Goal: Communication & Community: Share content

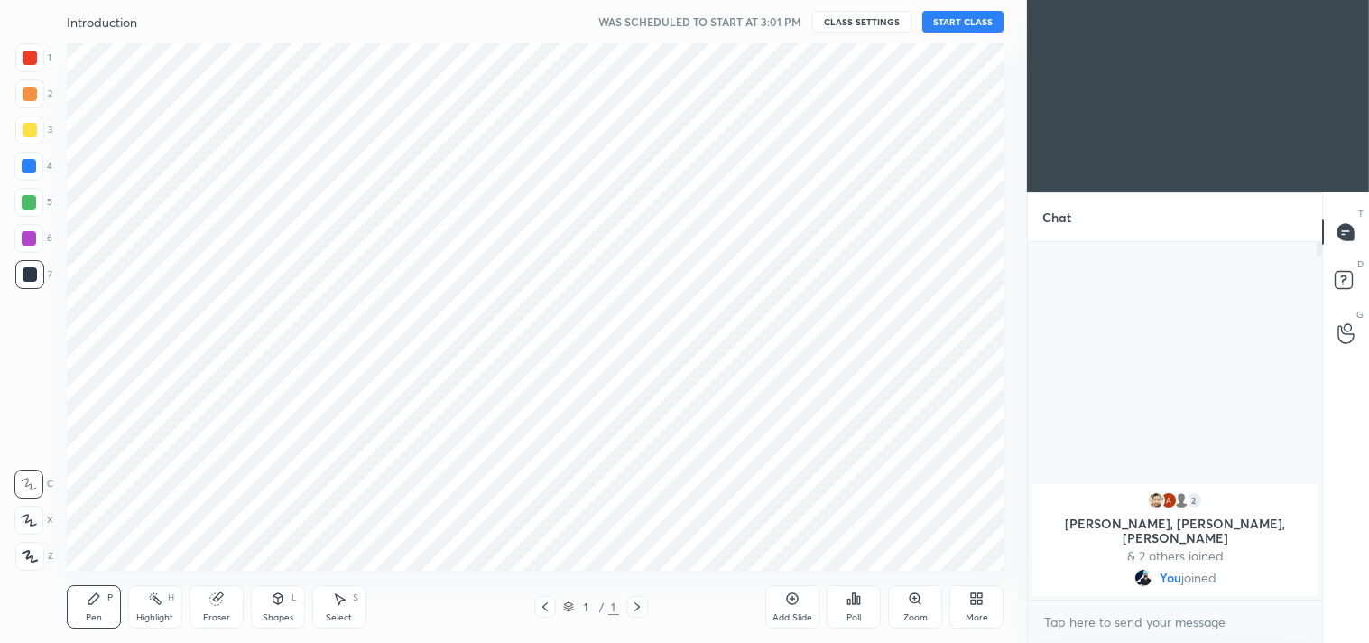
scroll to position [89742, 89314]
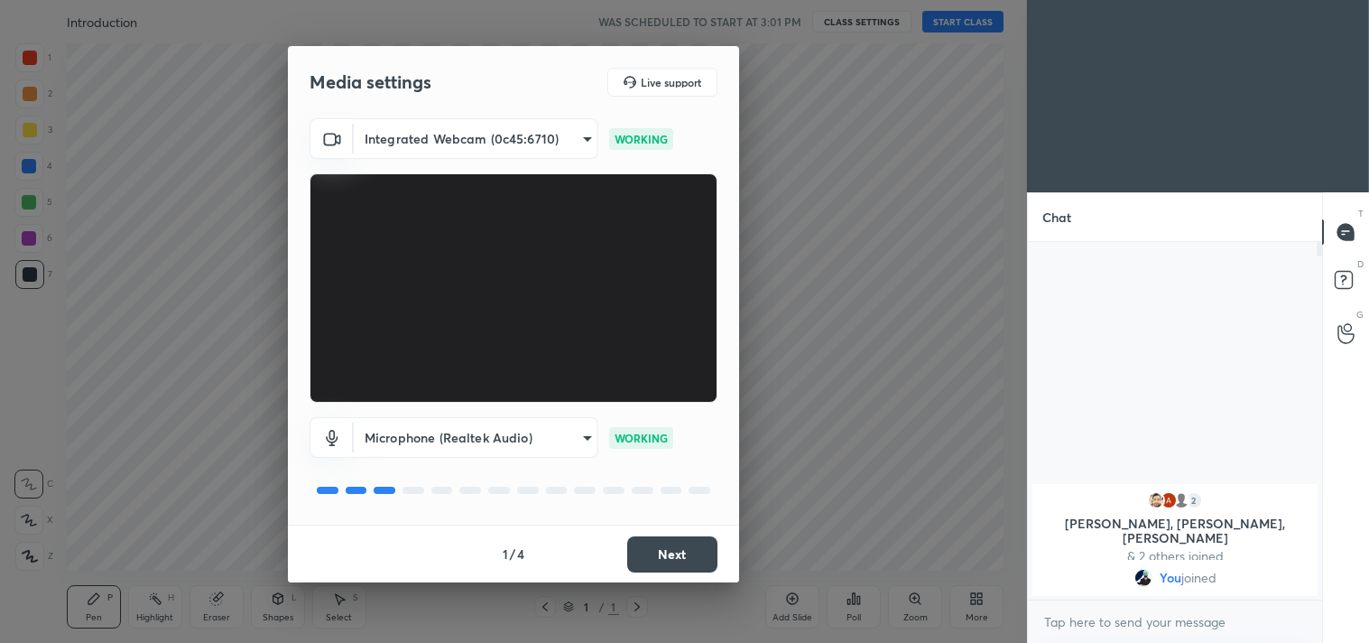
click at [665, 555] on button "Next" at bounding box center [672, 554] width 90 height 36
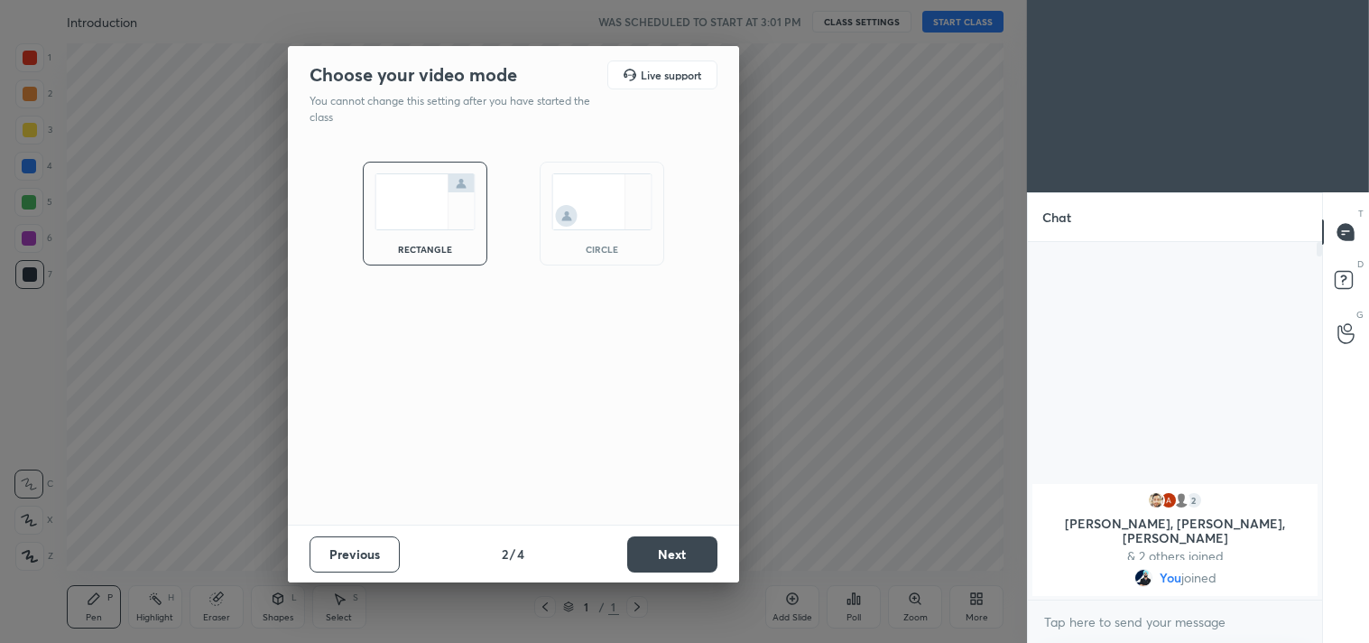
click at [665, 555] on button "Next" at bounding box center [672, 554] width 90 height 36
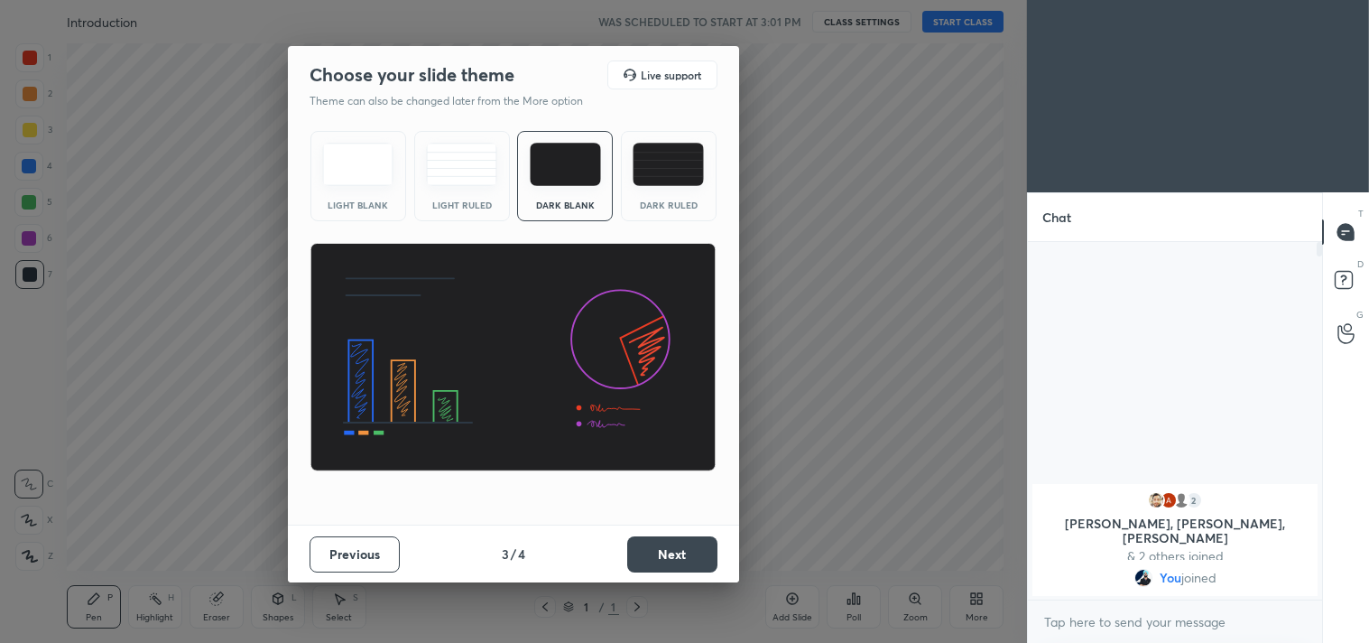
click at [665, 555] on button "Next" at bounding box center [672, 554] width 90 height 36
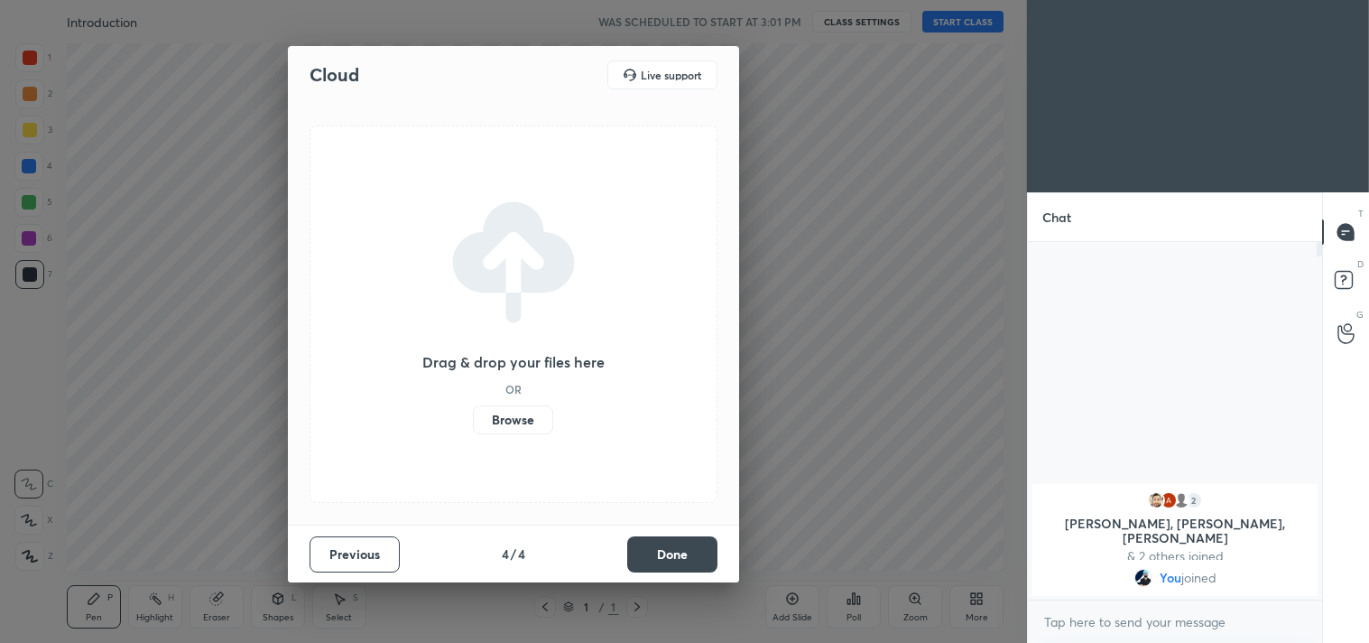
click at [665, 555] on button "Done" at bounding box center [672, 554] width 90 height 36
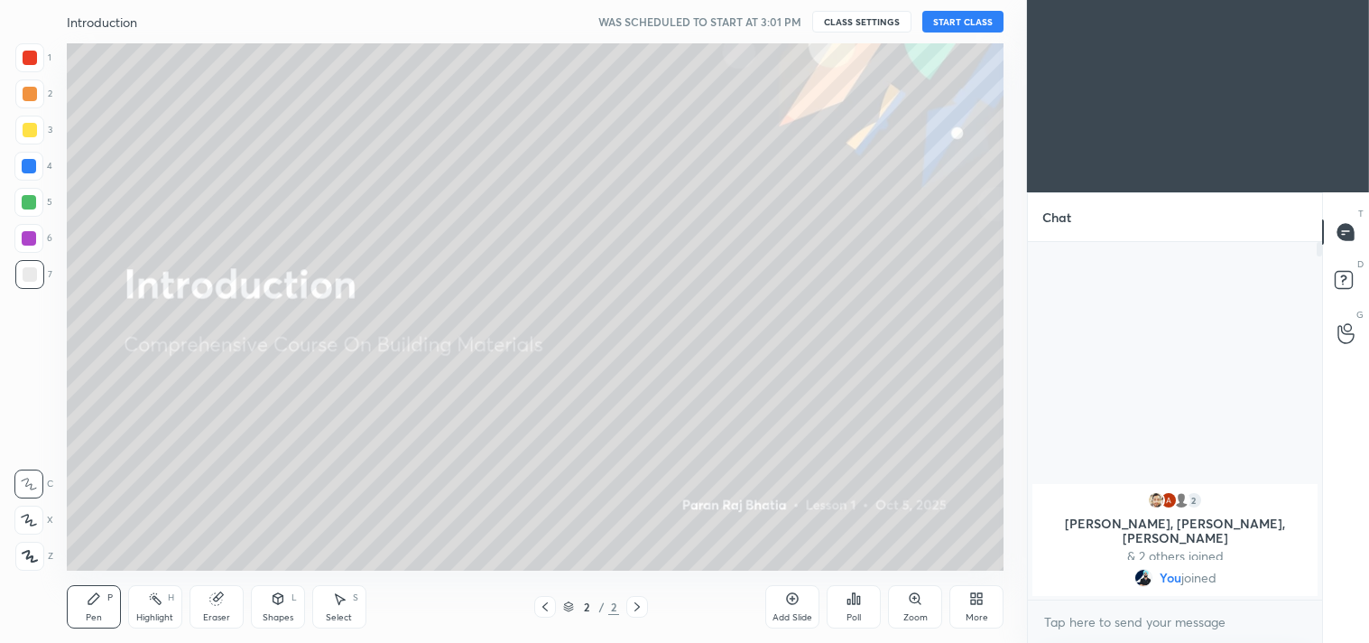
click at [981, 607] on div "More" at bounding box center [977, 606] width 54 height 43
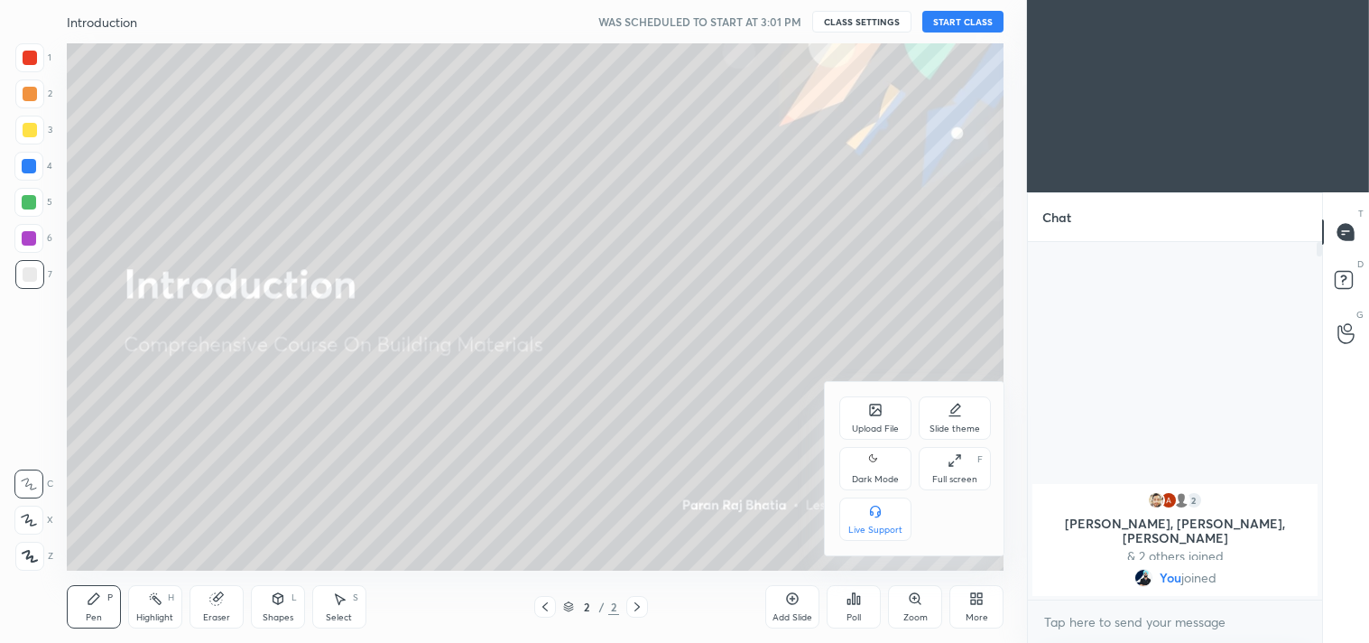
click at [851, 449] on div "Dark Mode" at bounding box center [876, 468] width 72 height 43
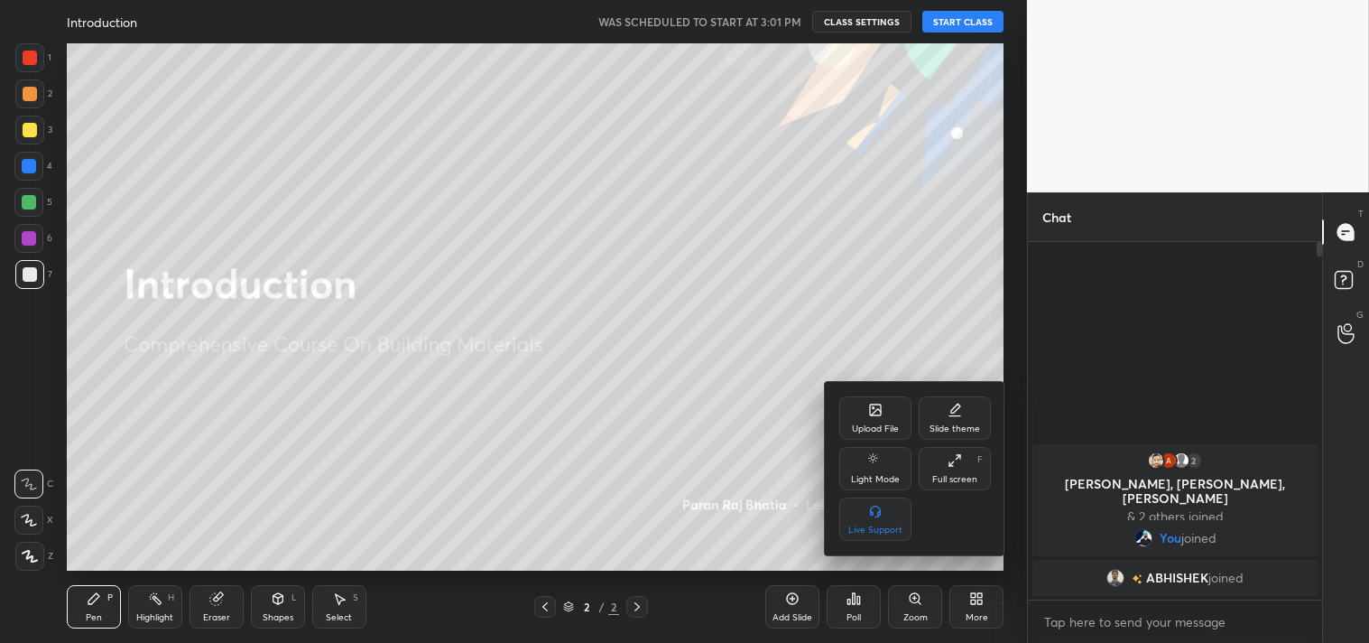
click at [806, 205] on div at bounding box center [684, 321] width 1369 height 643
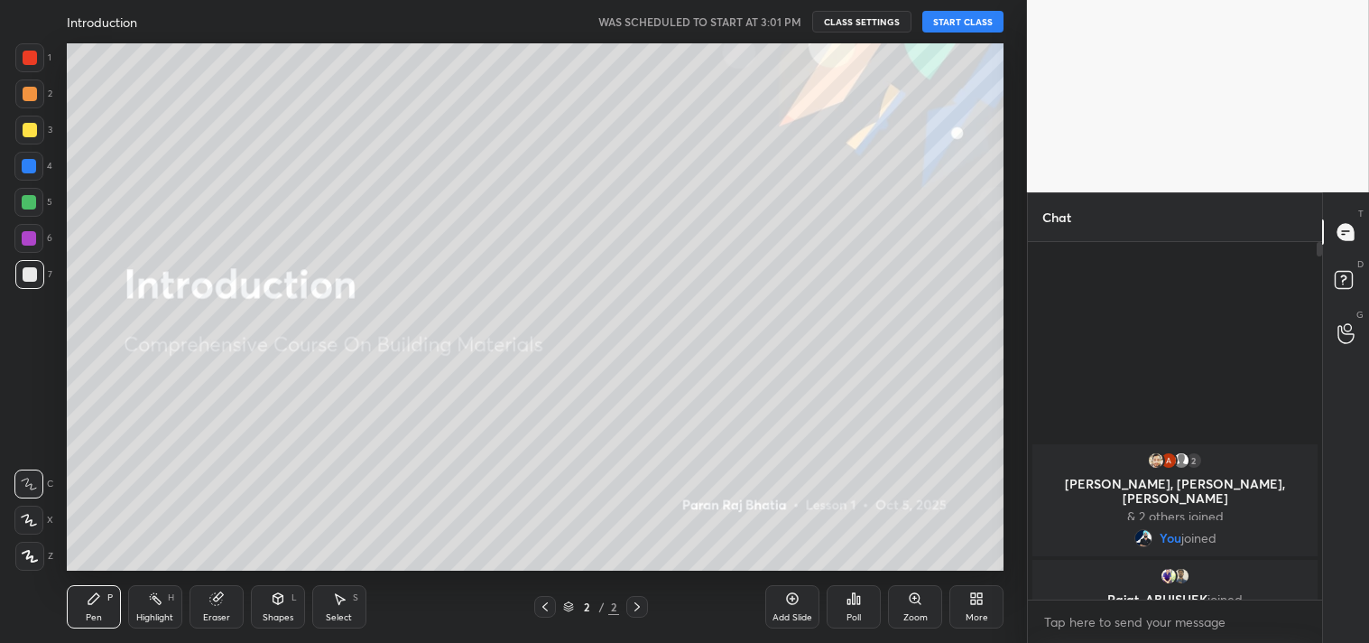
click at [804, 600] on div "Add Slide" at bounding box center [792, 606] width 54 height 43
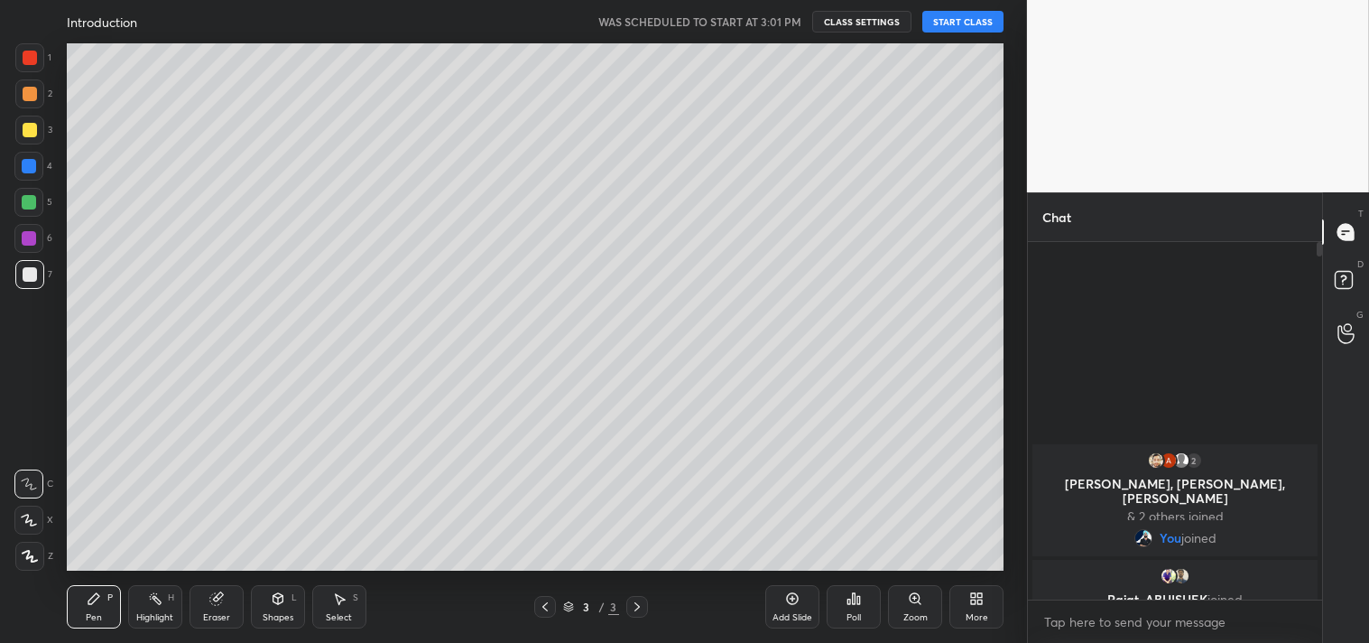
click at [972, 25] on button "START CLASS" at bounding box center [963, 22] width 81 height 22
click at [769, 20] on icon "button" at bounding box center [762, 21] width 14 height 14
click at [872, 16] on button "CLASS SETTINGS" at bounding box center [869, 22] width 99 height 22
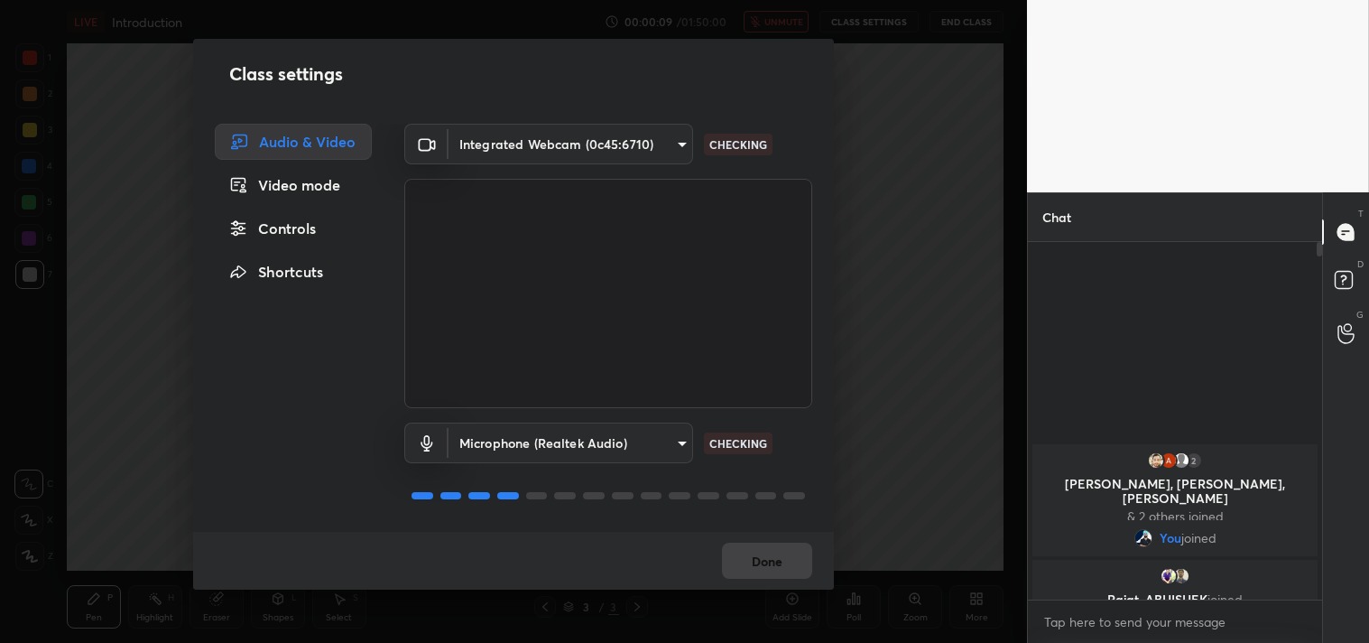
click at [300, 229] on div "Controls" at bounding box center [293, 228] width 157 height 36
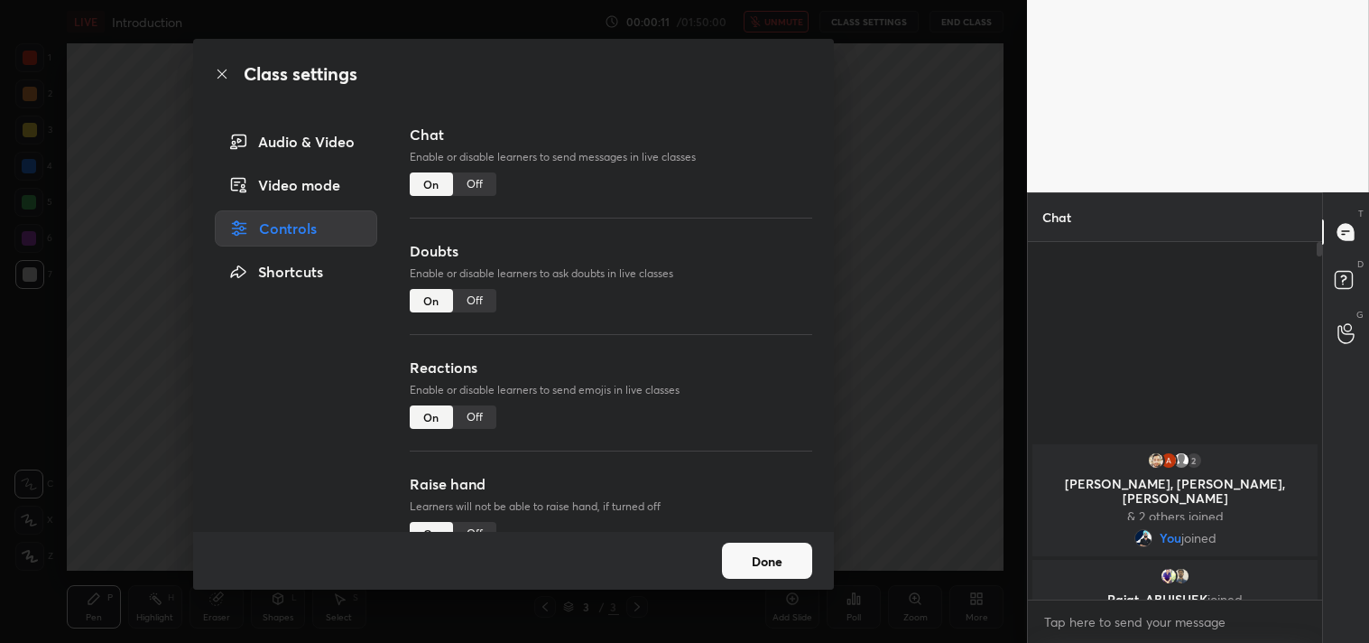
click at [478, 415] on div "Off" at bounding box center [474, 416] width 43 height 23
click at [773, 570] on button "Done" at bounding box center [767, 561] width 90 height 36
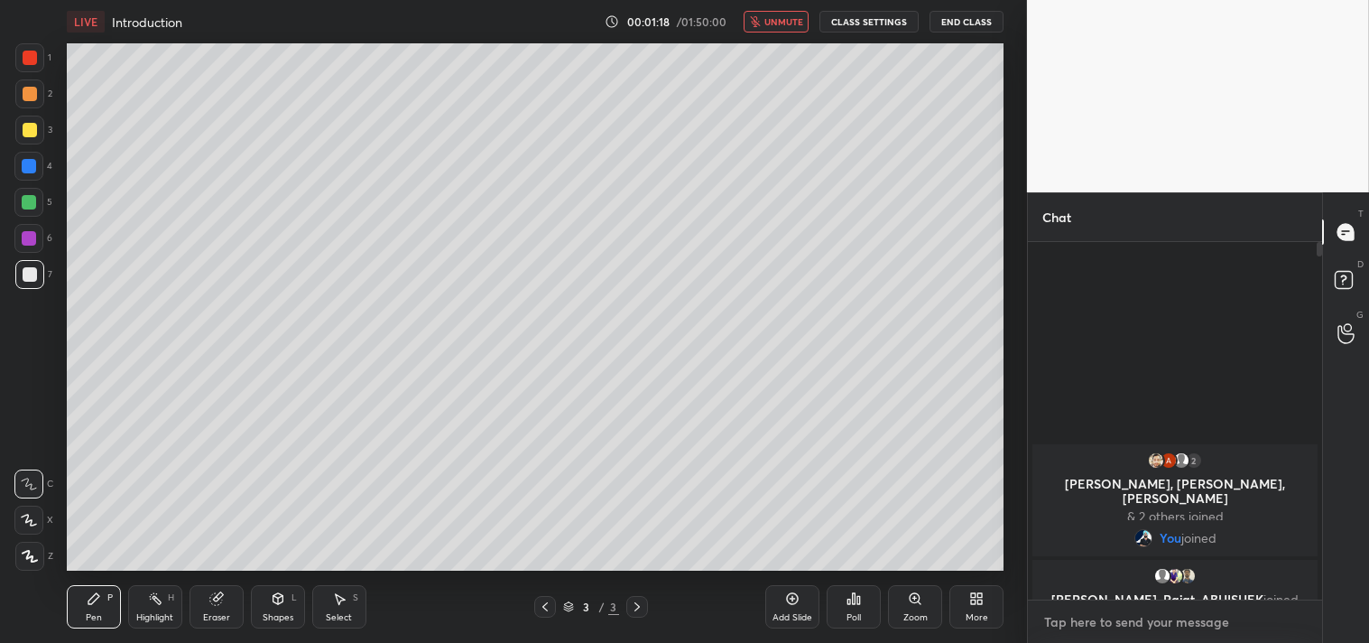
type textarea "x"
click at [1092, 623] on textarea at bounding box center [1175, 622] width 265 height 29
type textarea "j"
type textarea "x"
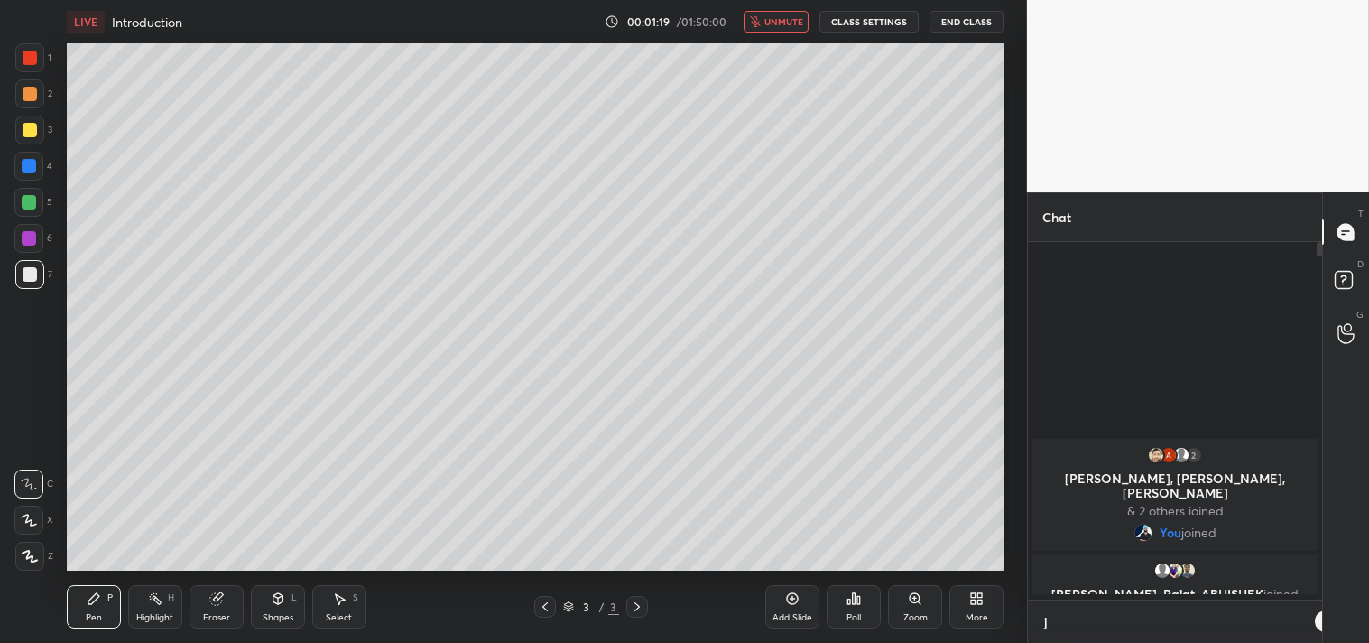
scroll to position [196, 289]
type textarea "jo"
type textarea "x"
type textarea "joi"
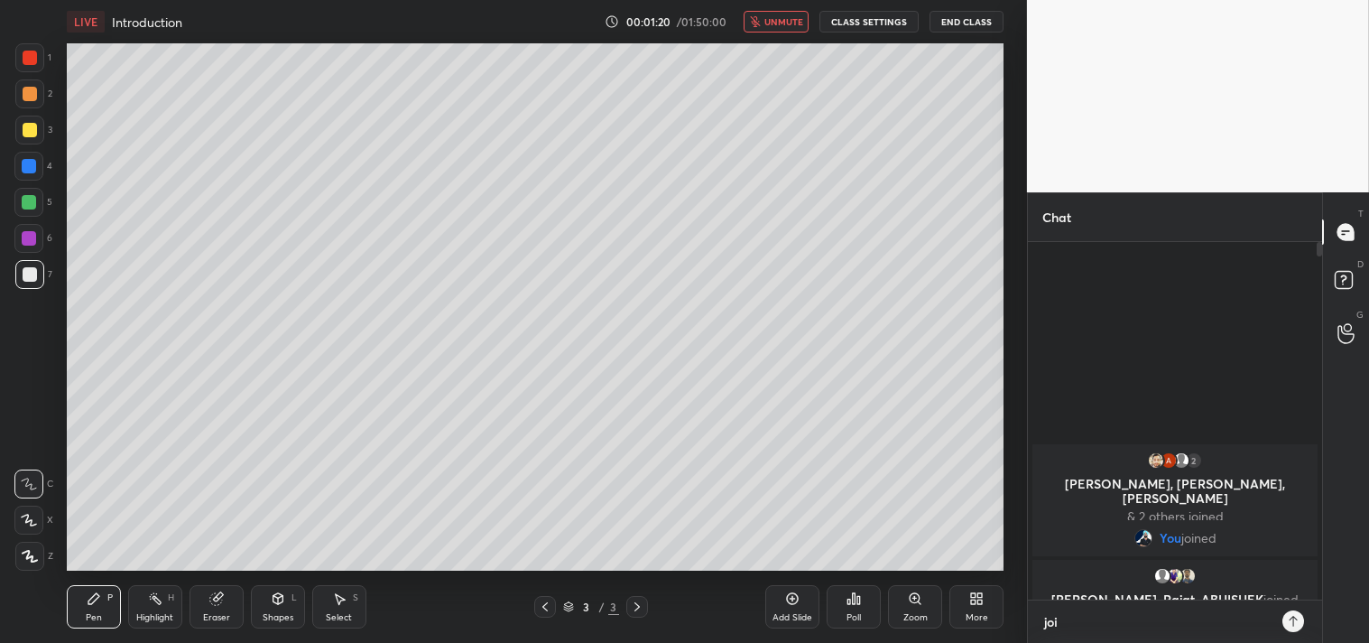
type textarea "x"
type textarea "join"
type textarea "x"
type textarea "joini"
type textarea "x"
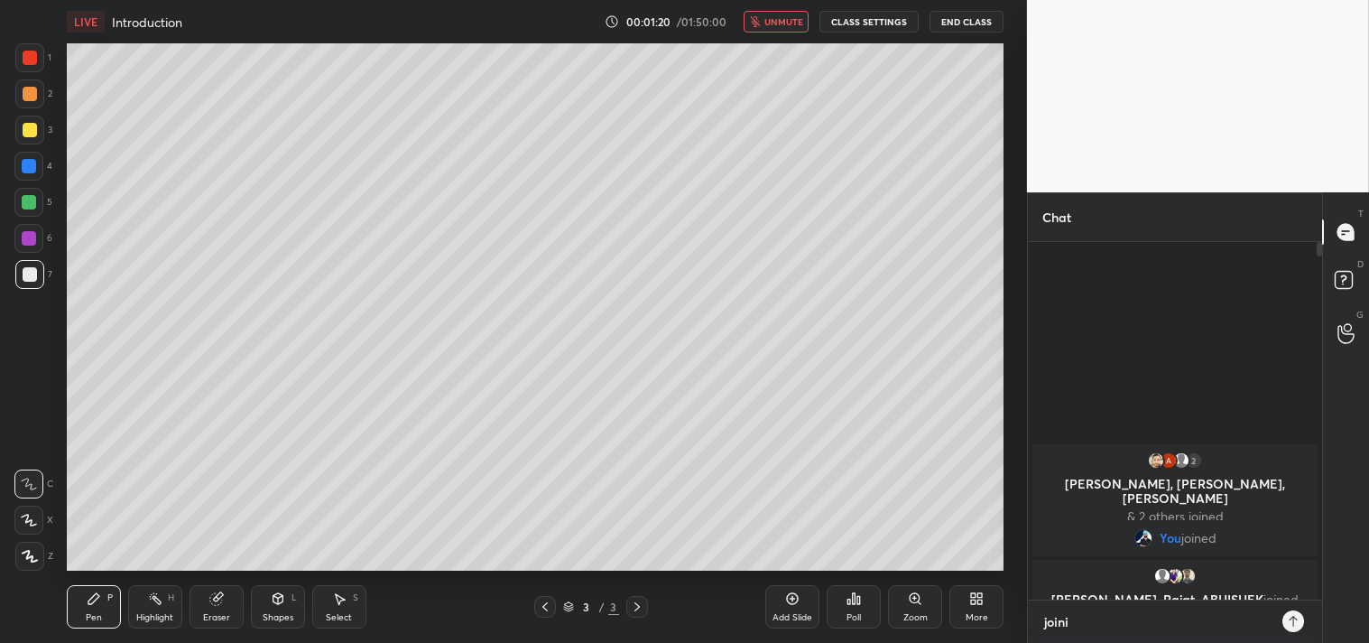
type textarea "joinin"
type textarea "x"
type textarea "joining"
type textarea "x"
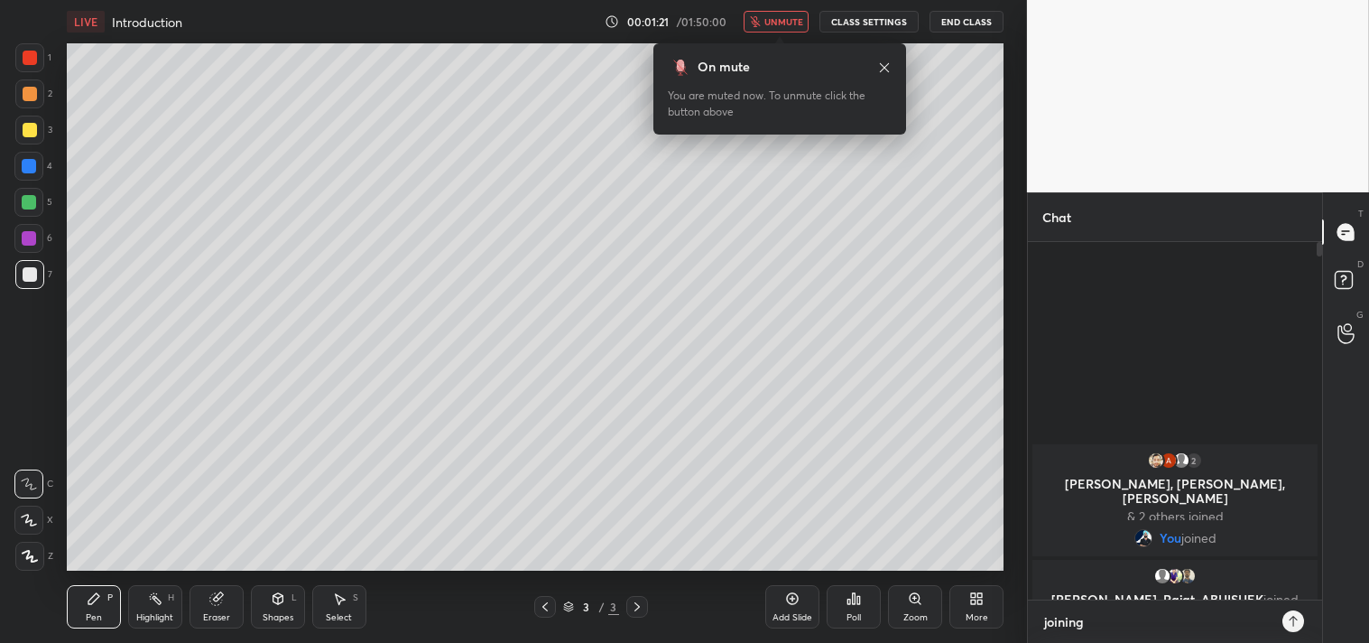
type textarea "joining"
type textarea "x"
type textarea "joining w"
type textarea "x"
type textarea "joining wi"
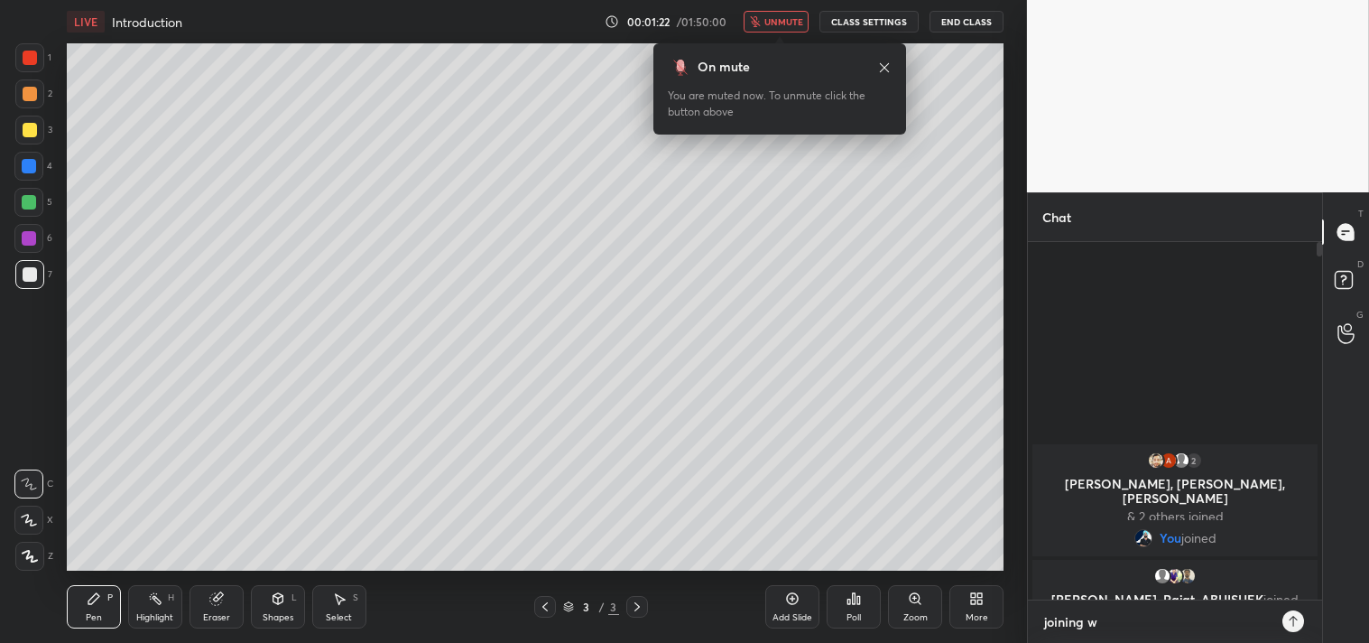
type textarea "x"
type textarea "joining wit"
type textarea "x"
type textarea "joining with"
type textarea "x"
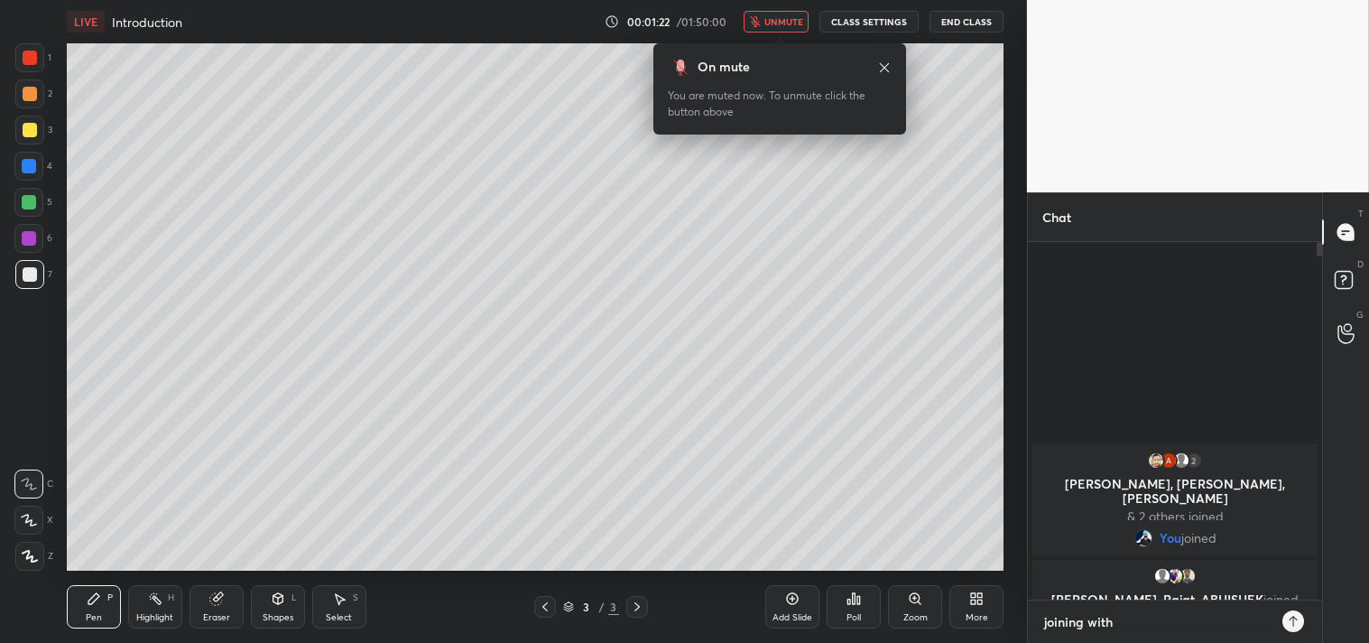
type textarea "joining withi"
type textarea "x"
type textarea "joining within"
type textarea "x"
type textarea "joining within"
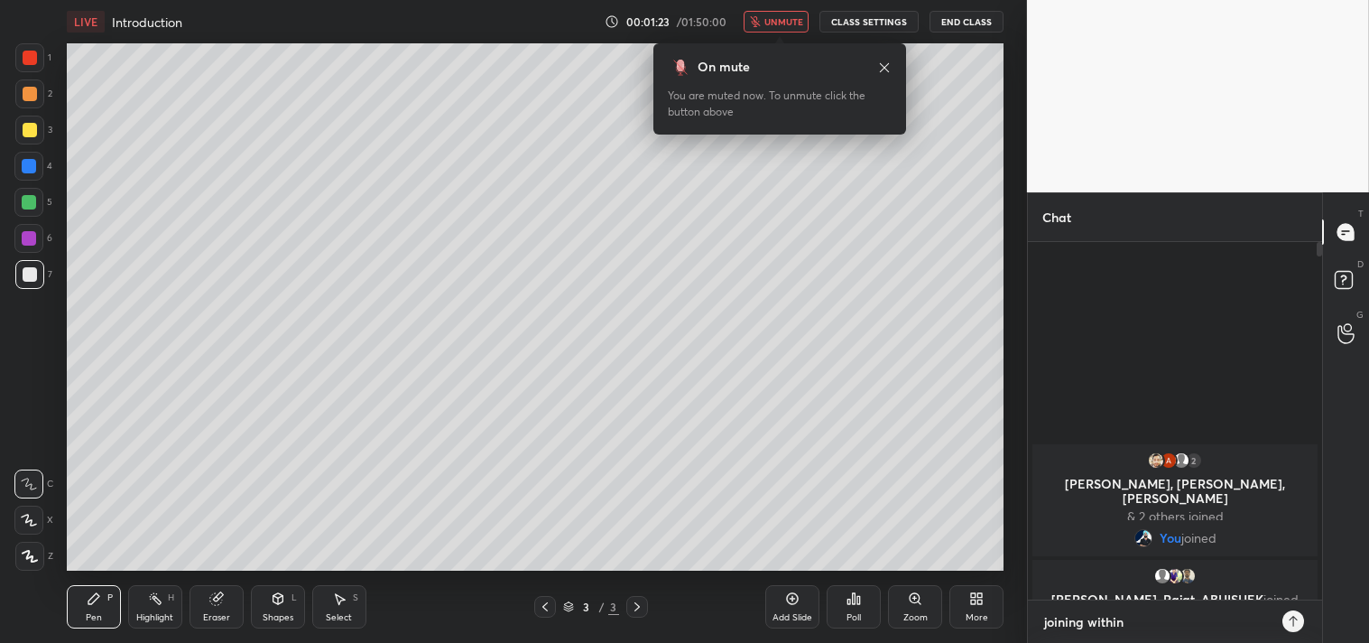
type textarea "x"
type textarea "joining within a"
type textarea "x"
type textarea "joining within a"
type textarea "x"
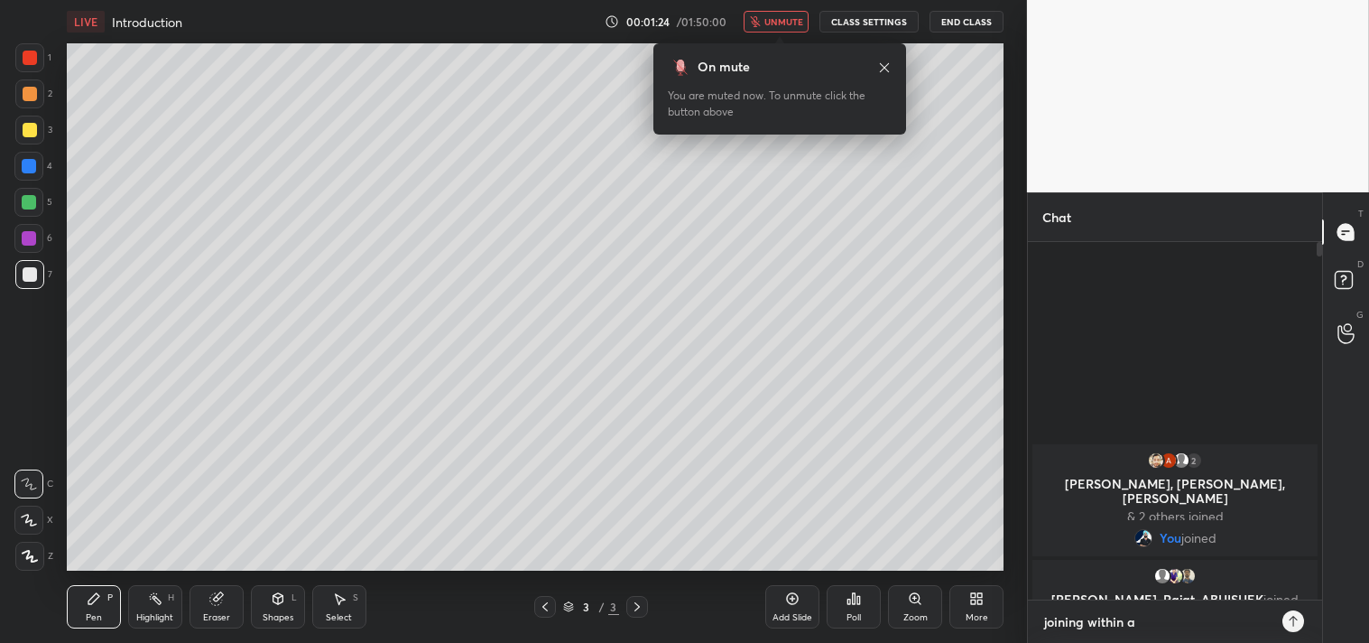
type textarea "joining within a m"
type textarea "x"
type textarea "joining within a mi"
type textarea "x"
type textarea "joining within a min"
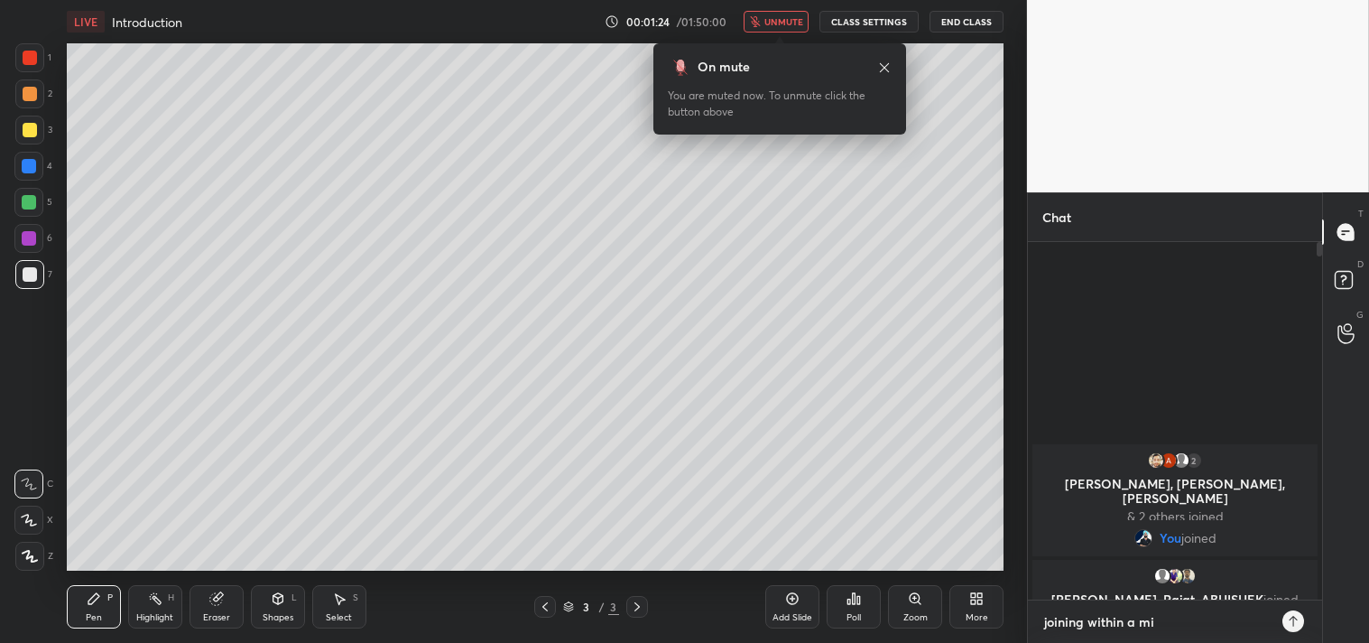
type textarea "x"
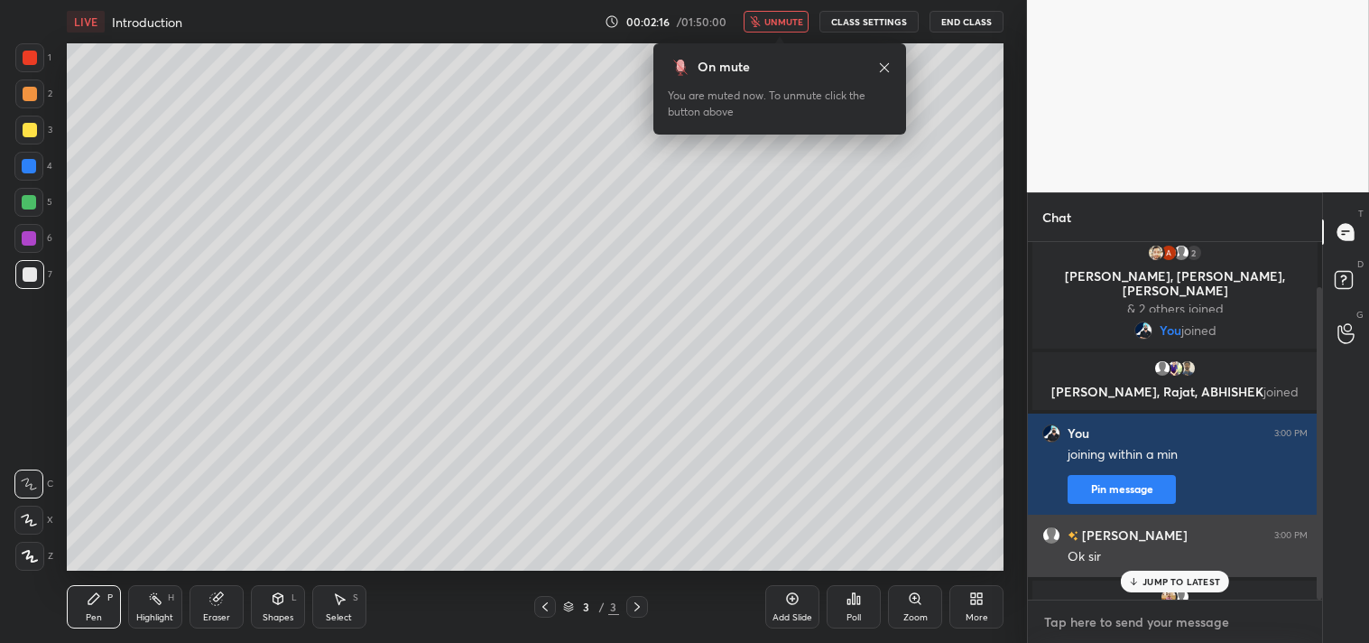
scroll to position [51, 0]
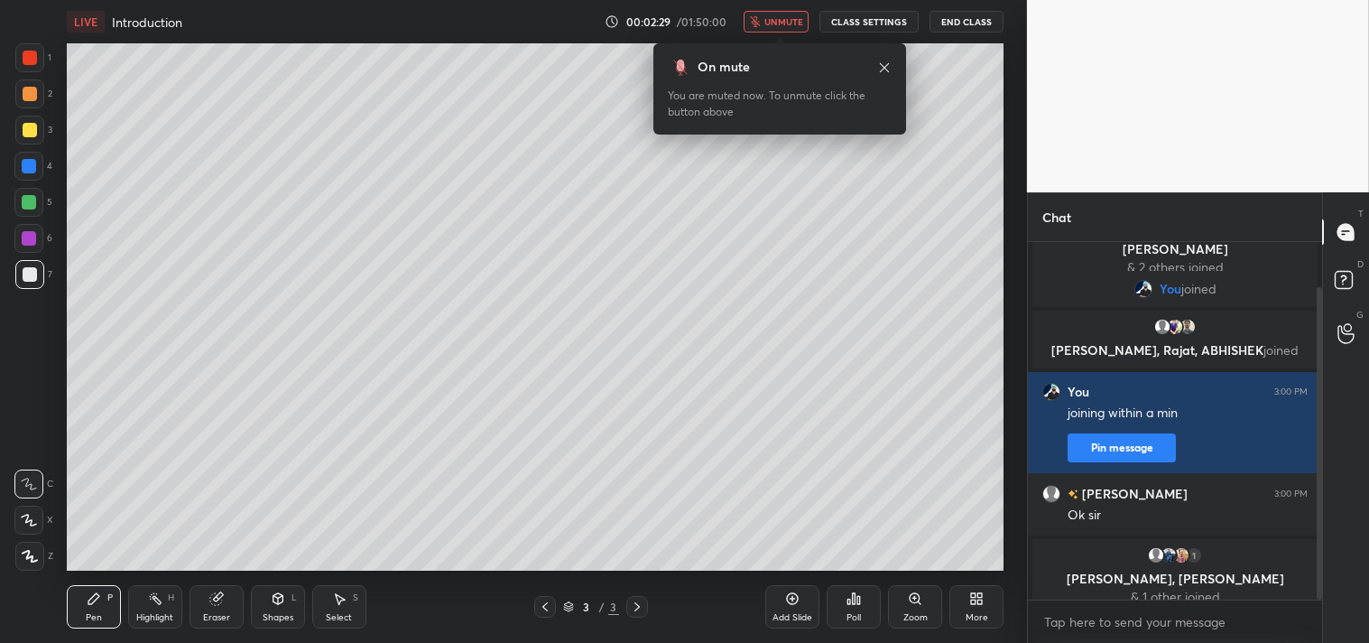
type textarea "x"
click at [870, 23] on button "CLASS SETTINGS" at bounding box center [869, 22] width 99 height 22
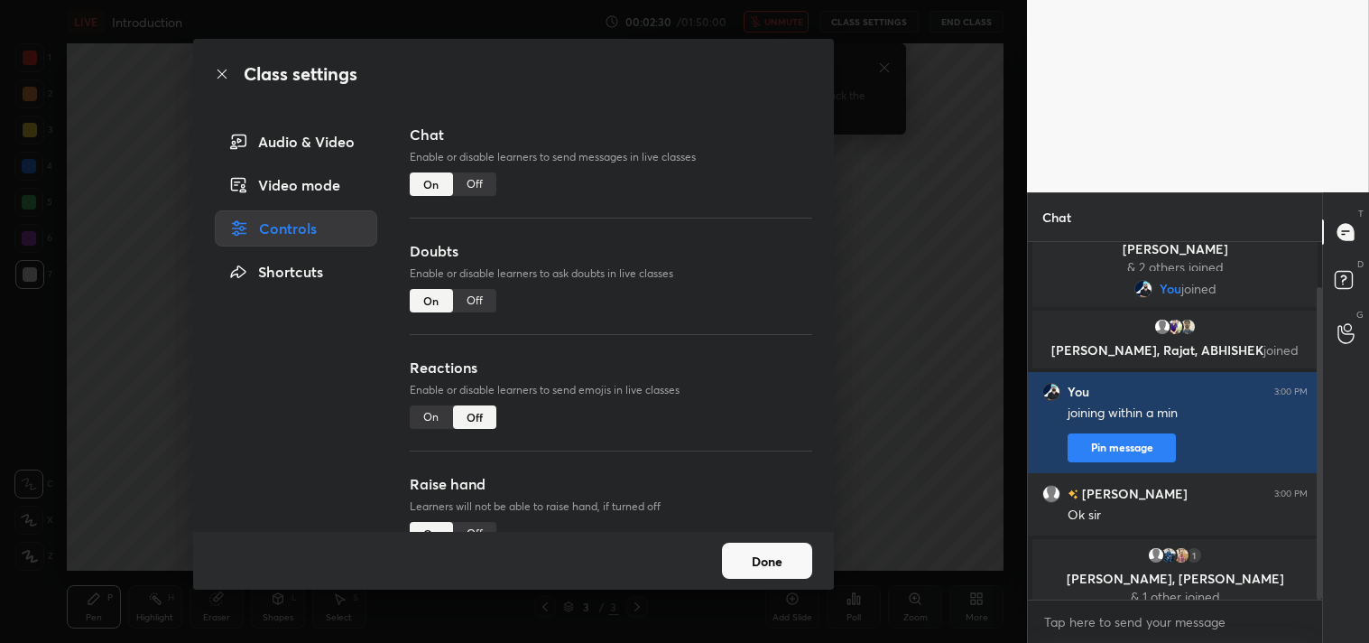
click at [263, 140] on div "Audio & Video" at bounding box center [296, 142] width 162 height 36
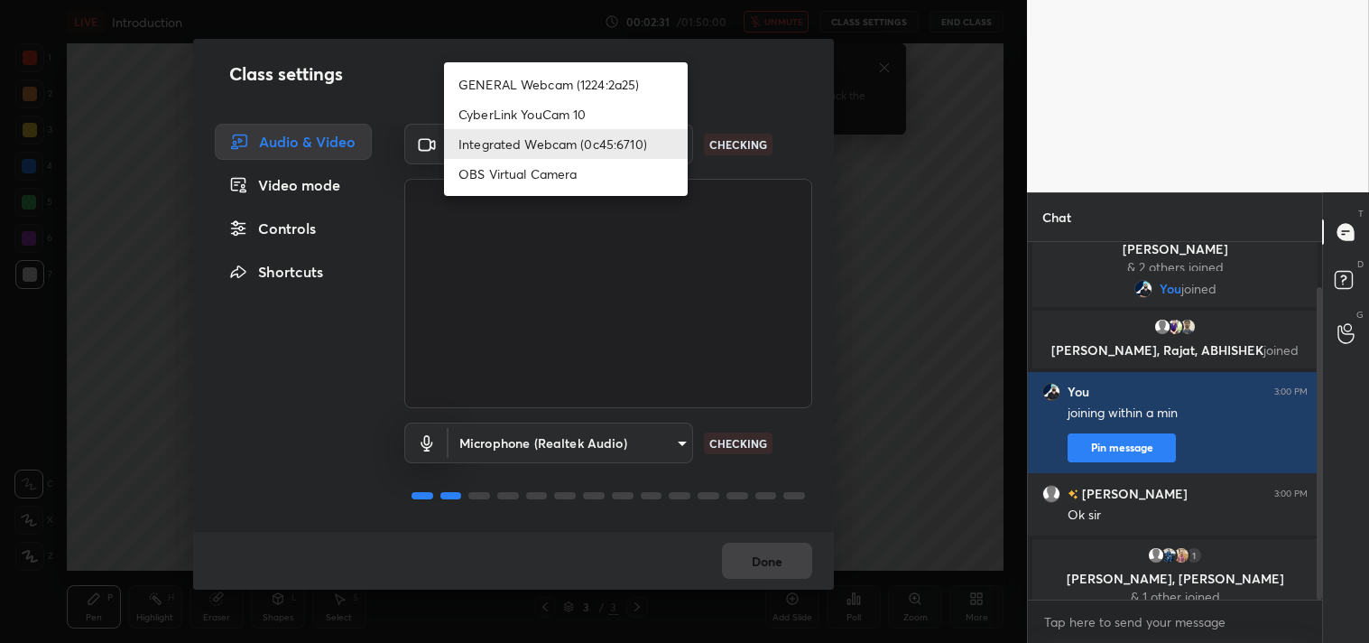
click at [670, 138] on body "1 2 3 4 5 6 7 C X Z C X Z E E Erase all H H LIVE Introduction 00:02:31 / 01:50:…" at bounding box center [684, 321] width 1369 height 643
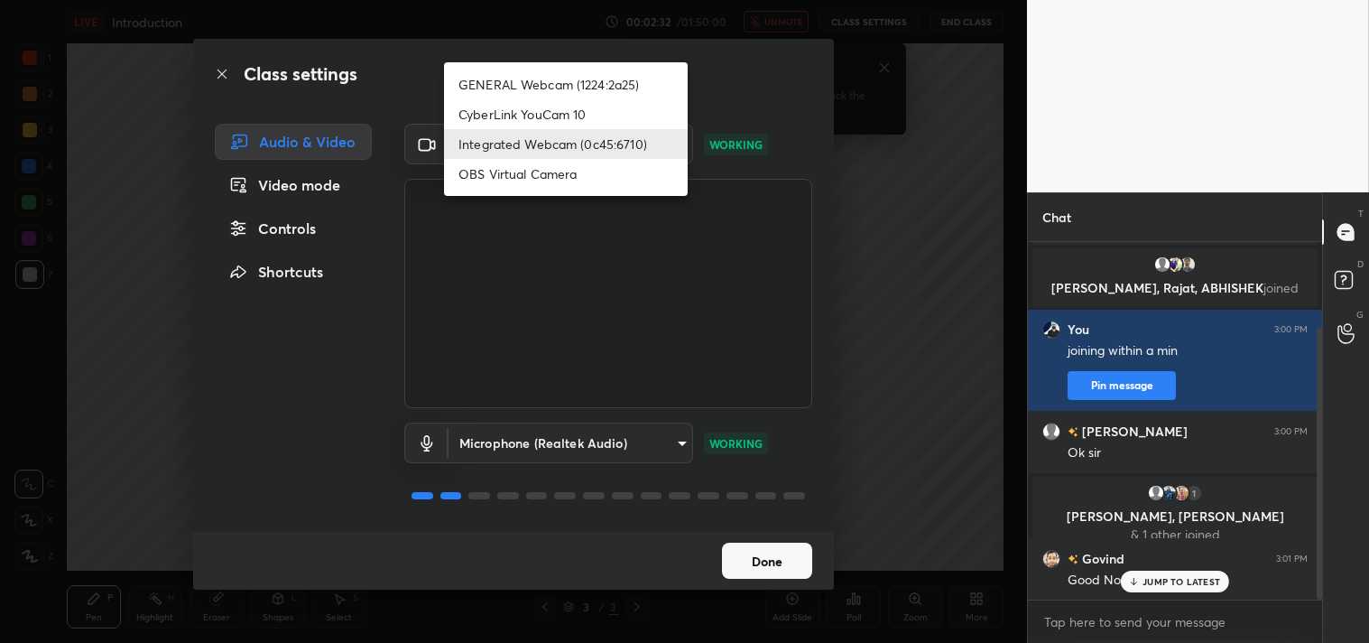
click at [574, 82] on li "GENERAL Webcam (1224:2a25)" at bounding box center [566, 85] width 244 height 30
type input "a804162f24a268607d6802bdfd143bf6309bb53021525fede1067bb20ea62842"
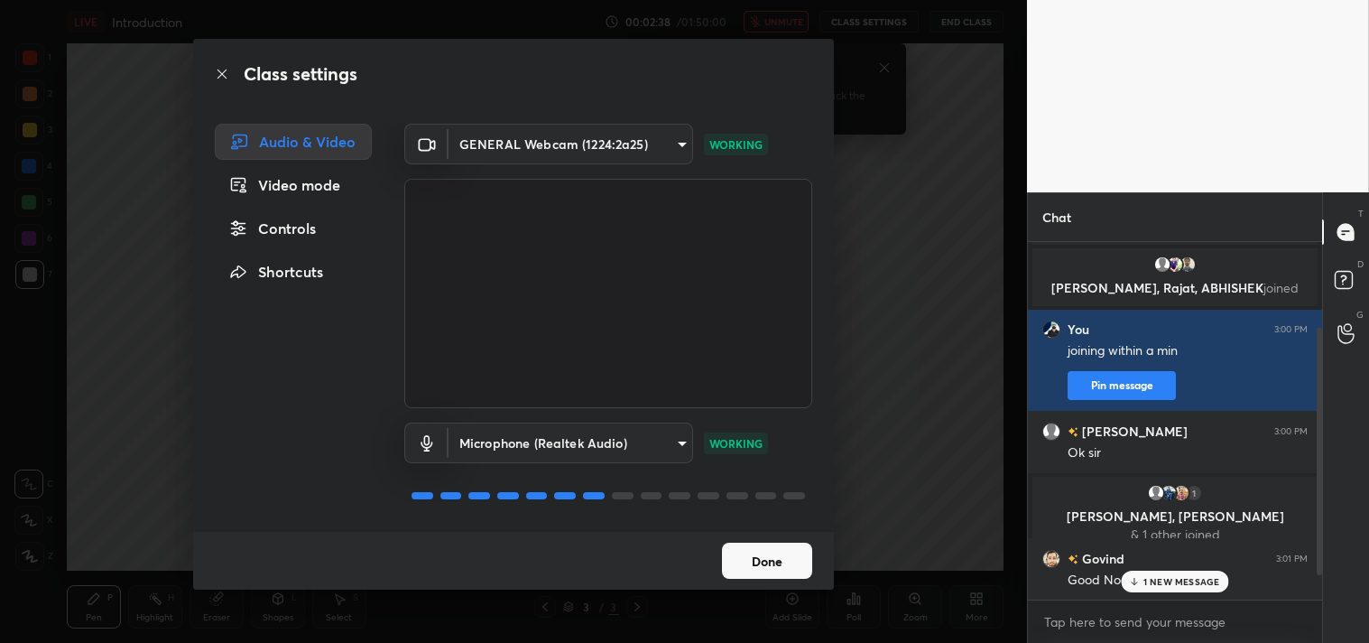
scroll to position [176, 0]
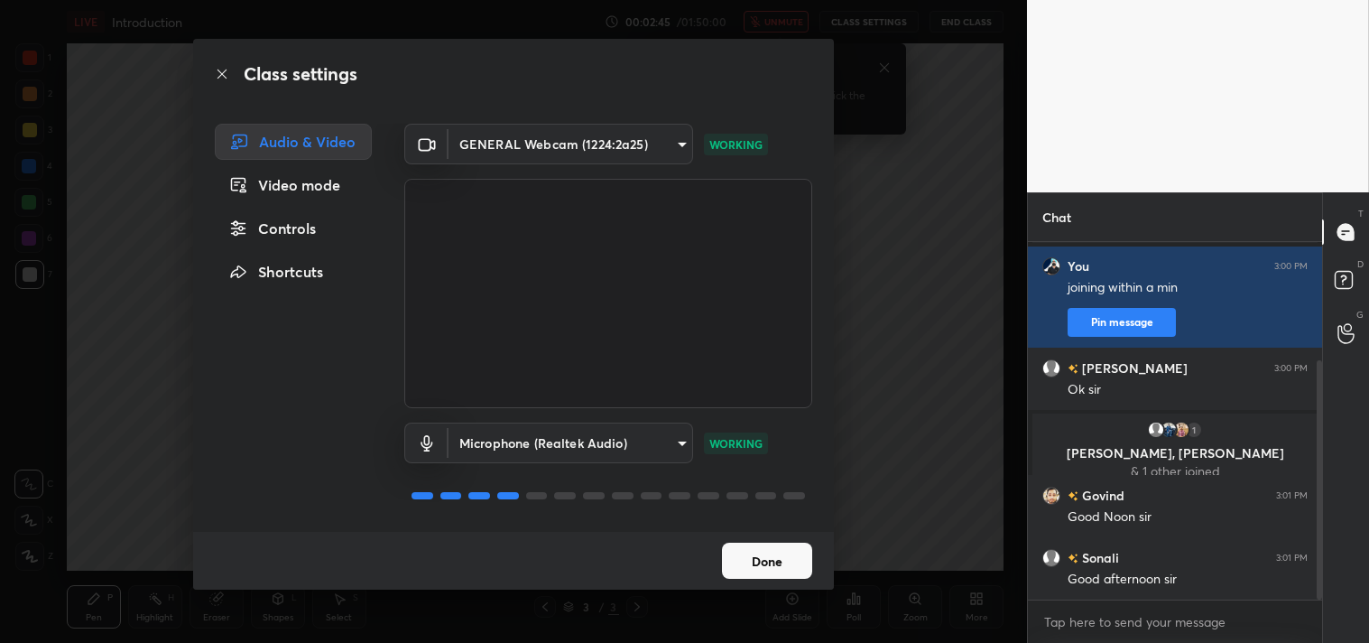
click at [756, 562] on button "Done" at bounding box center [767, 561] width 90 height 36
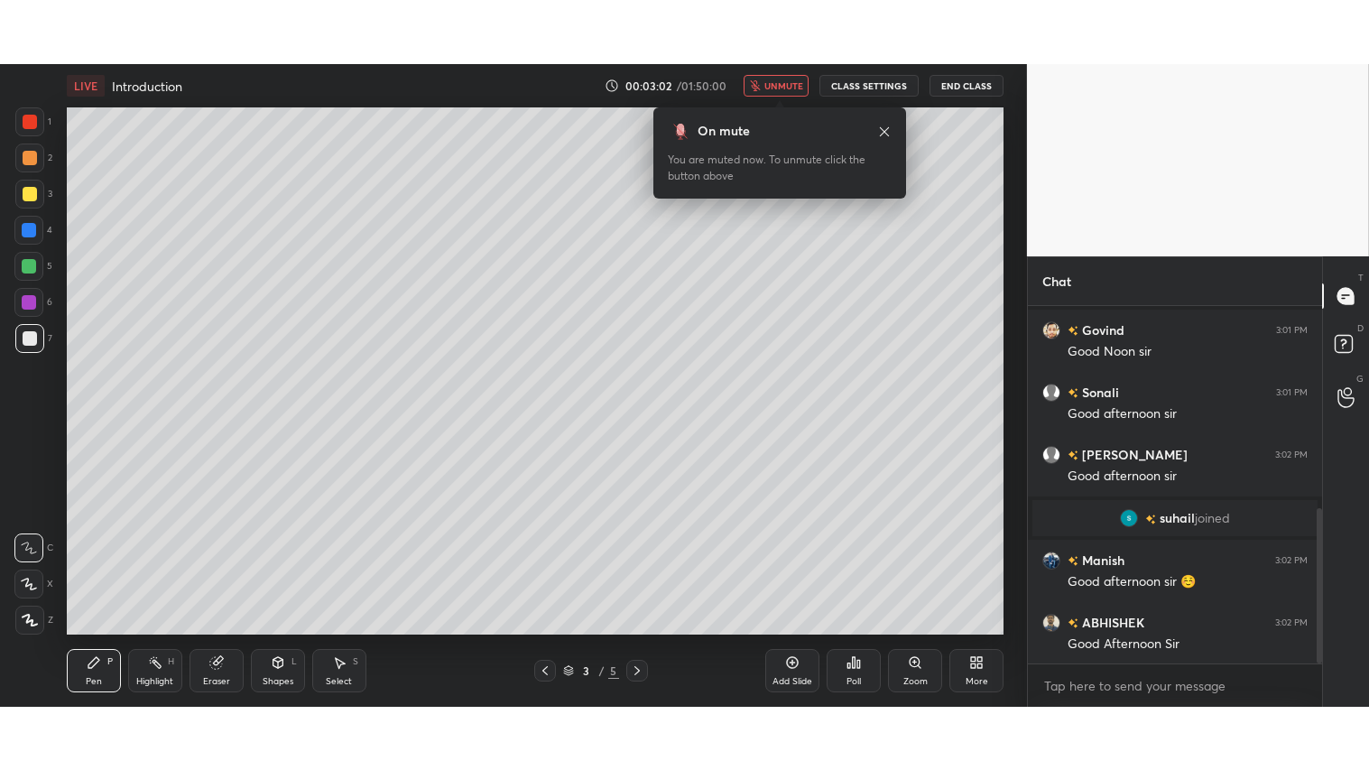
scroll to position [464, 0]
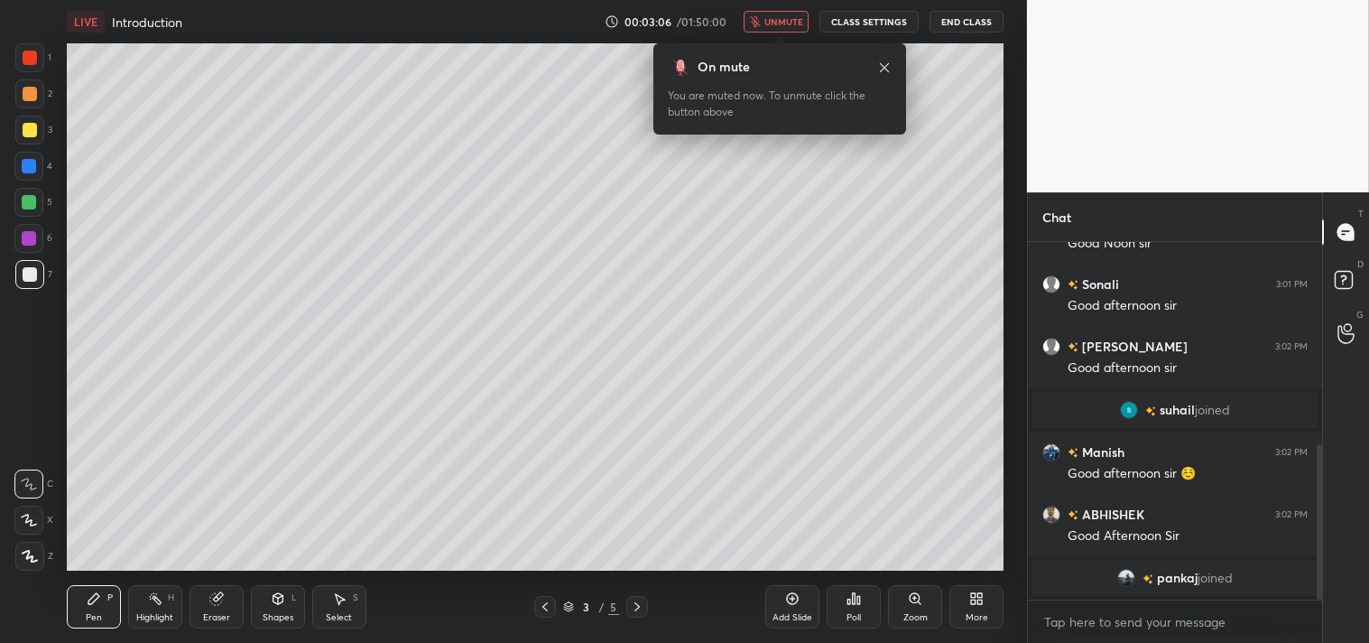
click at [980, 601] on icon at bounding box center [981, 601] width 5 height 5
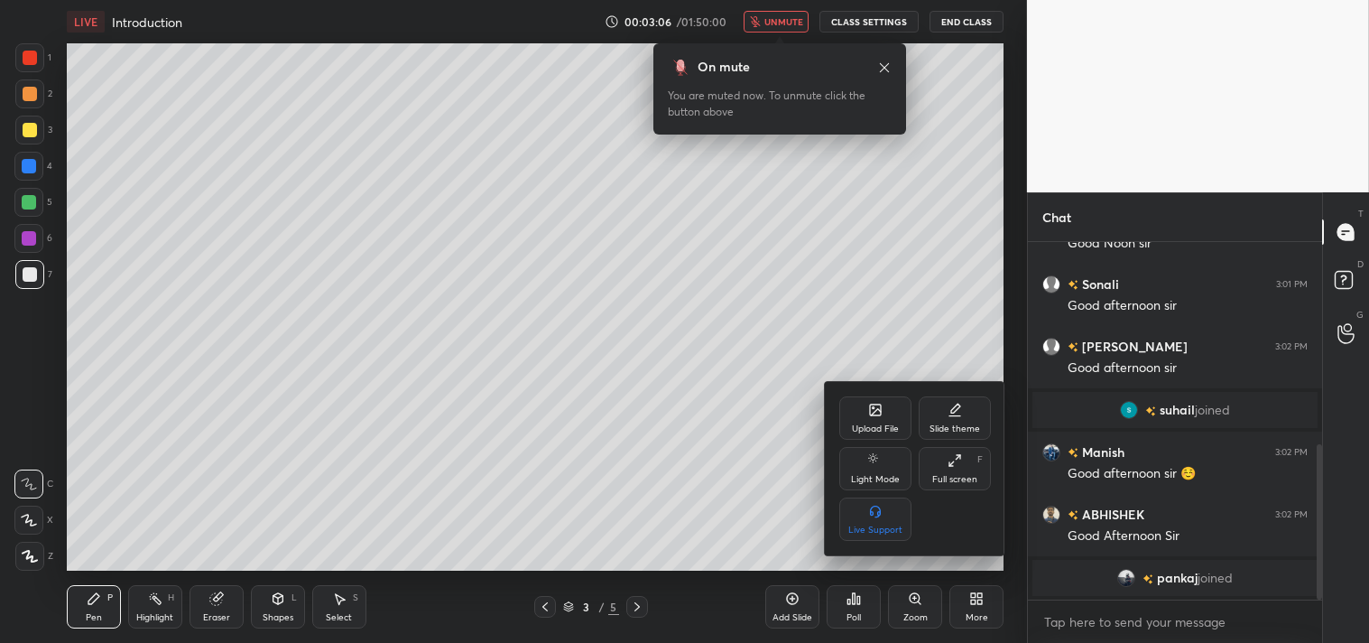
drag, startPoint x: 960, startPoint y: 456, endPoint x: 958, endPoint y: 536, distance: 80.4
click at [959, 453] on icon at bounding box center [955, 460] width 14 height 14
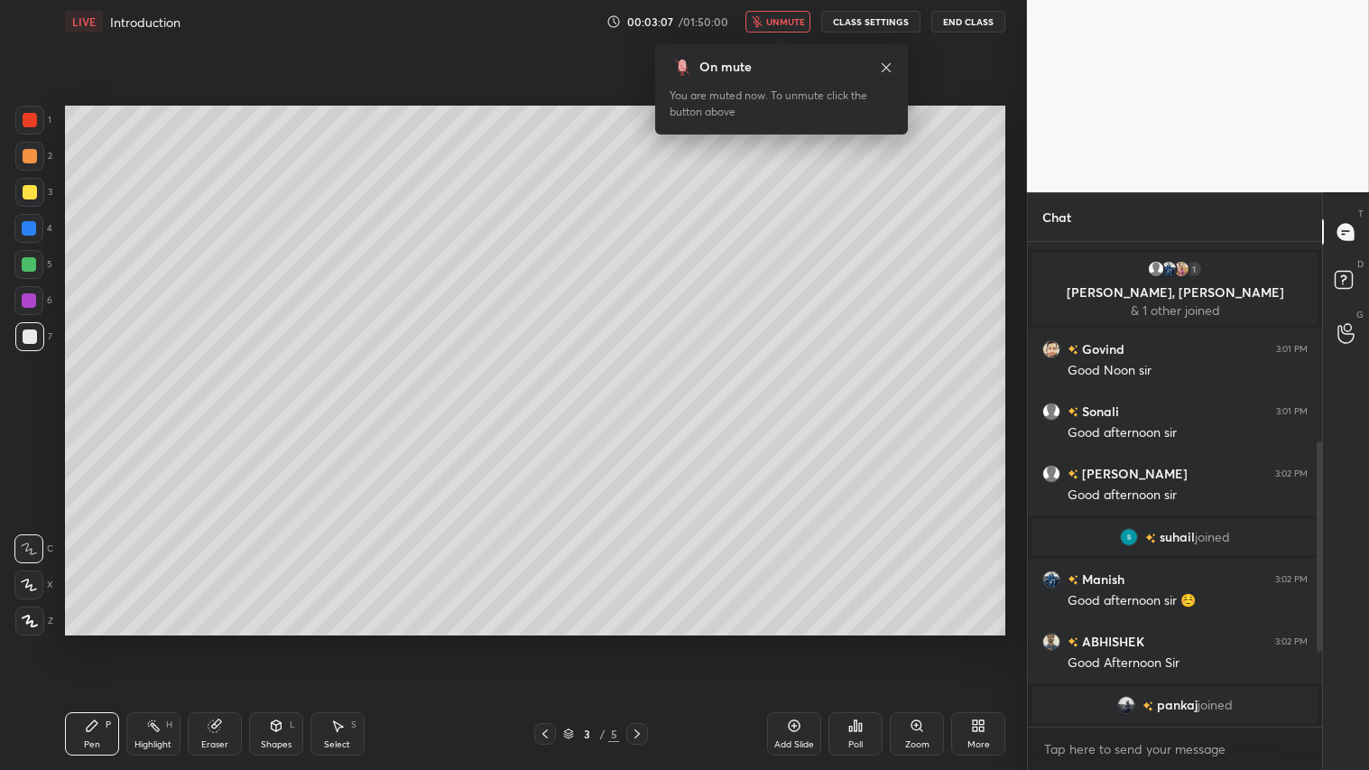
scroll to position [337, 0]
click at [23, 626] on icon at bounding box center [30, 621] width 16 height 13
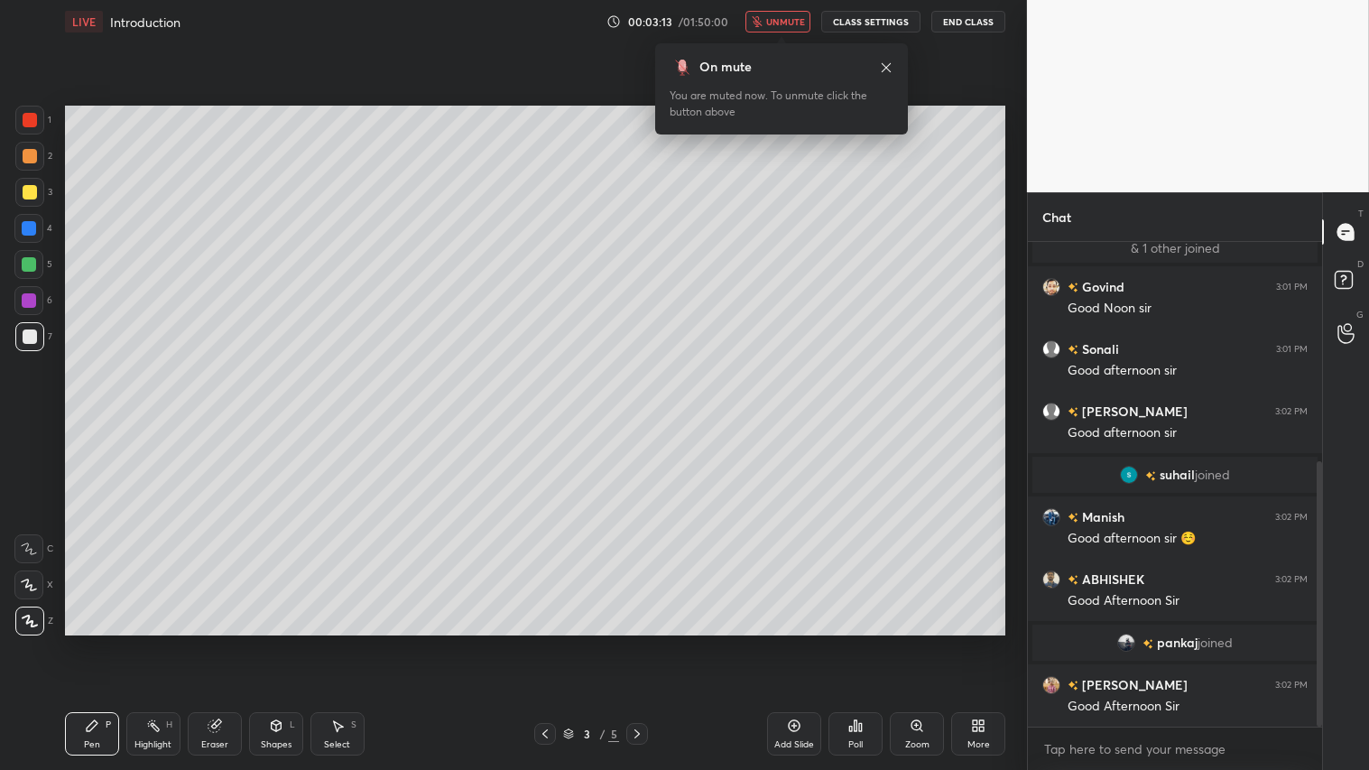
click at [786, 23] on span "unmute" at bounding box center [785, 21] width 39 height 13
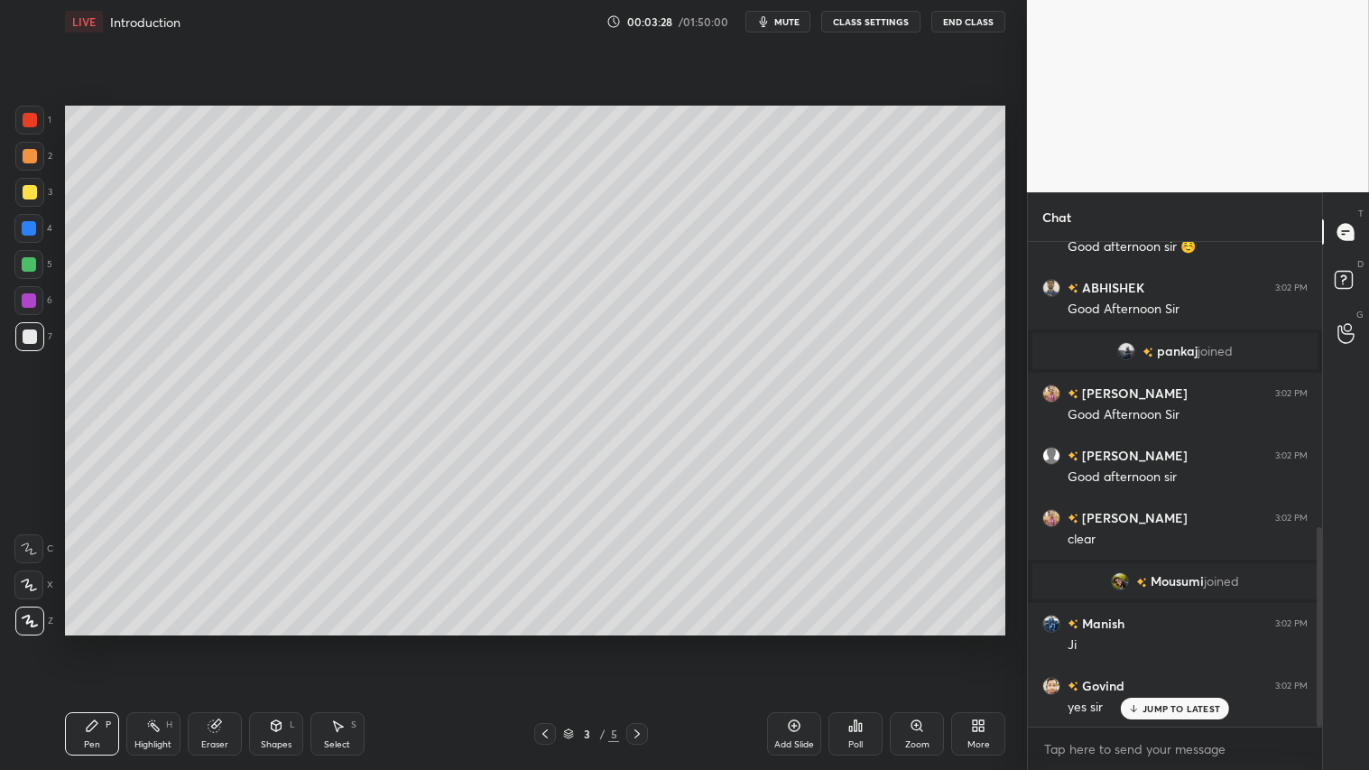
scroll to position [754, 0]
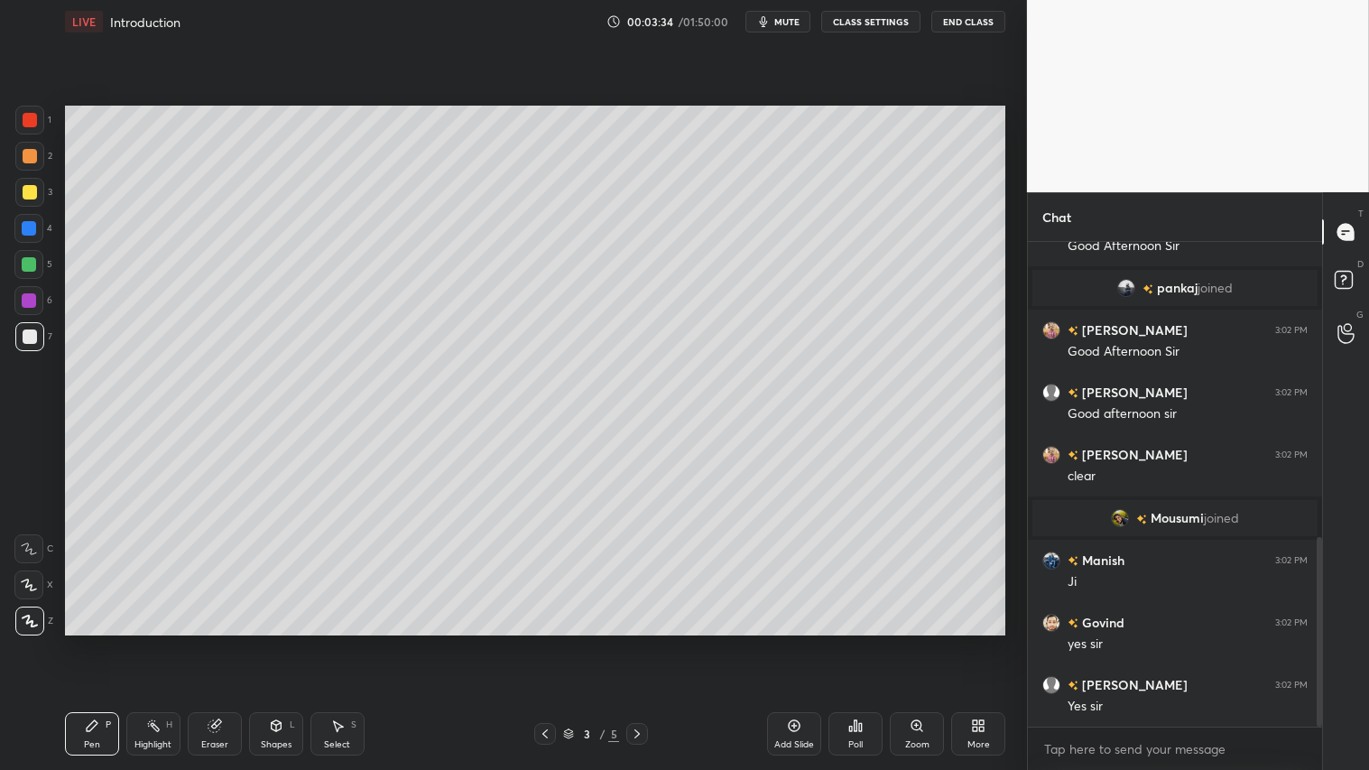
click at [547, 642] on icon at bounding box center [545, 734] width 14 height 14
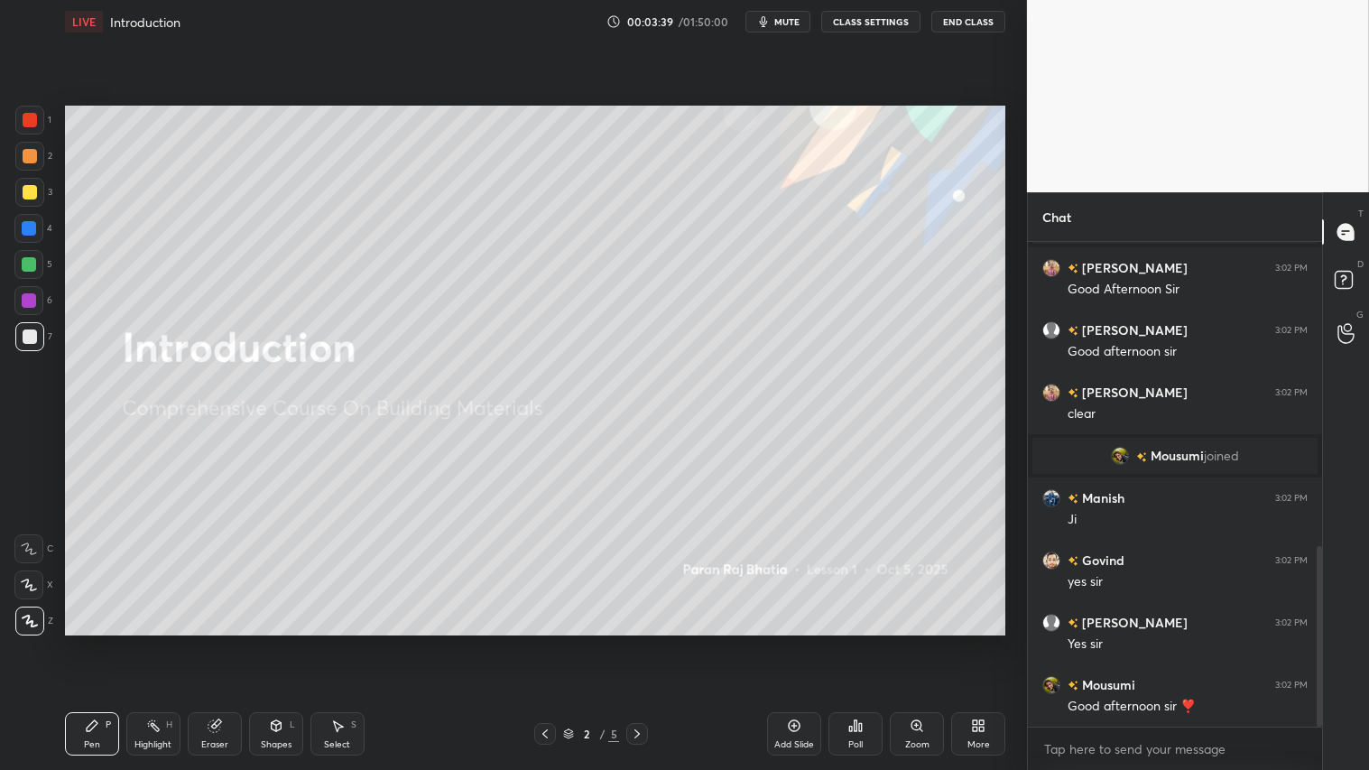
click at [636, 642] on icon at bounding box center [637, 734] width 14 height 14
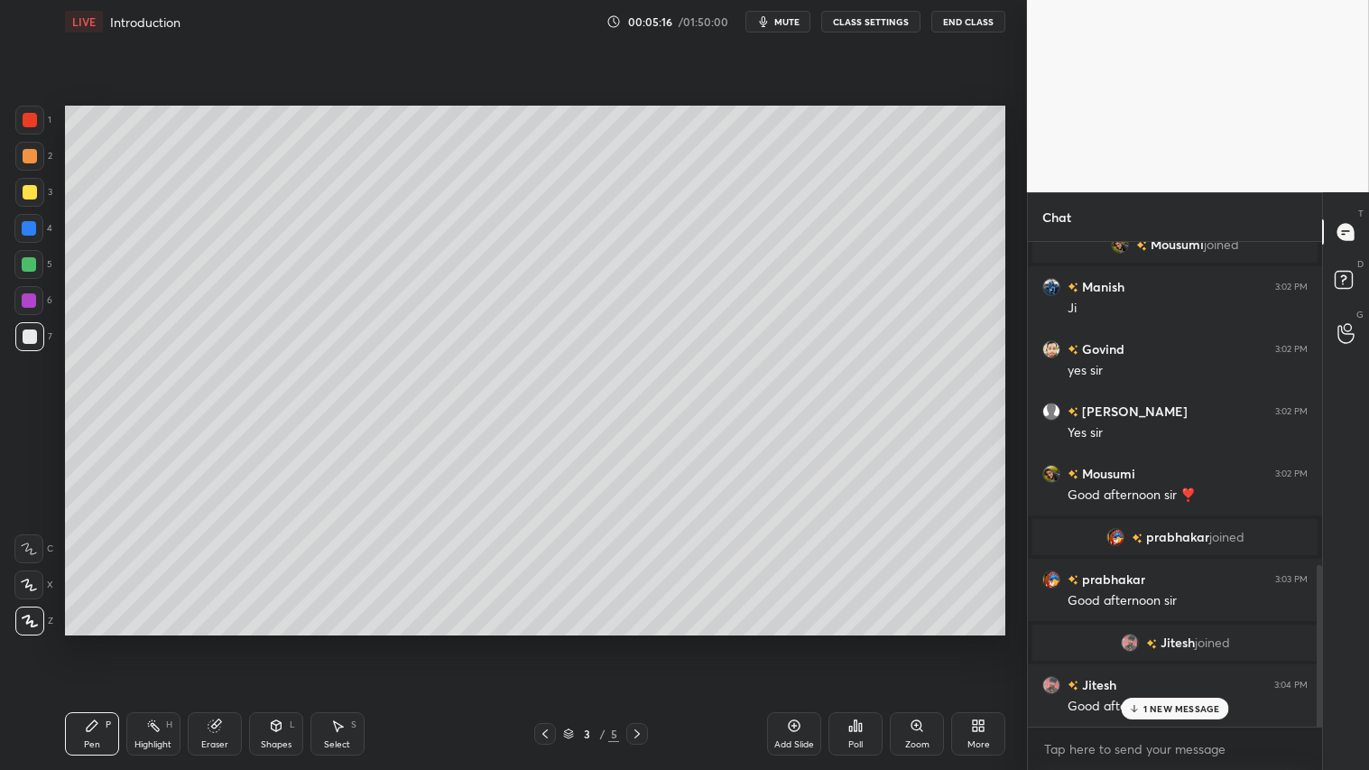
scroll to position [908, 0]
click at [1153, 642] on p "JUMP TO LATEST" at bounding box center [1182, 708] width 78 height 11
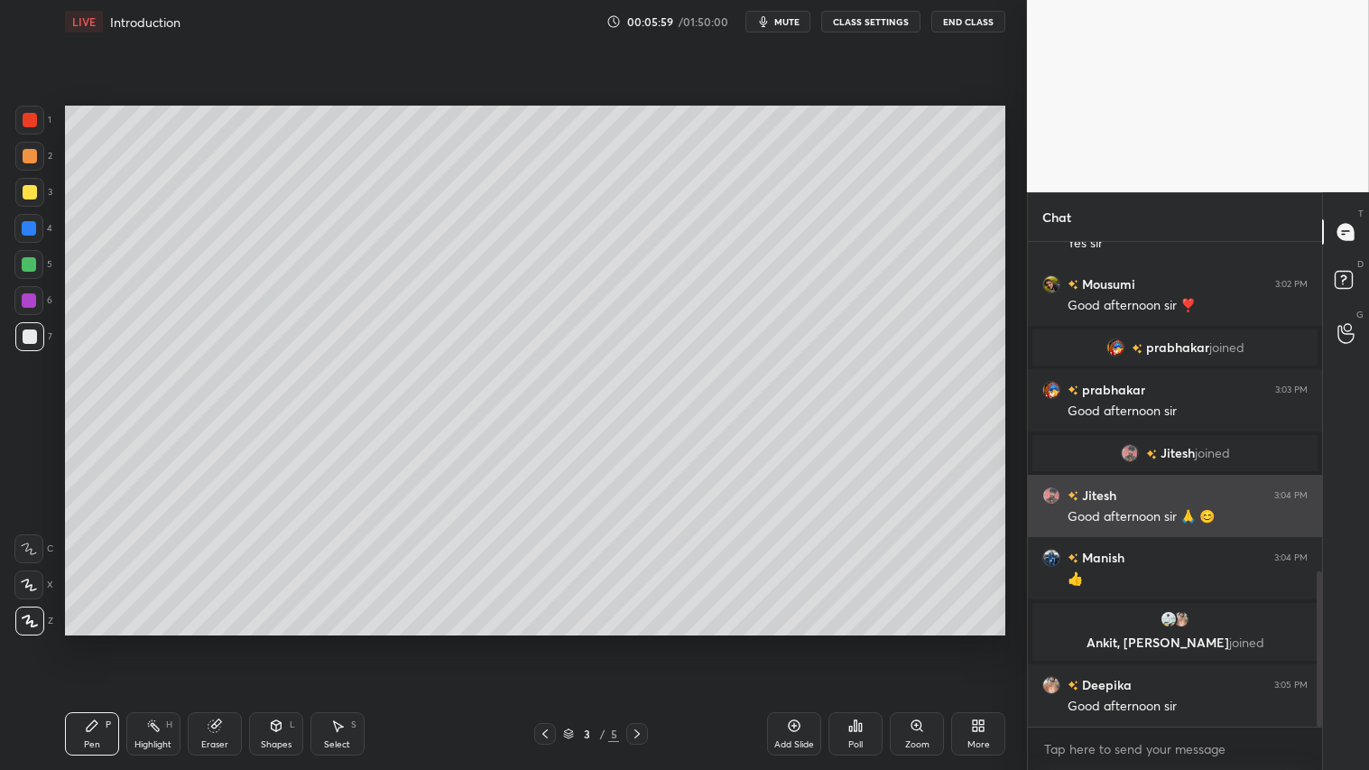
scroll to position [1030, 0]
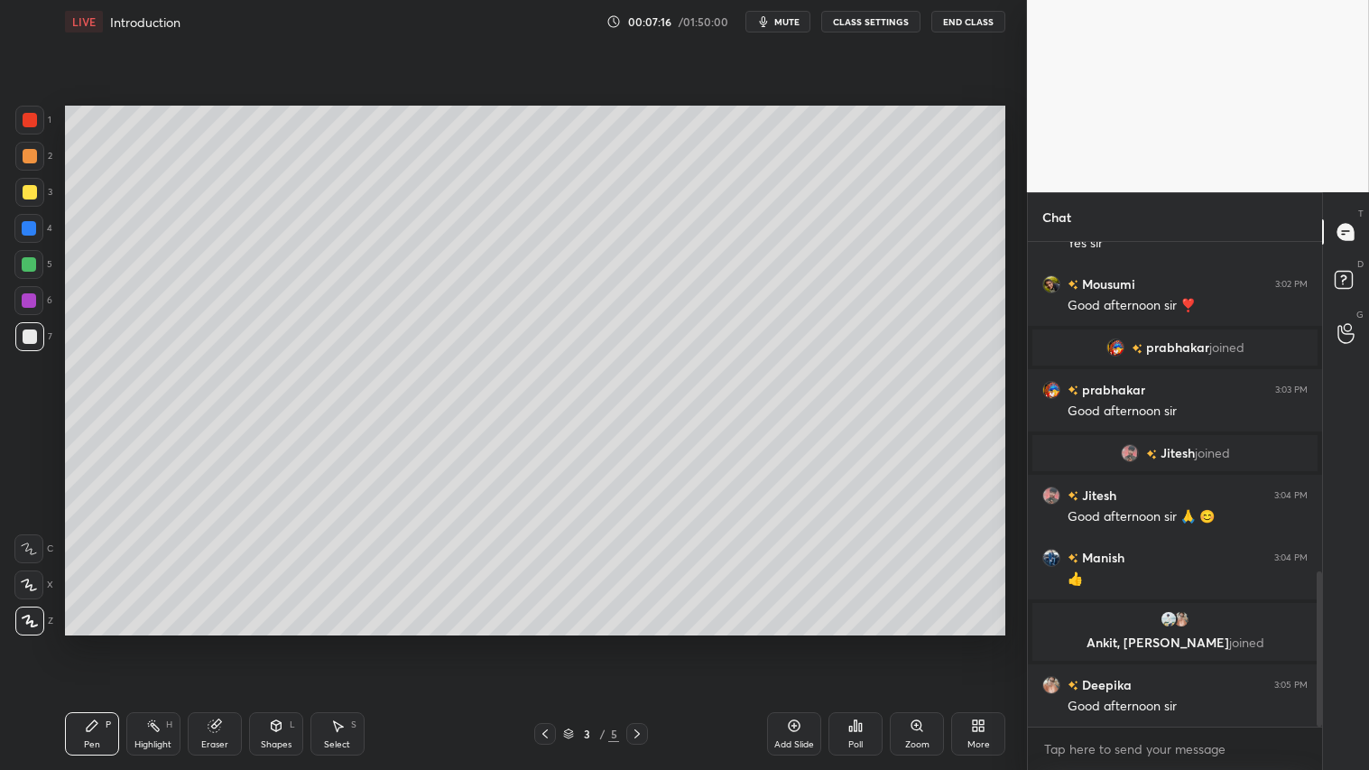
click at [37, 150] on div at bounding box center [29, 156] width 29 height 29
click at [93, 642] on div "Pen P" at bounding box center [92, 733] width 54 height 43
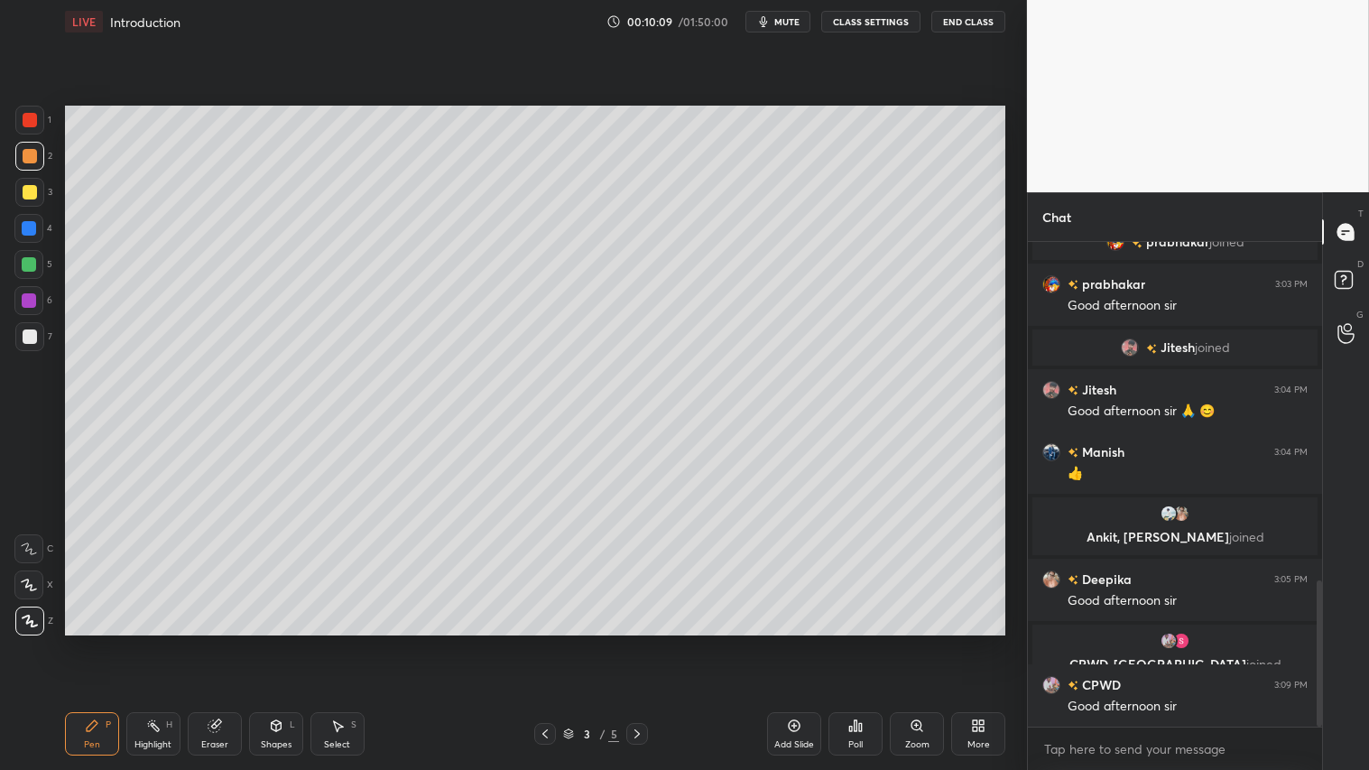
scroll to position [1185, 0]
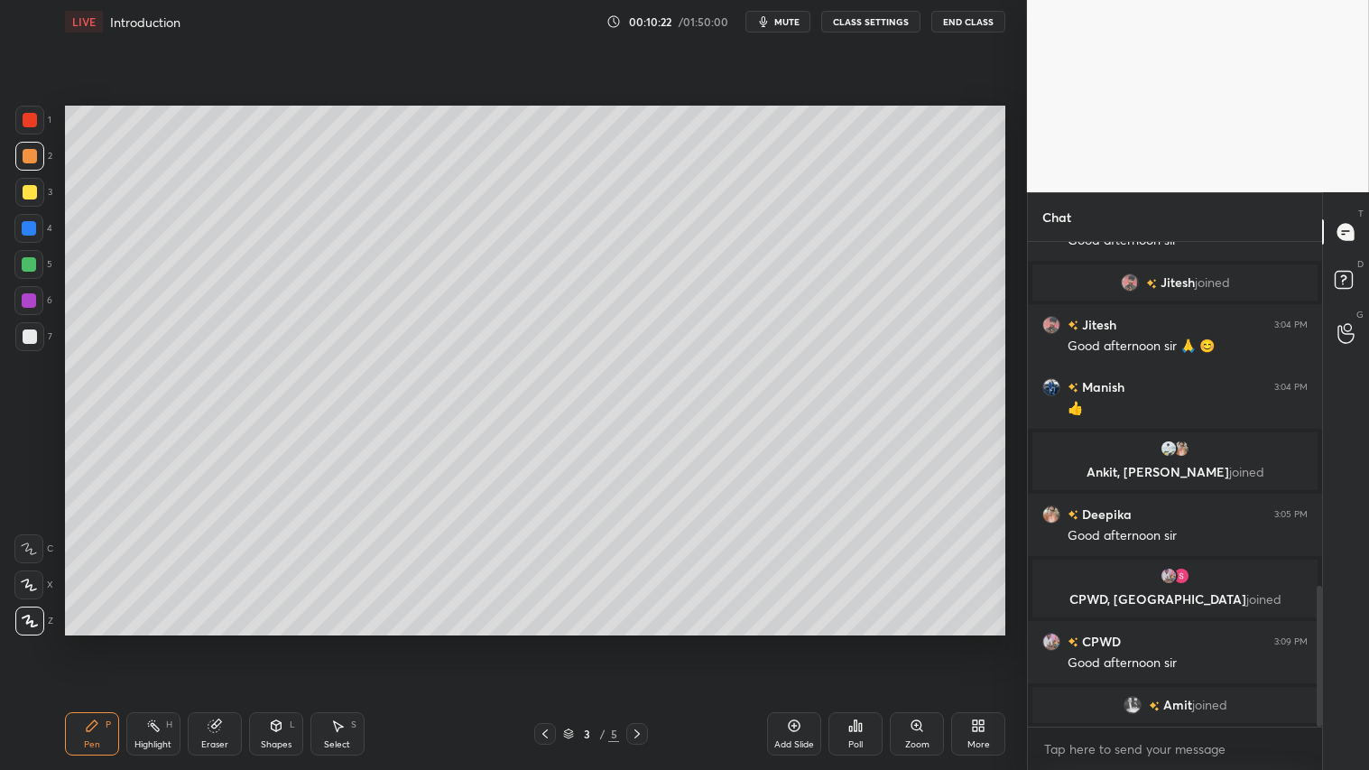
click at [214, 642] on div "Eraser" at bounding box center [215, 733] width 54 height 43
click at [27, 619] on span "Erase all" at bounding box center [28, 620] width 27 height 13
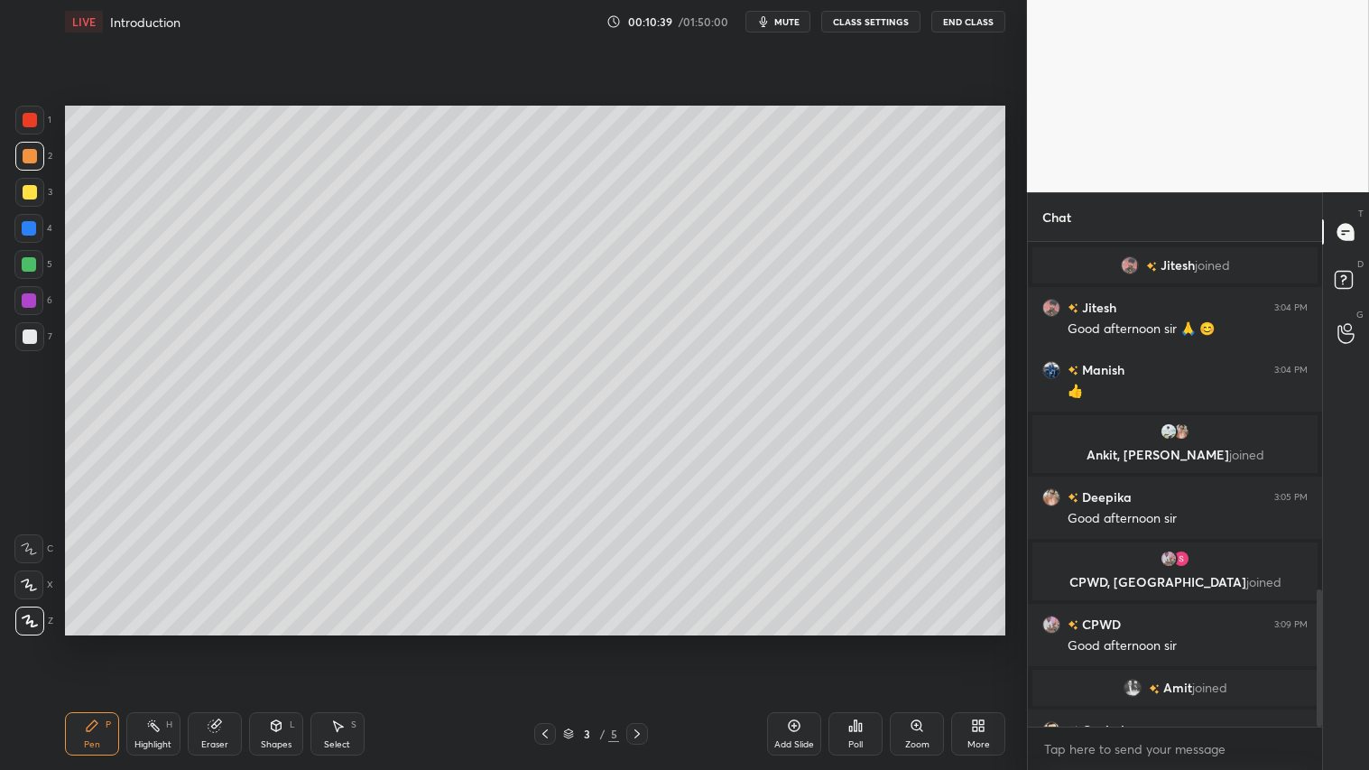
scroll to position [1230, 0]
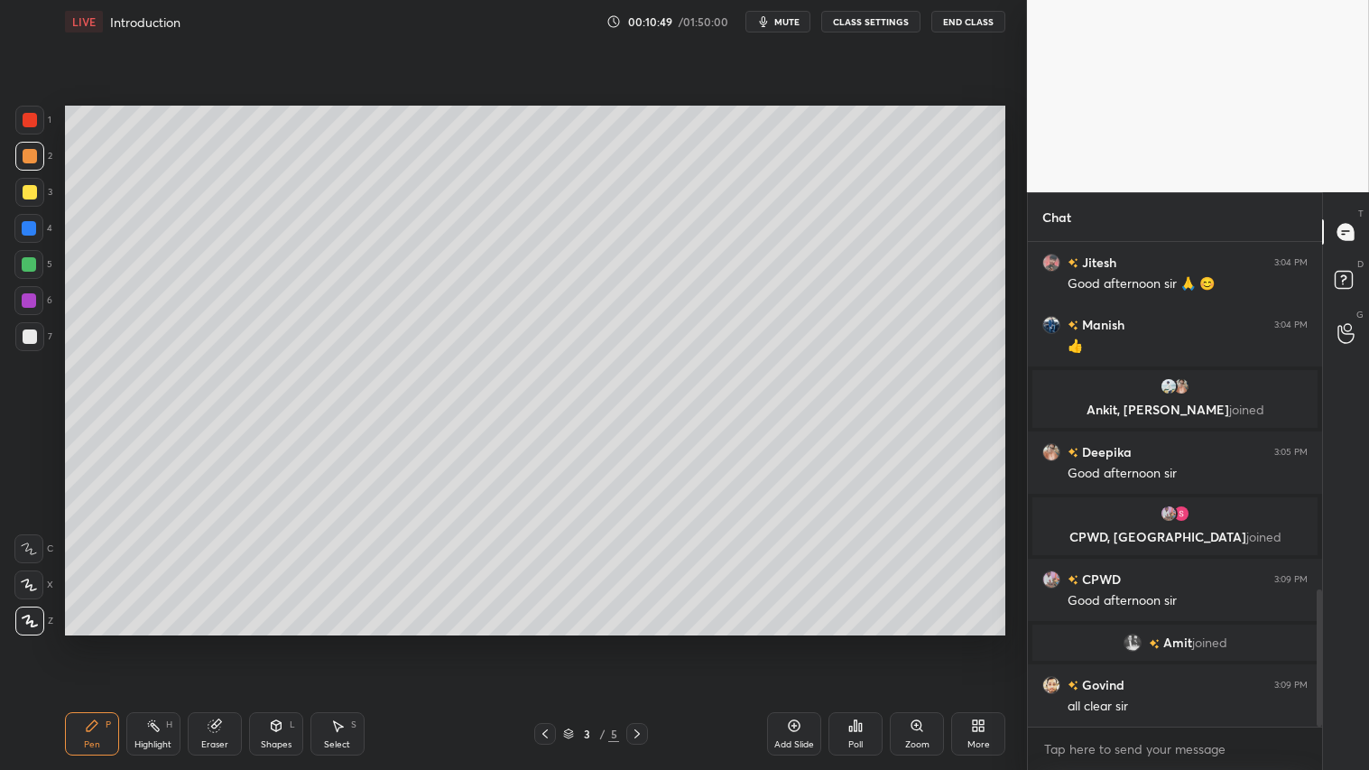
click at [32, 335] on div at bounding box center [30, 336] width 14 height 14
click at [97, 642] on icon at bounding box center [92, 726] width 14 height 14
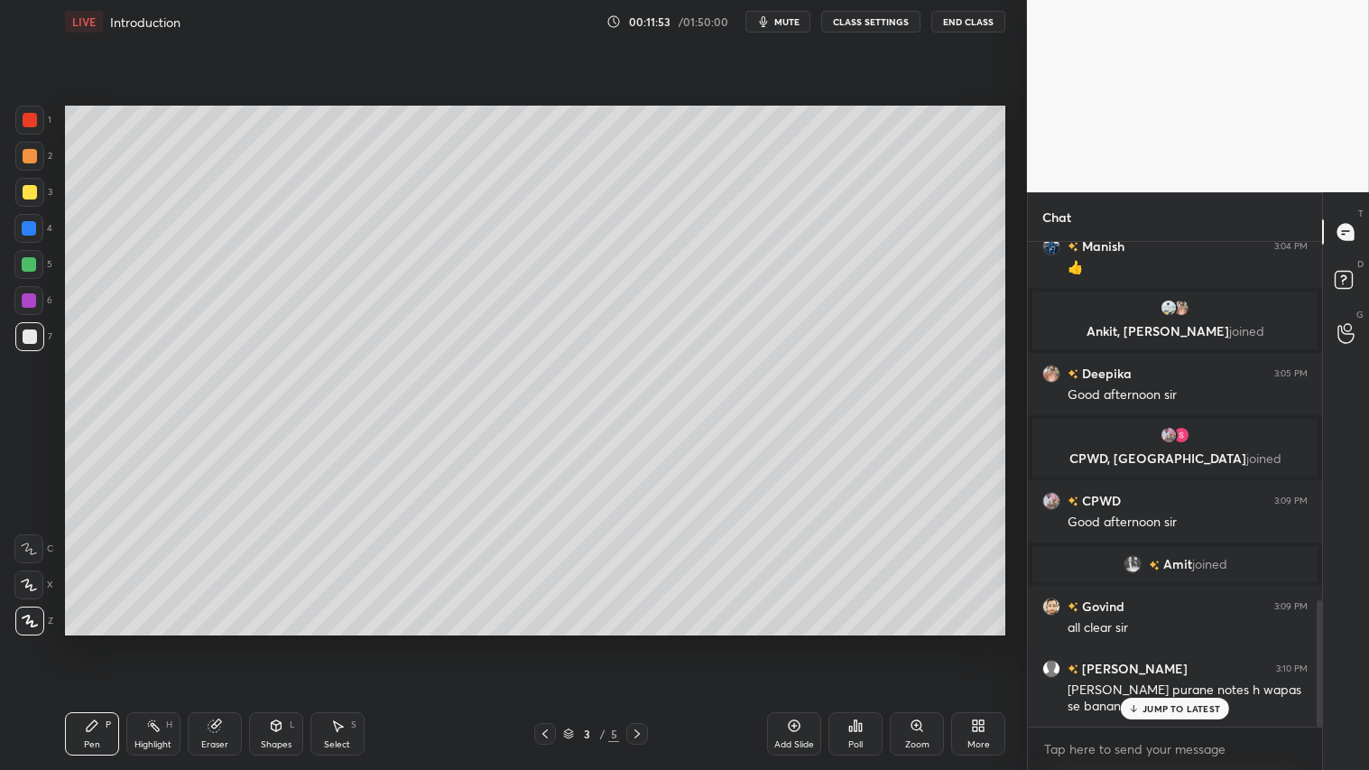
scroll to position [1370, 0]
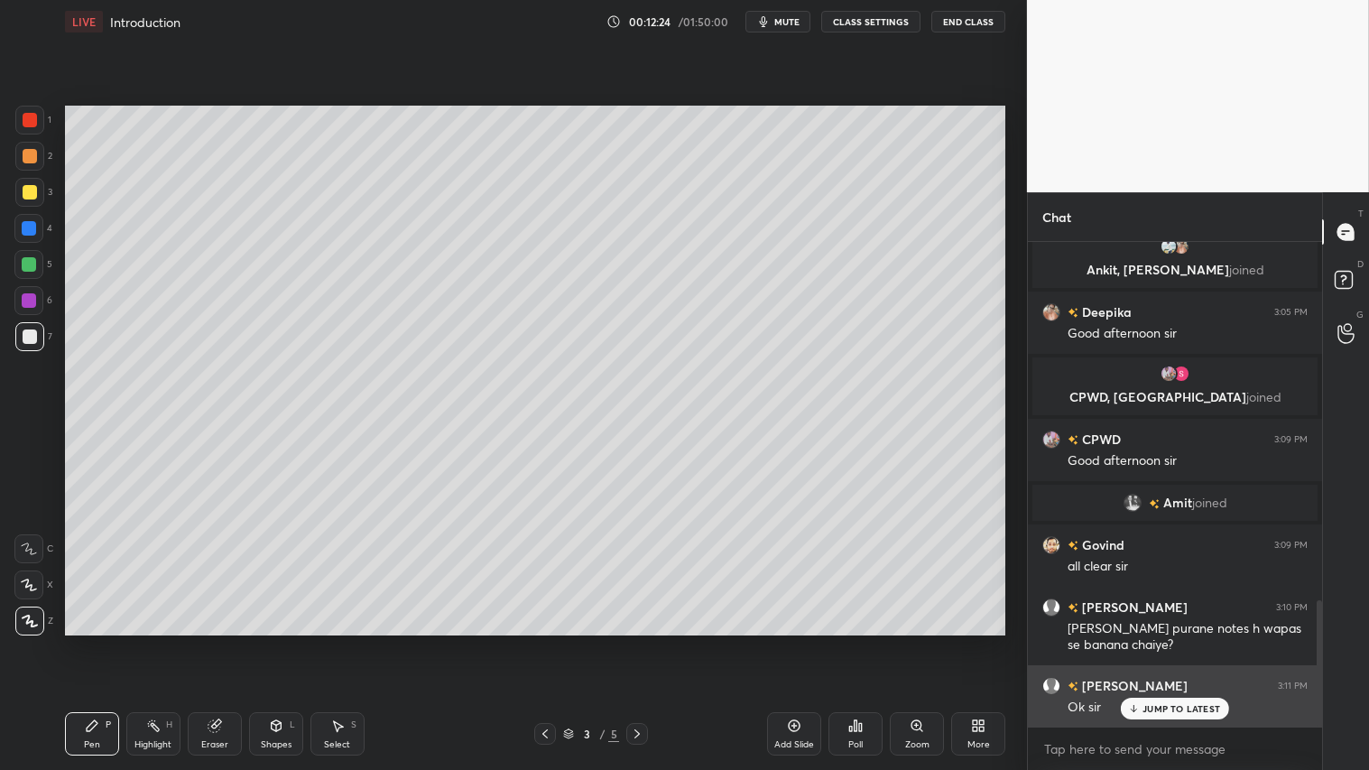
click at [1152, 642] on p "JUMP TO LATEST" at bounding box center [1182, 708] width 78 height 11
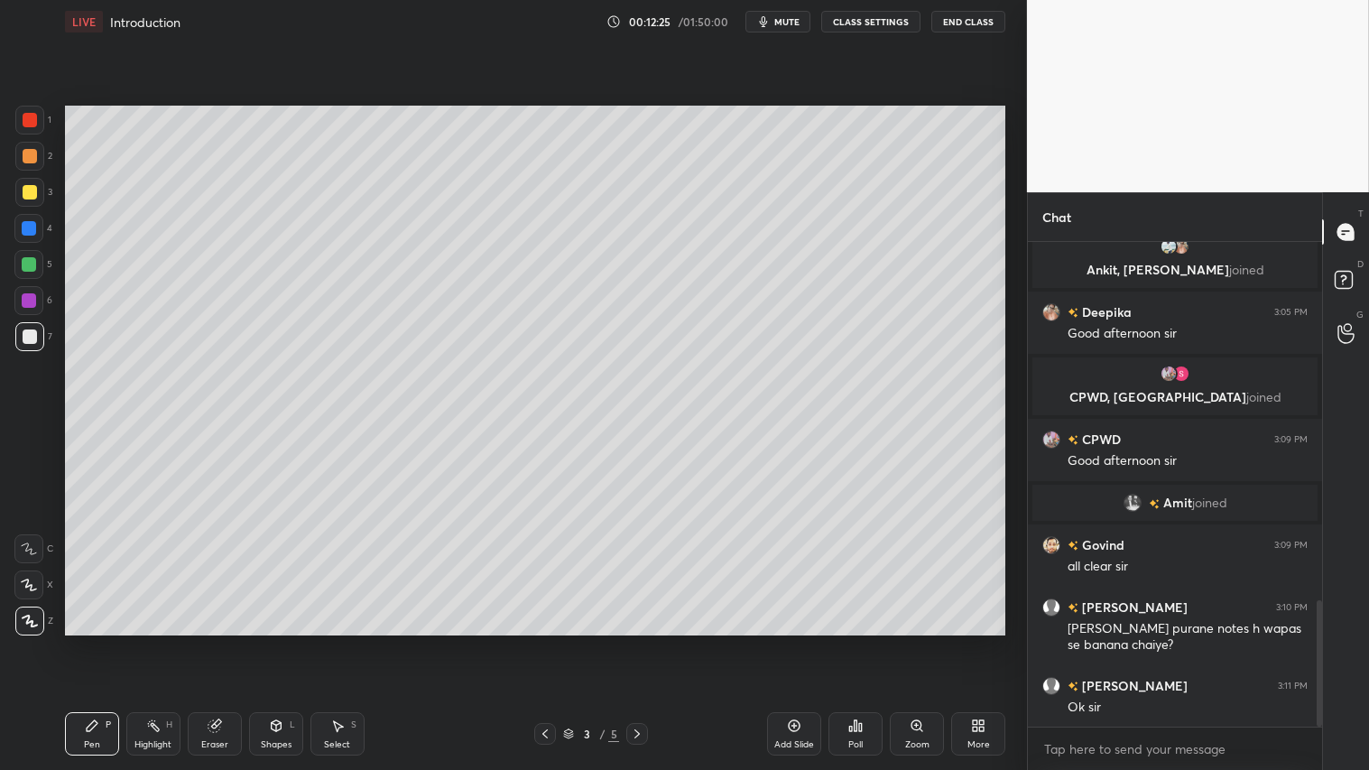
click at [5, 10] on div "1 2 3 4 5 6 7 C X Z C X Z E E Erase all H H LIVE Introduction 00:12:25 / 01:50:…" at bounding box center [506, 385] width 1013 height 770
click at [27, 332] on div at bounding box center [30, 336] width 14 height 14
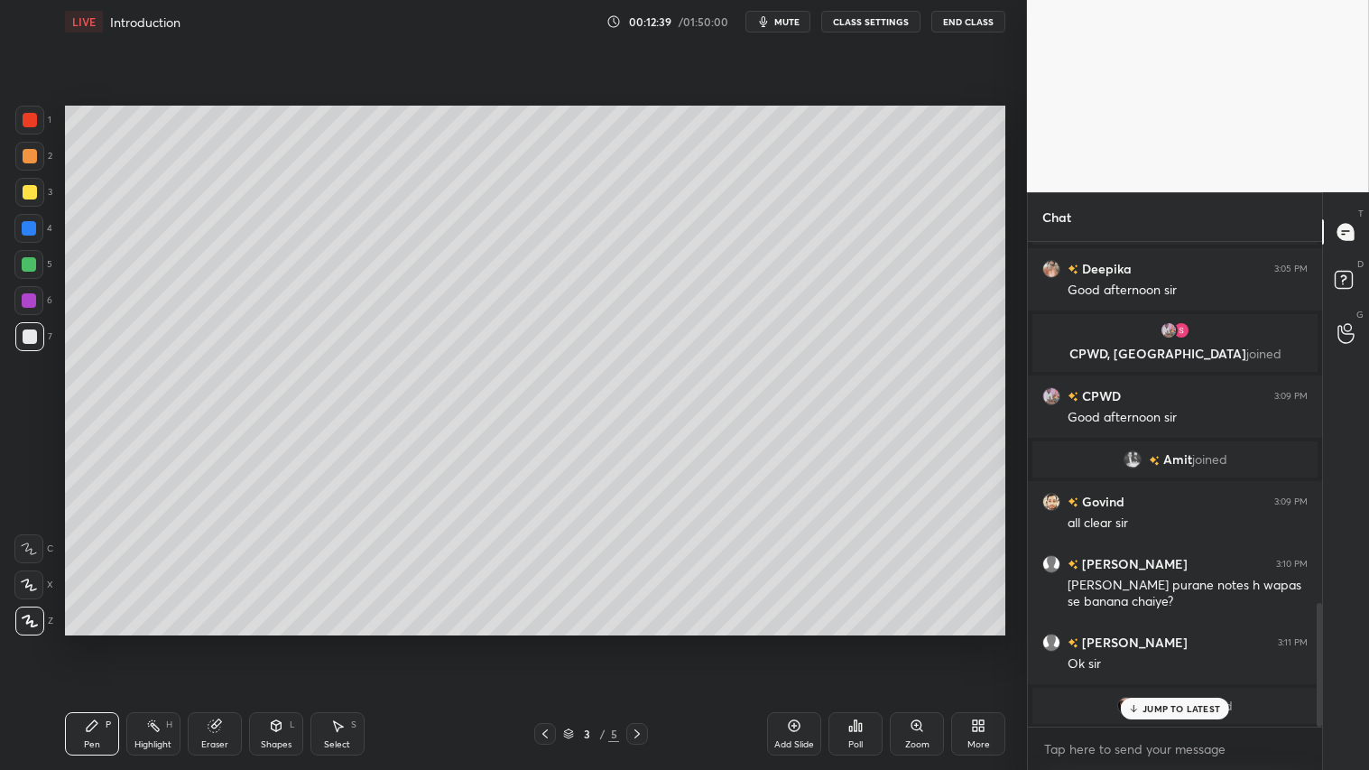
click at [1164, 642] on p "JUMP TO LATEST" at bounding box center [1182, 708] width 78 height 11
click at [100, 642] on div "Pen P" at bounding box center [92, 733] width 54 height 43
click at [29, 334] on div at bounding box center [30, 336] width 14 height 14
click at [97, 642] on div "Pen P" at bounding box center [92, 733] width 54 height 43
drag, startPoint x: 286, startPoint y: 740, endPoint x: 320, endPoint y: 710, distance: 45.4
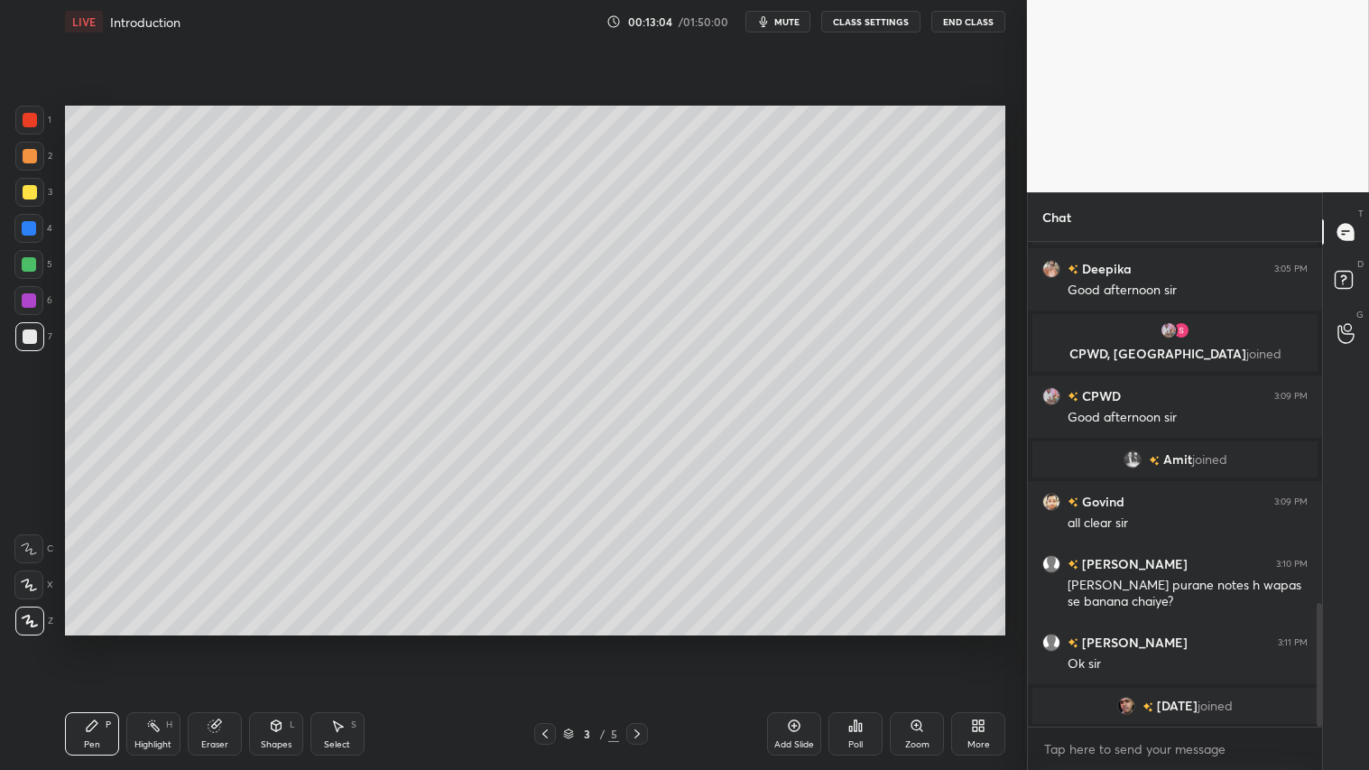
click at [289, 642] on div "Shapes" at bounding box center [276, 744] width 31 height 9
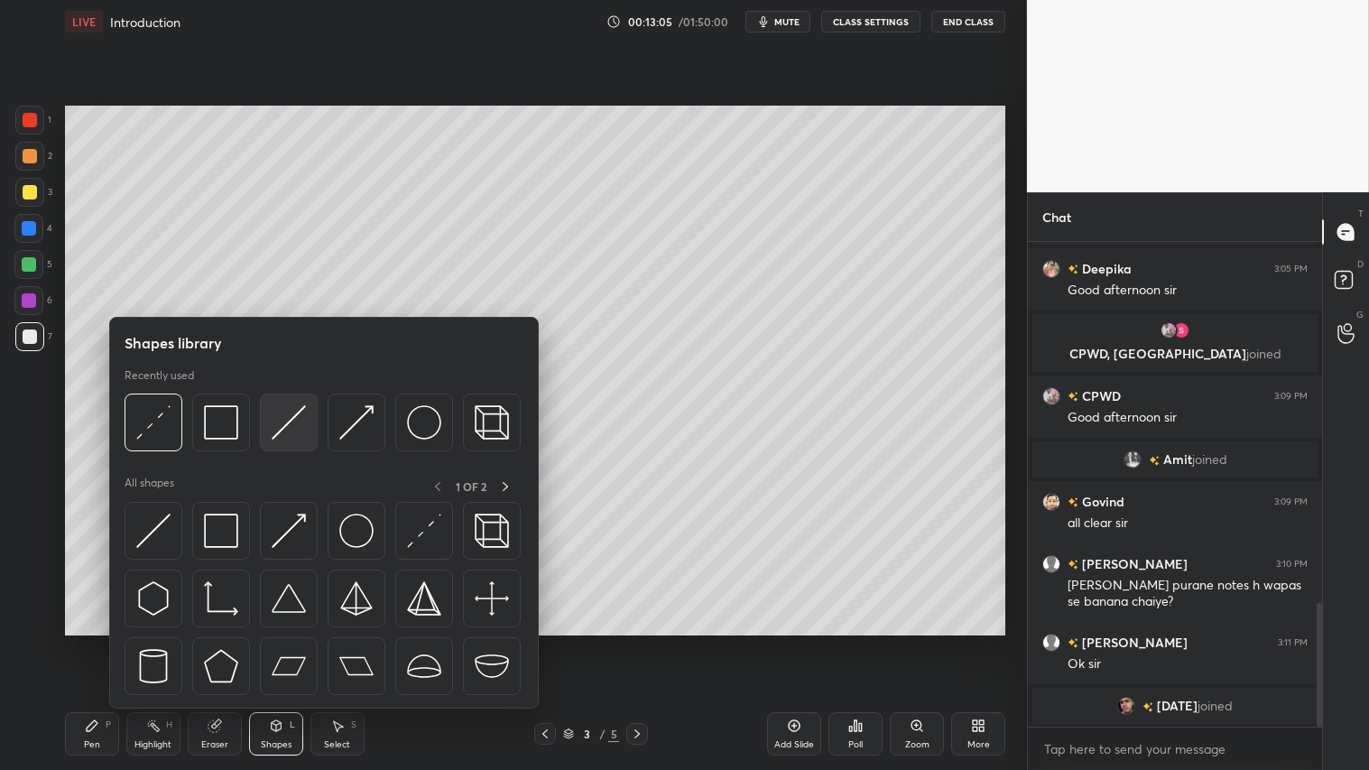
click at [302, 413] on img at bounding box center [289, 422] width 34 height 34
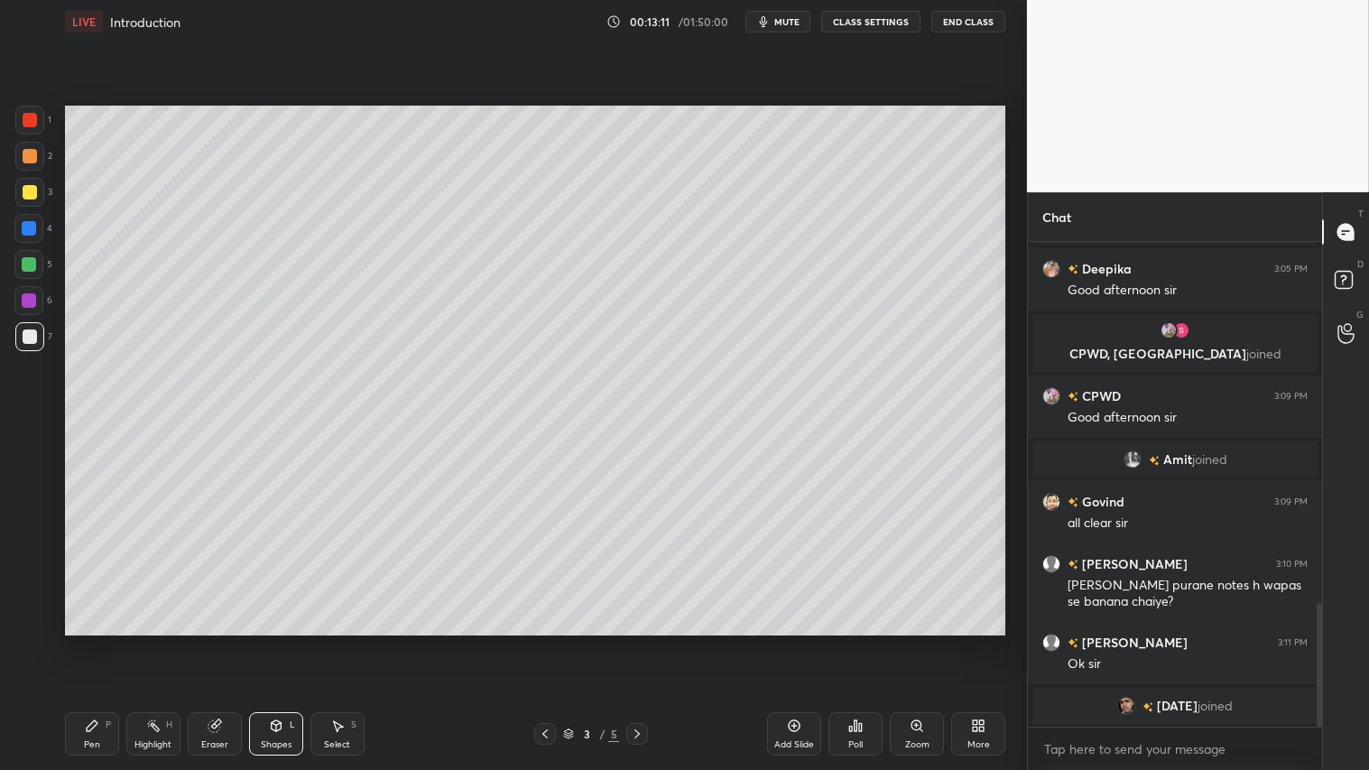
click at [32, 157] on div at bounding box center [30, 156] width 14 height 14
click at [84, 642] on div "Pen" at bounding box center [92, 744] width 16 height 9
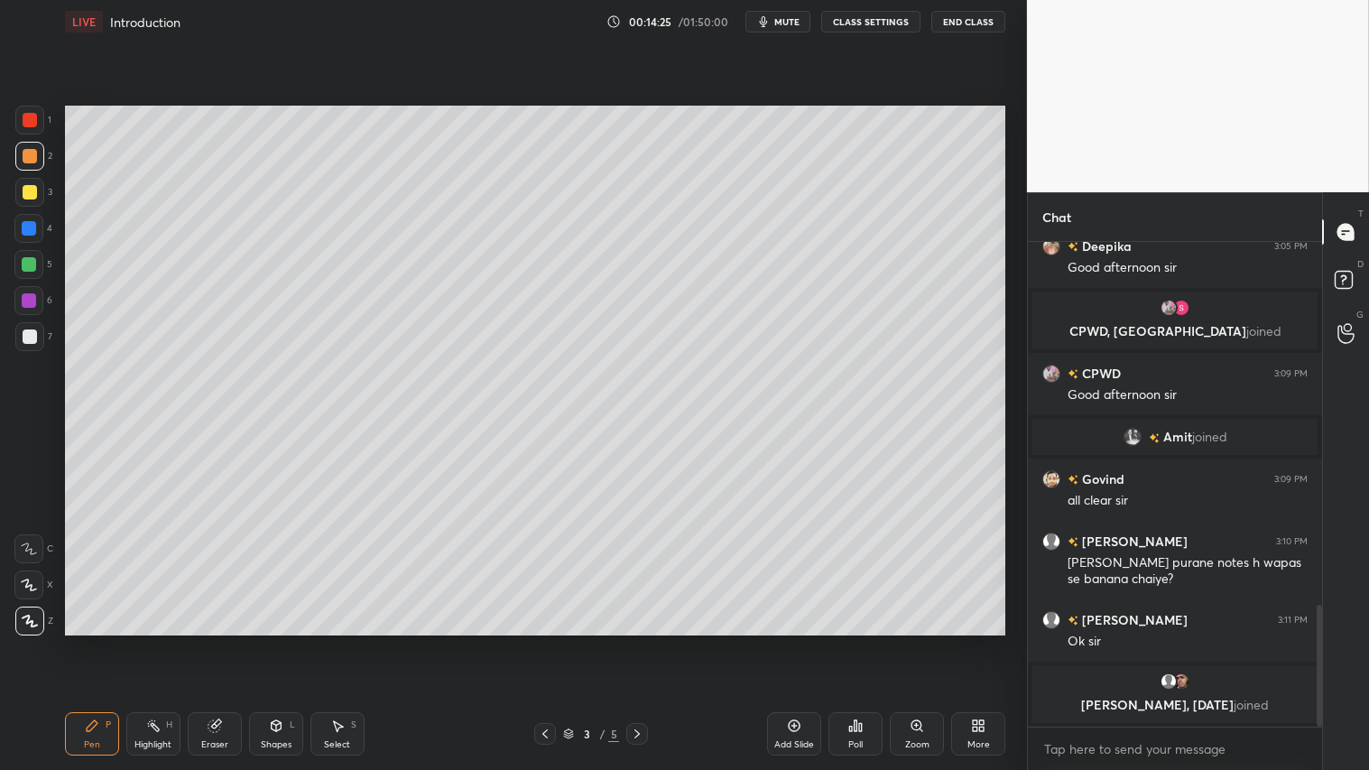
click at [94, 642] on icon at bounding box center [92, 726] width 14 height 14
click at [278, 642] on div "Shapes" at bounding box center [276, 744] width 31 height 9
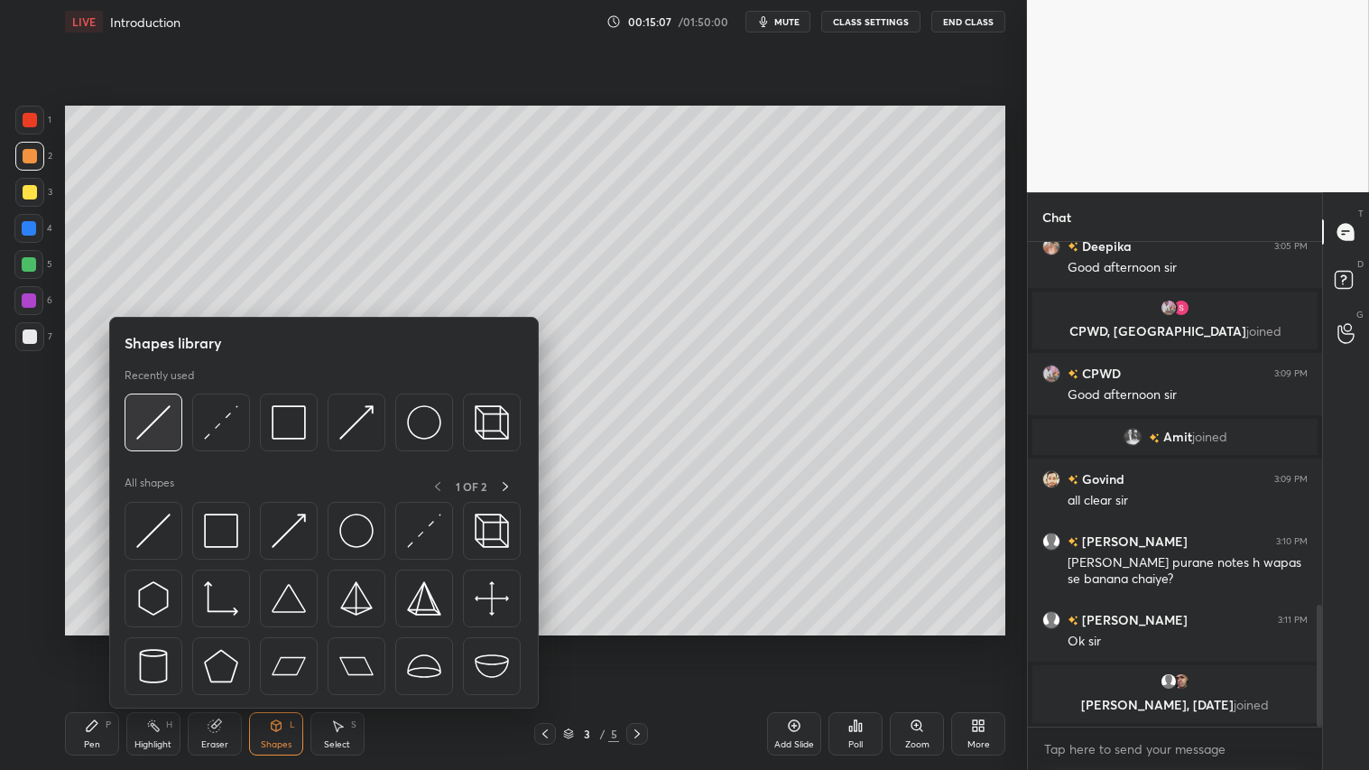
click at [161, 412] on img at bounding box center [153, 422] width 34 height 34
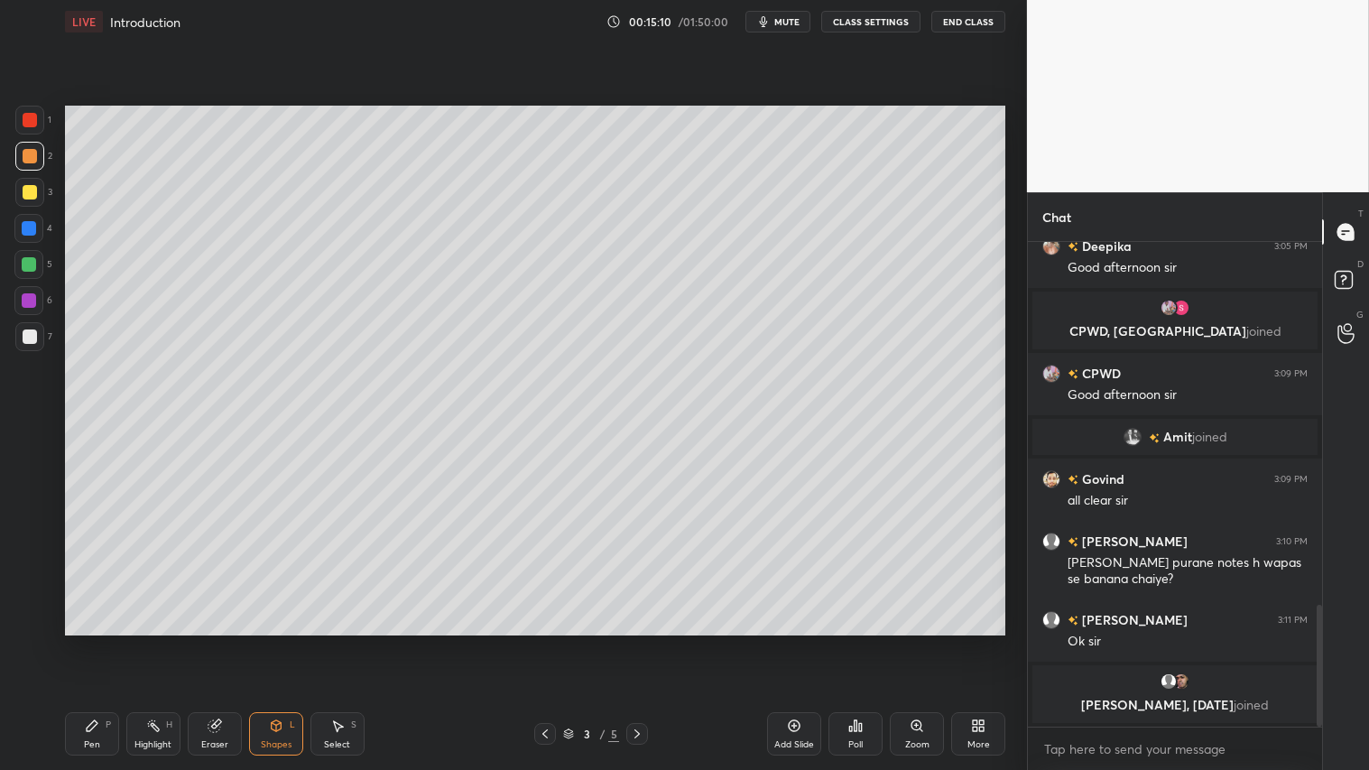
drag, startPoint x: 29, startPoint y: 181, endPoint x: 38, endPoint y: 222, distance: 41.6
click at [32, 181] on div at bounding box center [29, 192] width 29 height 29
click at [86, 642] on icon at bounding box center [92, 726] width 14 height 14
drag, startPoint x: 24, startPoint y: 340, endPoint x: 63, endPoint y: 385, distance: 59.5
click at [24, 337] on div at bounding box center [30, 336] width 14 height 14
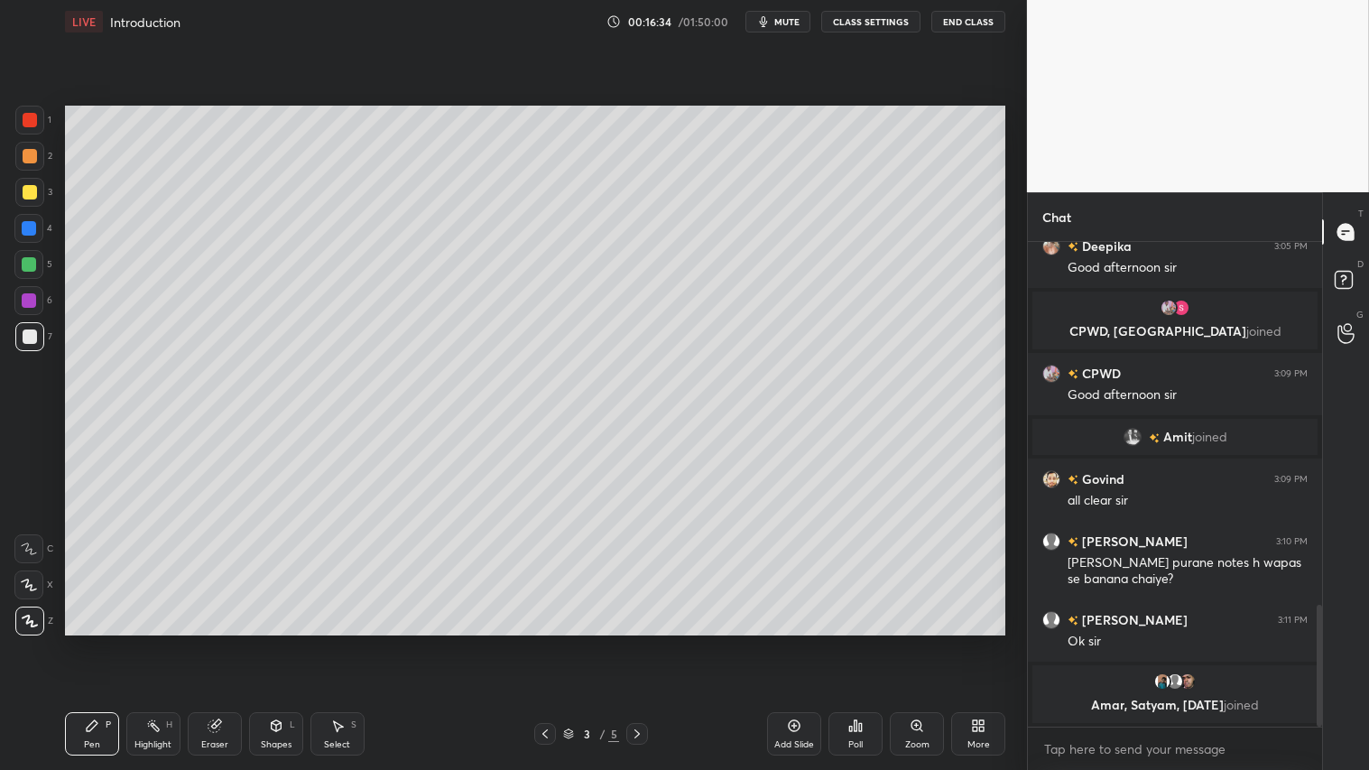
scroll to position [1450, 0]
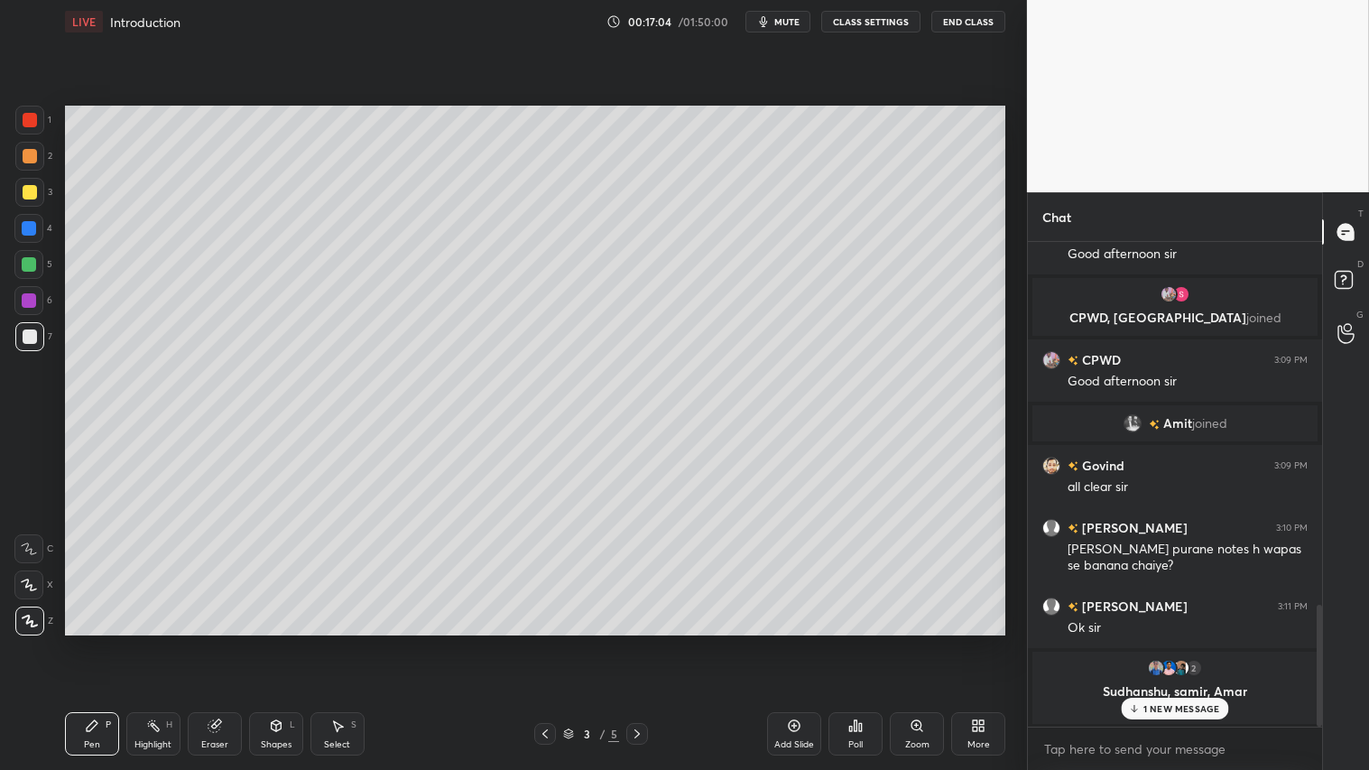
click at [30, 190] on div at bounding box center [30, 192] width 14 height 14
click at [84, 642] on div "Pen P" at bounding box center [92, 733] width 54 height 43
click at [1160, 642] on p "1 NEW MESSAGE" at bounding box center [1182, 708] width 77 height 11
click at [638, 642] on icon at bounding box center [637, 734] width 14 height 14
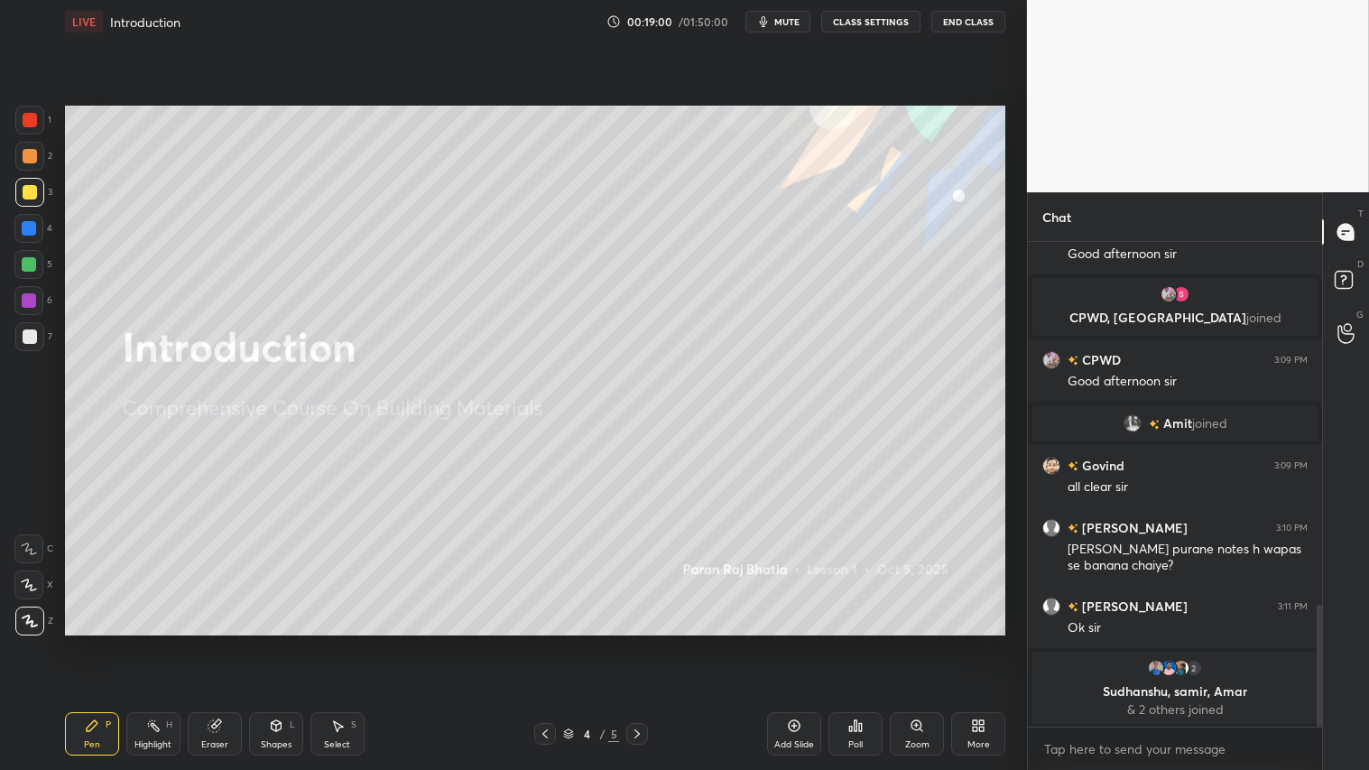
click at [544, 642] on icon at bounding box center [545, 734] width 14 height 14
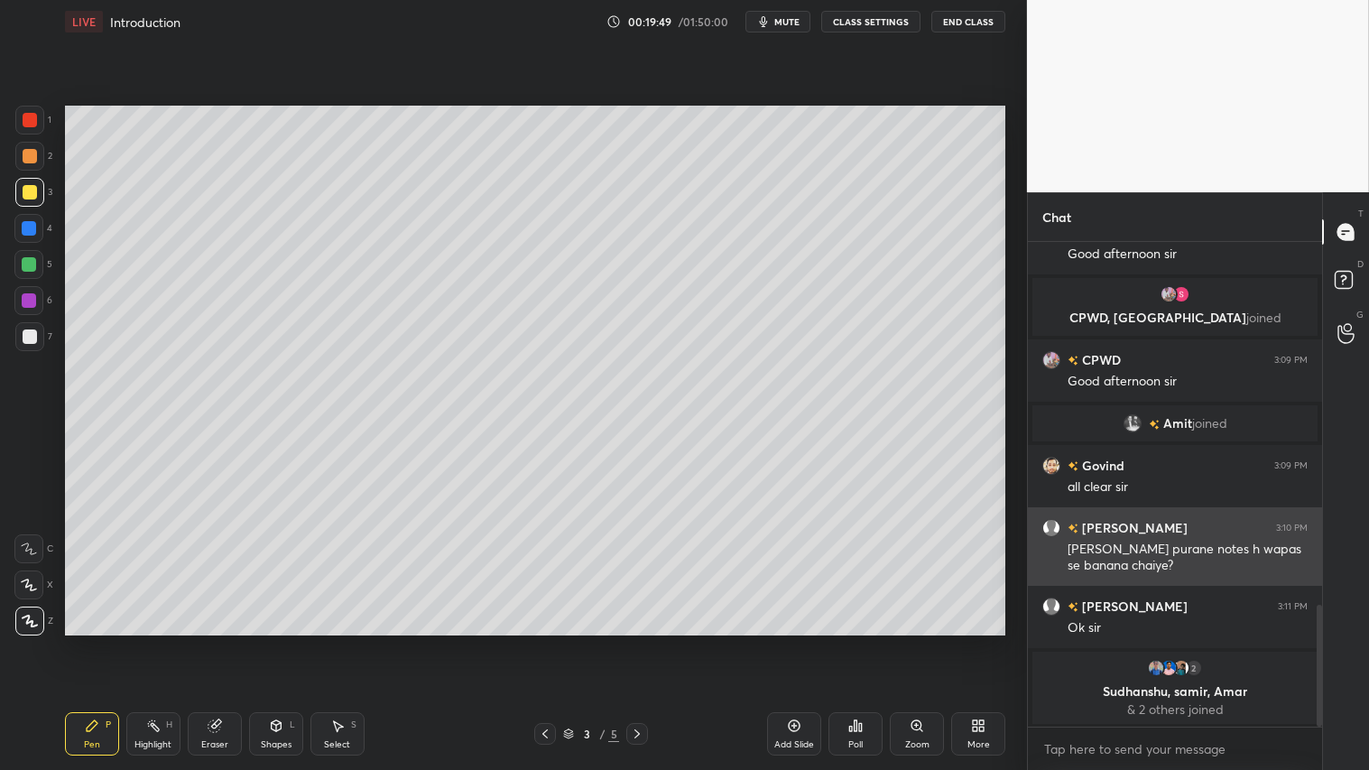
scroll to position [1451, 0]
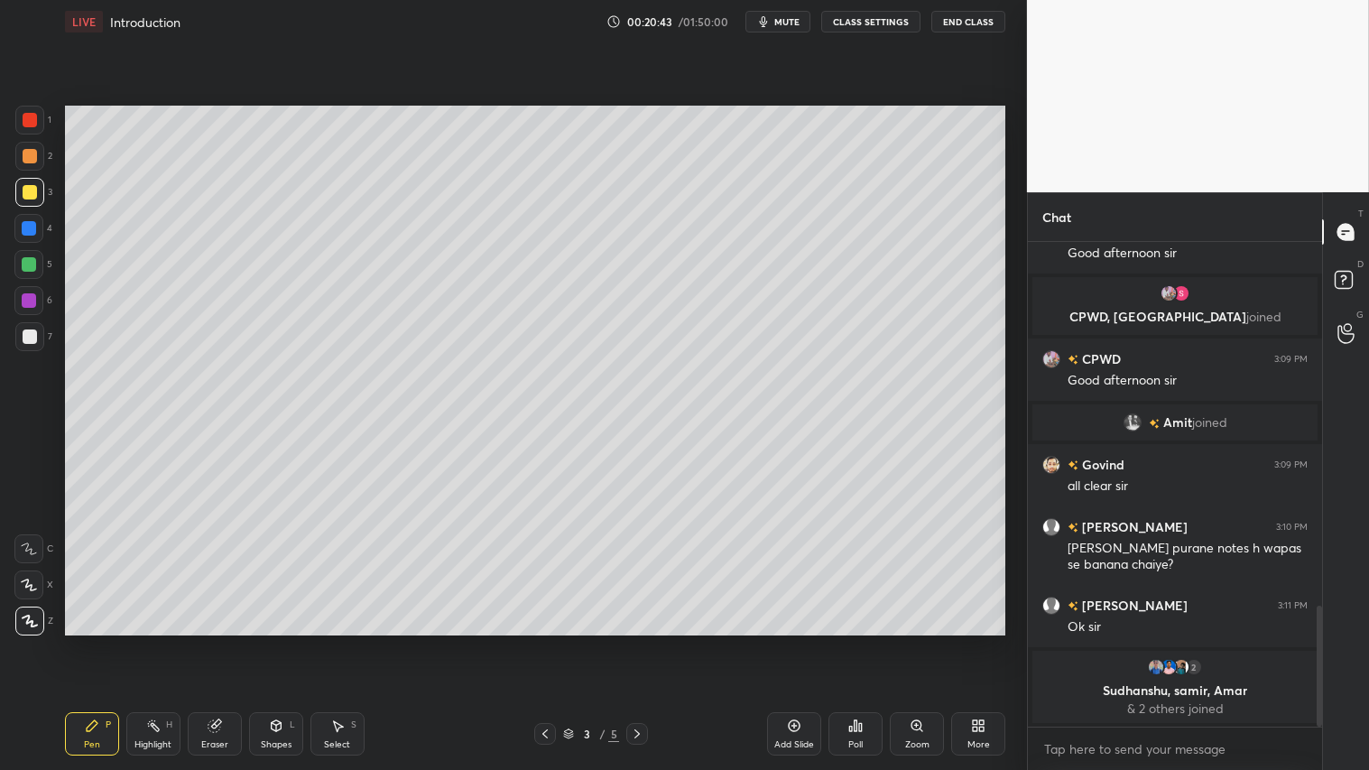
click at [790, 642] on icon at bounding box center [794, 726] width 14 height 14
drag, startPoint x: 45, startPoint y: 191, endPoint x: 38, endPoint y: 337, distance: 145.5
click at [43, 191] on div "3" at bounding box center [33, 192] width 37 height 29
click at [79, 642] on div "Pen P" at bounding box center [92, 733] width 54 height 43
drag, startPoint x: 271, startPoint y: 732, endPoint x: 278, endPoint y: 711, distance: 22.0
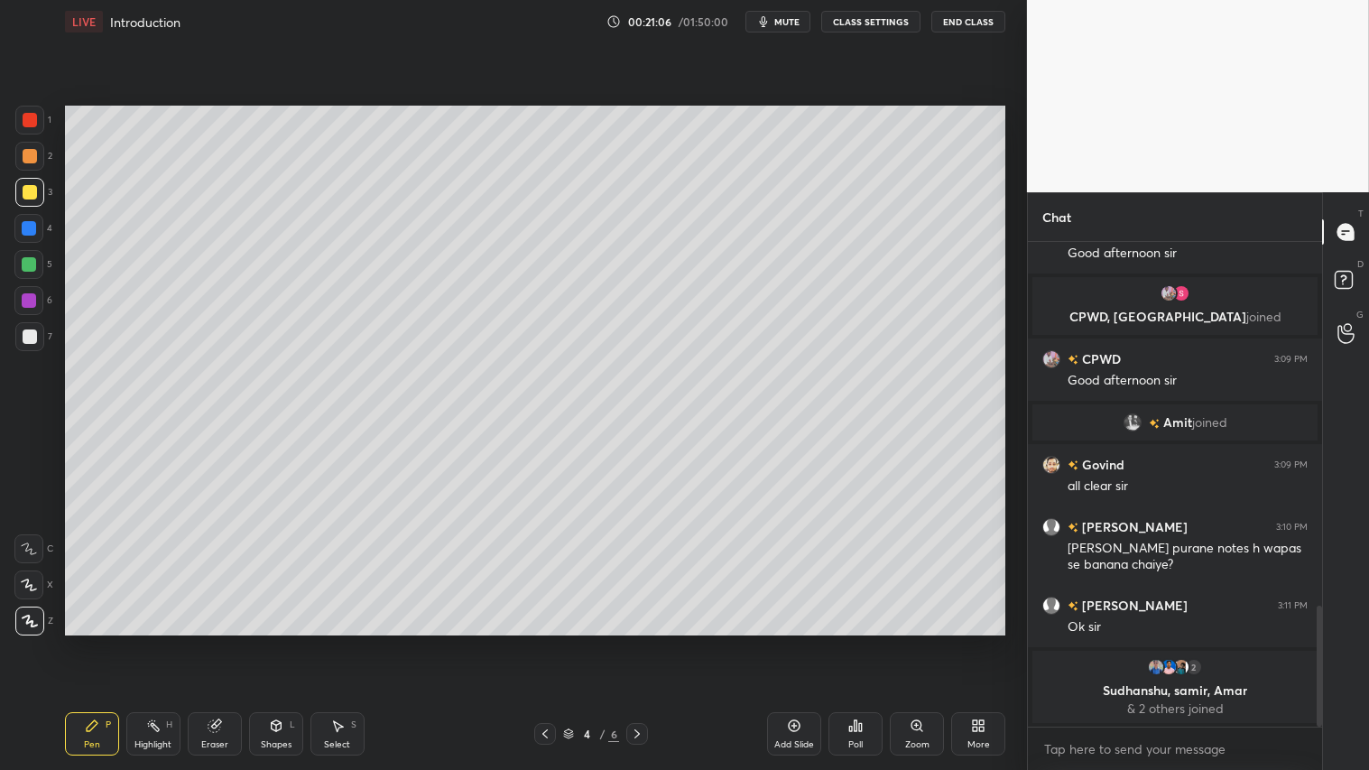
click at [273, 642] on div "Shapes L" at bounding box center [276, 733] width 54 height 43
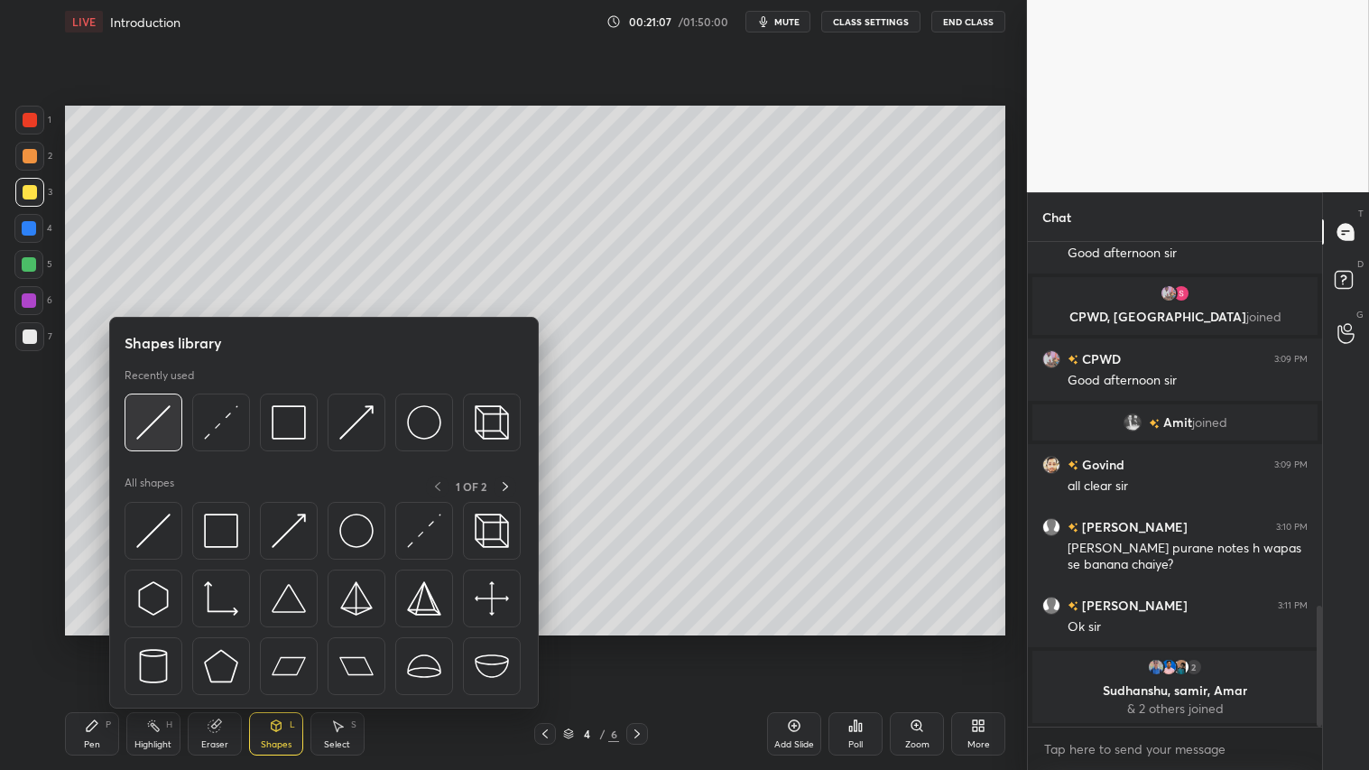
click at [162, 411] on img at bounding box center [153, 422] width 34 height 34
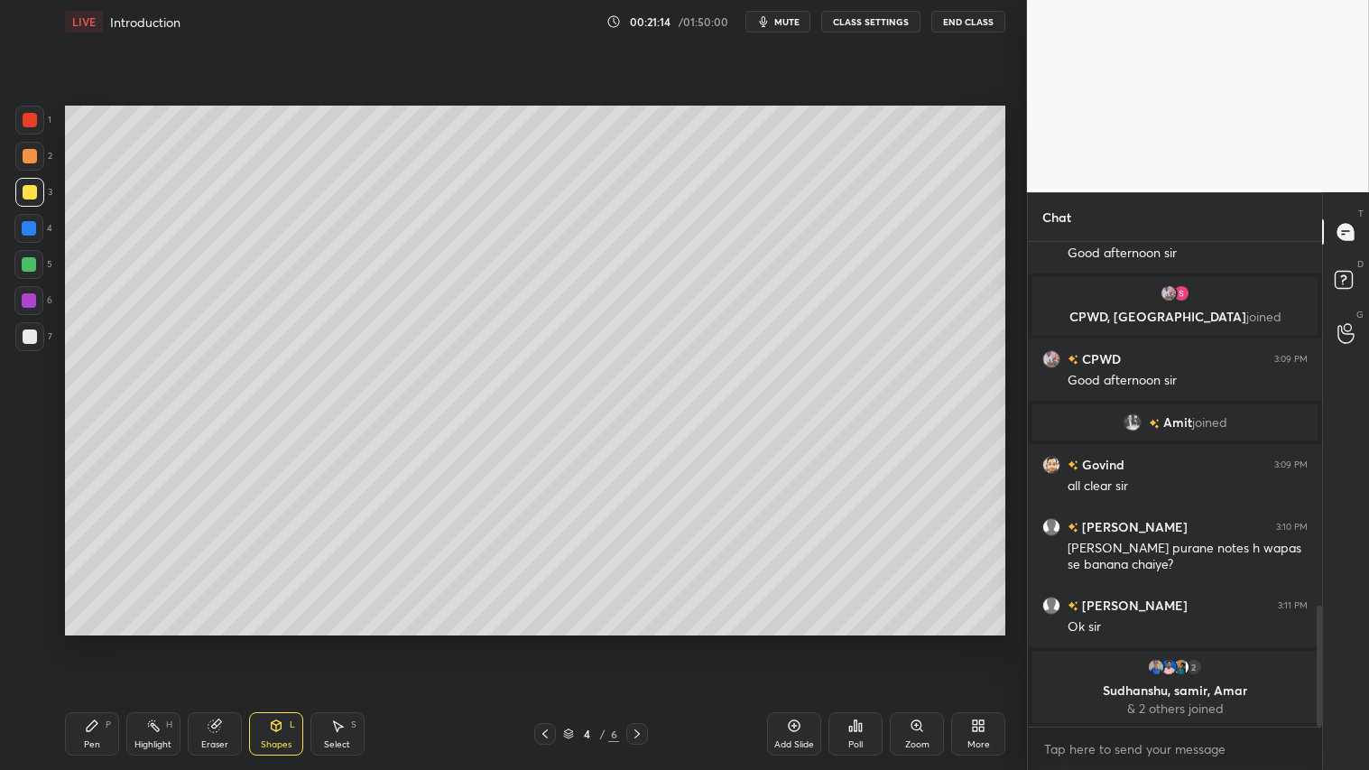
click at [95, 642] on div "Pen P" at bounding box center [92, 733] width 54 height 43
click at [28, 340] on div at bounding box center [30, 336] width 14 height 14
click at [275, 642] on div "Shapes" at bounding box center [276, 744] width 31 height 9
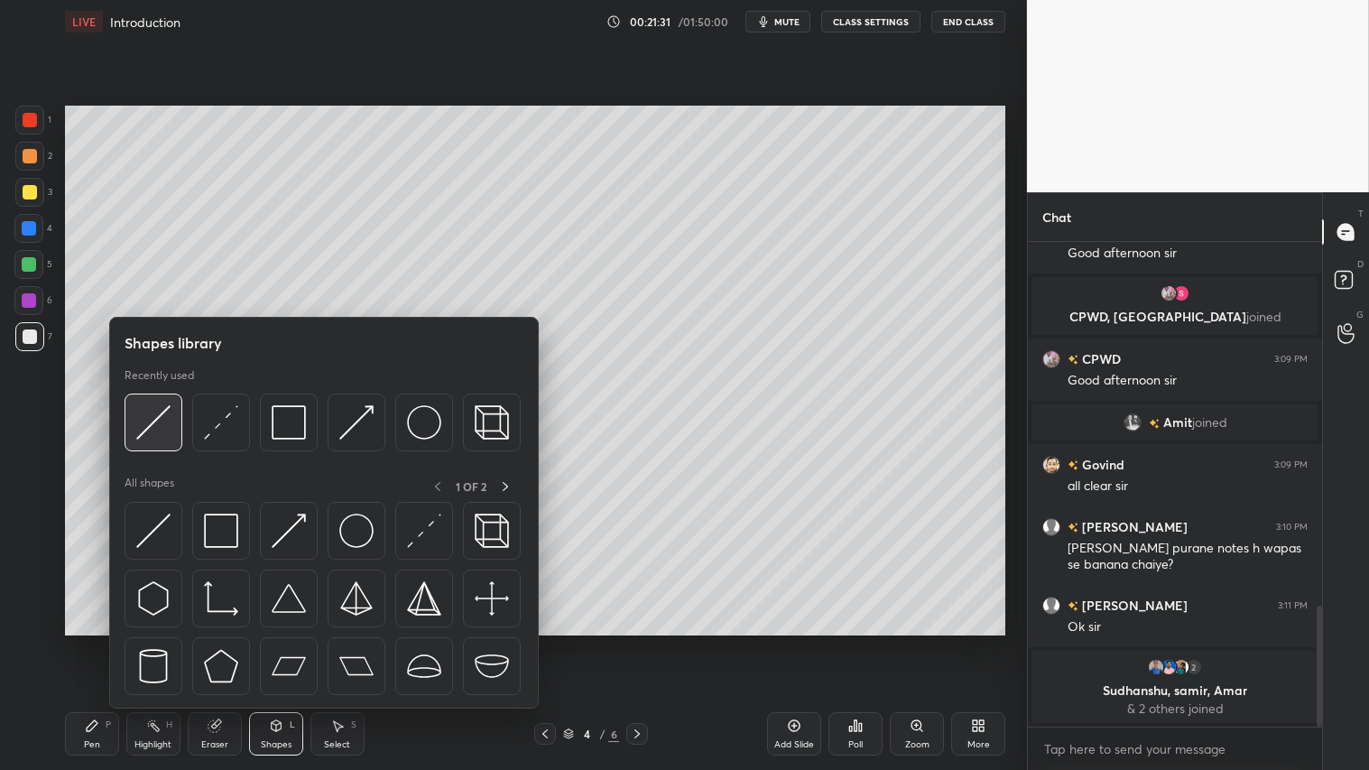
click at [162, 410] on img at bounding box center [153, 422] width 34 height 34
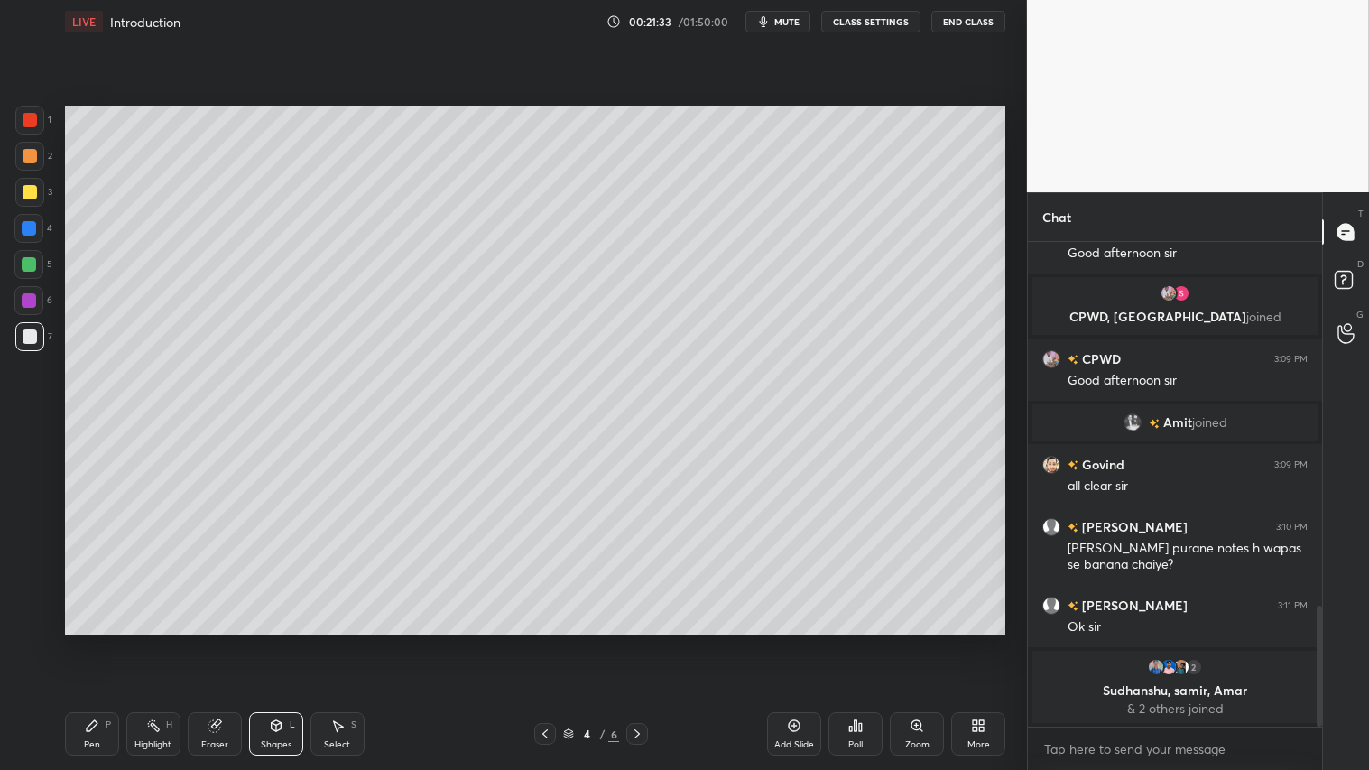
click at [108, 642] on div "Pen P" at bounding box center [92, 733] width 54 height 43
click at [287, 642] on div "Shapes" at bounding box center [276, 744] width 31 height 9
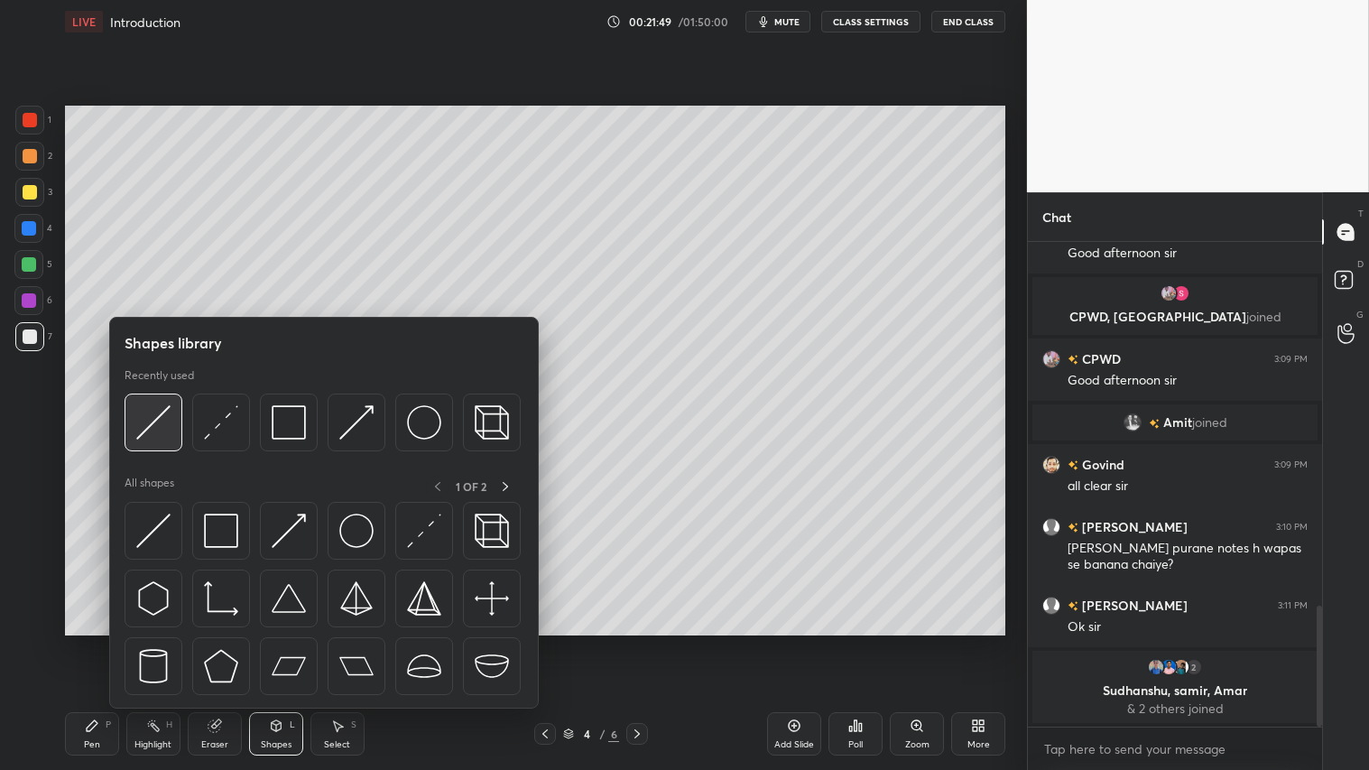
click at [156, 415] on img at bounding box center [153, 422] width 34 height 34
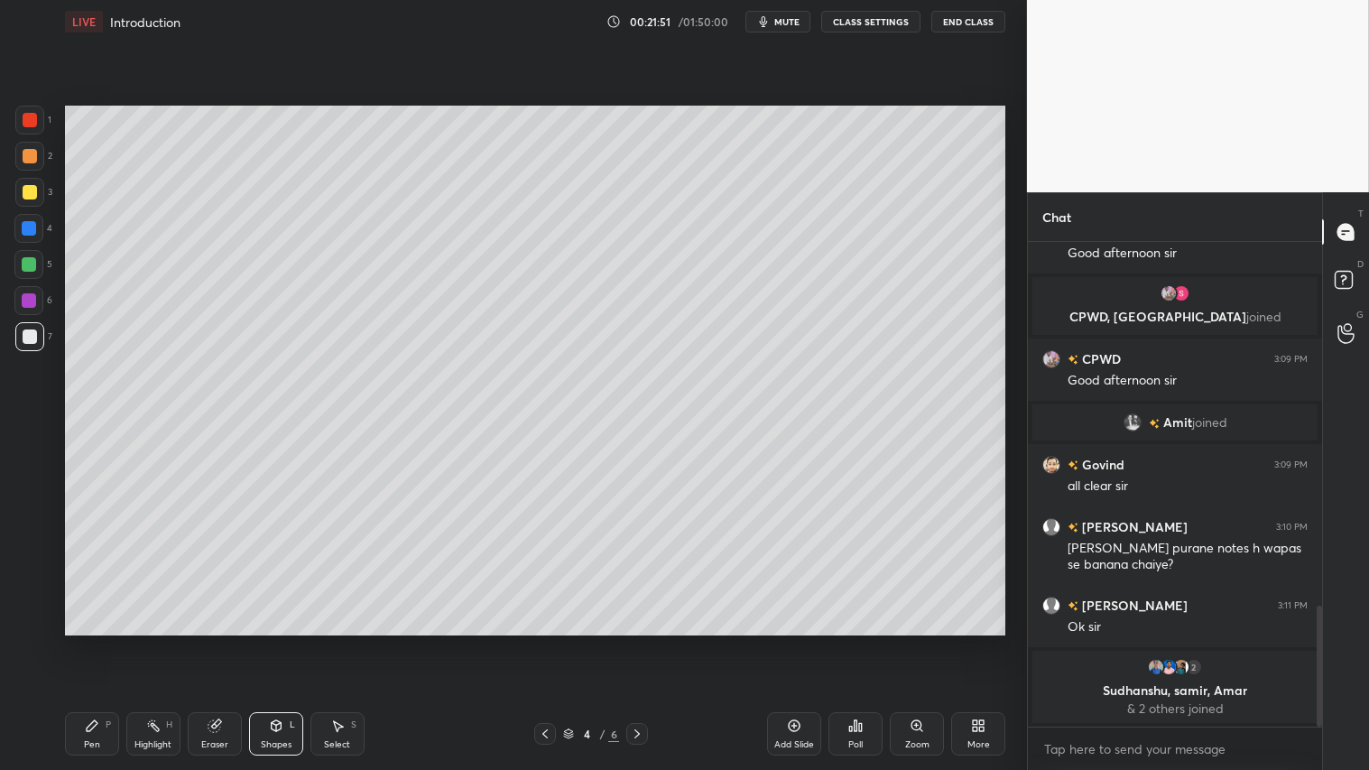
click at [276, 642] on icon at bounding box center [276, 726] width 14 height 14
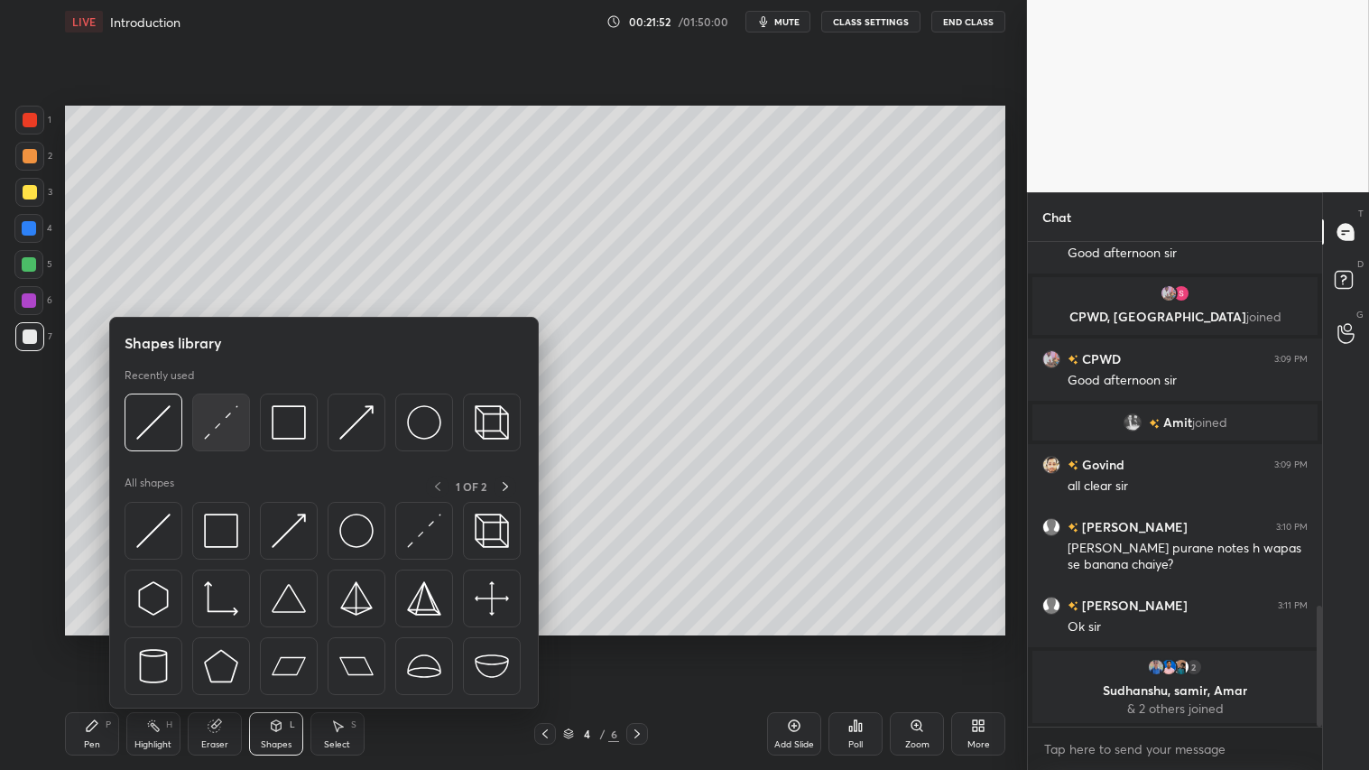
click at [230, 412] on img at bounding box center [221, 422] width 34 height 34
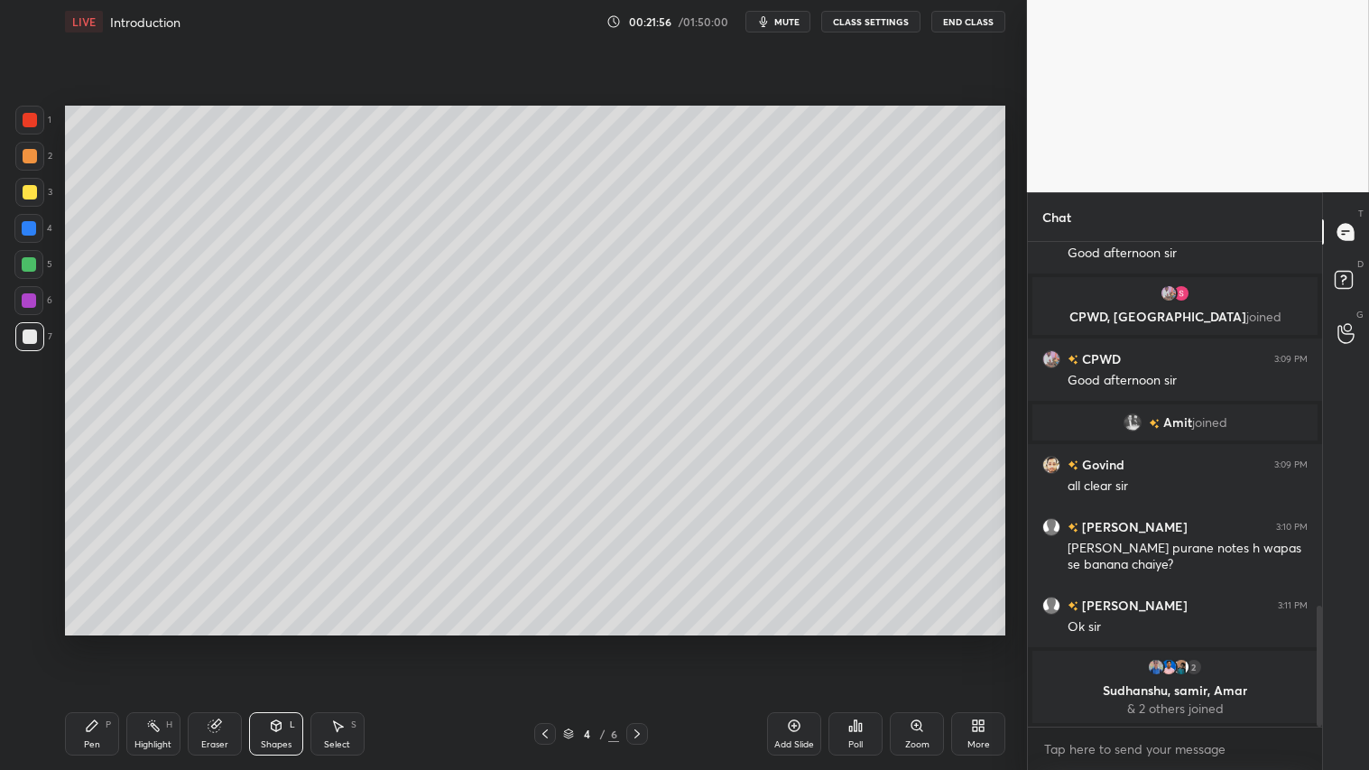
drag, startPoint x: 31, startPoint y: 150, endPoint x: 47, endPoint y: 239, distance: 90.8
click at [32, 149] on div at bounding box center [30, 156] width 14 height 14
click at [88, 642] on div "Pen P" at bounding box center [92, 733] width 54 height 43
click at [542, 642] on icon at bounding box center [545, 734] width 14 height 14
click at [636, 642] on icon at bounding box center [637, 734] width 14 height 14
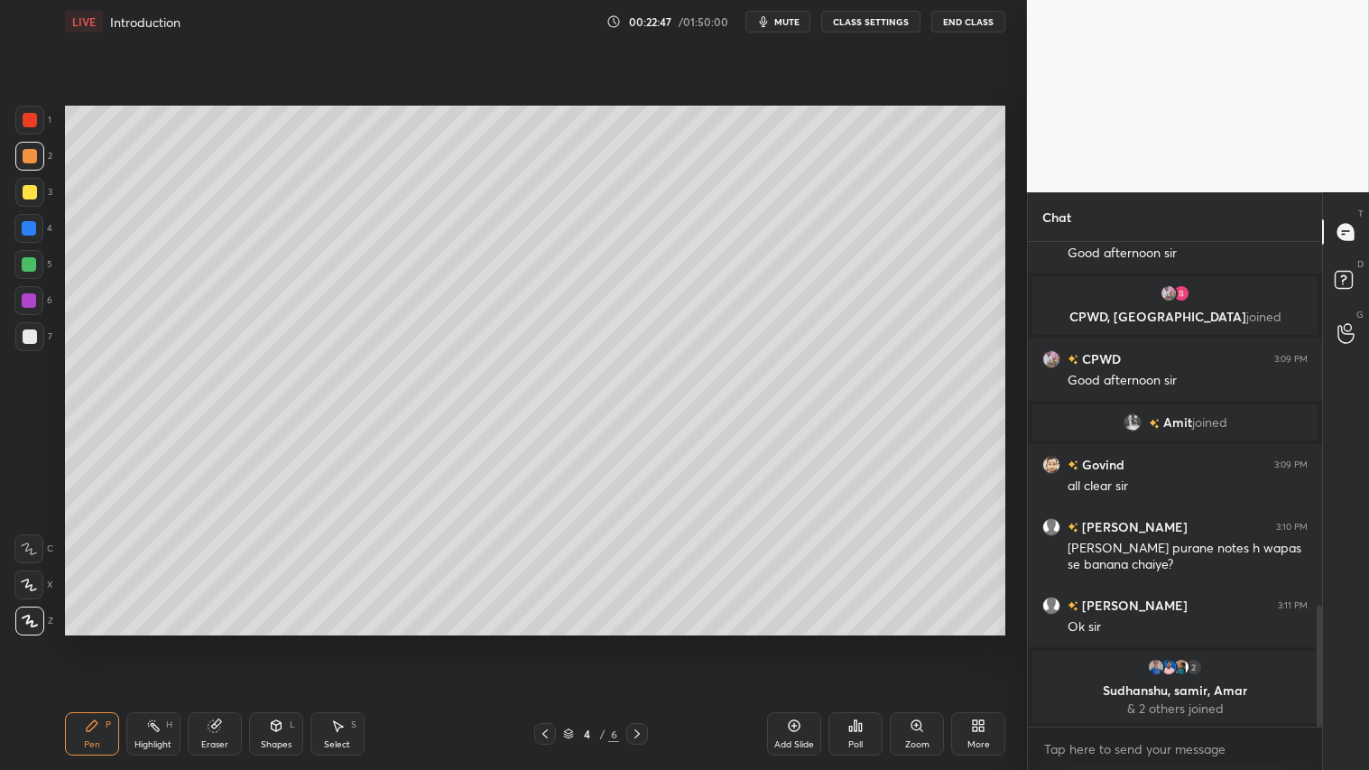
type textarea "x"
drag, startPoint x: 214, startPoint y: 737, endPoint x: 209, endPoint y: 651, distance: 85.9
click at [214, 642] on div "Eraser" at bounding box center [215, 733] width 54 height 43
click at [87, 642] on icon at bounding box center [92, 726] width 14 height 14
click at [87, 642] on div "Pen P" at bounding box center [92, 733] width 54 height 43
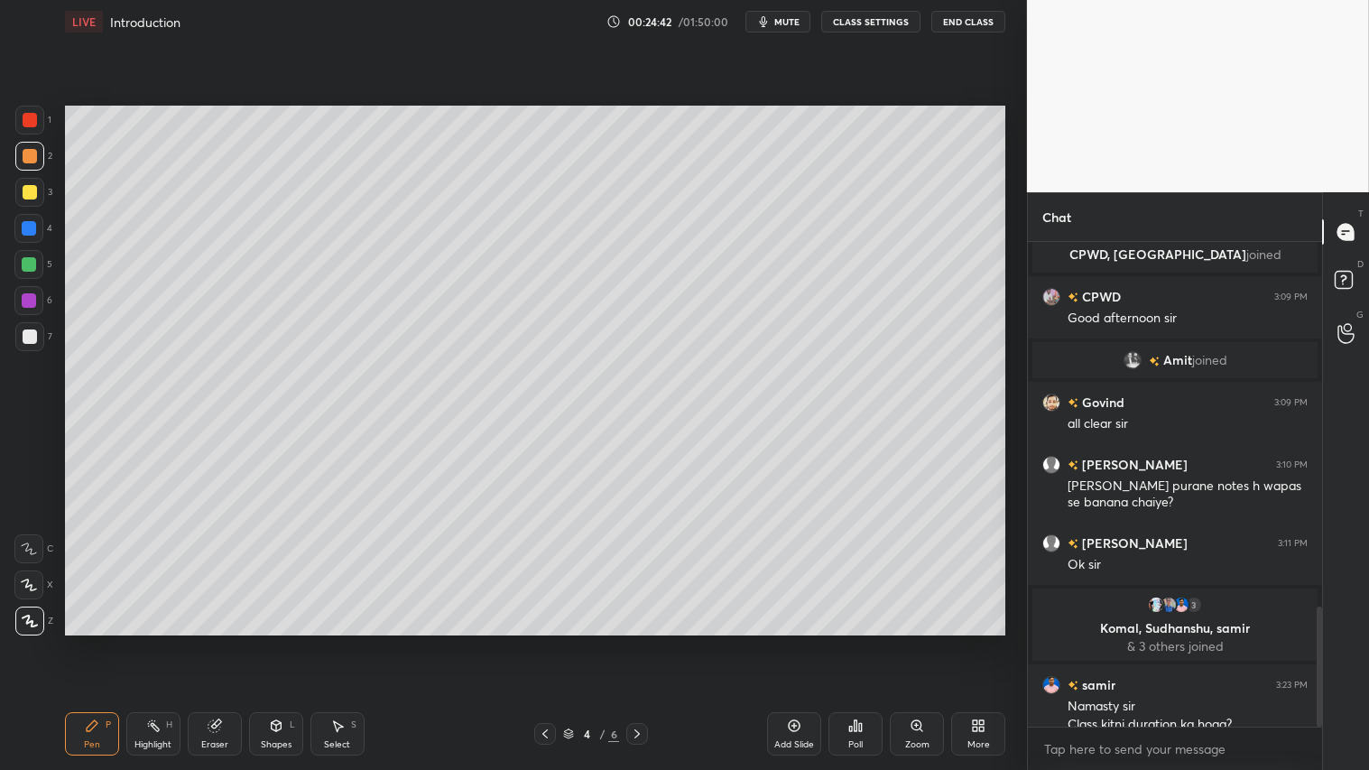
scroll to position [1466, 0]
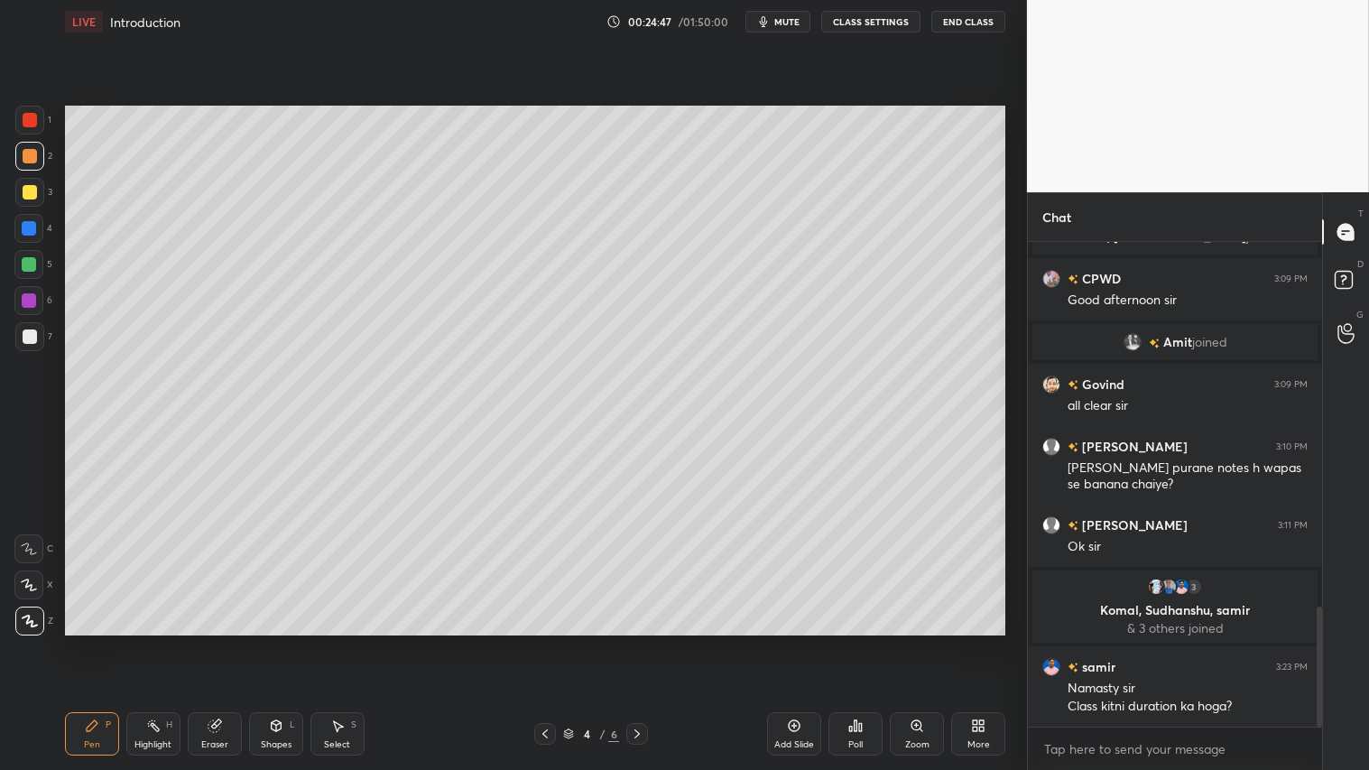
click at [27, 150] on div at bounding box center [30, 156] width 14 height 14
click at [94, 642] on div "Pen P" at bounding box center [92, 733] width 54 height 43
drag, startPoint x: 34, startPoint y: 152, endPoint x: 55, endPoint y: 318, distance: 167.4
click at [34, 153] on div at bounding box center [30, 156] width 14 height 14
click at [103, 642] on div "Pen P" at bounding box center [92, 733] width 54 height 43
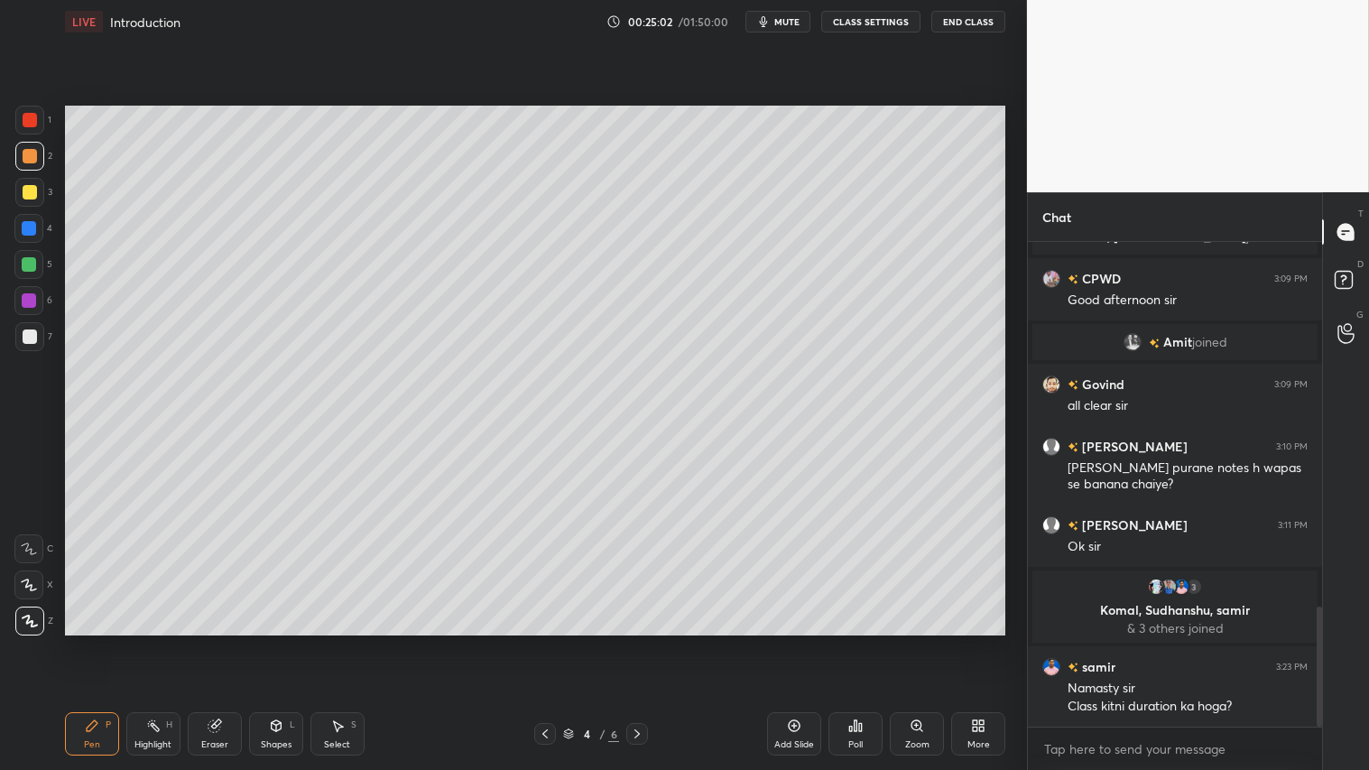
click at [543, 642] on icon at bounding box center [545, 734] width 14 height 14
click at [642, 642] on icon at bounding box center [637, 734] width 14 height 14
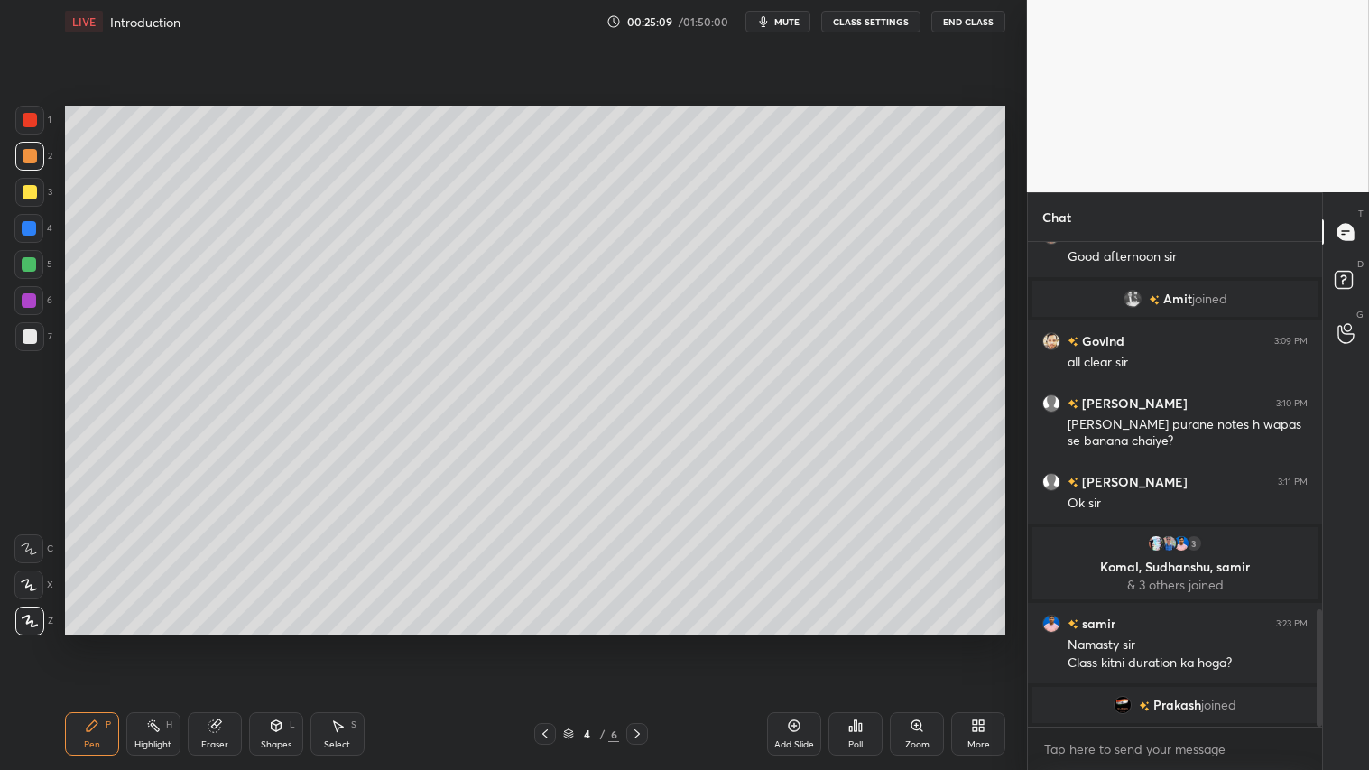
click at [638, 642] on icon at bounding box center [637, 734] width 14 height 14
click at [545, 642] on icon at bounding box center [545, 734] width 14 height 14
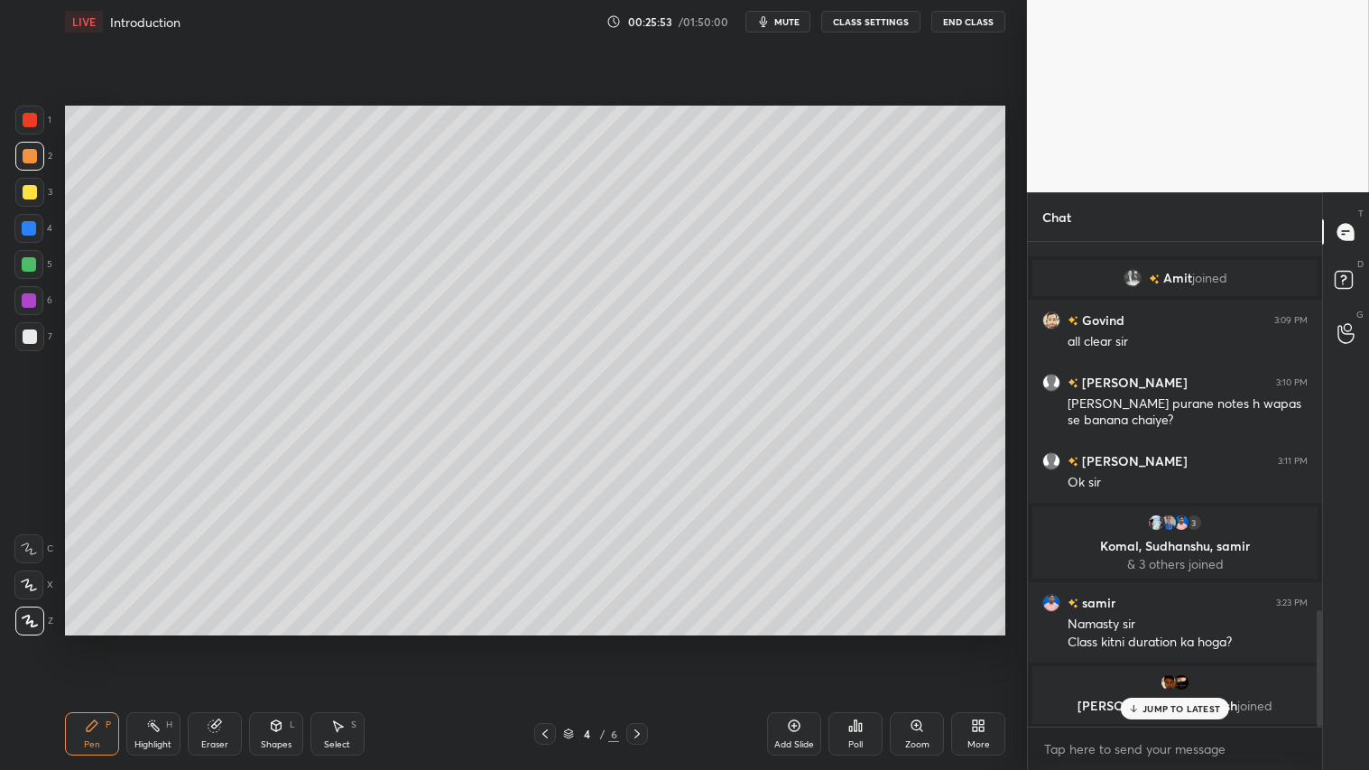
click at [1150, 642] on p "JUMP TO LATEST" at bounding box center [1182, 708] width 78 height 11
click at [548, 642] on icon at bounding box center [545, 734] width 14 height 14
click at [634, 642] on icon at bounding box center [637, 734] width 14 height 14
click at [795, 642] on icon at bounding box center [794, 726] width 14 height 14
click at [29, 193] on div at bounding box center [30, 192] width 14 height 14
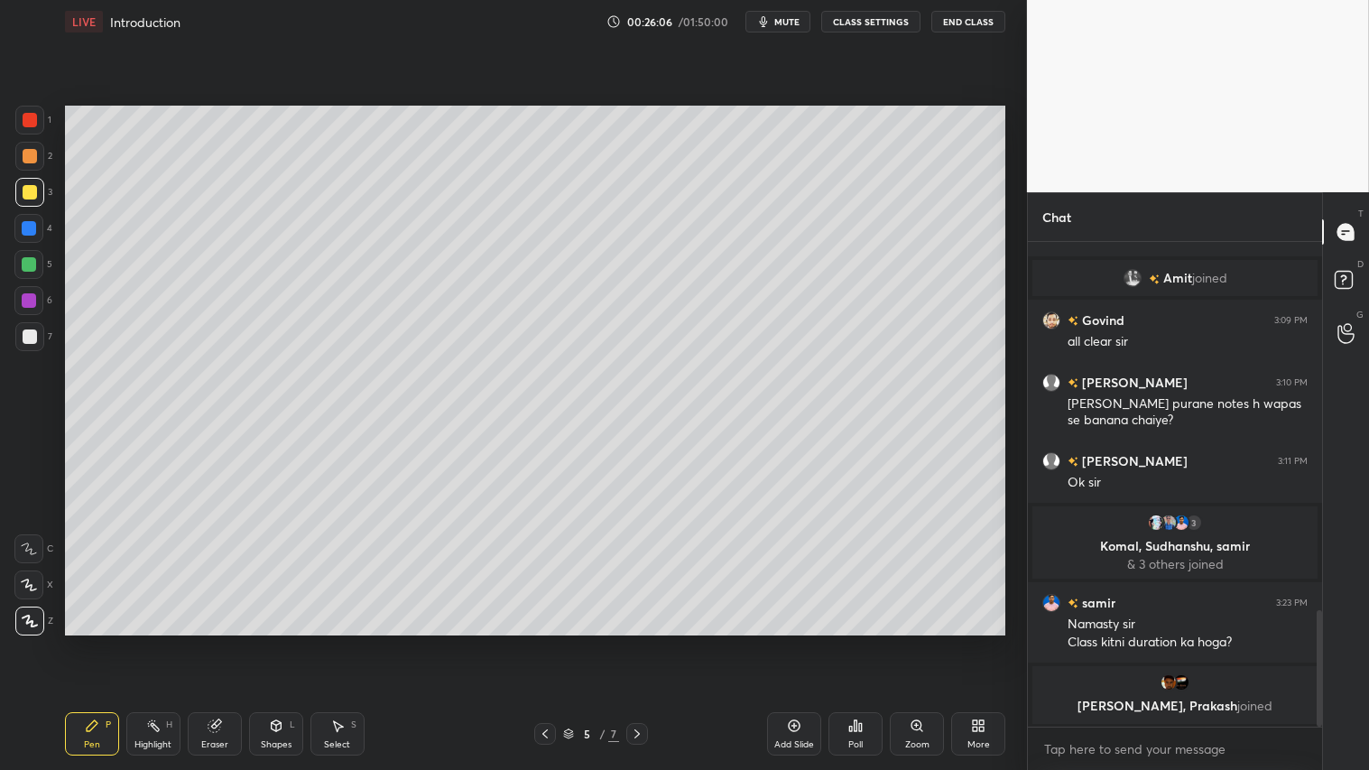
click at [87, 642] on div "Pen" at bounding box center [92, 744] width 16 height 9
drag, startPoint x: 32, startPoint y: 339, endPoint x: 56, endPoint y: 305, distance: 41.3
click at [32, 338] on div at bounding box center [30, 336] width 14 height 14
click at [283, 642] on div "Shapes" at bounding box center [276, 744] width 31 height 9
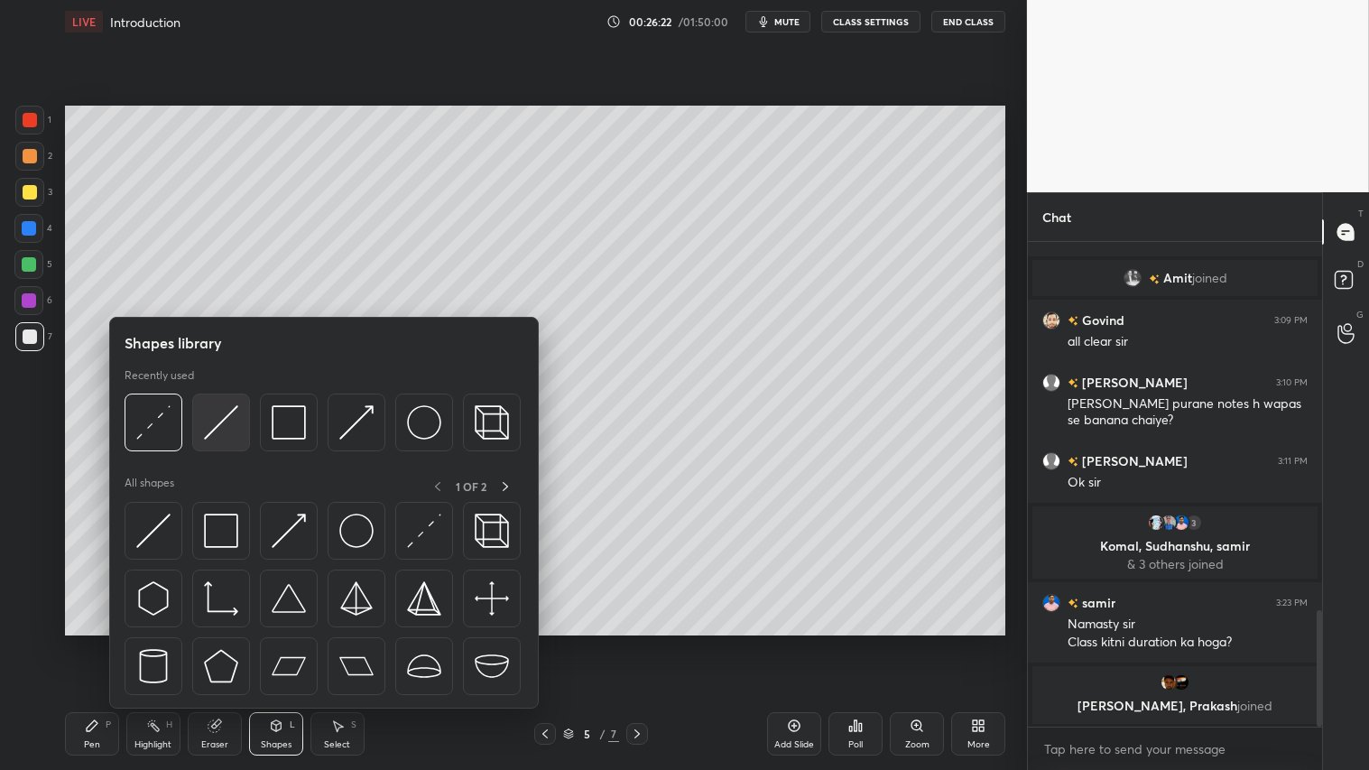
click at [220, 405] on img at bounding box center [221, 422] width 34 height 34
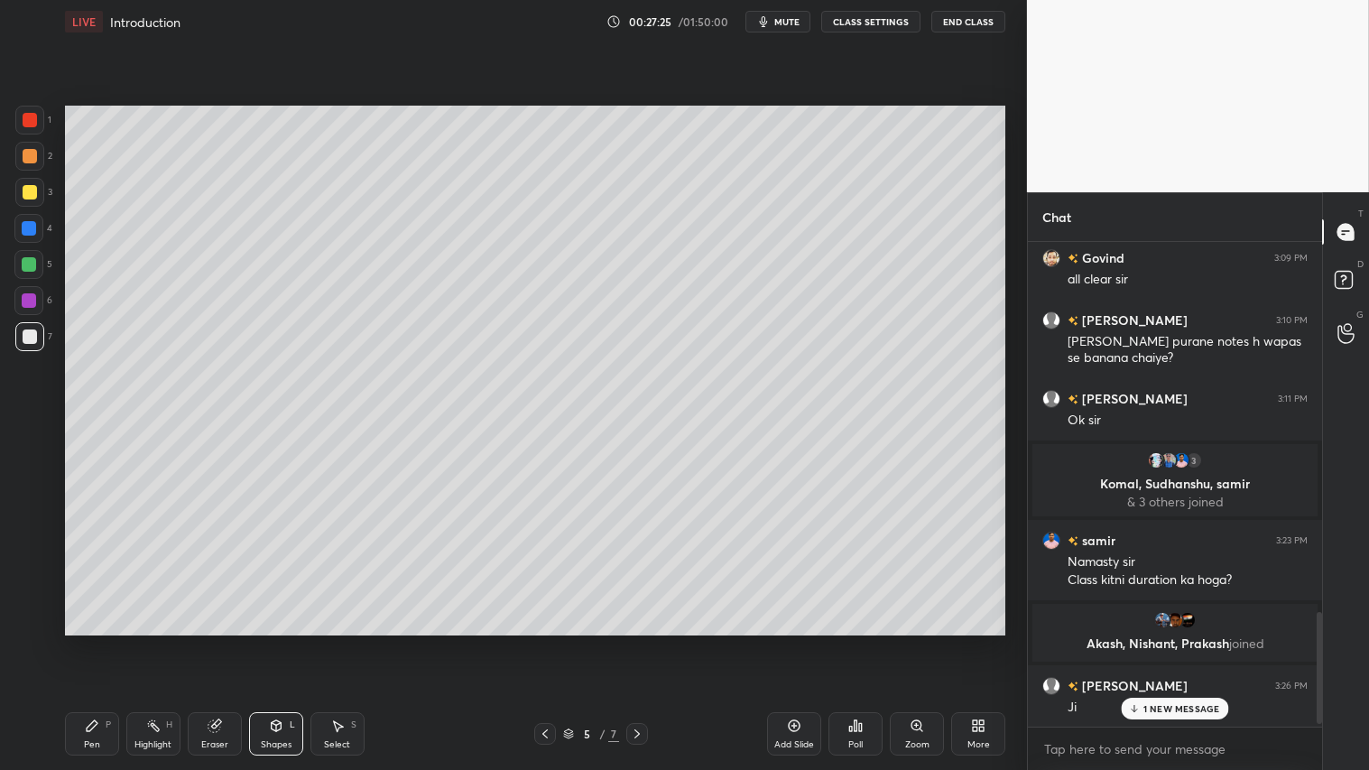
scroll to position [1620, 0]
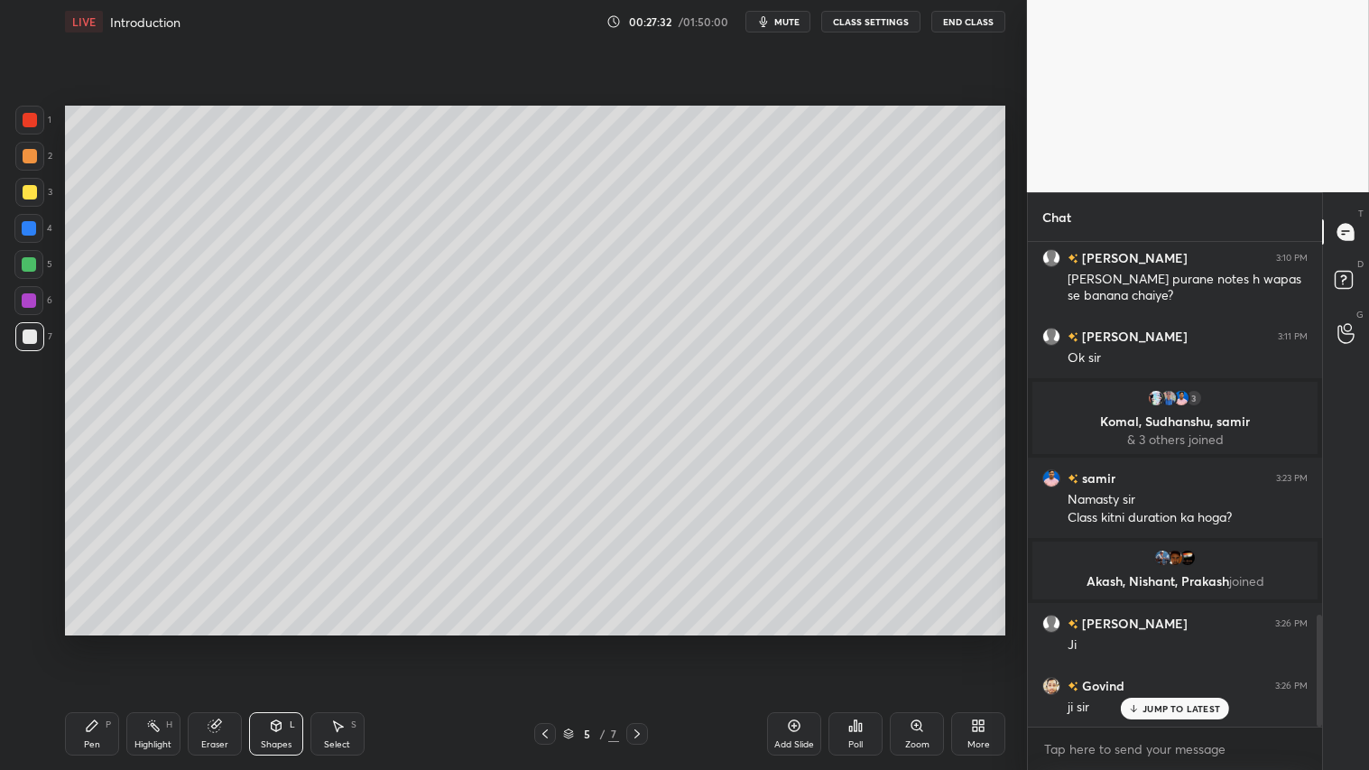
click at [543, 642] on icon at bounding box center [545, 734] width 14 height 14
click at [639, 642] on icon at bounding box center [637, 734] width 14 height 14
click at [32, 154] on div at bounding box center [30, 156] width 14 height 14
click at [551, 642] on icon at bounding box center [545, 734] width 14 height 14
click at [638, 642] on icon at bounding box center [637, 734] width 14 height 14
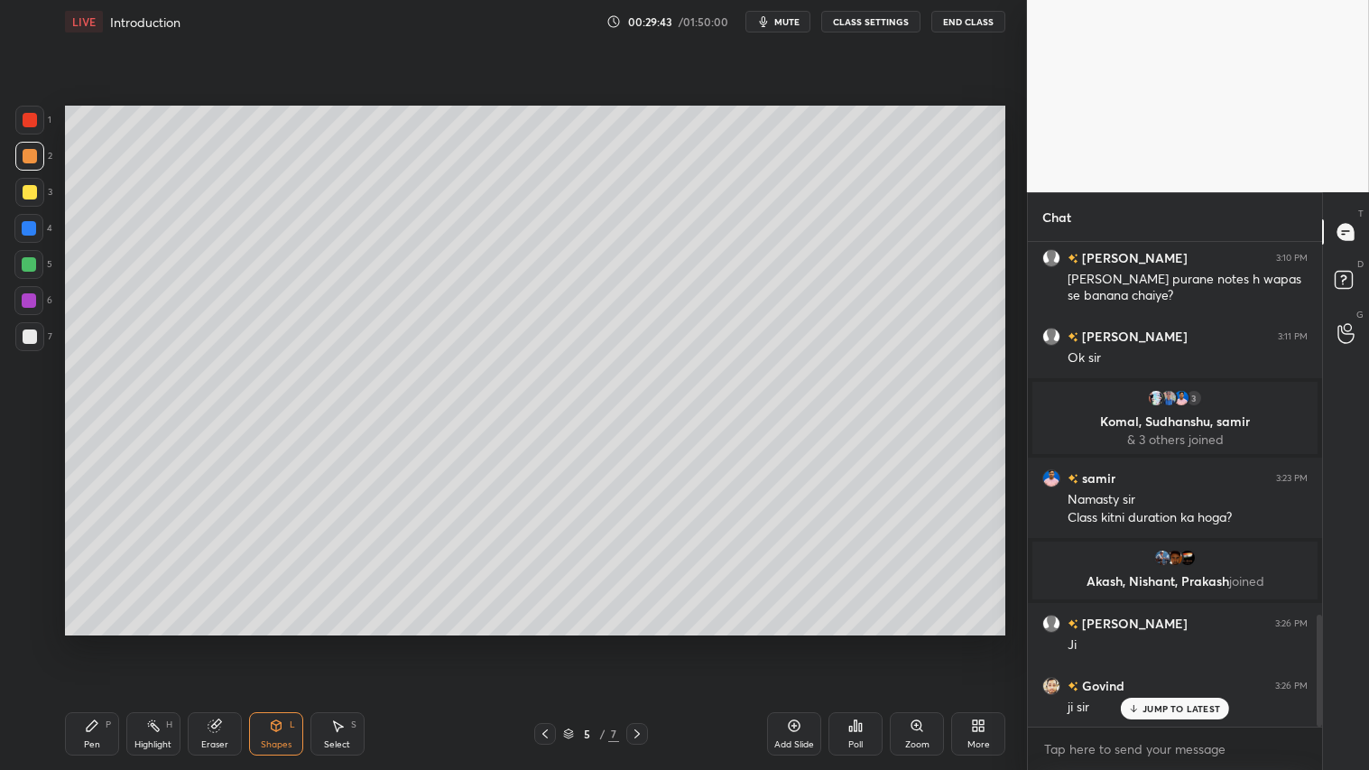
click at [543, 642] on icon at bounding box center [545, 734] width 14 height 14
click at [547, 642] on icon at bounding box center [545, 734] width 14 height 14
click at [638, 642] on icon at bounding box center [637, 734] width 14 height 14
click at [641, 642] on icon at bounding box center [637, 734] width 14 height 14
click at [88, 642] on div "Pen P" at bounding box center [92, 733] width 54 height 43
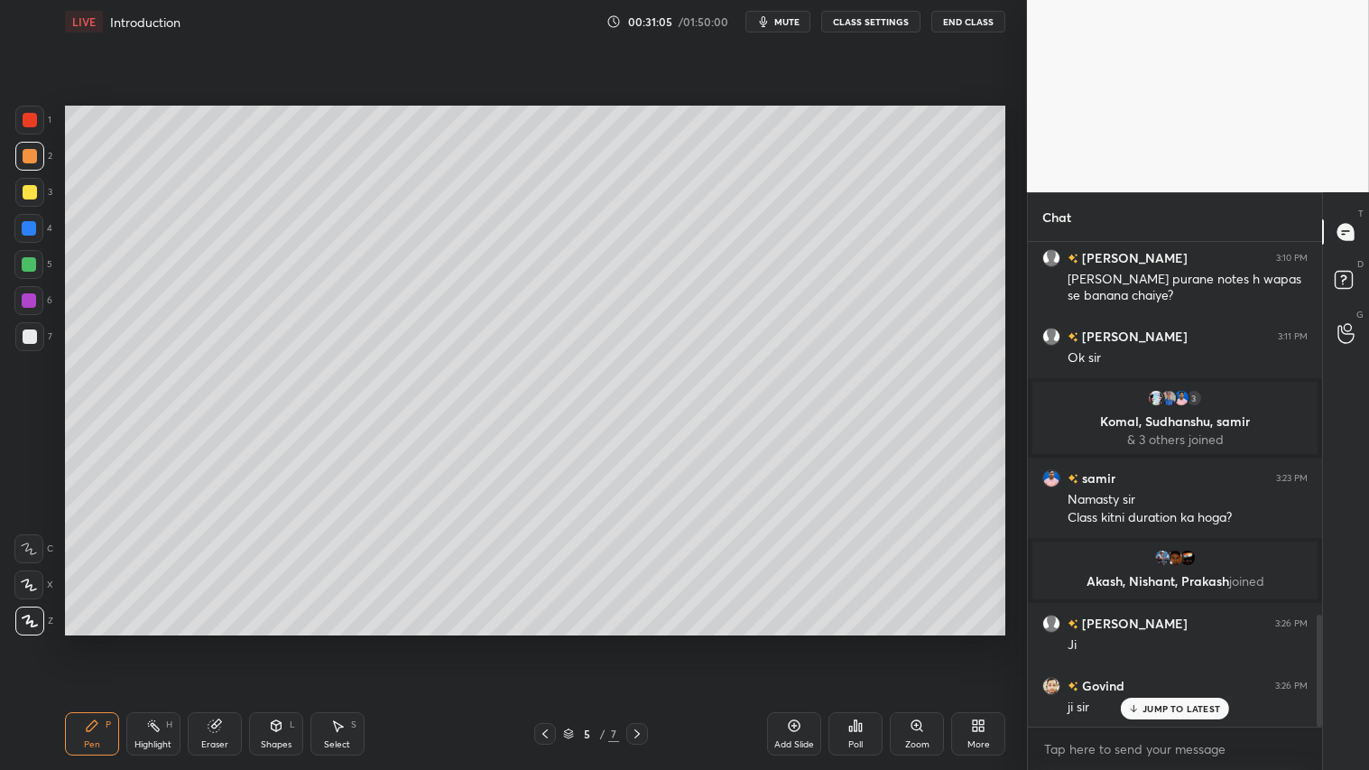
click at [273, 642] on icon at bounding box center [276, 726] width 14 height 14
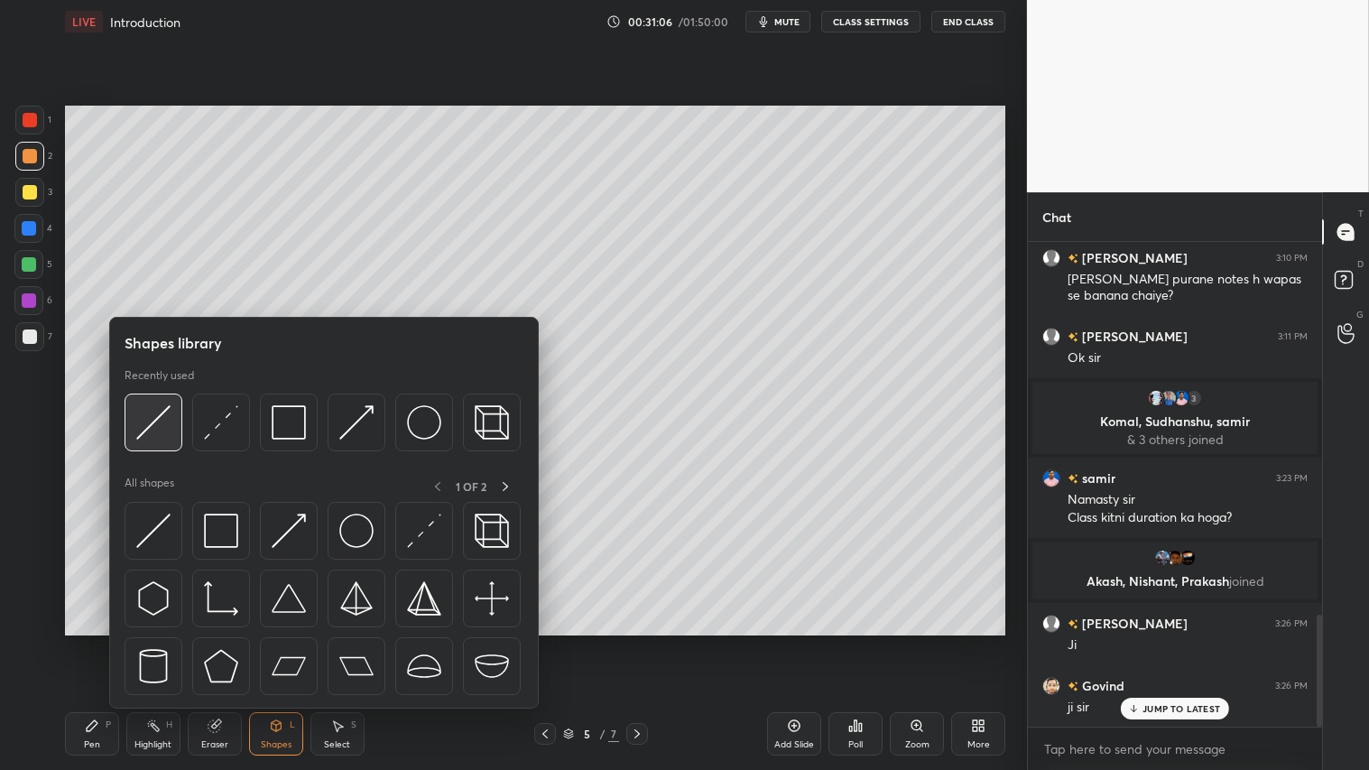
click at [165, 416] on img at bounding box center [153, 422] width 34 height 34
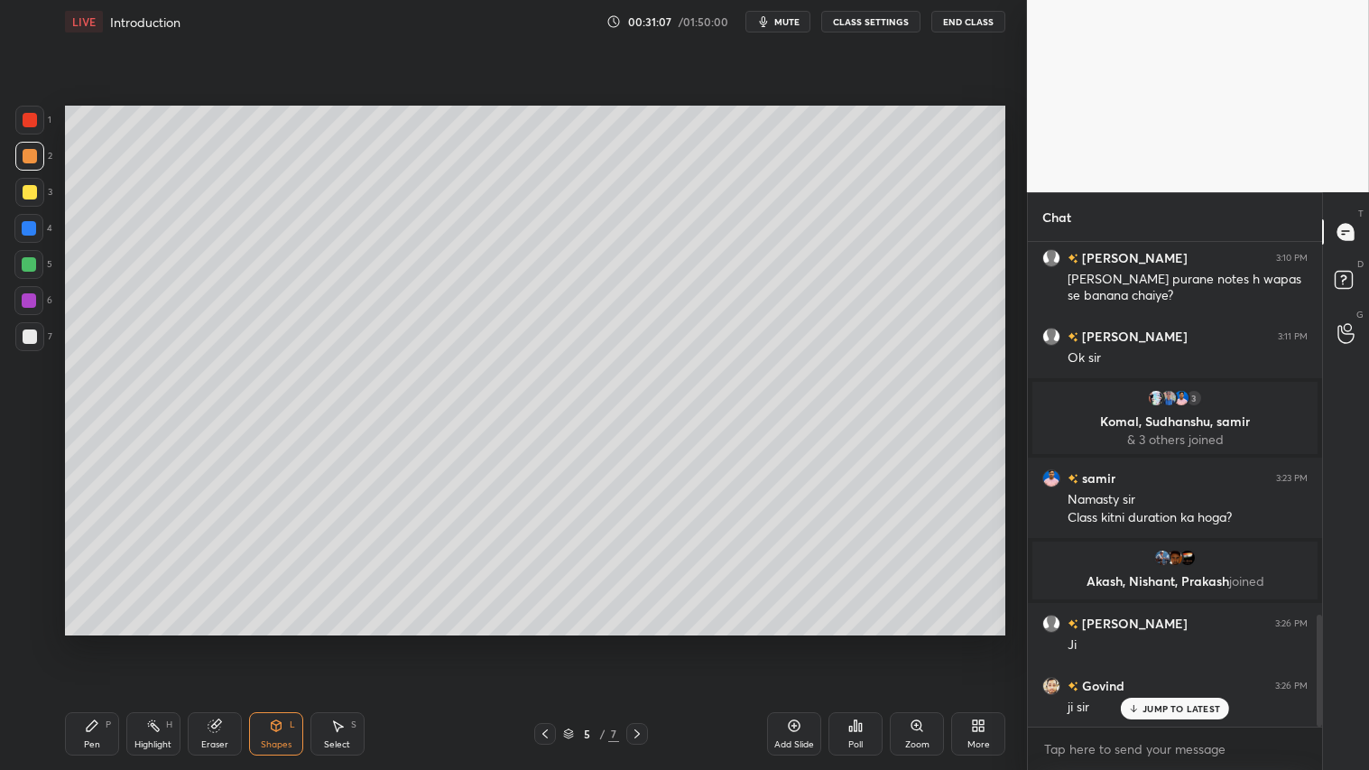
click at [27, 326] on div at bounding box center [29, 336] width 29 height 29
drag, startPoint x: 23, startPoint y: 186, endPoint x: 56, endPoint y: 185, distance: 33.4
click at [23, 185] on div at bounding box center [30, 192] width 14 height 14
click at [23, 155] on div at bounding box center [30, 156] width 14 height 14
click at [92, 642] on div "Pen P" at bounding box center [92, 733] width 54 height 43
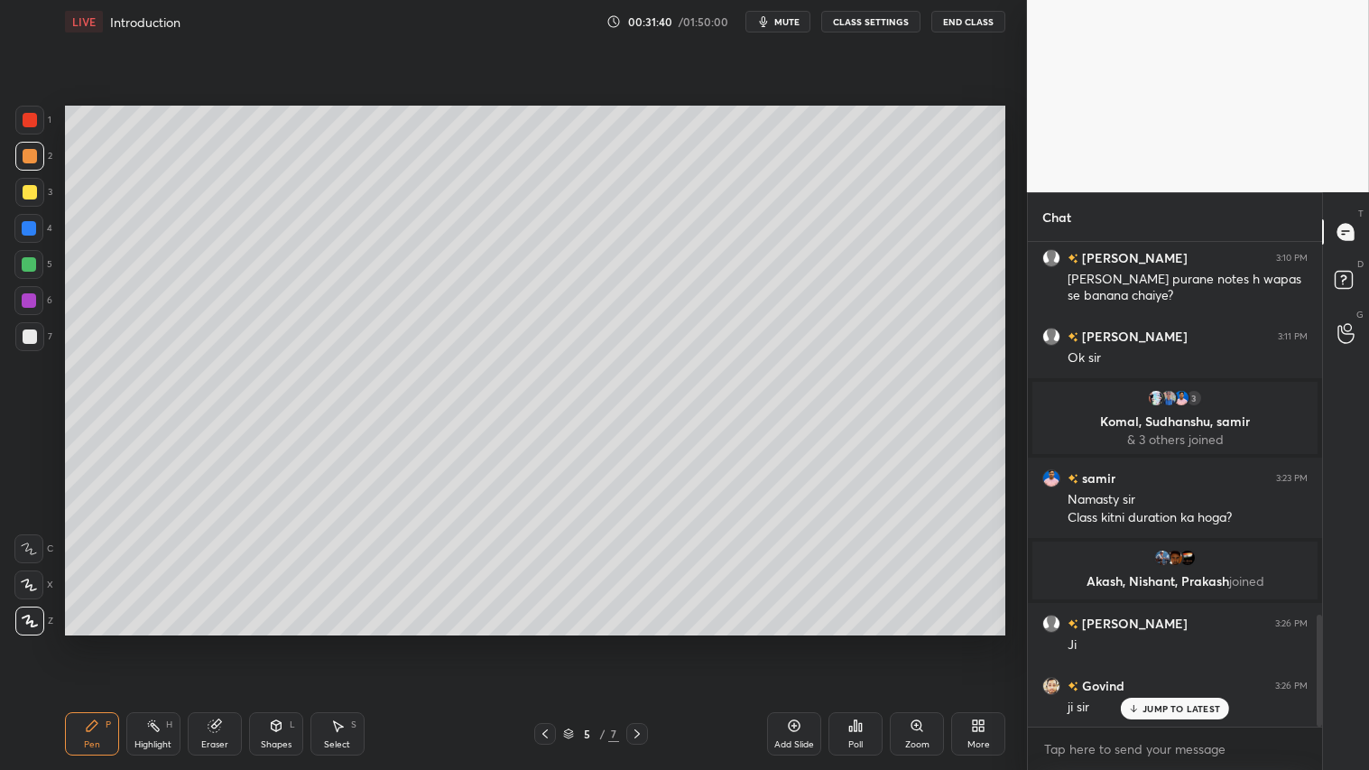
click at [272, 642] on div "Shapes" at bounding box center [276, 744] width 31 height 9
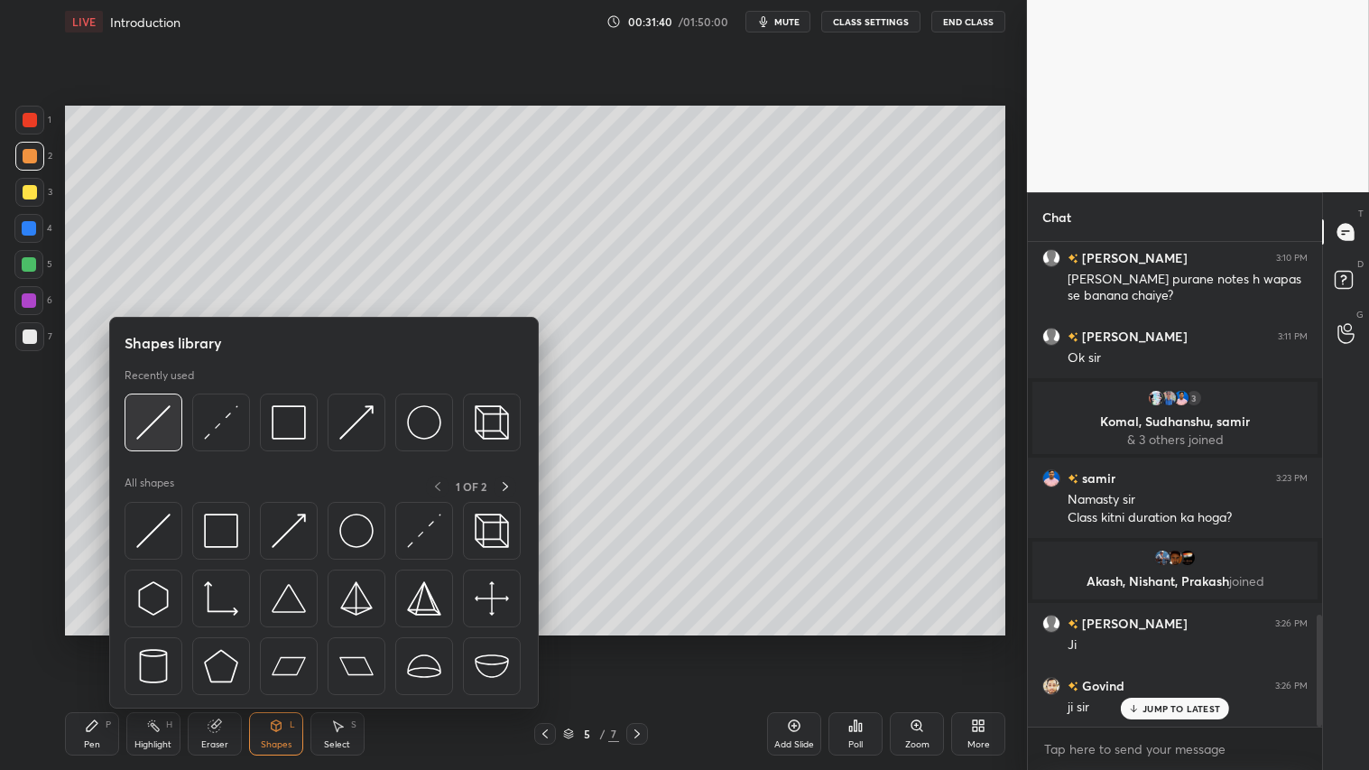
click at [168, 421] on img at bounding box center [153, 422] width 34 height 34
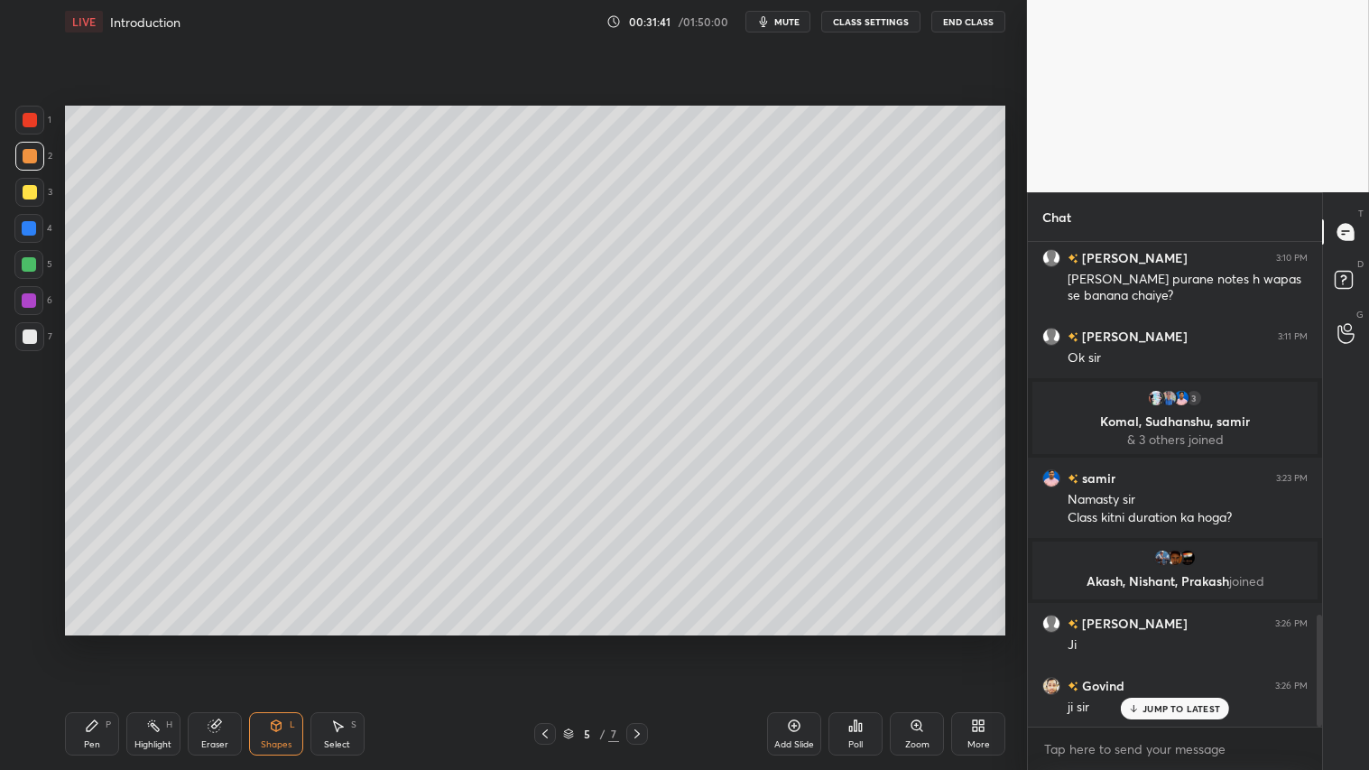
click at [15, 188] on div at bounding box center [29, 192] width 29 height 29
click at [30, 150] on div at bounding box center [30, 156] width 14 height 14
click at [90, 642] on div "Pen" at bounding box center [92, 744] width 16 height 9
click at [209, 642] on div "Eraser" at bounding box center [215, 733] width 54 height 43
click at [101, 642] on div "Pen P" at bounding box center [92, 733] width 54 height 43
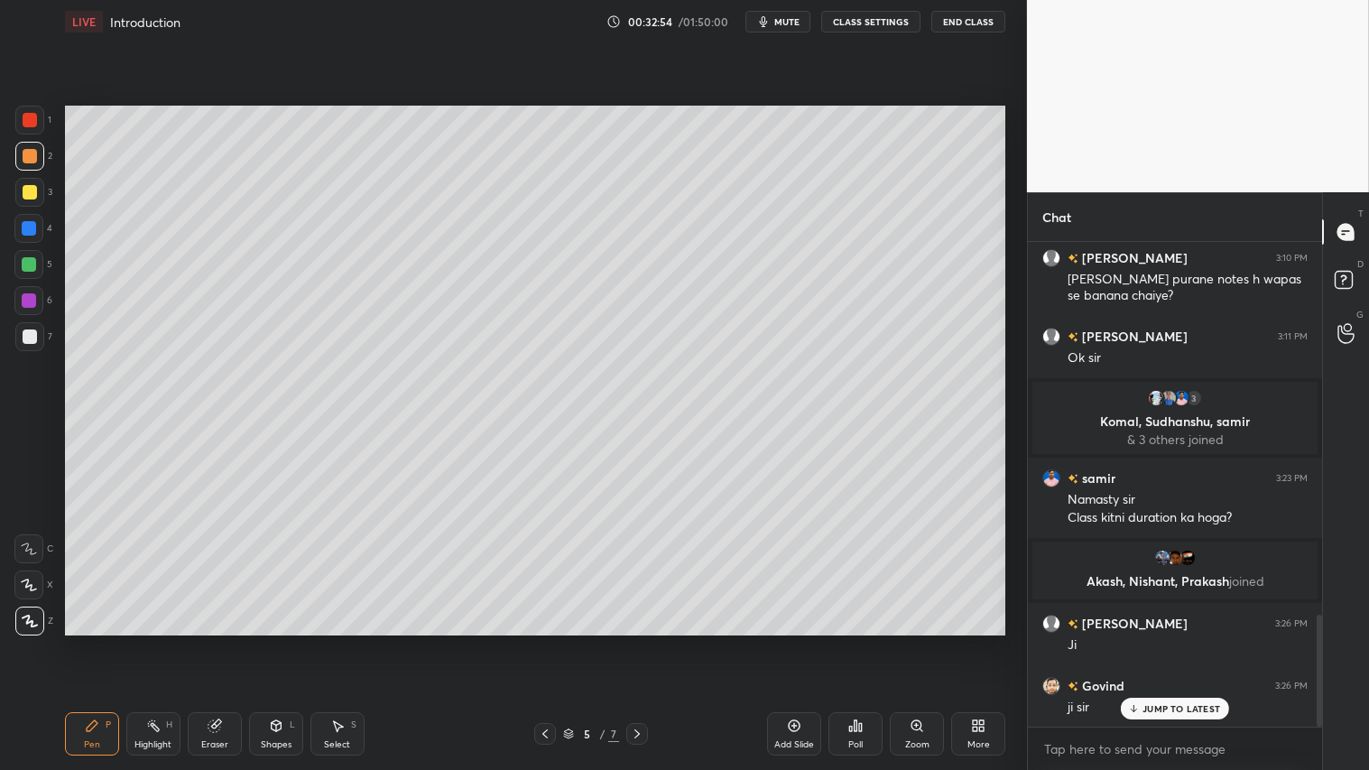
click at [267, 642] on div "Shapes L" at bounding box center [276, 733] width 54 height 43
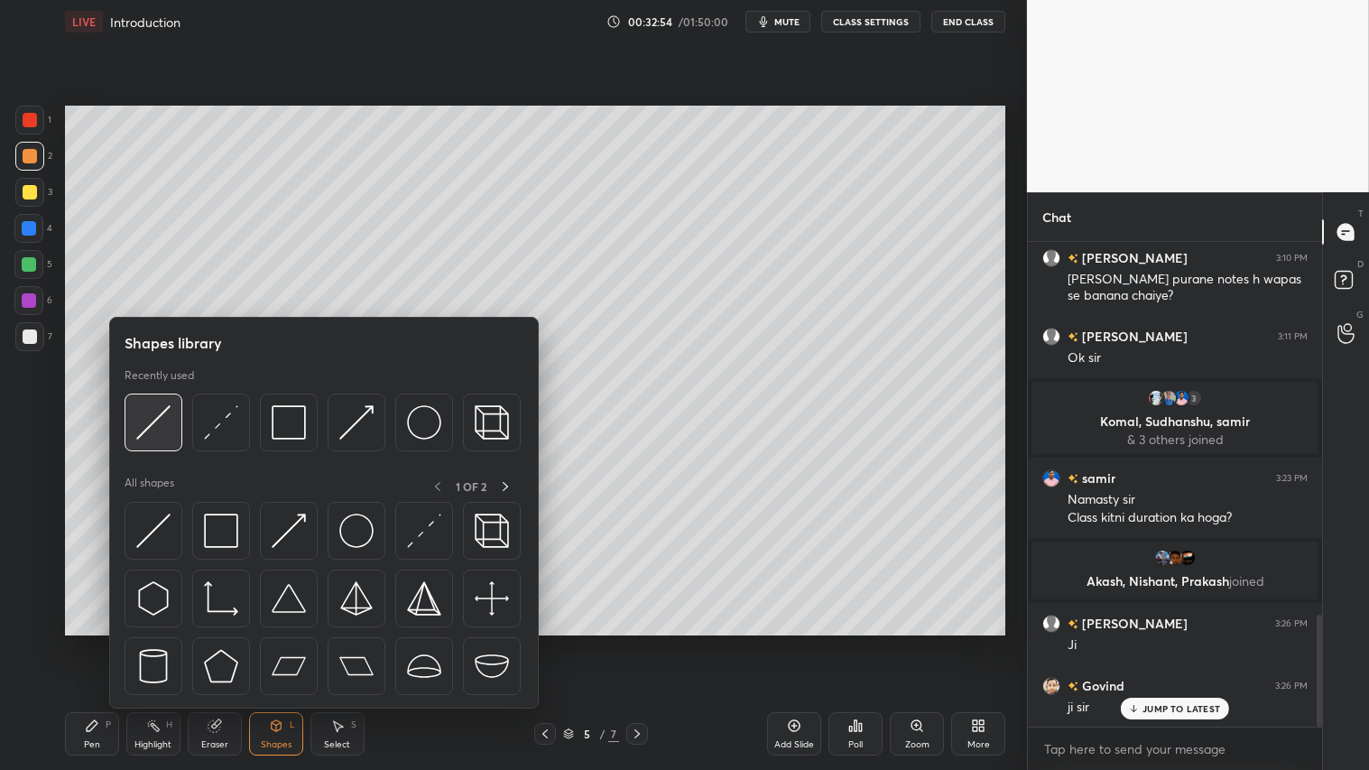
click at [167, 409] on img at bounding box center [153, 422] width 34 height 34
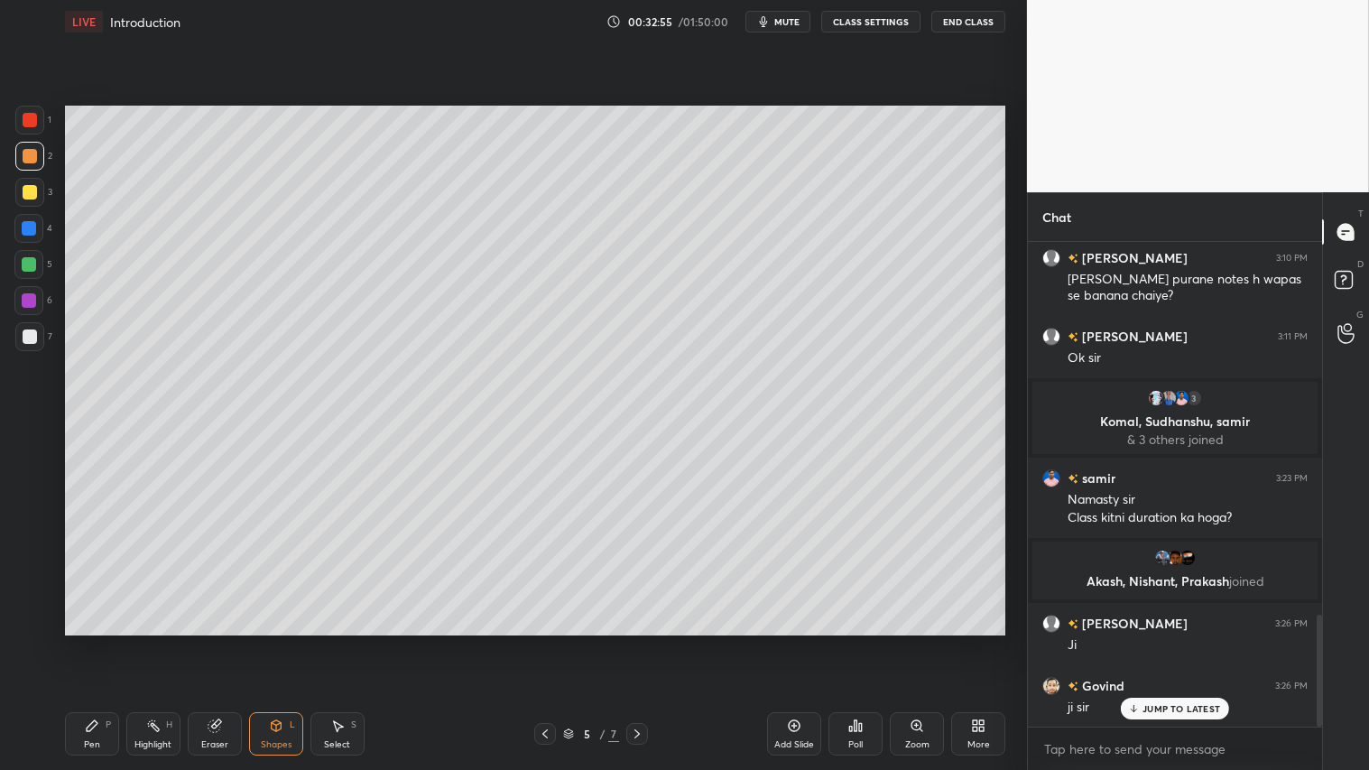
click at [31, 341] on div at bounding box center [30, 336] width 14 height 14
click at [30, 186] on div at bounding box center [30, 192] width 14 height 14
click at [38, 185] on div at bounding box center [29, 192] width 29 height 29
click at [88, 642] on icon at bounding box center [92, 726] width 14 height 14
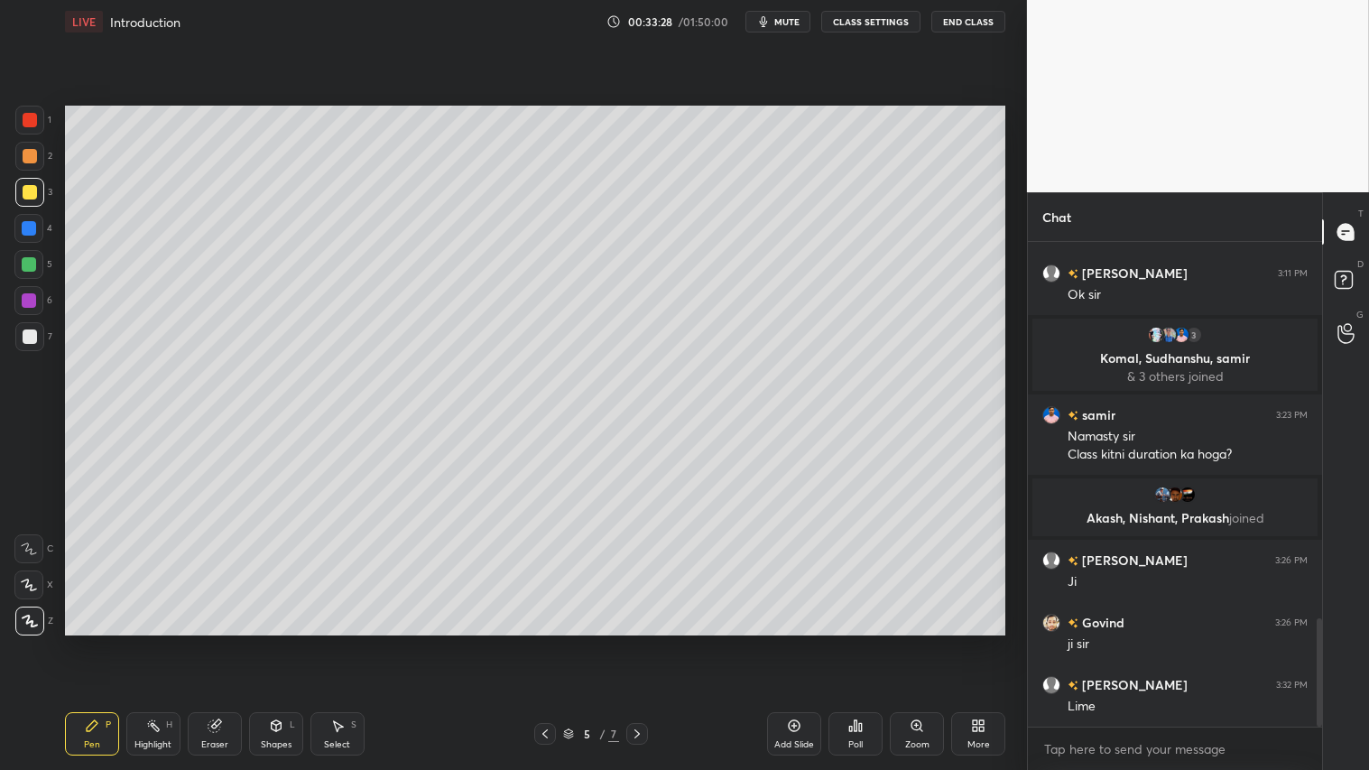
click at [97, 642] on icon at bounding box center [92, 726] width 14 height 14
drag, startPoint x: 274, startPoint y: 737, endPoint x: 278, endPoint y: 728, distance: 9.7
click at [274, 642] on div "Shapes L" at bounding box center [276, 733] width 54 height 43
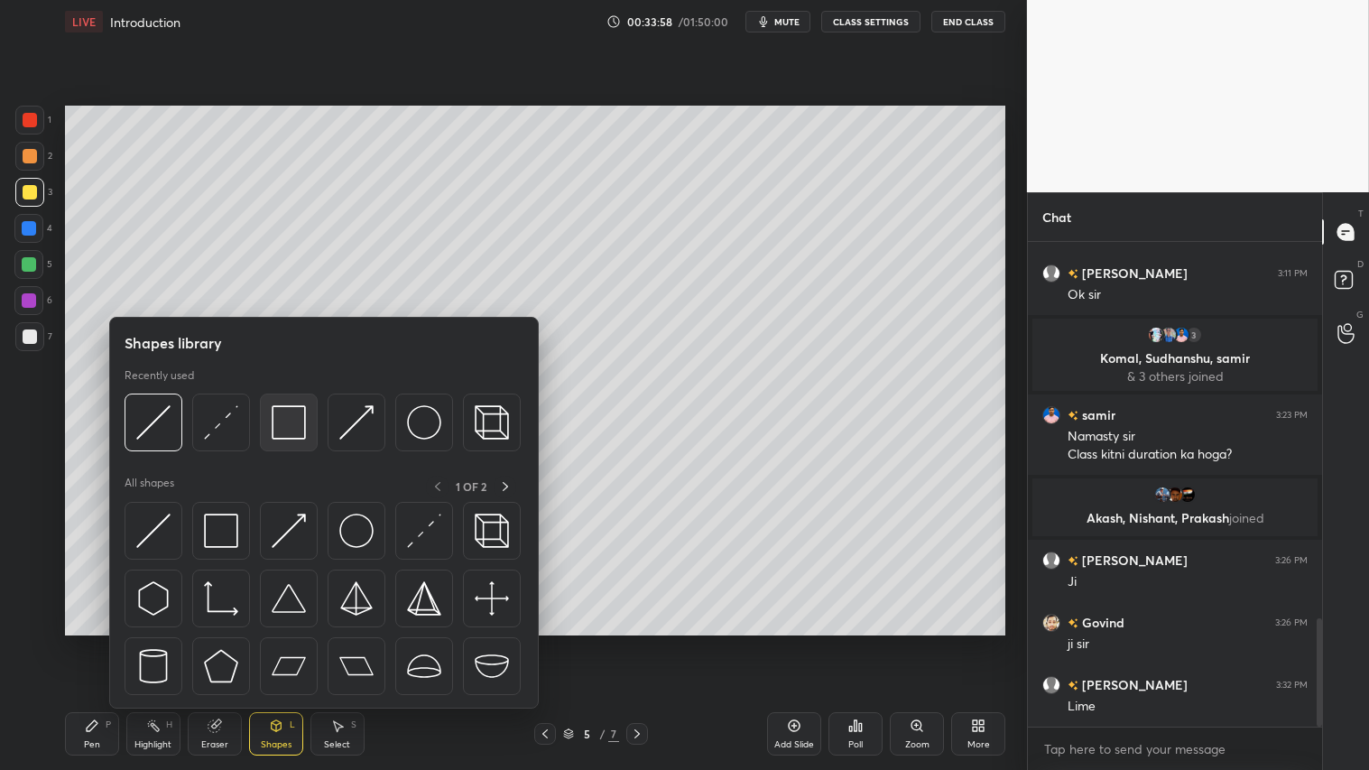
click at [284, 418] on img at bounding box center [289, 422] width 34 height 34
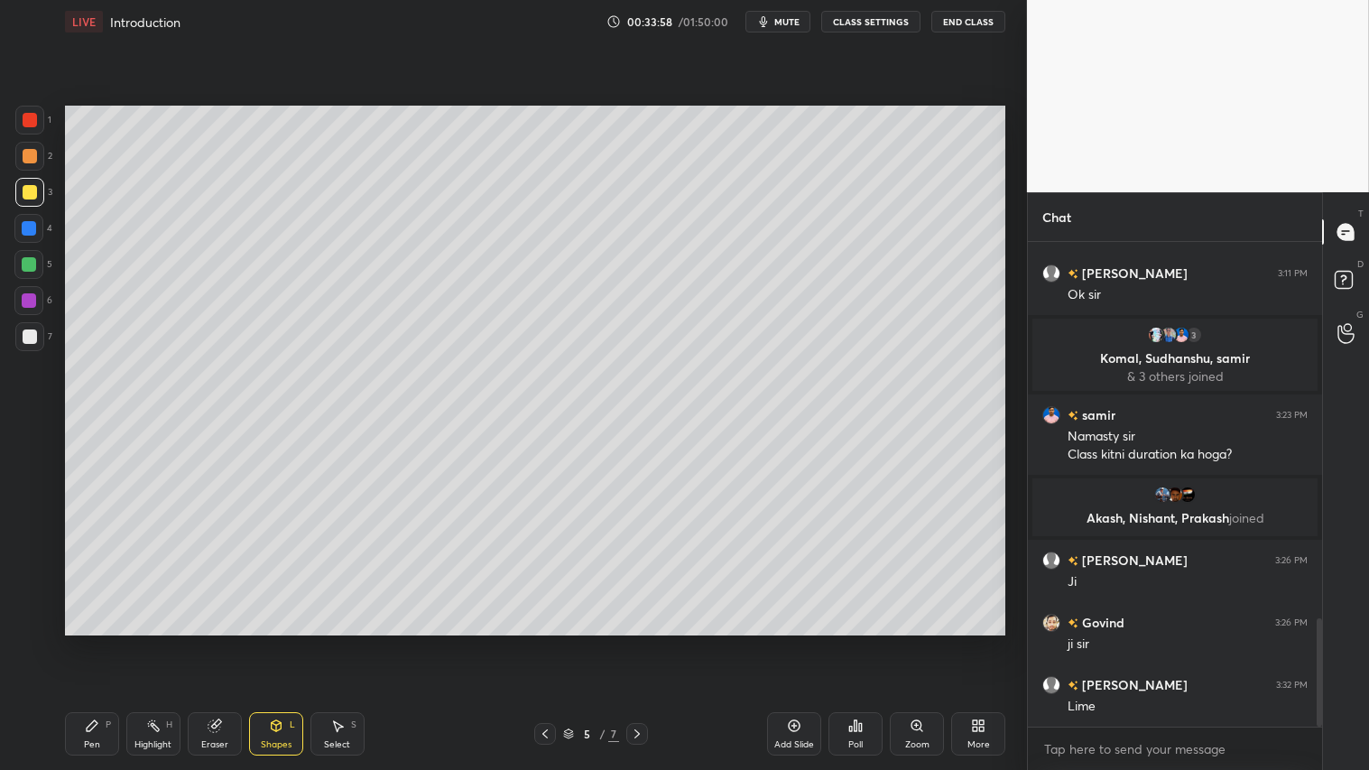
click at [25, 332] on div at bounding box center [30, 336] width 14 height 14
drag, startPoint x: 635, startPoint y: 727, endPoint x: 566, endPoint y: 738, distance: 69.6
click at [636, 642] on icon at bounding box center [637, 734] width 14 height 14
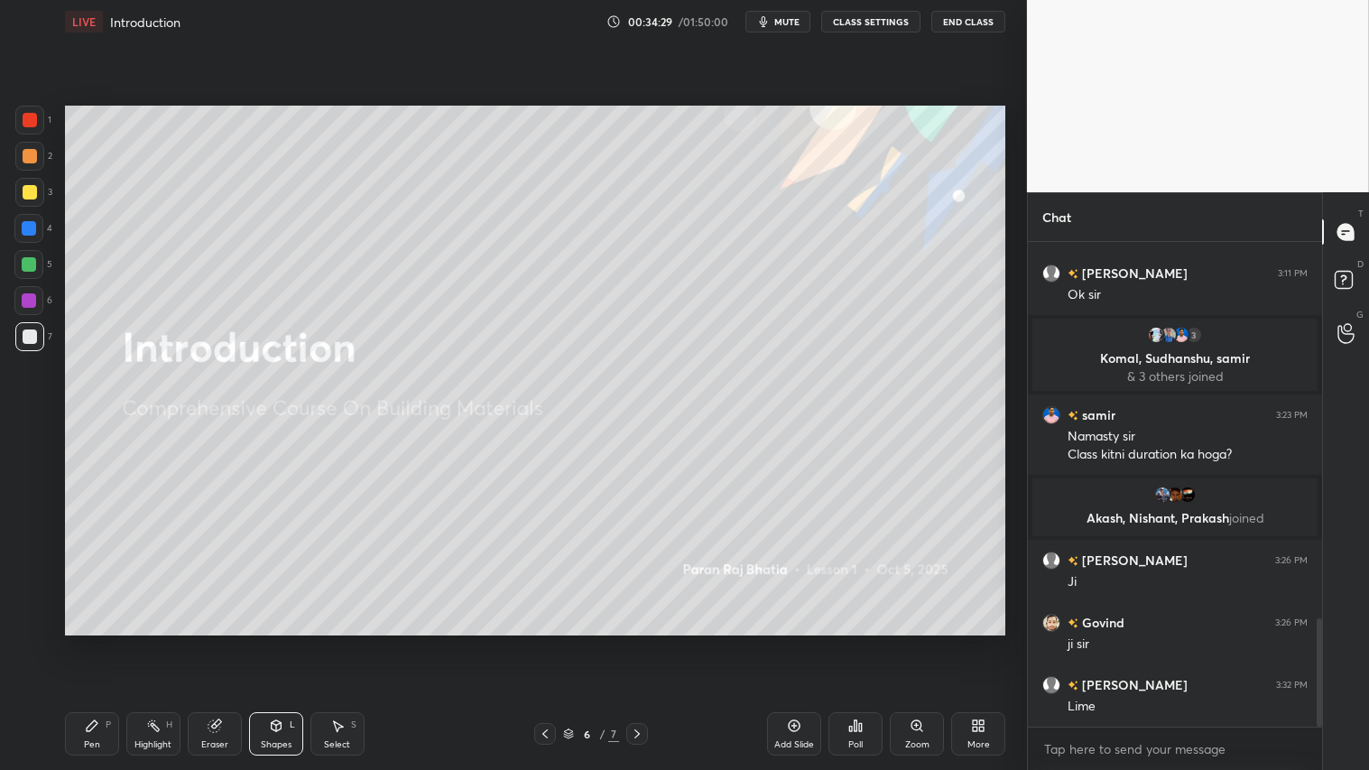
click at [544, 642] on icon at bounding box center [545, 734] width 14 height 14
click at [793, 642] on div "Add Slide" at bounding box center [794, 733] width 54 height 43
click at [101, 642] on div "Pen P" at bounding box center [92, 733] width 54 height 43
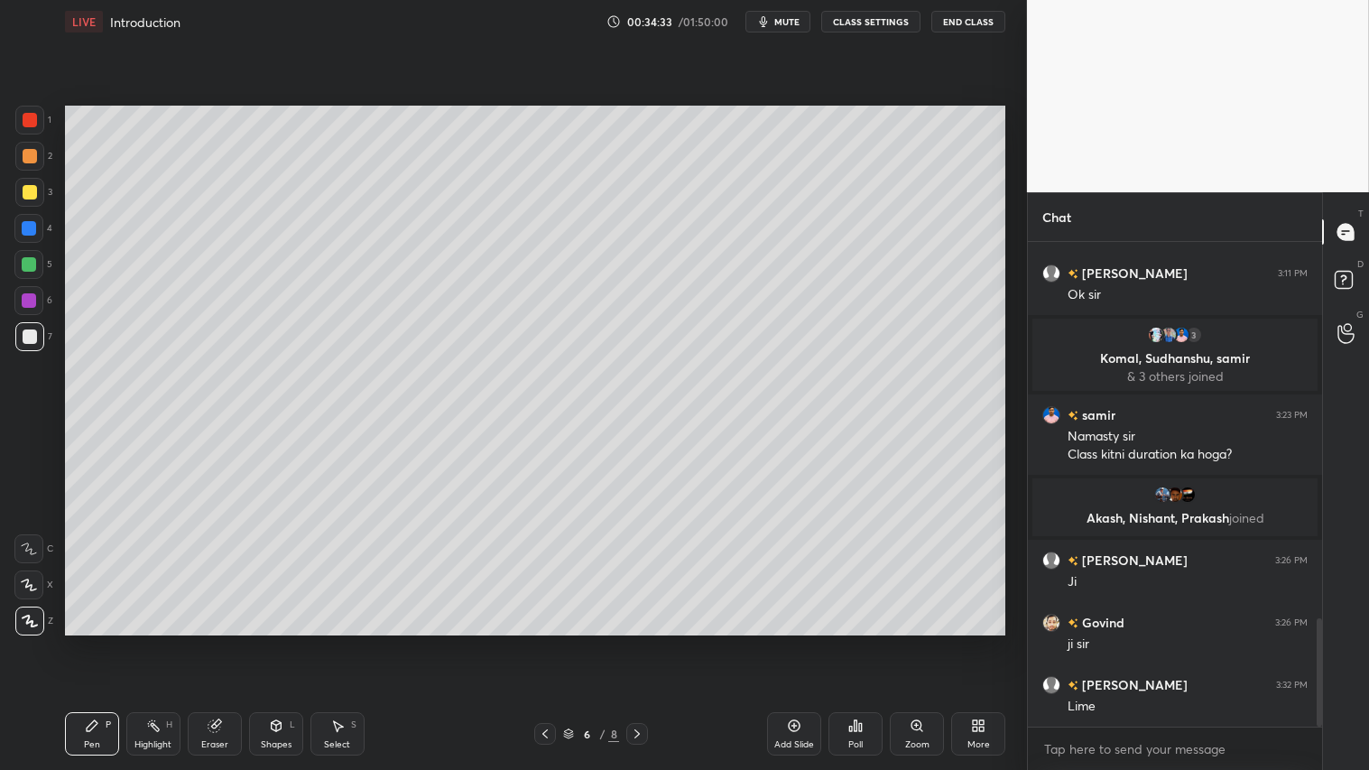
click at [29, 183] on div at bounding box center [29, 192] width 29 height 29
click at [274, 642] on div "Shapes L" at bounding box center [276, 733] width 54 height 43
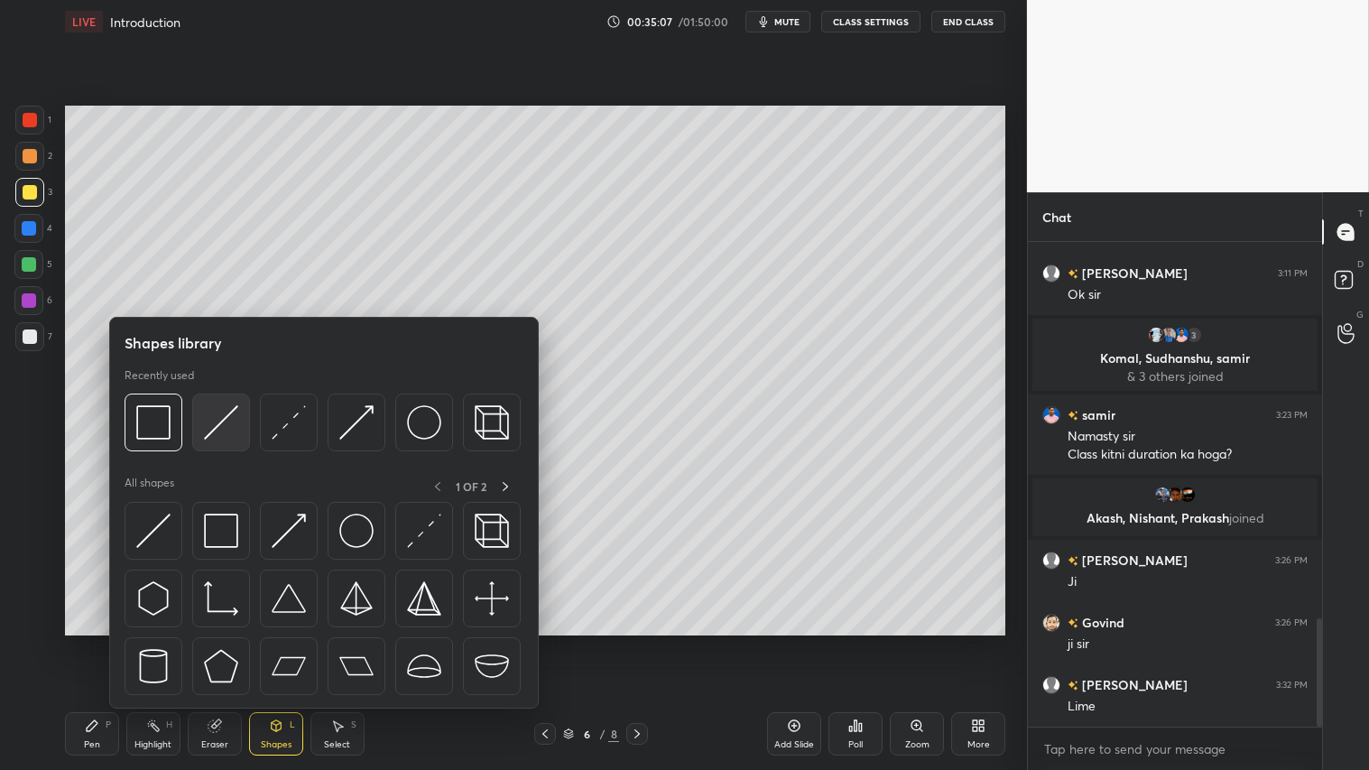
click at [227, 420] on img at bounding box center [221, 422] width 34 height 34
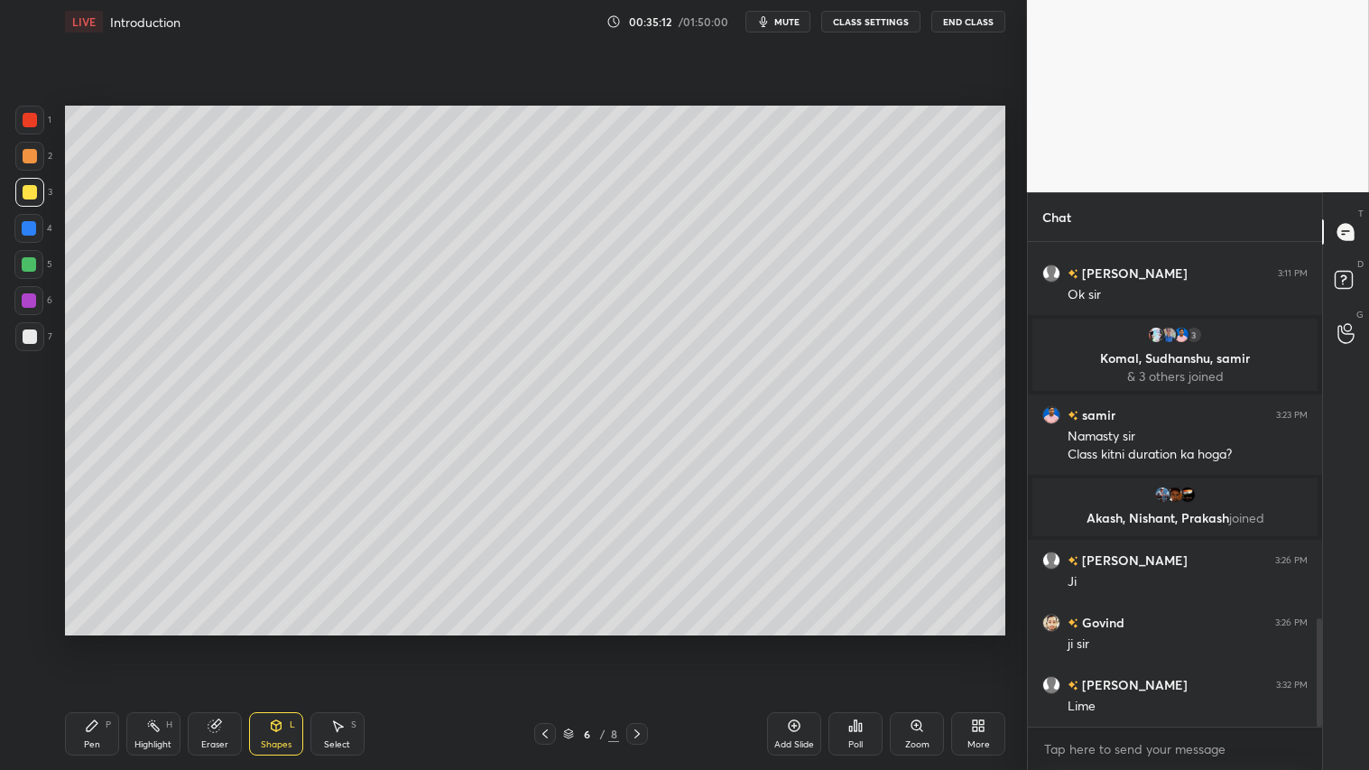
drag, startPoint x: 97, startPoint y: 727, endPoint x: 116, endPoint y: 709, distance: 25.5
click at [100, 642] on div "Pen P" at bounding box center [92, 733] width 54 height 43
drag, startPoint x: 32, startPoint y: 337, endPoint x: 63, endPoint y: 567, distance: 232.3
click at [31, 337] on div at bounding box center [30, 336] width 14 height 14
click at [92, 642] on icon at bounding box center [92, 726] width 14 height 14
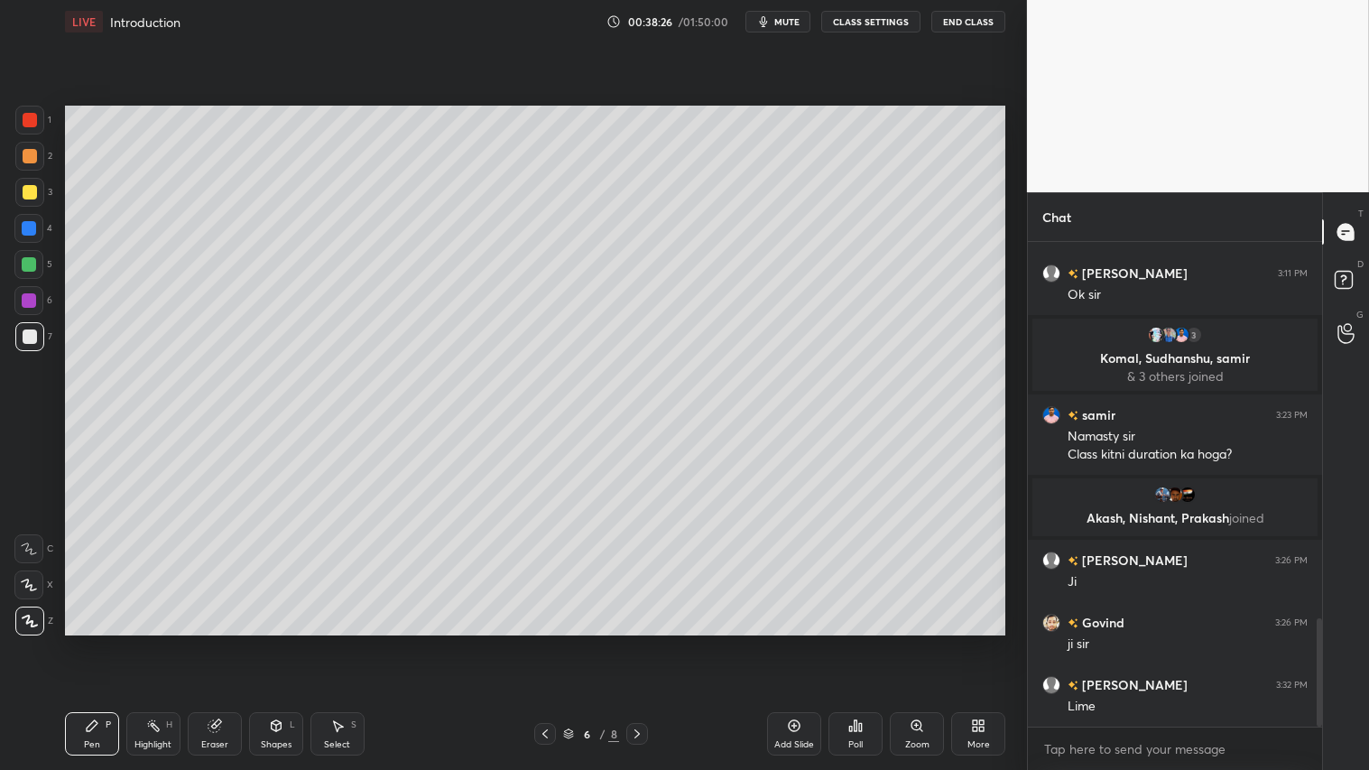
drag, startPoint x: 218, startPoint y: 724, endPoint x: 246, endPoint y: 684, distance: 49.1
click at [222, 642] on div "Eraser" at bounding box center [215, 733] width 54 height 43
drag, startPoint x: 28, startPoint y: 486, endPoint x: 58, endPoint y: 479, distance: 30.5
click at [36, 482] on icon at bounding box center [30, 490] width 16 height 16
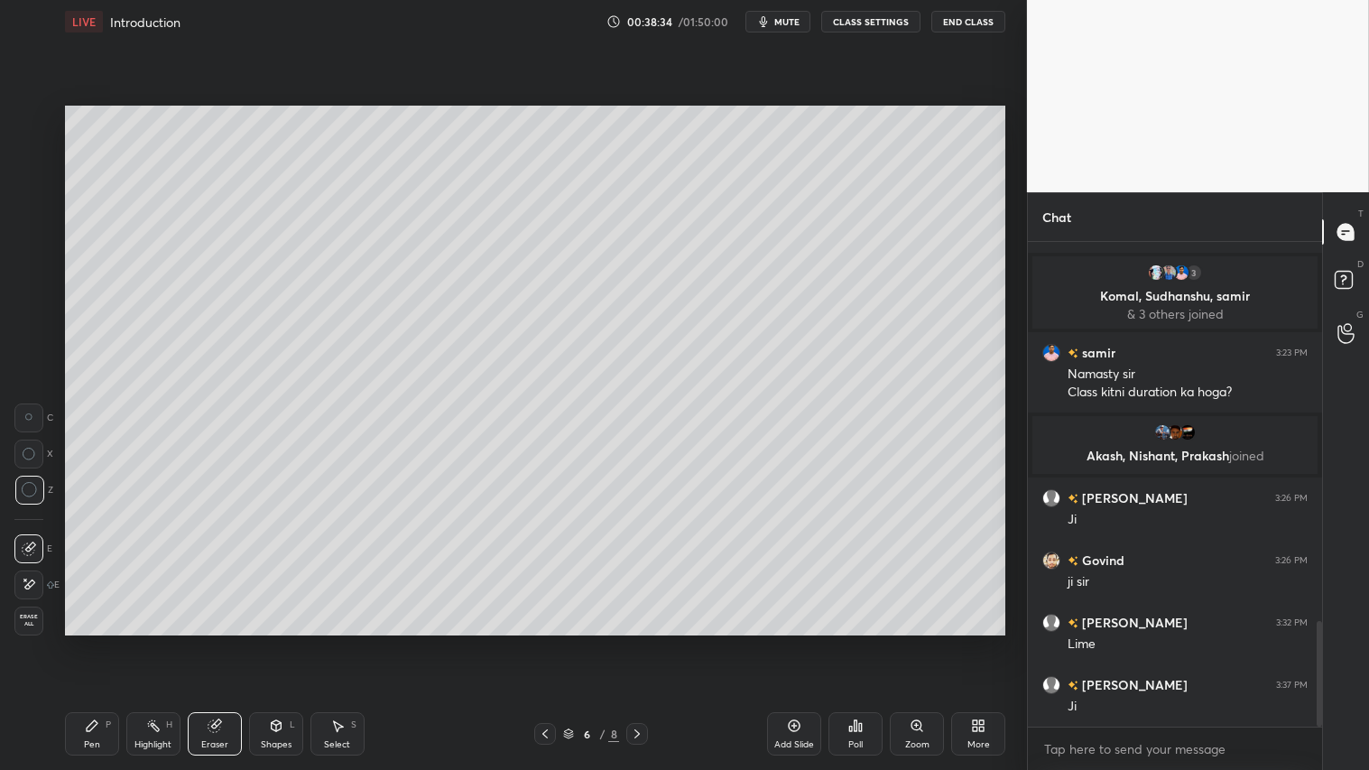
click at [106, 642] on div "P" at bounding box center [108, 724] width 5 height 9
click at [30, 190] on div at bounding box center [30, 192] width 14 height 14
click at [27, 156] on div at bounding box center [30, 156] width 14 height 14
click at [271, 642] on div "Shapes L" at bounding box center [276, 733] width 54 height 43
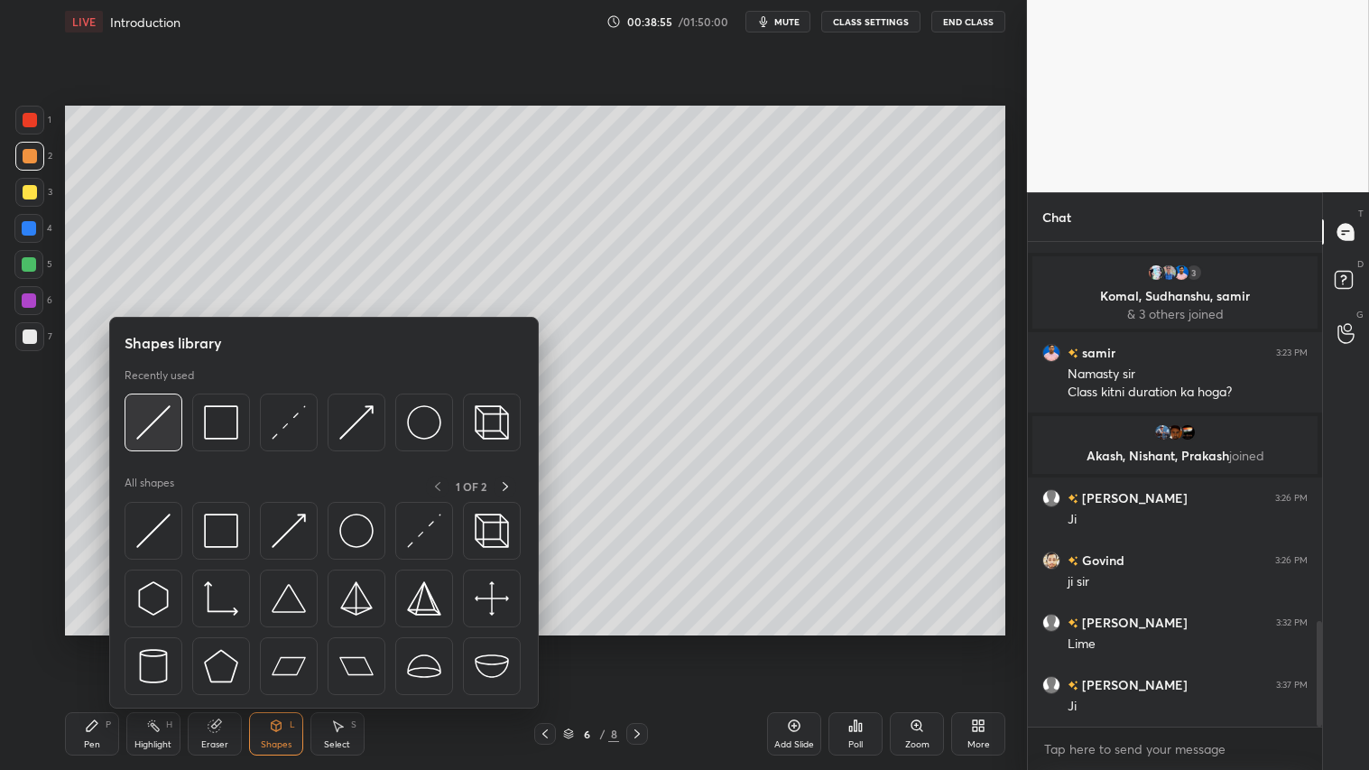
click at [154, 417] on img at bounding box center [153, 422] width 34 height 34
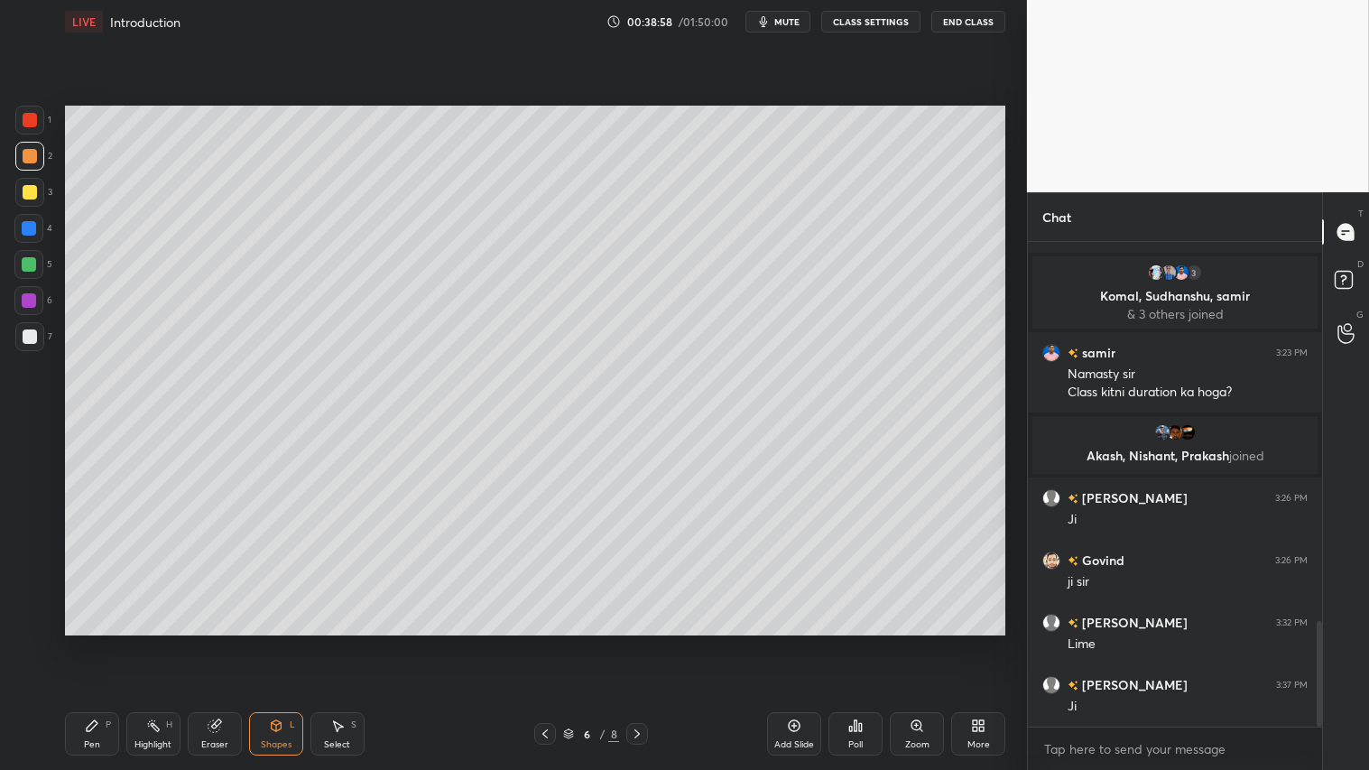
click at [90, 642] on icon at bounding box center [92, 725] width 11 height 11
click at [42, 165] on div "2" at bounding box center [33, 156] width 37 height 29
click at [643, 642] on icon at bounding box center [637, 734] width 14 height 14
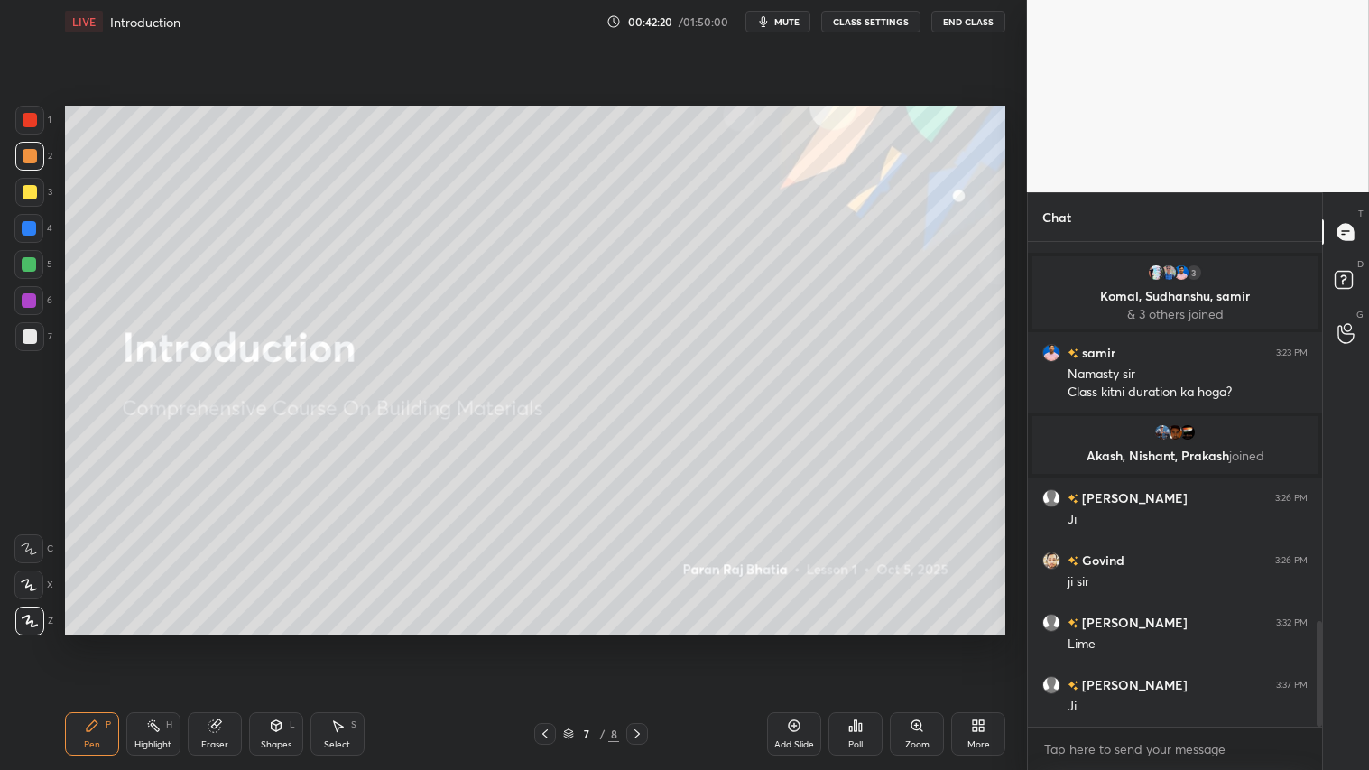
click at [543, 642] on icon at bounding box center [545, 734] width 14 height 14
click at [804, 642] on div "Add Slide" at bounding box center [794, 733] width 54 height 43
click at [287, 642] on div "Shapes" at bounding box center [276, 744] width 31 height 9
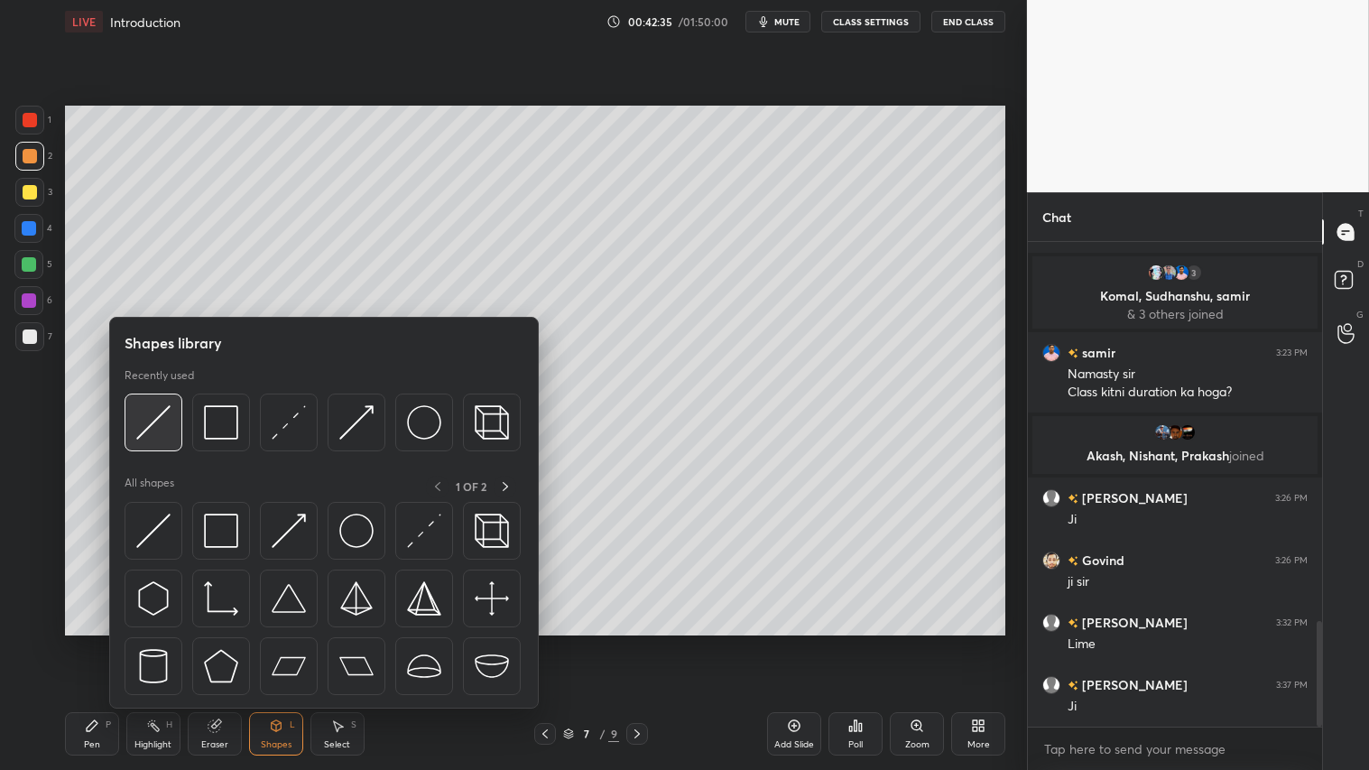
click at [155, 420] on img at bounding box center [153, 422] width 34 height 34
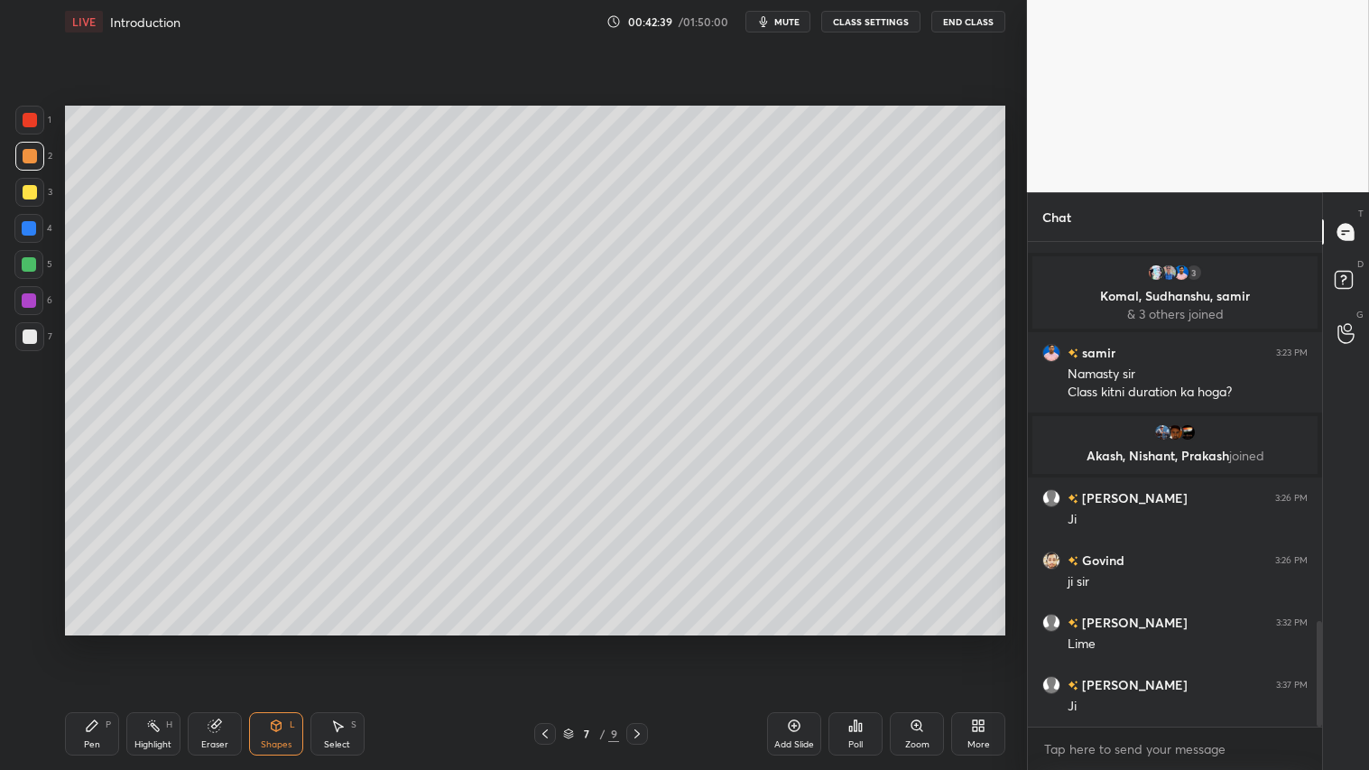
drag, startPoint x: 31, startPoint y: 156, endPoint x: 49, endPoint y: 190, distance: 38.8
click at [31, 155] on div at bounding box center [30, 156] width 14 height 14
click at [96, 642] on div "Pen P" at bounding box center [92, 733] width 54 height 43
drag, startPoint x: 28, startPoint y: 195, endPoint x: 56, endPoint y: 435, distance: 241.7
click at [28, 206] on div at bounding box center [29, 192] width 29 height 29
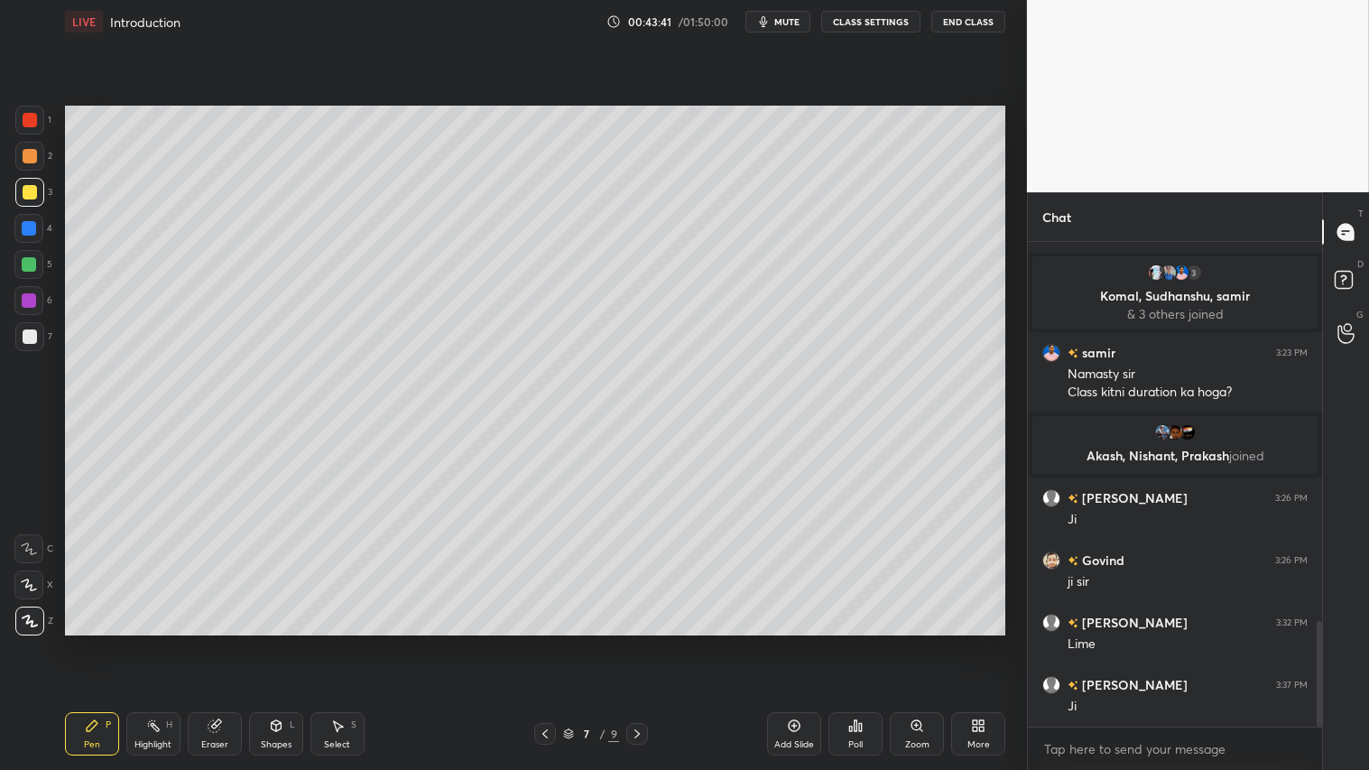
click at [99, 642] on div "Pen P" at bounding box center [92, 733] width 54 height 43
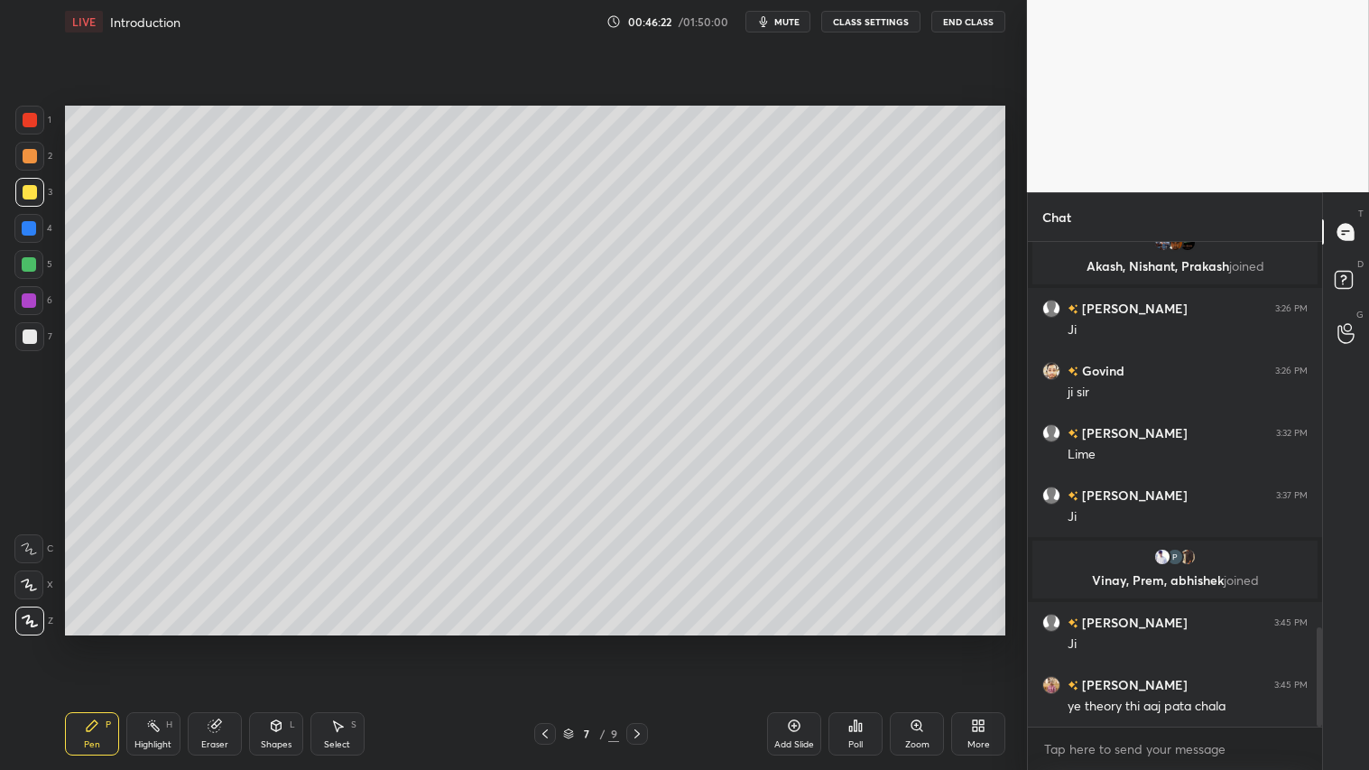
scroll to position [1950, 0]
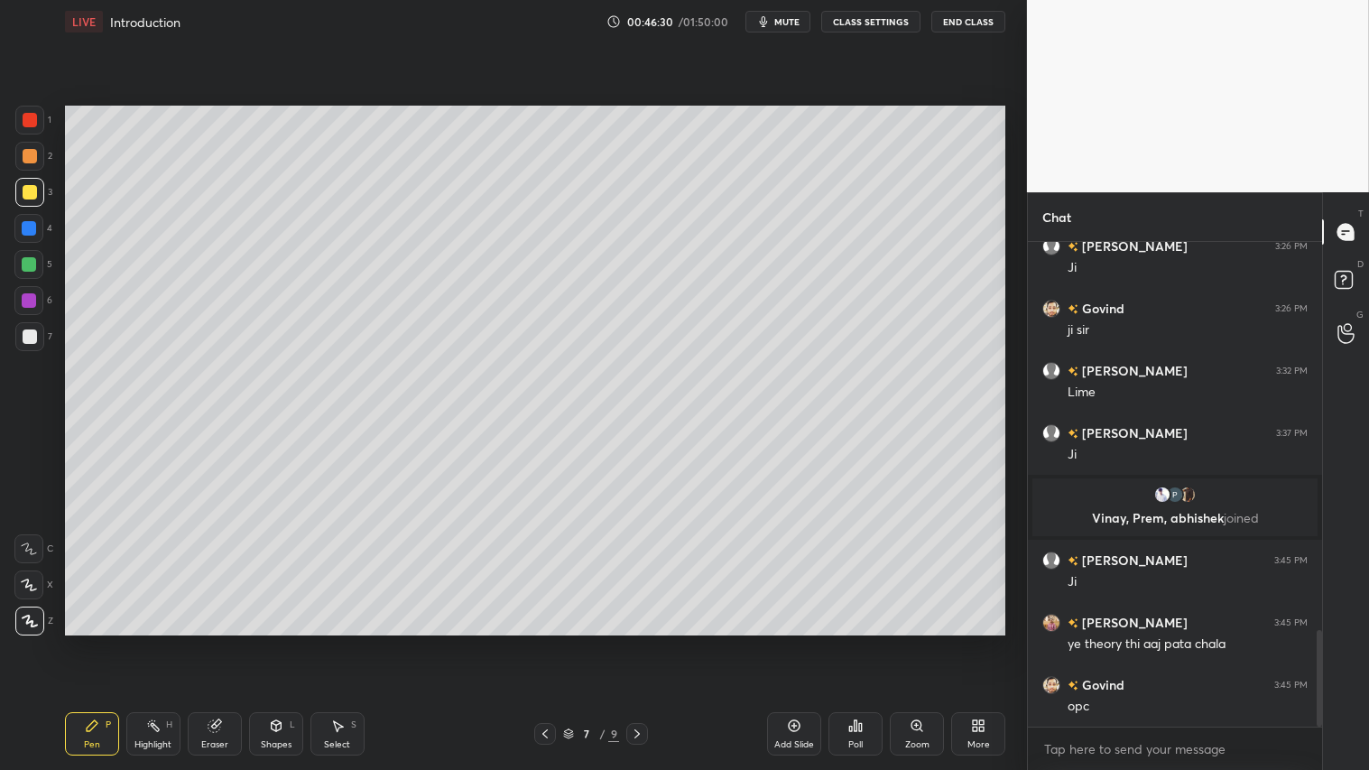
drag, startPoint x: 792, startPoint y: 735, endPoint x: 788, endPoint y: 723, distance: 12.3
click at [791, 642] on div "Add Slide" at bounding box center [794, 733] width 54 height 43
click at [32, 264] on div at bounding box center [29, 264] width 14 height 14
click at [93, 642] on icon at bounding box center [92, 726] width 14 height 14
click at [275, 642] on div "Shapes" at bounding box center [276, 744] width 31 height 9
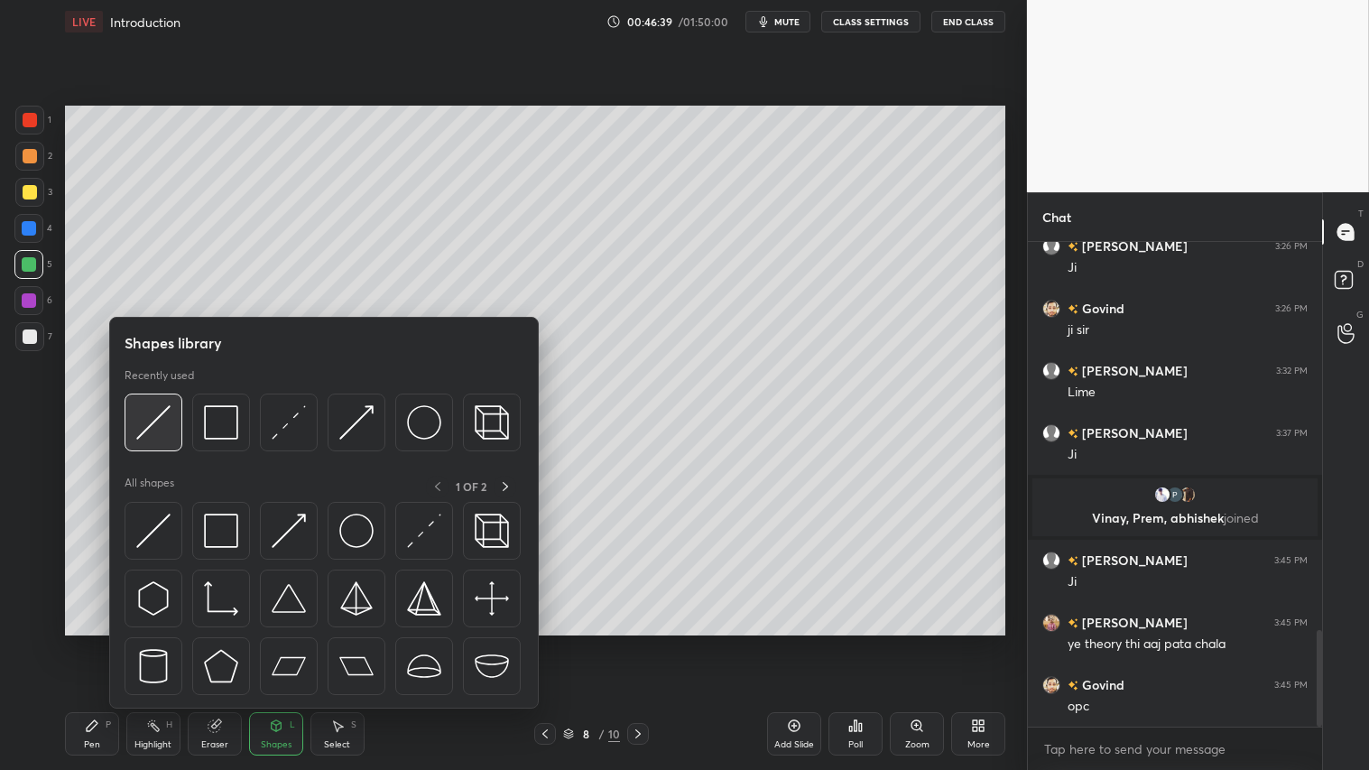
click at [164, 407] on img at bounding box center [153, 422] width 34 height 34
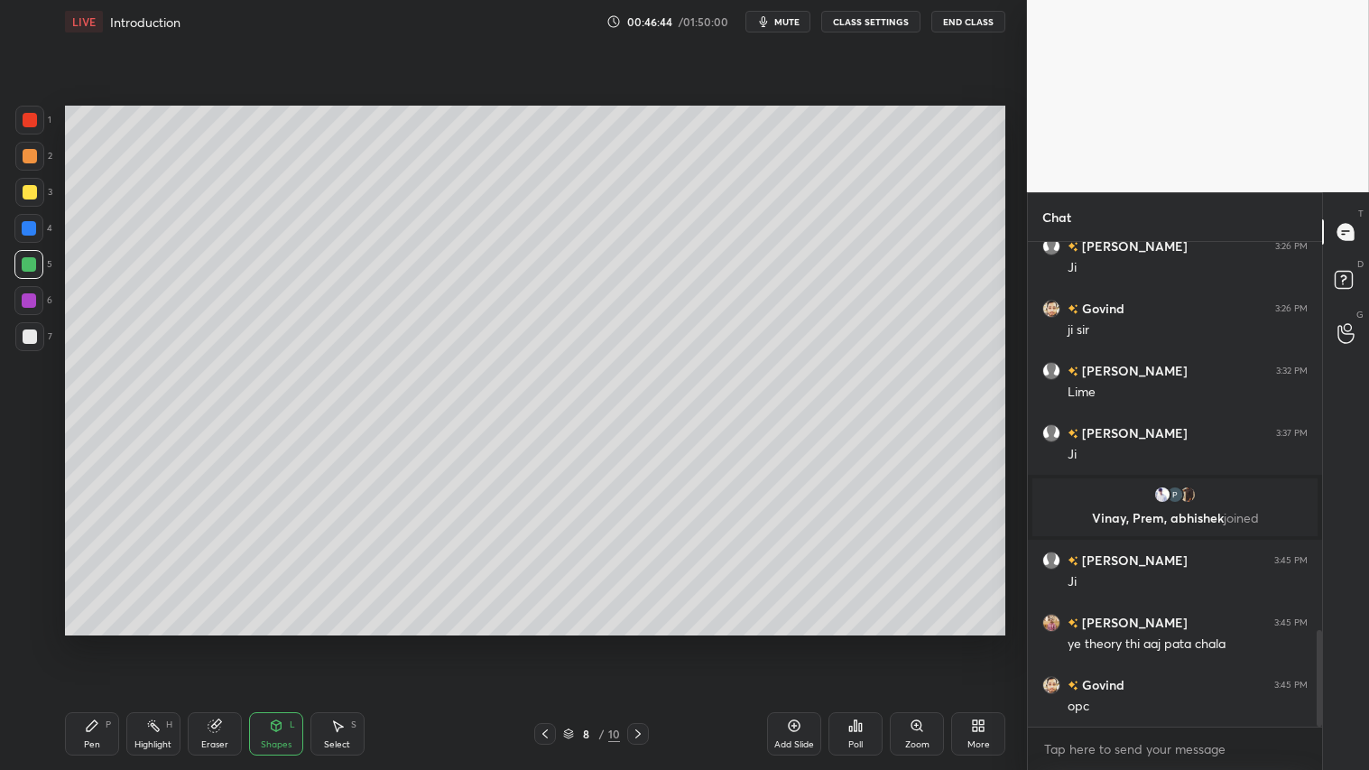
click at [29, 155] on div at bounding box center [30, 156] width 14 height 14
click at [105, 642] on div "Pen P" at bounding box center [92, 733] width 54 height 43
click at [25, 192] on div at bounding box center [30, 192] width 14 height 14
click at [281, 642] on div "Shapes L" at bounding box center [276, 733] width 54 height 43
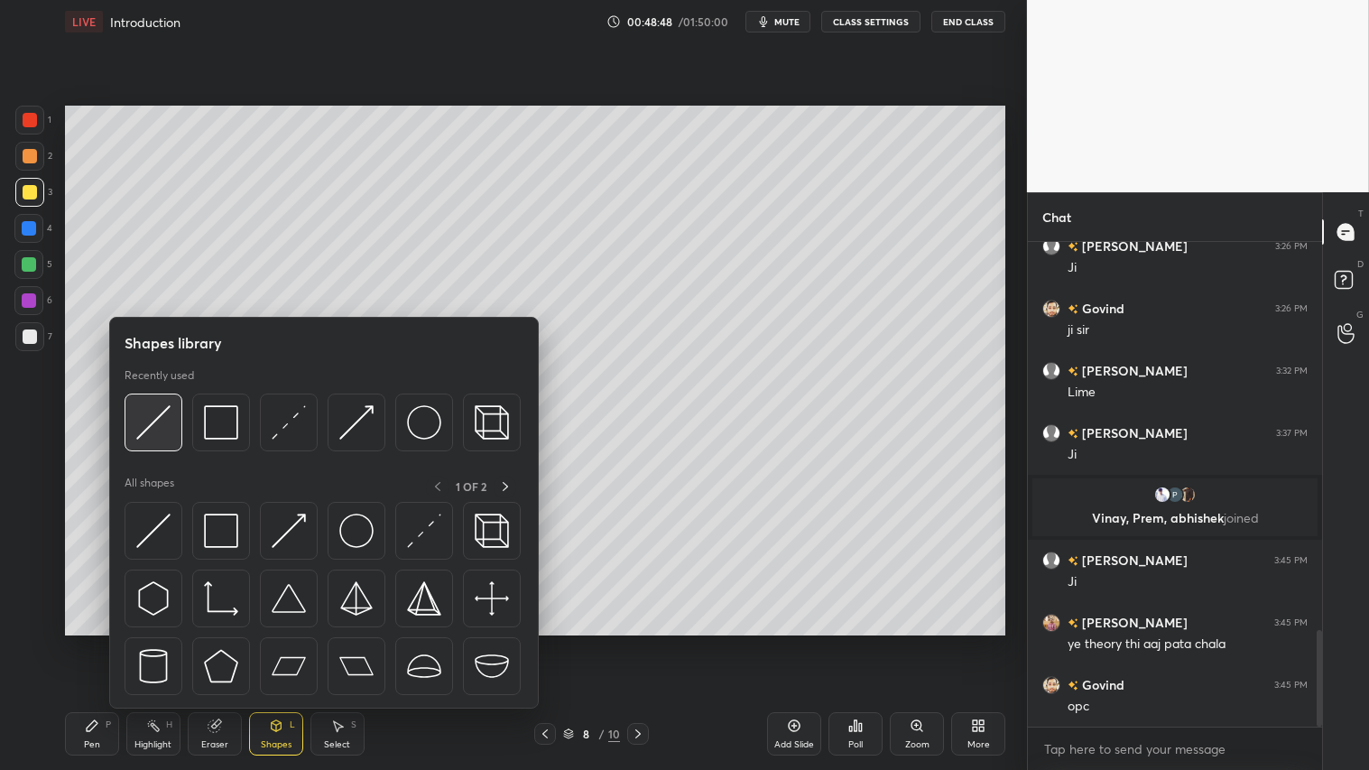
click at [155, 425] on img at bounding box center [153, 422] width 34 height 34
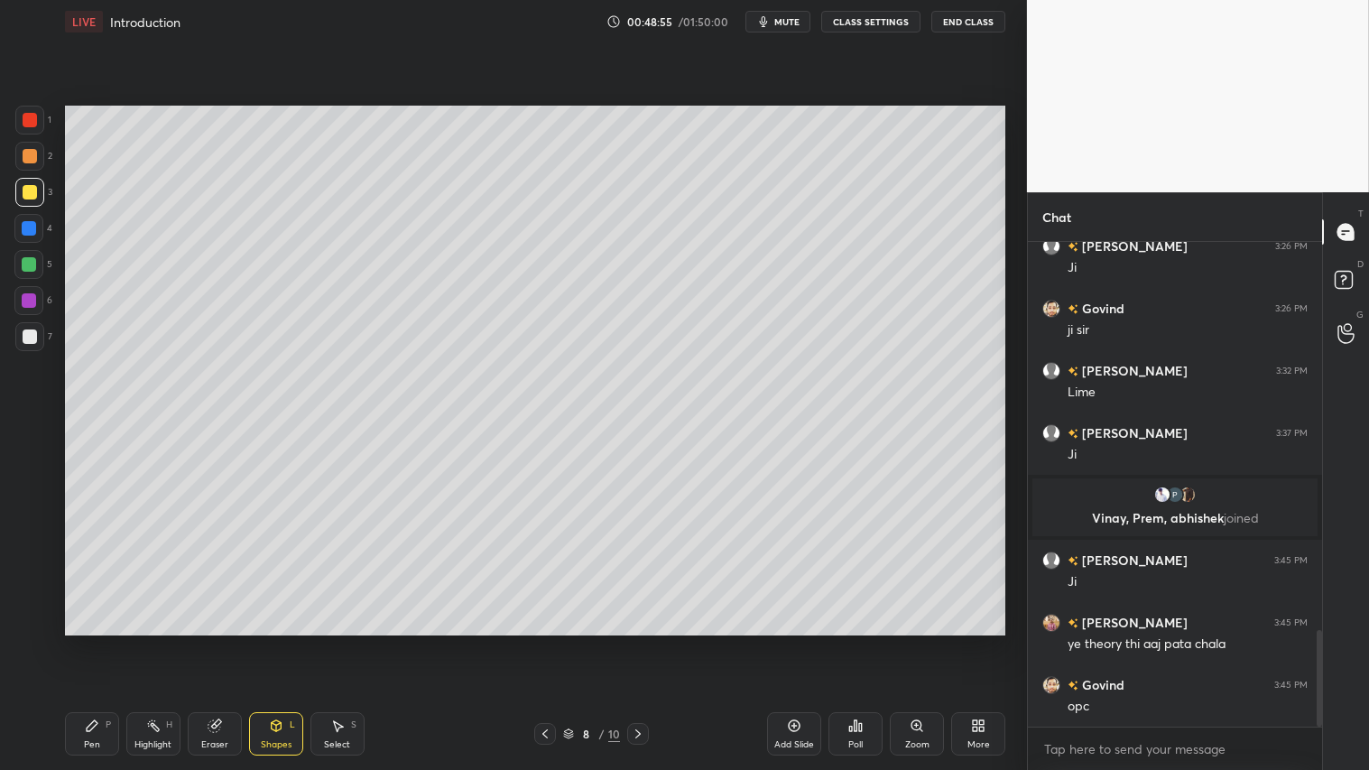
click at [795, 21] on span "mute" at bounding box center [787, 21] width 25 height 13
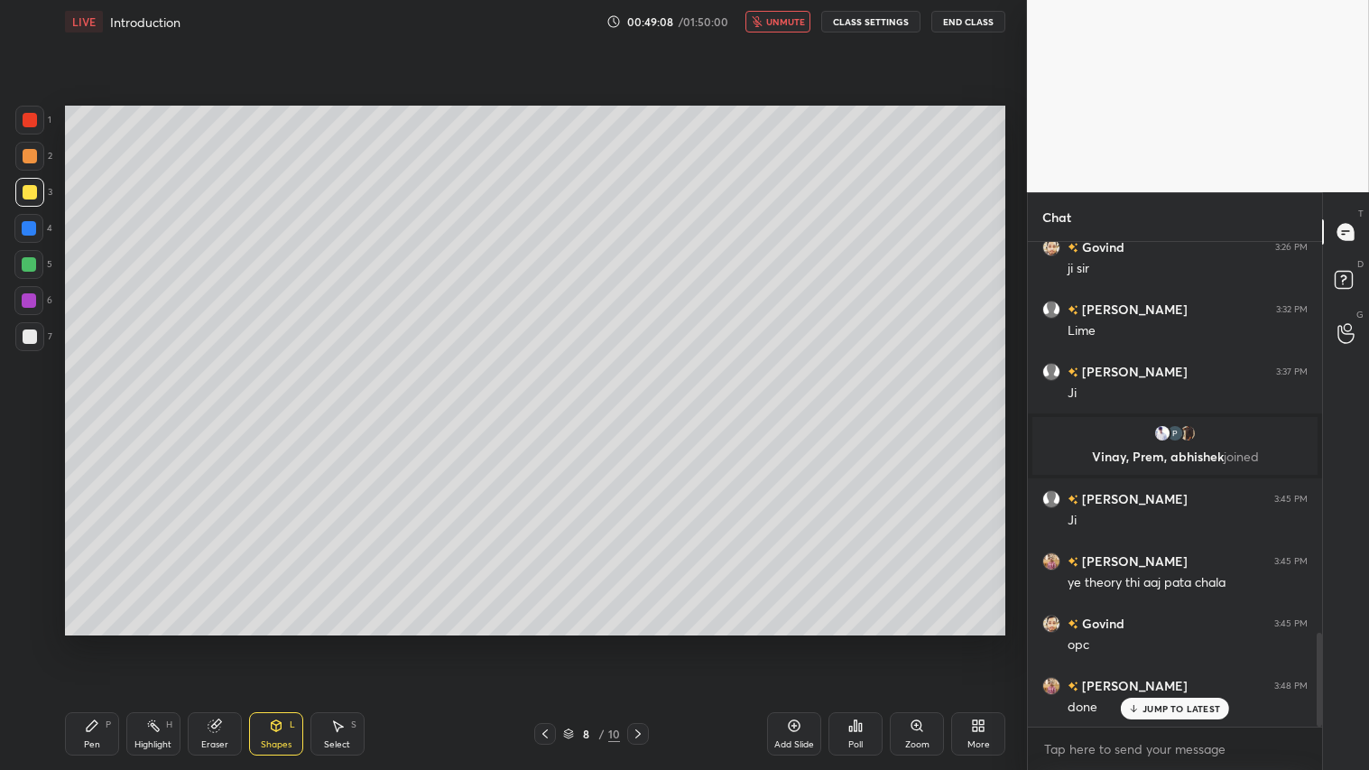
click at [778, 24] on span "unmute" at bounding box center [785, 21] width 39 height 13
click at [639, 642] on div at bounding box center [638, 734] width 22 height 22
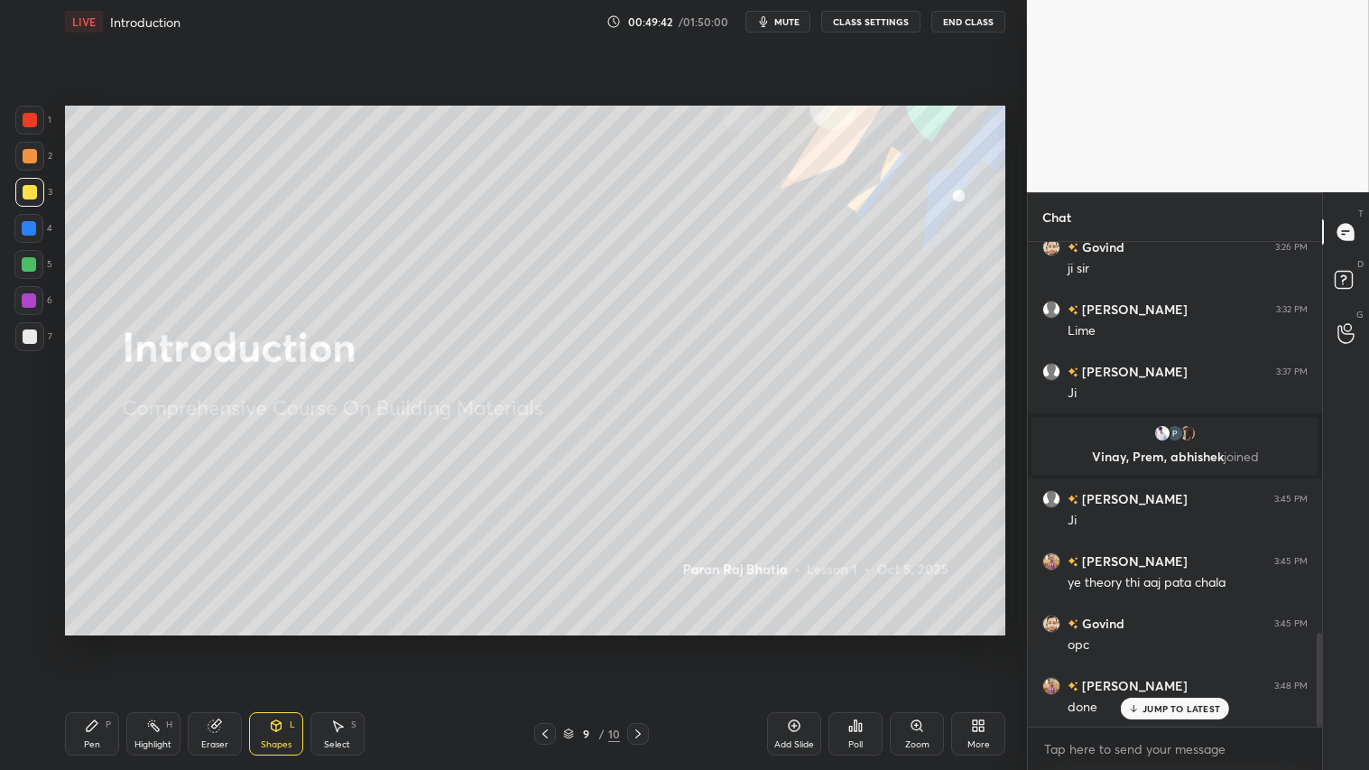
click at [542, 642] on icon at bounding box center [545, 734] width 14 height 14
click at [802, 642] on div "Add Slide" at bounding box center [795, 744] width 40 height 9
drag, startPoint x: 19, startPoint y: 336, endPoint x: 51, endPoint y: 466, distance: 133.8
click at [19, 337] on div at bounding box center [29, 336] width 29 height 29
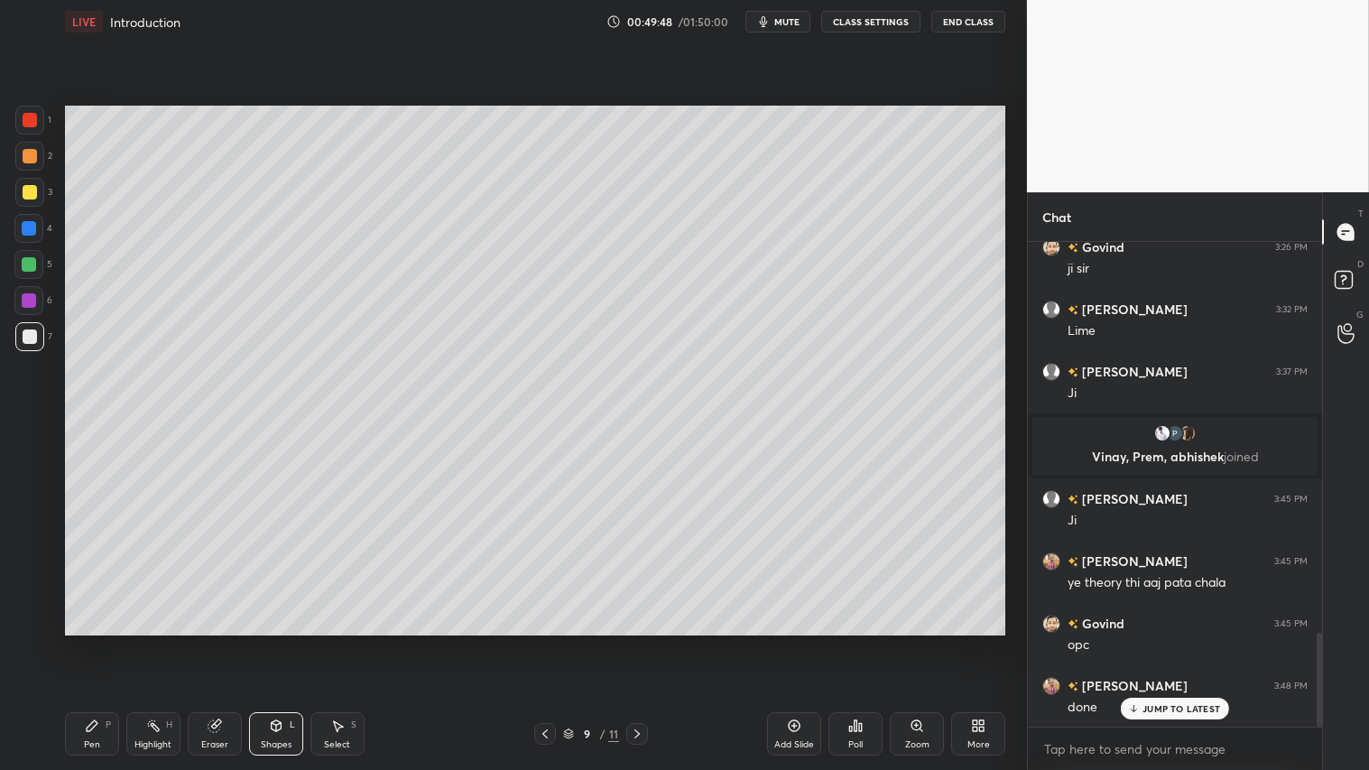
click at [88, 642] on div "Pen" at bounding box center [92, 744] width 16 height 9
click at [102, 642] on div "Pen P" at bounding box center [92, 733] width 54 height 43
click at [265, 642] on div "Shapes" at bounding box center [276, 744] width 31 height 9
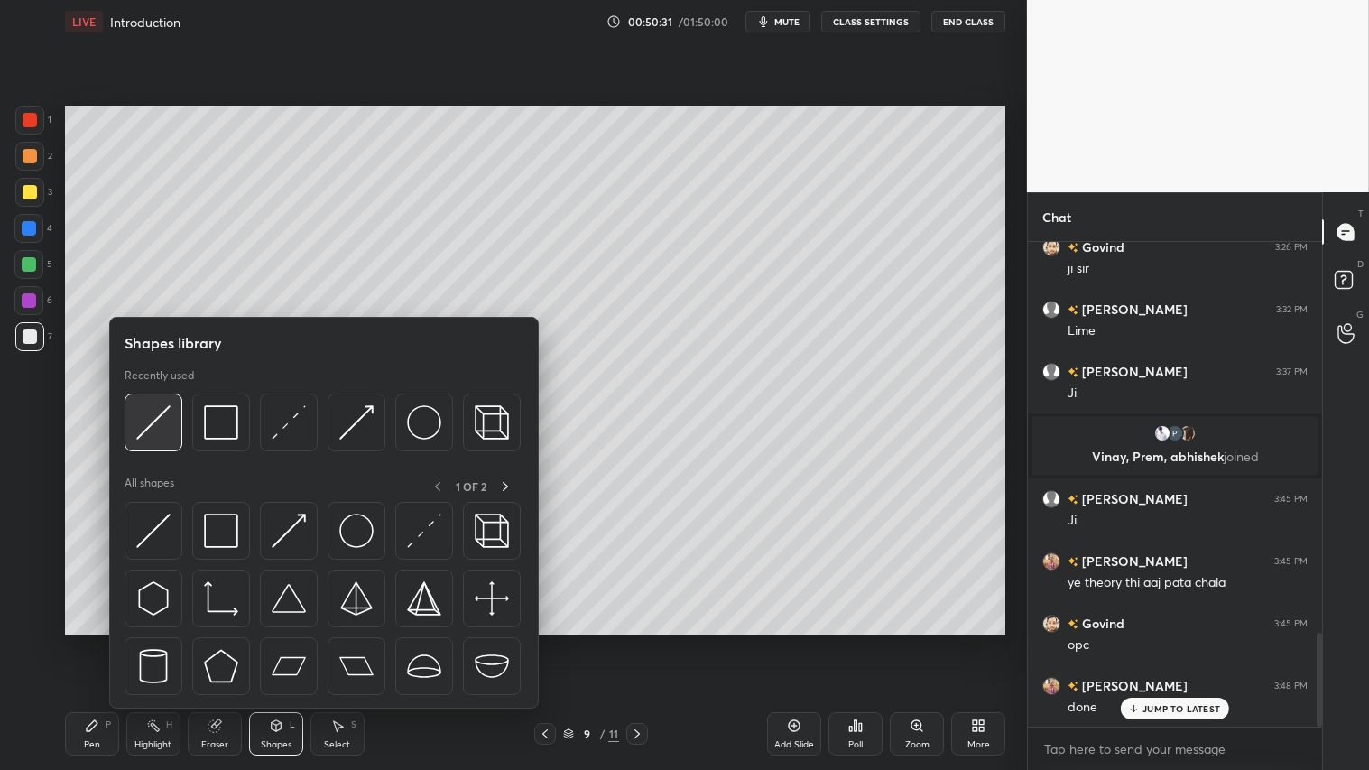
click at [147, 417] on img at bounding box center [153, 422] width 34 height 34
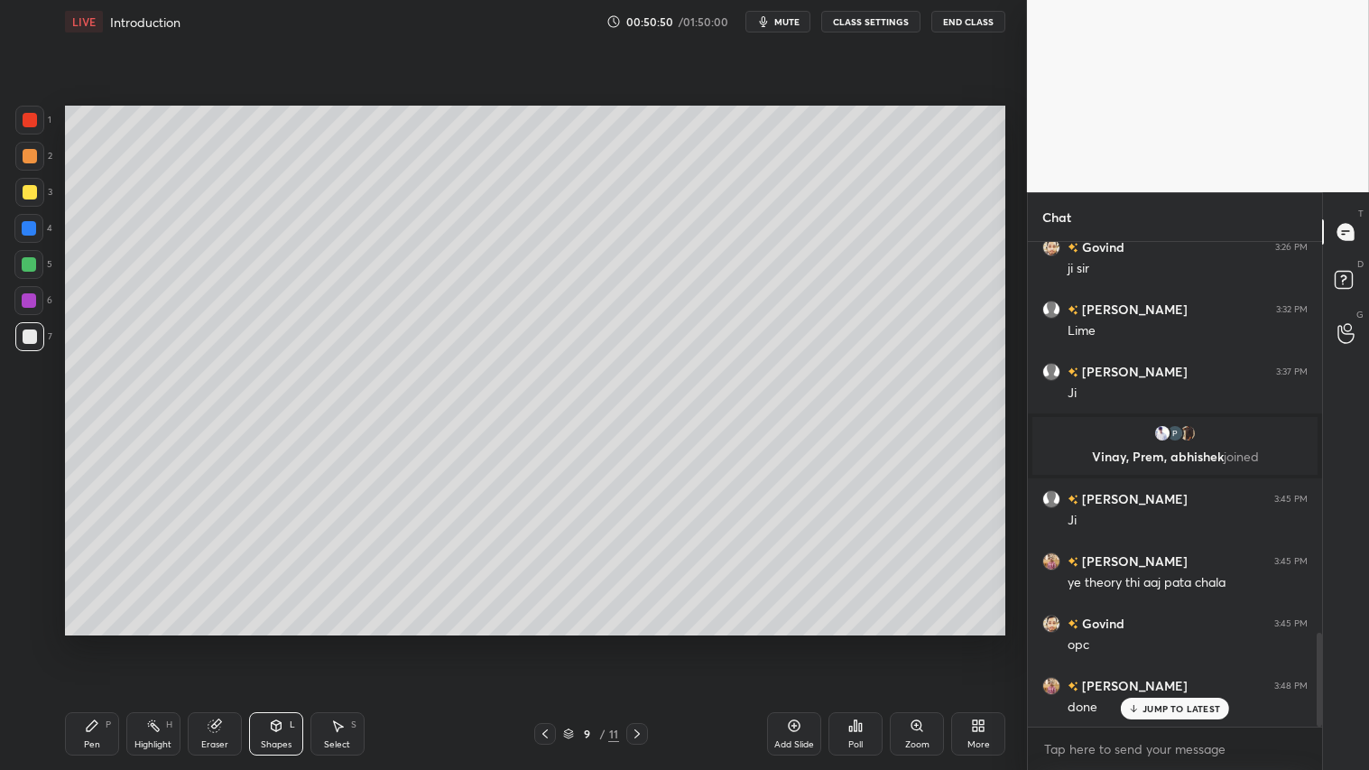
click at [540, 642] on icon at bounding box center [545, 734] width 14 height 14
click at [544, 642] on icon at bounding box center [545, 733] width 5 height 9
click at [549, 642] on icon at bounding box center [545, 734] width 14 height 14
click at [641, 642] on icon at bounding box center [637, 734] width 14 height 14
click at [639, 642] on icon at bounding box center [637, 734] width 14 height 14
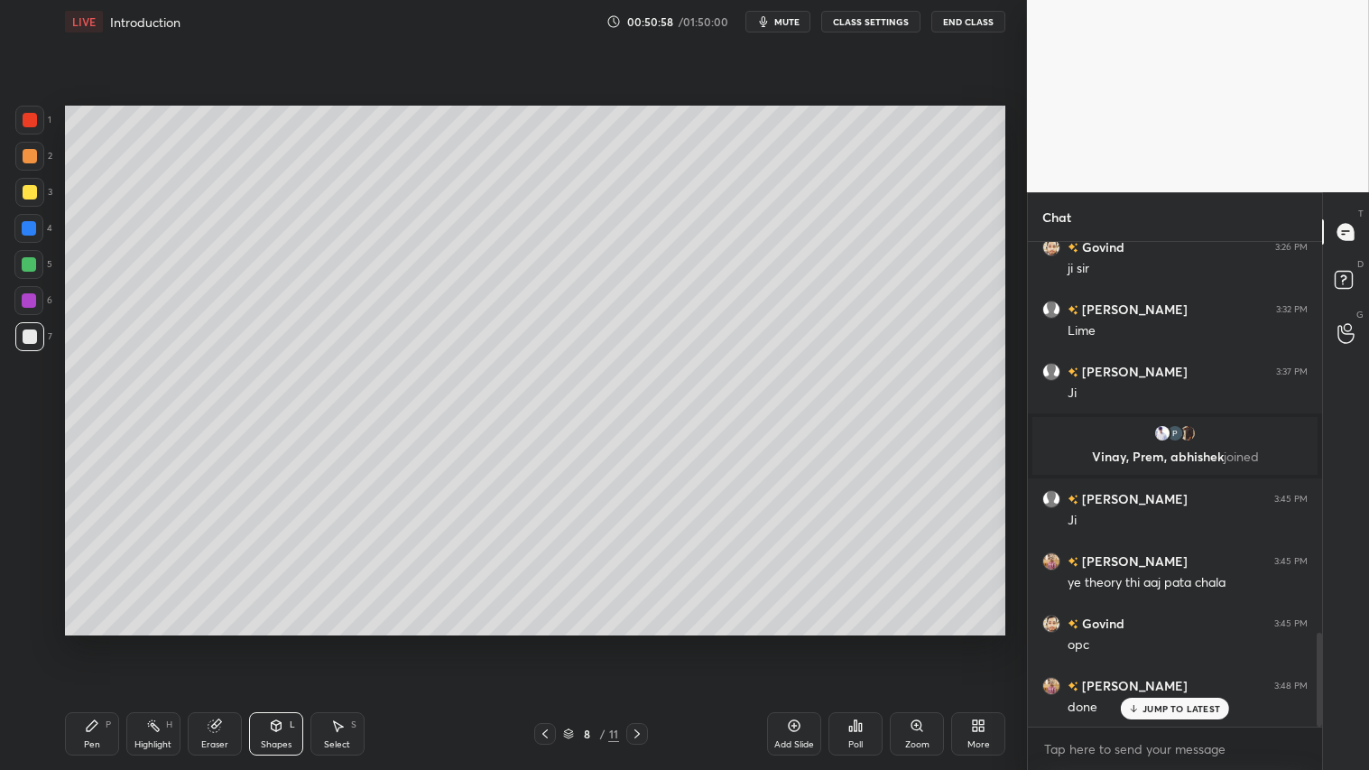
click at [636, 642] on icon at bounding box center [637, 734] width 14 height 14
drag, startPoint x: 19, startPoint y: 185, endPoint x: 27, endPoint y: 218, distance: 33.5
click at [19, 187] on div at bounding box center [29, 192] width 29 height 29
click at [93, 642] on div "Pen" at bounding box center [92, 744] width 16 height 9
click at [538, 642] on icon at bounding box center [545, 734] width 14 height 14
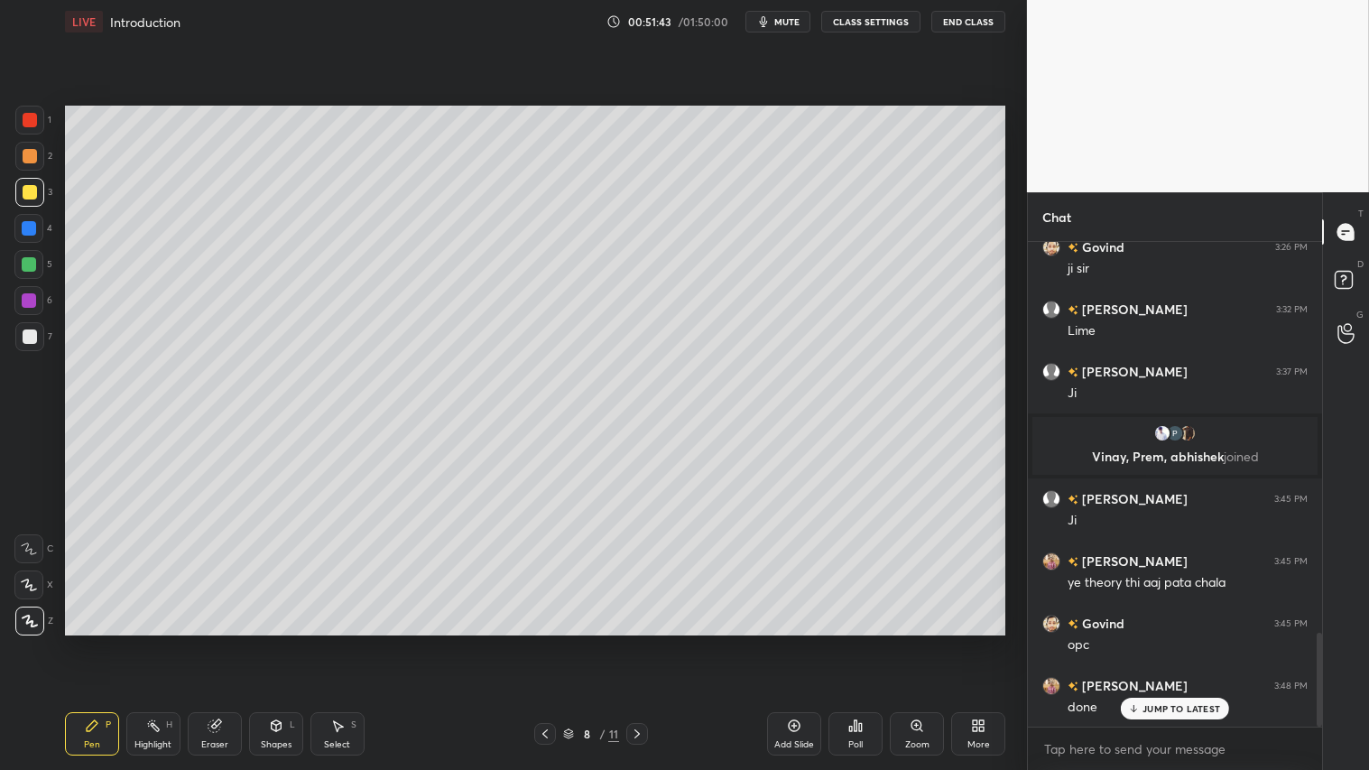
click at [546, 642] on icon at bounding box center [545, 733] width 5 height 9
click at [552, 642] on icon at bounding box center [545, 734] width 14 height 14
click at [639, 642] on icon at bounding box center [637, 734] width 14 height 14
click at [644, 642] on div at bounding box center [637, 734] width 22 height 22
click at [636, 642] on icon at bounding box center [637, 734] width 14 height 14
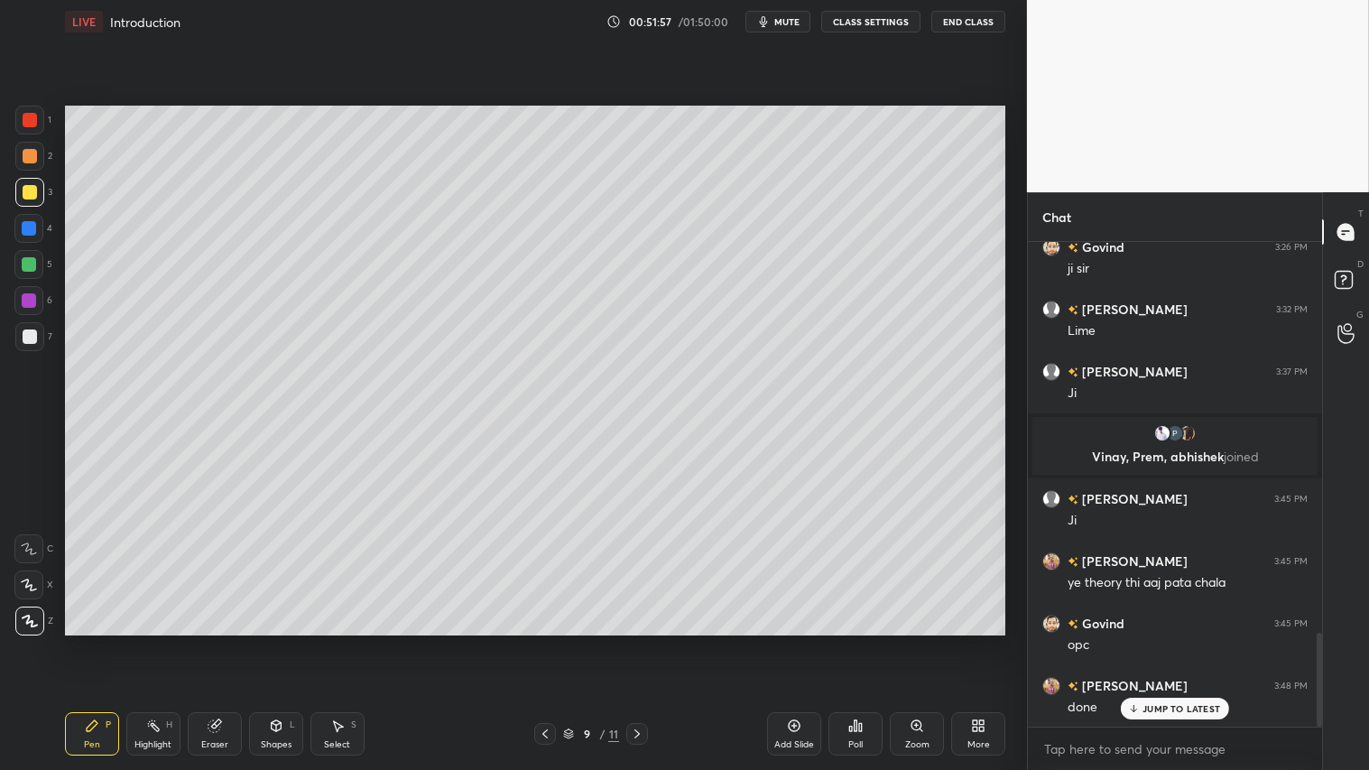
click at [272, 642] on div "Shapes" at bounding box center [276, 744] width 31 height 9
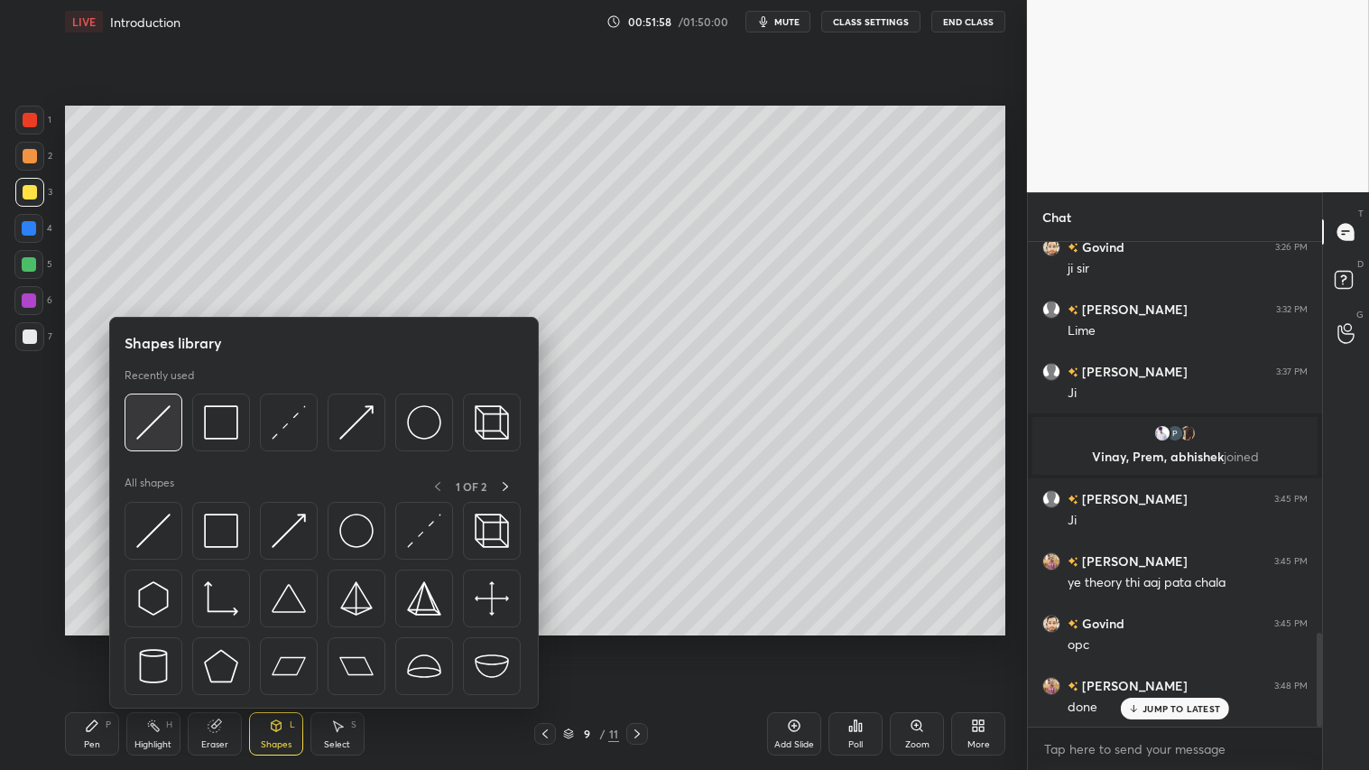
click at [166, 409] on img at bounding box center [153, 422] width 34 height 34
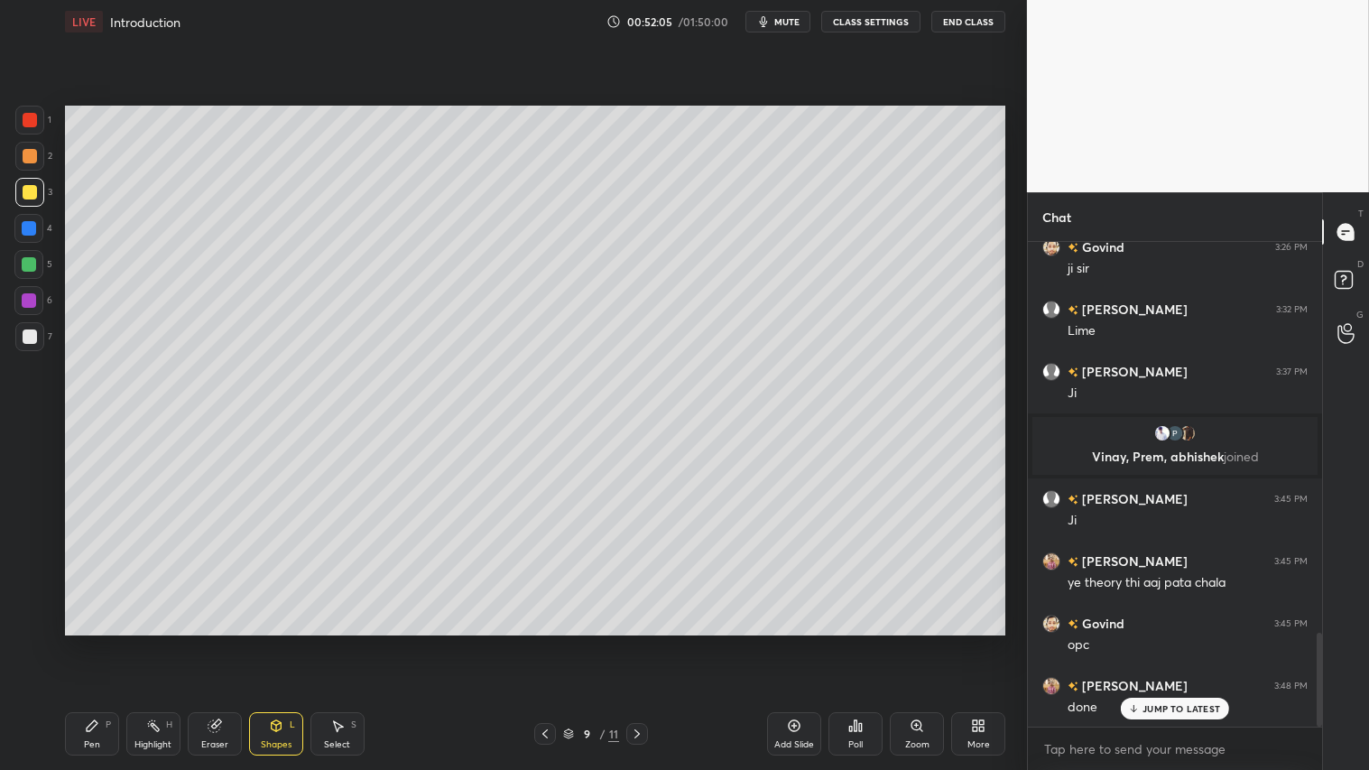
click at [106, 642] on div "Pen P" at bounding box center [92, 733] width 54 height 43
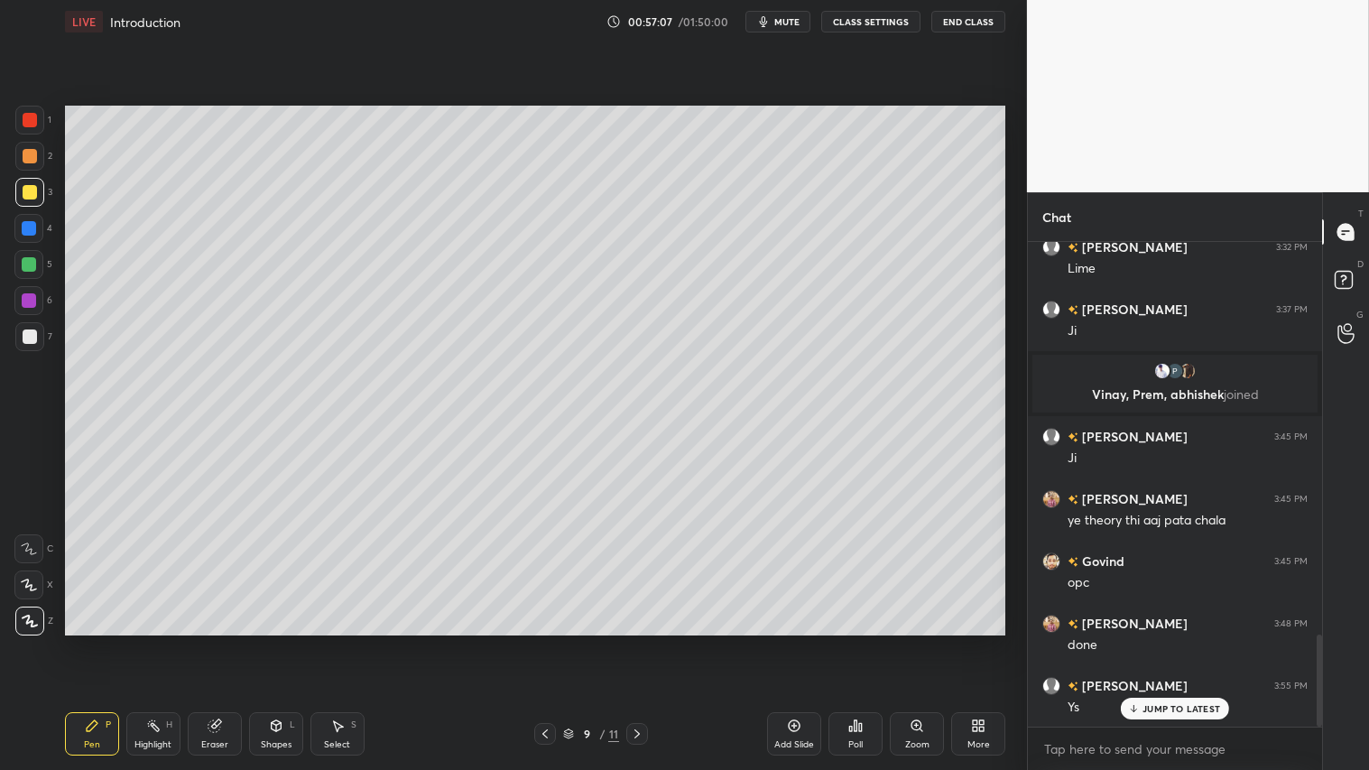
click at [796, 642] on div "Add Slide" at bounding box center [794, 733] width 54 height 43
click at [544, 642] on icon at bounding box center [545, 734] width 14 height 14
click at [641, 642] on icon at bounding box center [637, 734] width 14 height 14
click at [12, 131] on div "1 2 3 4 5 6 7 C X Z C X Z E E Erase all H H" at bounding box center [29, 370] width 58 height 529
click at [24, 109] on div at bounding box center [29, 120] width 29 height 29
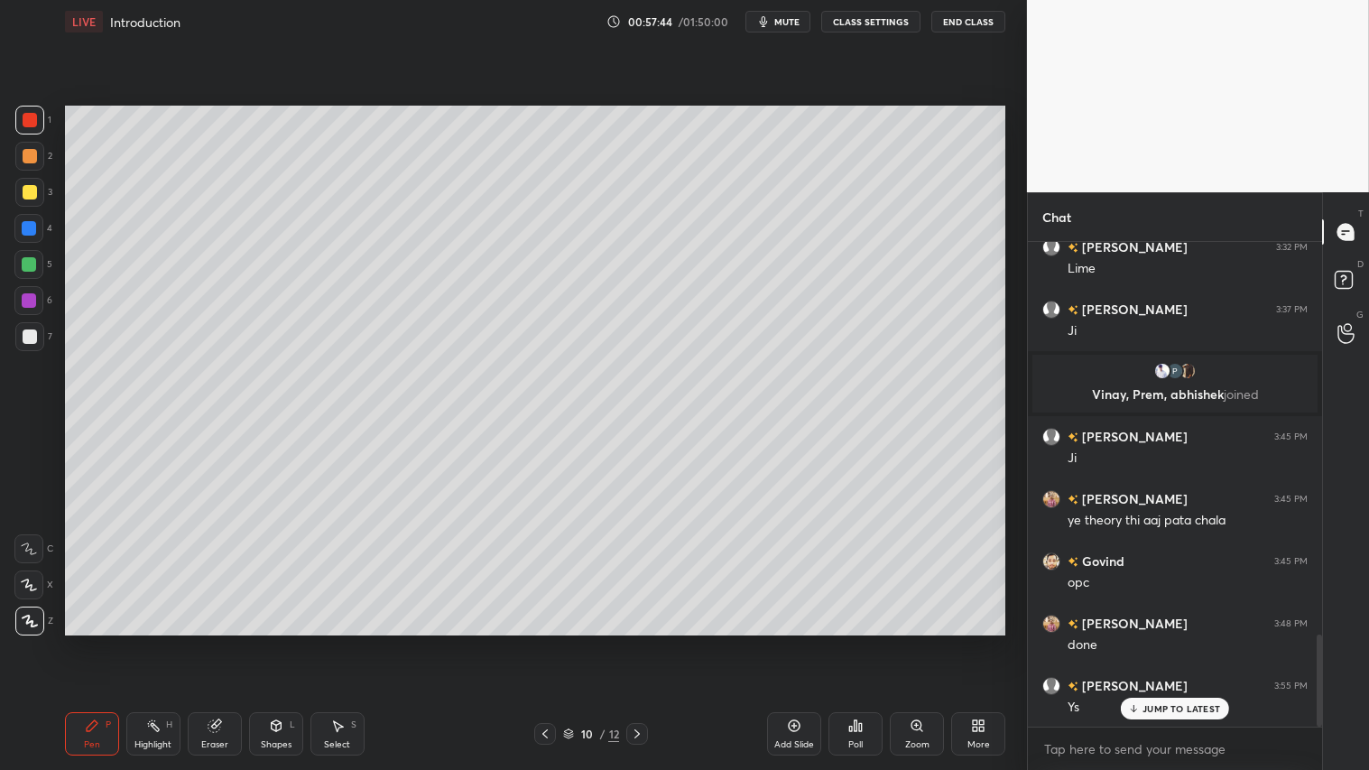
drag, startPoint x: 32, startPoint y: 327, endPoint x: 50, endPoint y: 325, distance: 17.2
click at [39, 327] on div at bounding box center [29, 336] width 29 height 29
click at [40, 197] on div at bounding box center [29, 192] width 29 height 29
click at [27, 339] on div at bounding box center [29, 336] width 29 height 29
drag, startPoint x: 27, startPoint y: 131, endPoint x: 39, endPoint y: 208, distance: 77.6
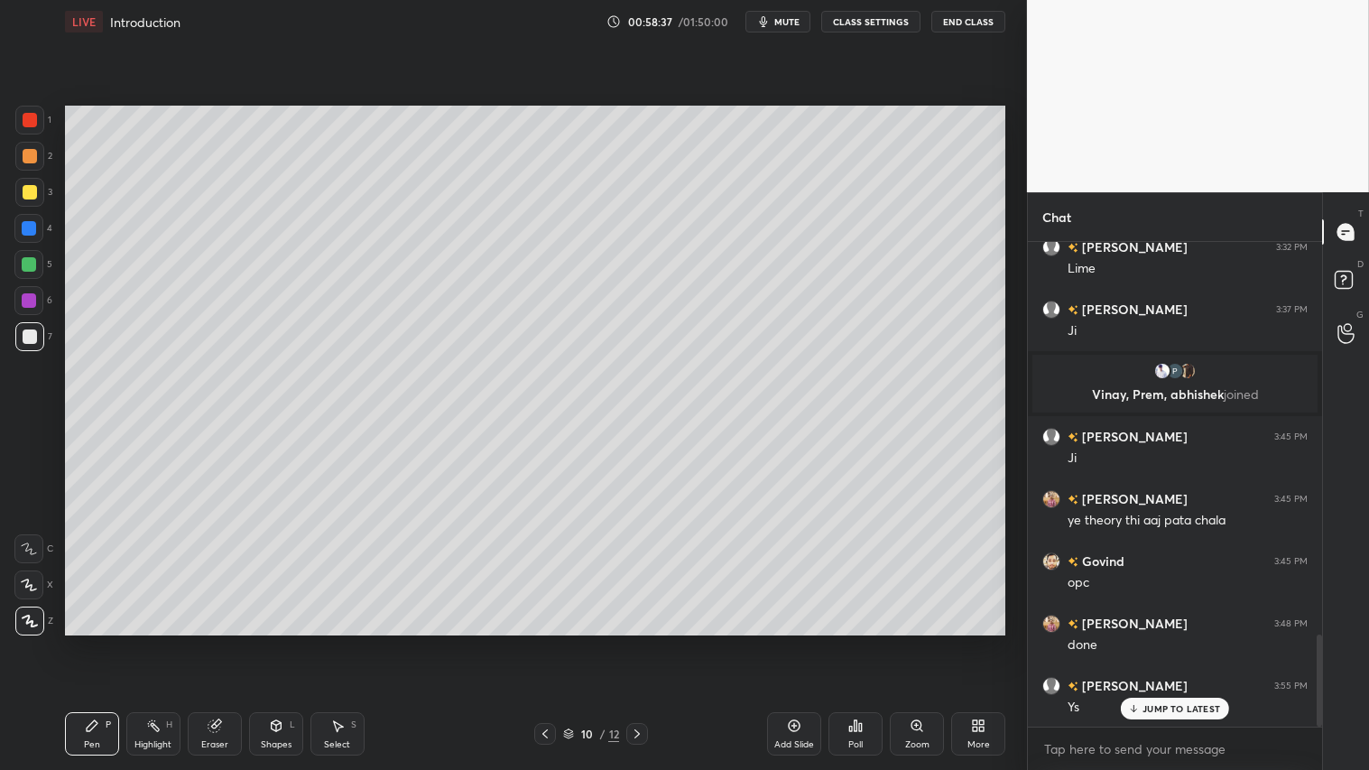
click at [29, 131] on div at bounding box center [29, 120] width 29 height 29
click at [29, 265] on div at bounding box center [29, 264] width 14 height 14
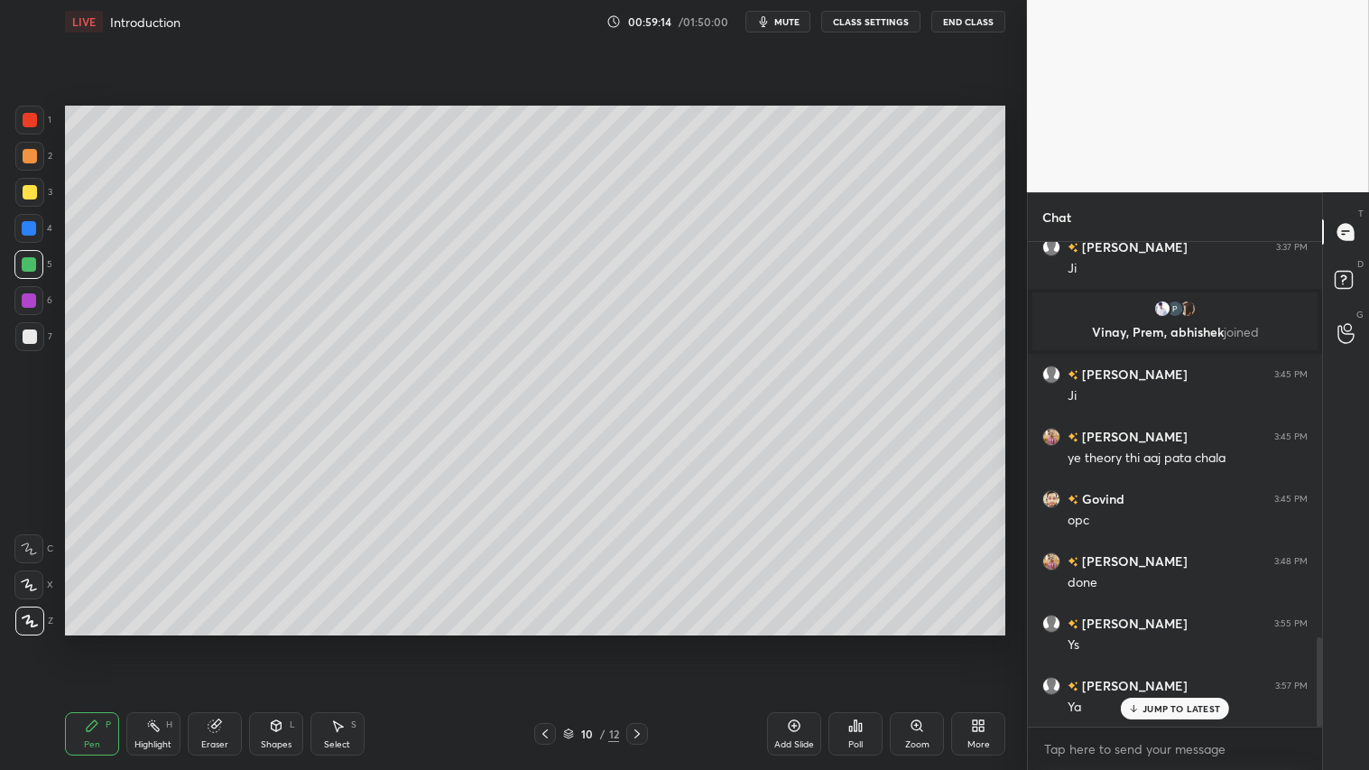
drag, startPoint x: 30, startPoint y: 121, endPoint x: 60, endPoint y: 136, distance: 34.3
click at [32, 121] on div at bounding box center [30, 120] width 14 height 14
drag, startPoint x: 30, startPoint y: 262, endPoint x: 63, endPoint y: 273, distance: 35.1
click at [32, 264] on div at bounding box center [29, 264] width 14 height 14
drag, startPoint x: 32, startPoint y: 119, endPoint x: 41, endPoint y: 125, distance: 10.5
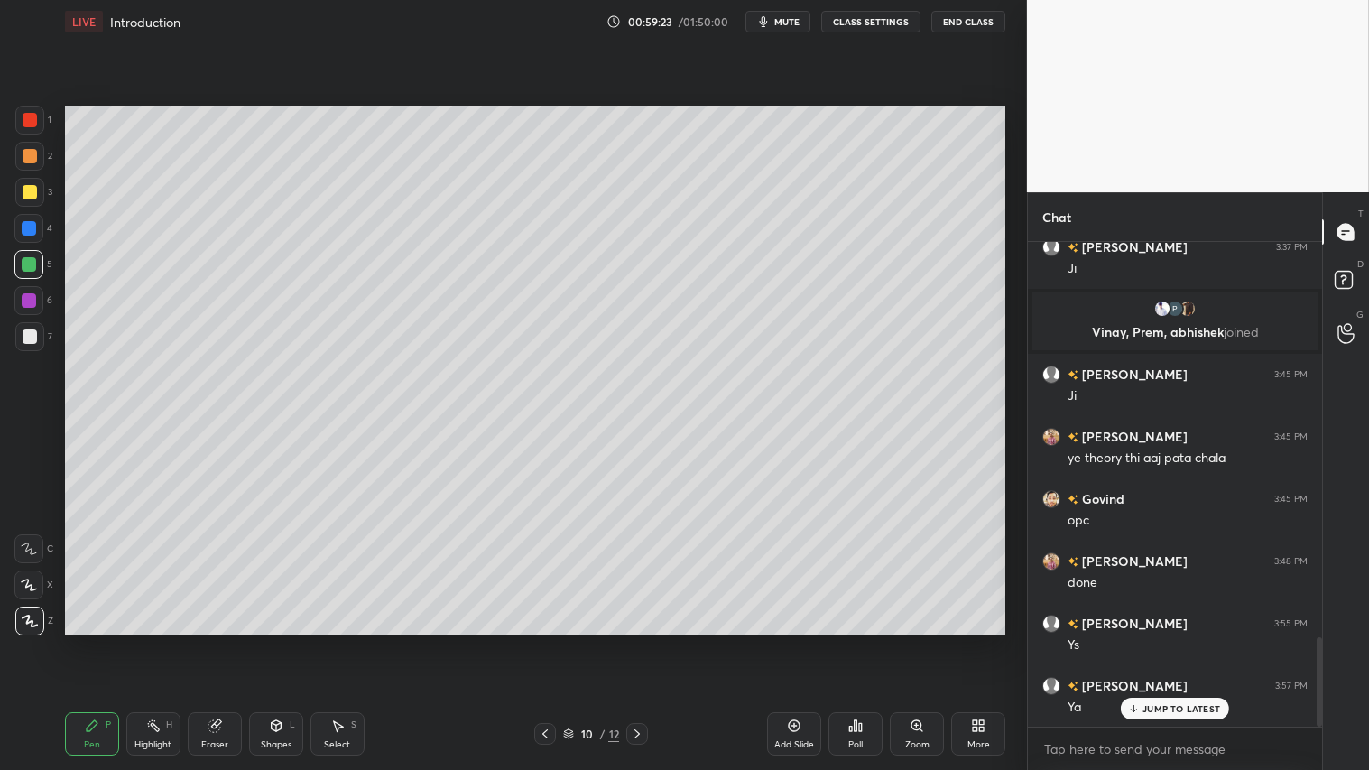
click at [33, 121] on div at bounding box center [30, 120] width 14 height 14
click at [544, 642] on icon at bounding box center [545, 734] width 14 height 14
drag, startPoint x: 356, startPoint y: 726, endPoint x: 372, endPoint y: 644, distance: 83.7
click at [361, 642] on div "Select S" at bounding box center [338, 733] width 54 height 43
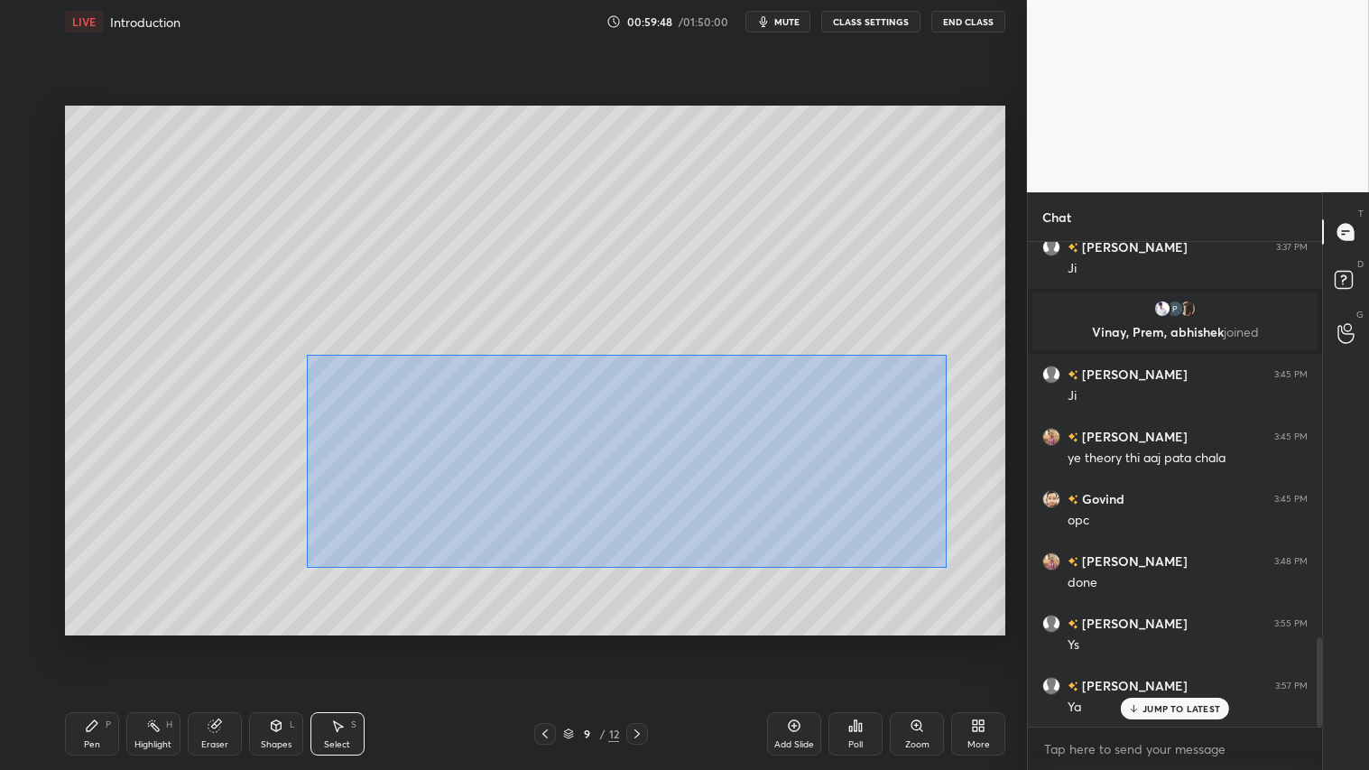
drag, startPoint x: 307, startPoint y: 355, endPoint x: 950, endPoint y: 564, distance: 676.0
click at [951, 570] on div "0 ° Undo Copy Duplicate Duplicate to new slide Delete" at bounding box center [535, 370] width 941 height 529
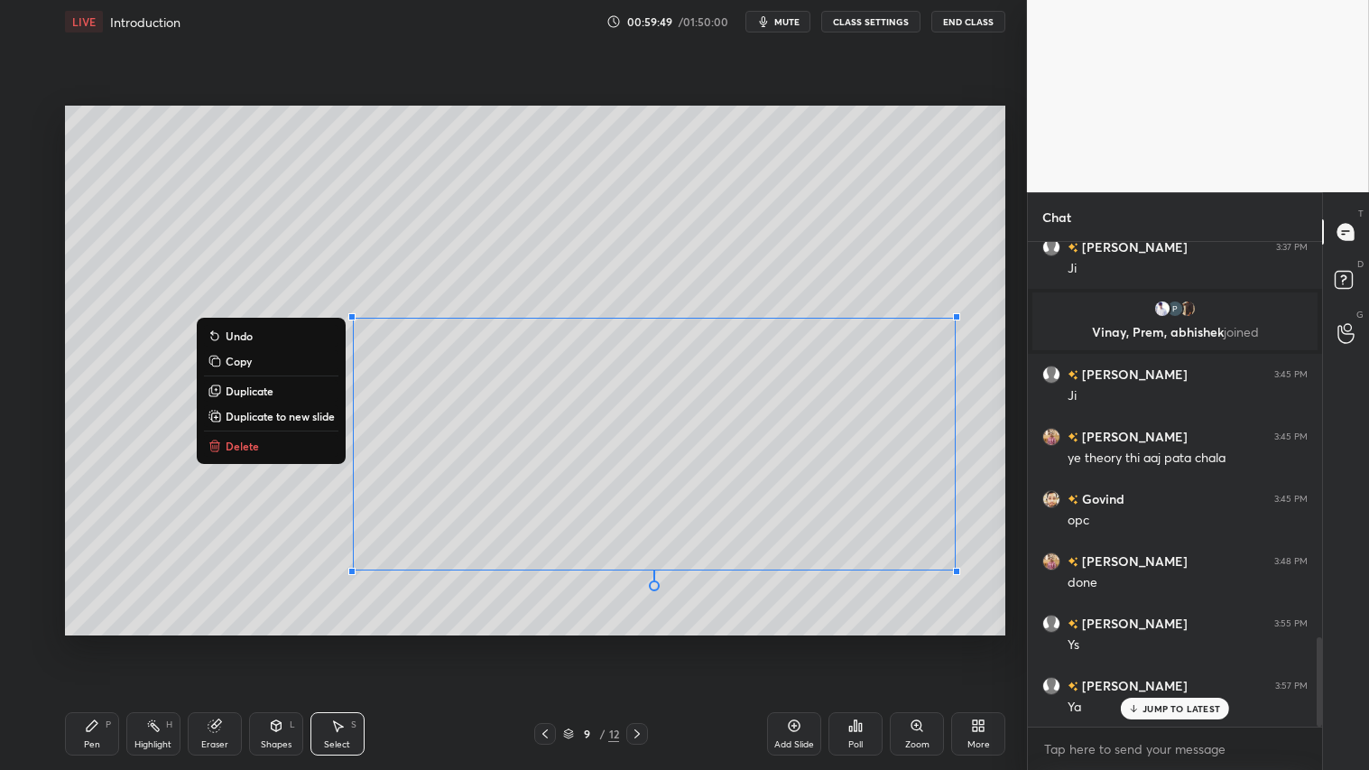
click at [331, 443] on button "Delete" at bounding box center [271, 446] width 135 height 22
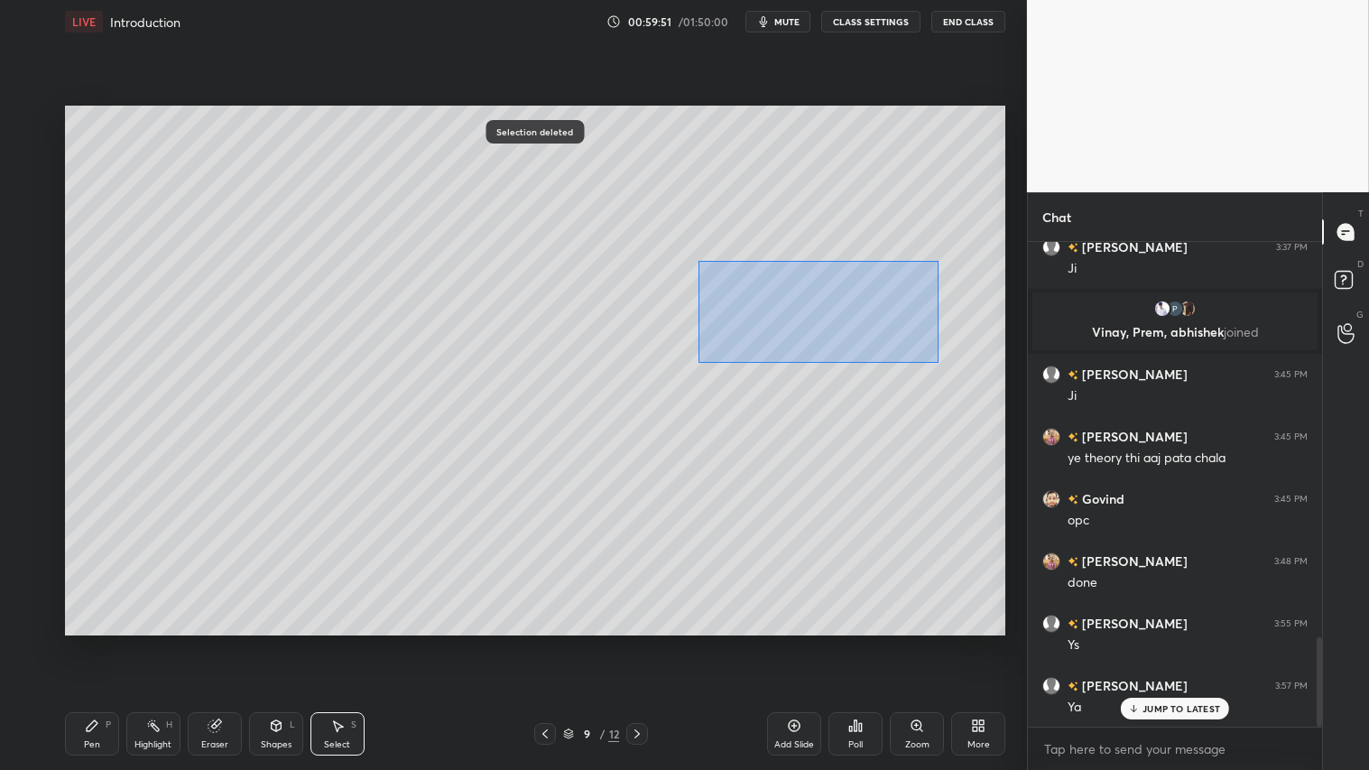
drag, startPoint x: 699, startPoint y: 260, endPoint x: 948, endPoint y: 366, distance: 270.6
click at [950, 366] on div "0 ° Undo Copy Duplicate Duplicate to new slide Delete" at bounding box center [535, 370] width 941 height 529
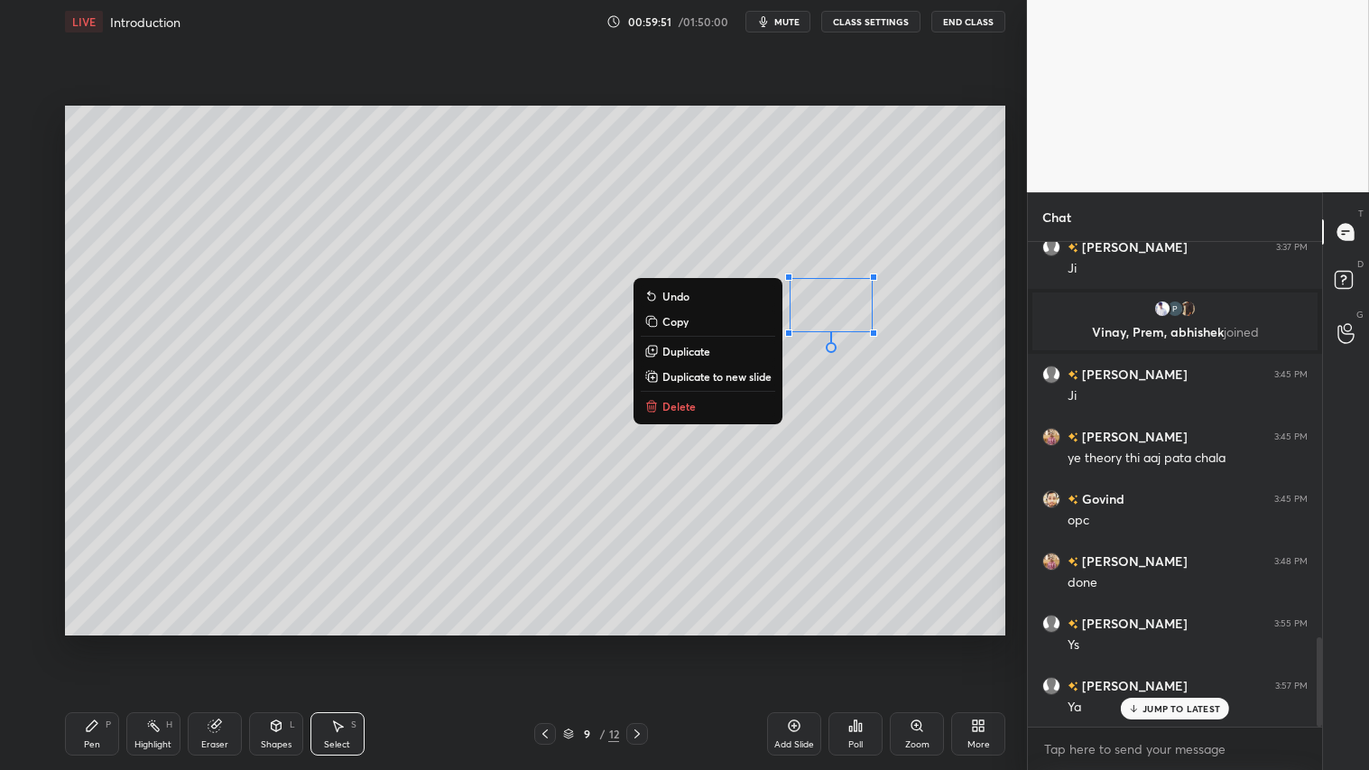
click at [715, 413] on button "Delete" at bounding box center [708, 406] width 135 height 22
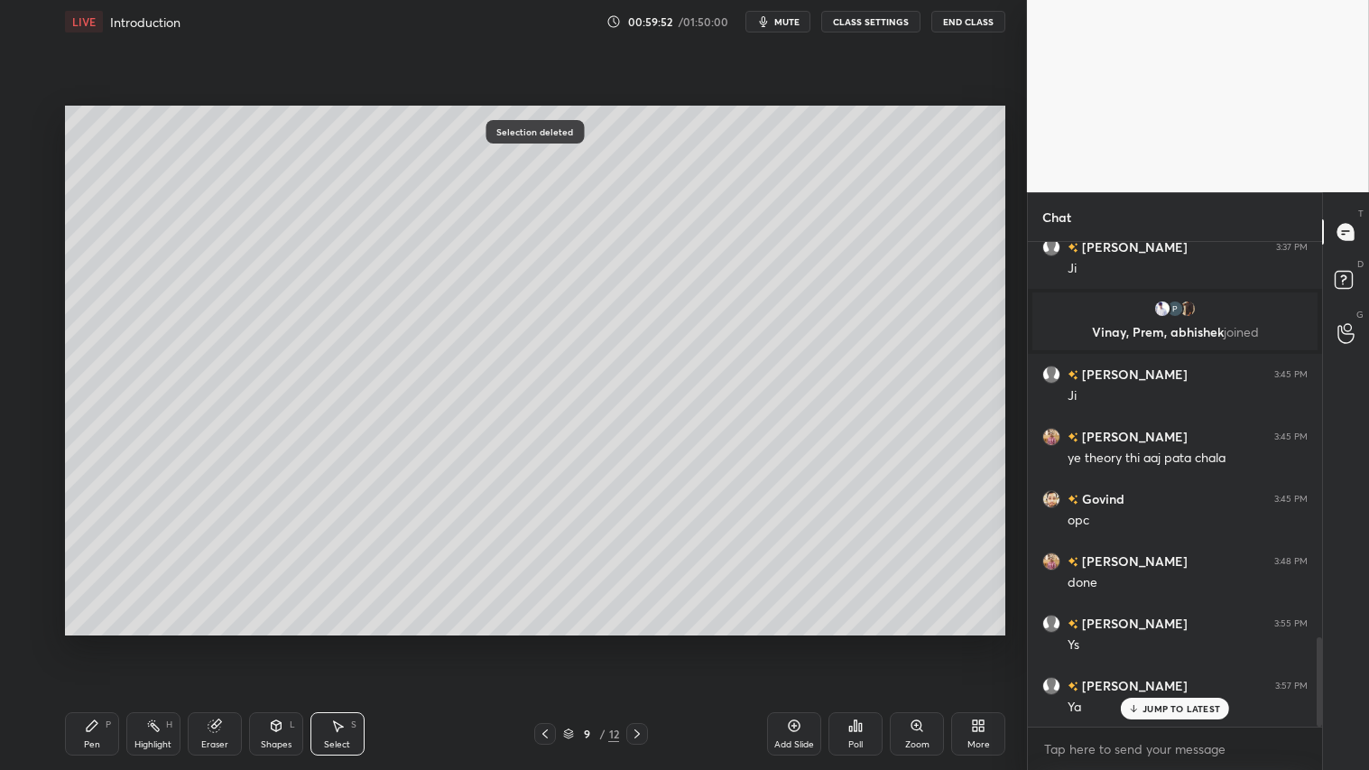
click at [644, 642] on icon at bounding box center [637, 734] width 14 height 14
click at [264, 642] on div "Shapes L" at bounding box center [276, 733] width 54 height 43
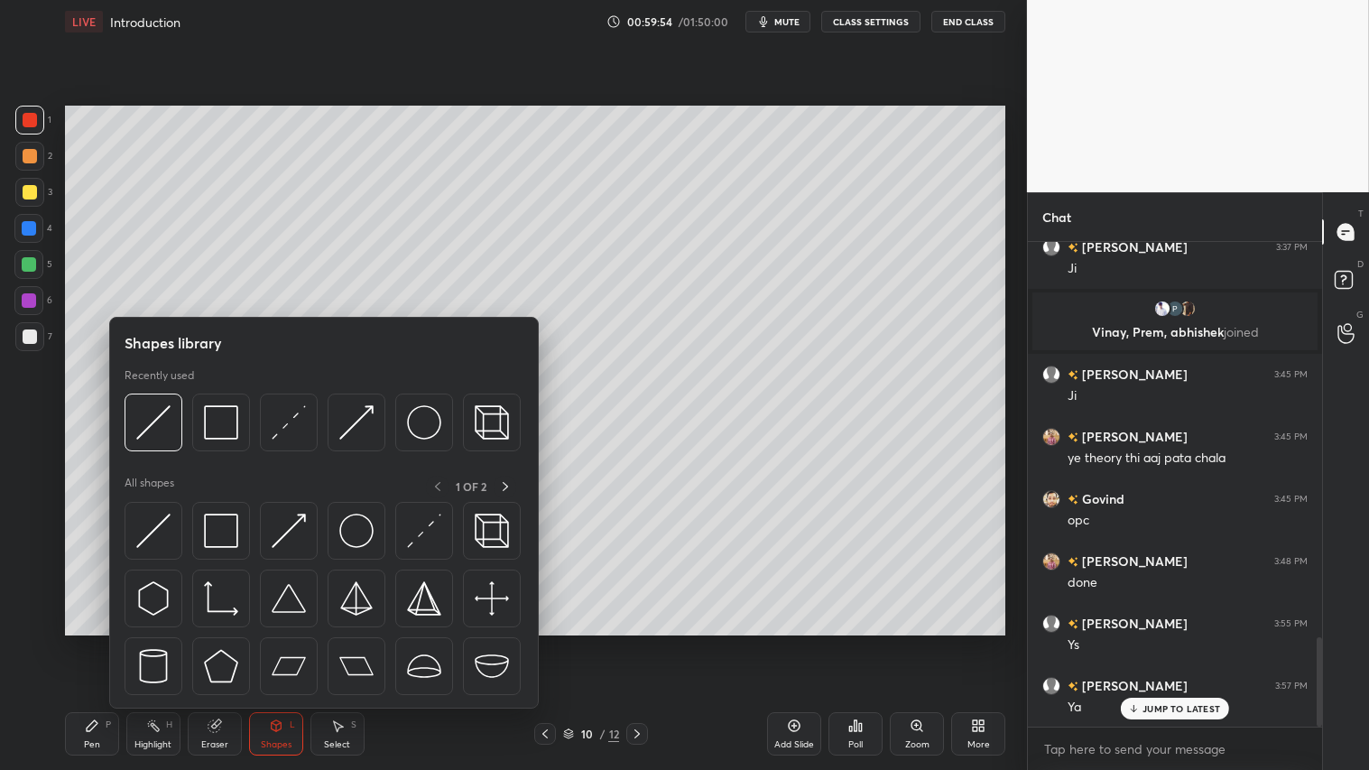
drag, startPoint x: 226, startPoint y: 728, endPoint x: 236, endPoint y: 733, distance: 11.3
click at [227, 642] on div "Eraser" at bounding box center [215, 733] width 54 height 43
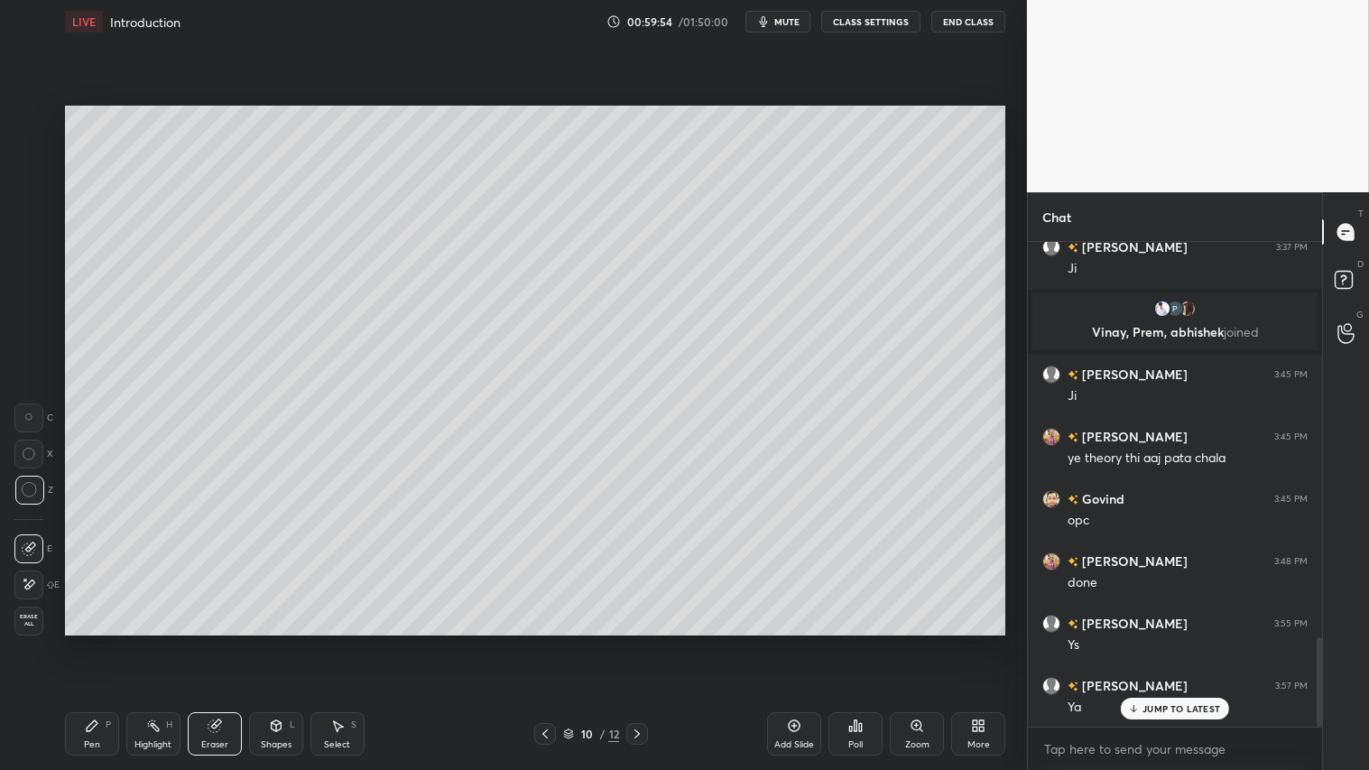
click at [30, 616] on span "Erase all" at bounding box center [28, 620] width 27 height 13
drag, startPoint x: 535, startPoint y: 737, endPoint x: 553, endPoint y: 734, distance: 18.3
click at [535, 642] on div at bounding box center [545, 734] width 22 height 22
click at [29, 155] on div at bounding box center [30, 156] width 14 height 14
click at [88, 642] on div "Pen" at bounding box center [92, 744] width 16 height 9
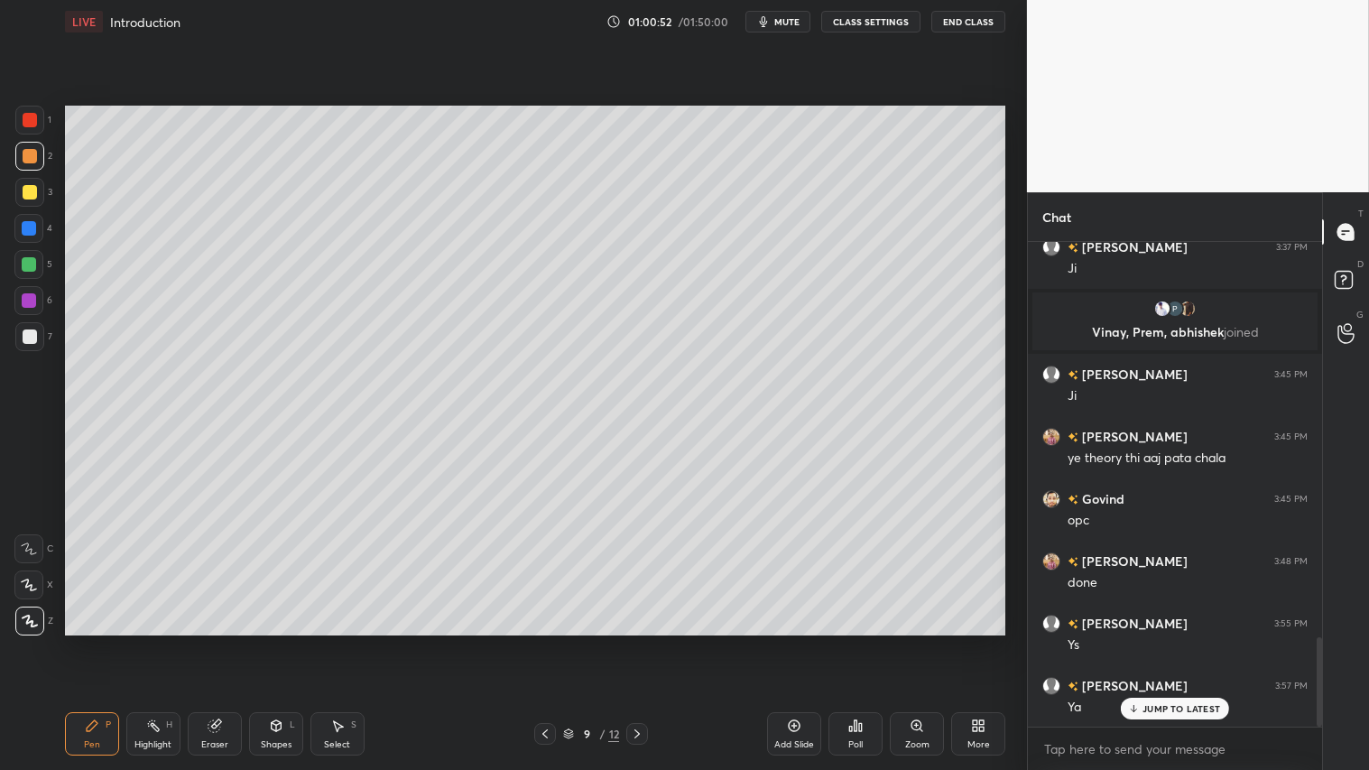
drag, startPoint x: 32, startPoint y: 269, endPoint x: 47, endPoint y: 276, distance: 17.0
click at [32, 268] on div at bounding box center [29, 264] width 14 height 14
drag, startPoint x: 93, startPoint y: 732, endPoint x: 87, endPoint y: 693, distance: 39.3
click at [95, 642] on icon at bounding box center [92, 726] width 14 height 14
click at [32, 154] on div at bounding box center [30, 156] width 14 height 14
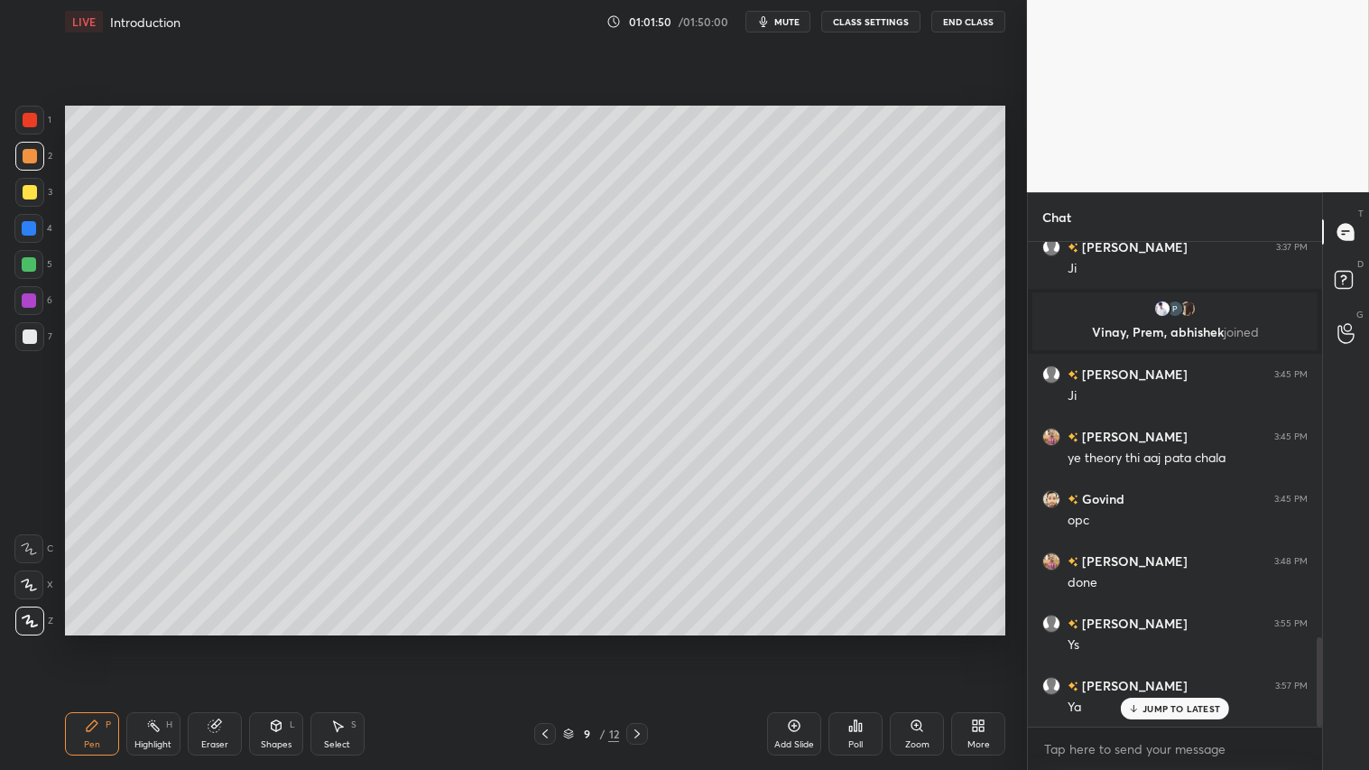
click at [97, 642] on icon at bounding box center [92, 726] width 14 height 14
click at [262, 642] on div "Shapes L" at bounding box center [276, 733] width 54 height 43
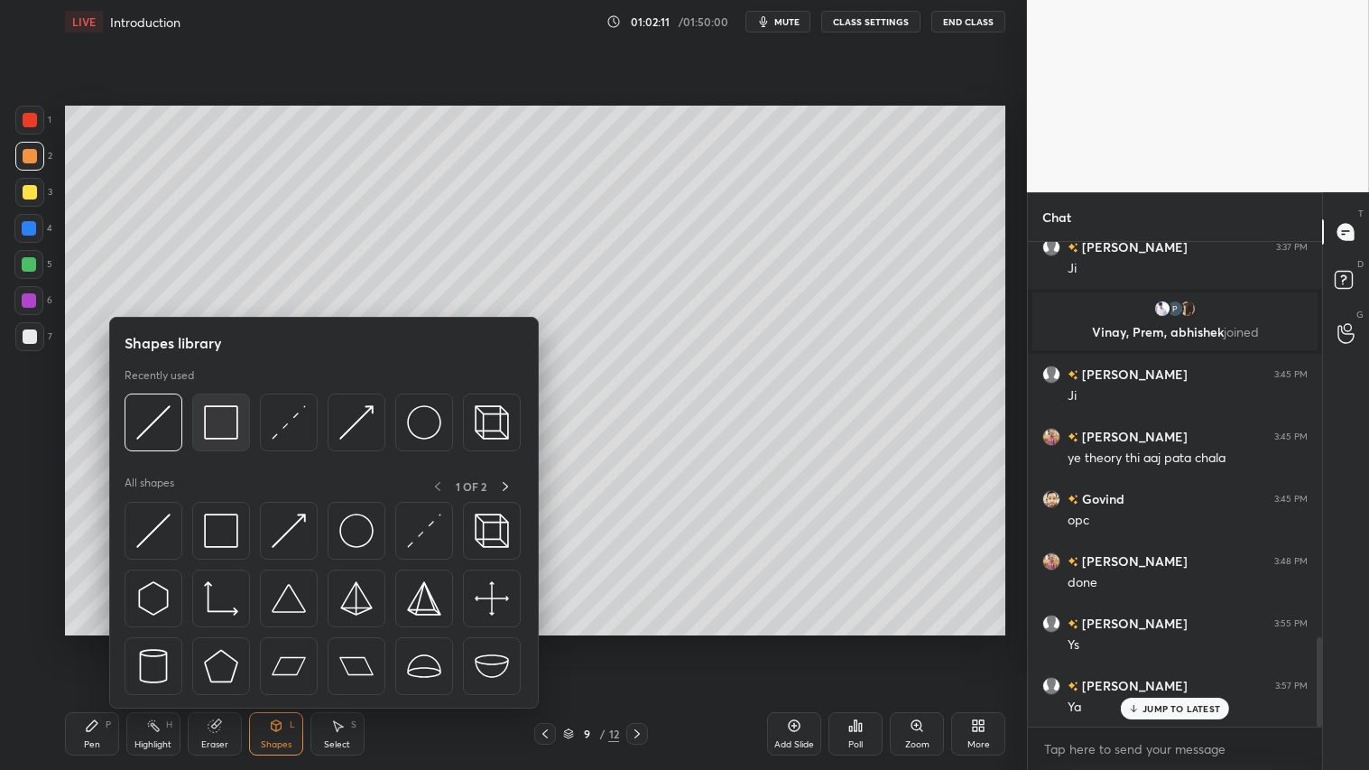
click at [219, 422] on img at bounding box center [221, 422] width 34 height 34
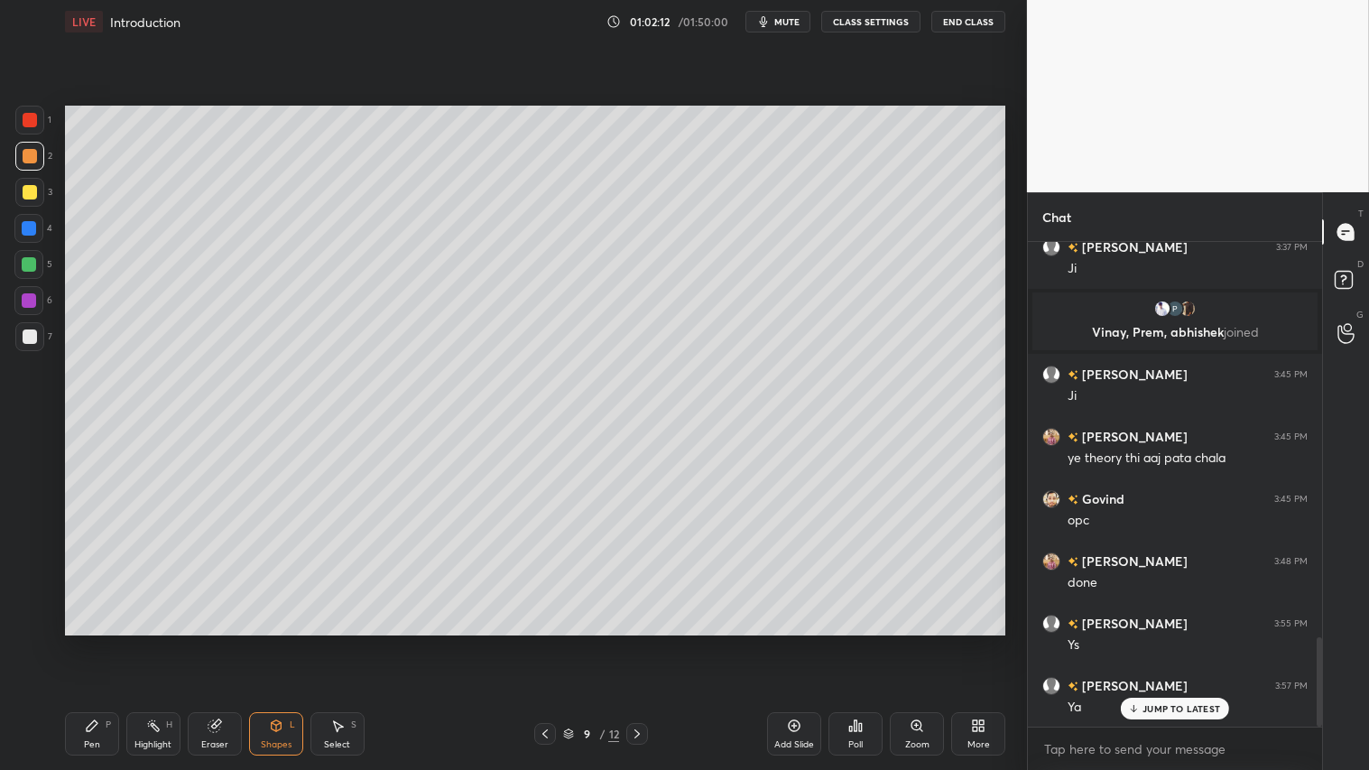
click at [39, 329] on div at bounding box center [29, 336] width 29 height 29
click at [32, 154] on div at bounding box center [30, 156] width 14 height 14
click at [97, 642] on icon at bounding box center [92, 726] width 14 height 14
click at [32, 332] on div at bounding box center [30, 336] width 14 height 14
drag, startPoint x: 96, startPoint y: 734, endPoint x: 100, endPoint y: 722, distance: 12.6
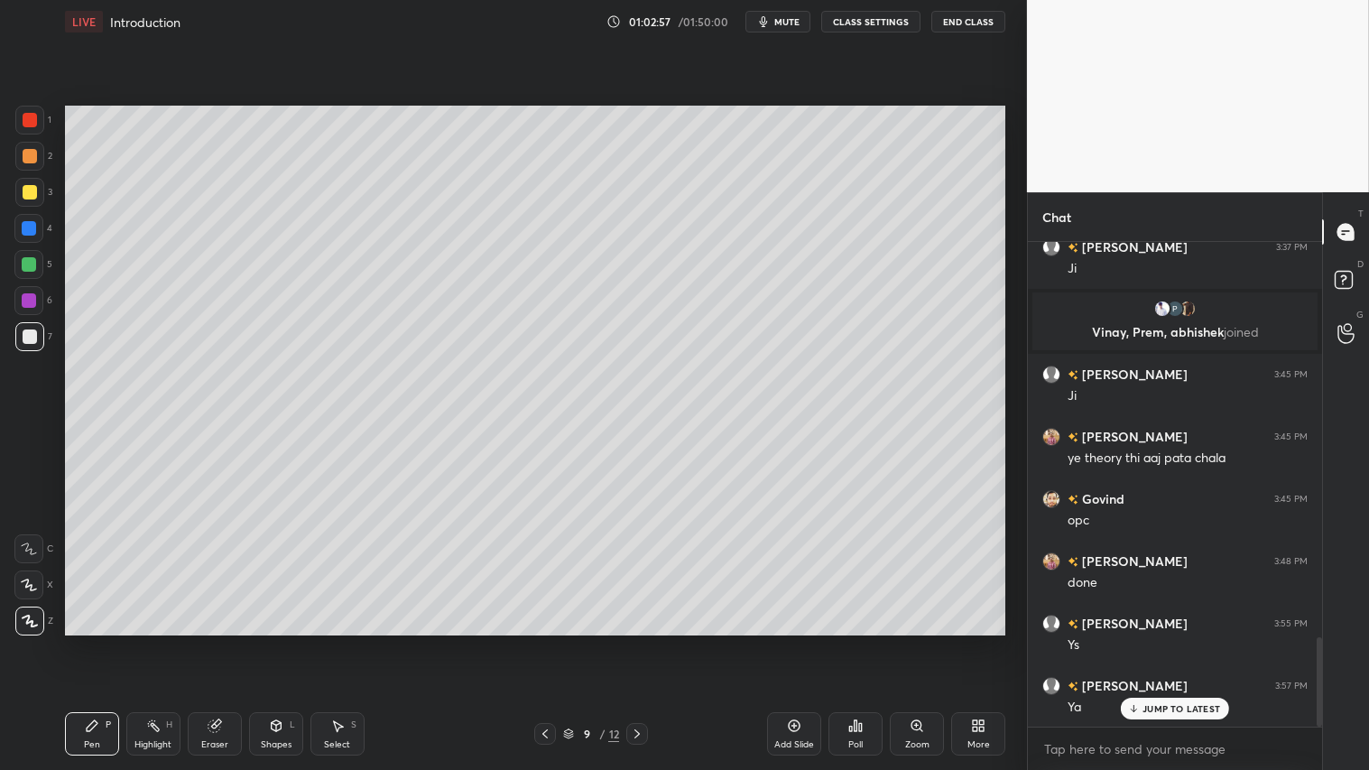
click at [102, 642] on div "Pen P" at bounding box center [92, 733] width 54 height 43
drag, startPoint x: 29, startPoint y: 157, endPoint x: 51, endPoint y: 205, distance: 52.5
click at [31, 158] on div at bounding box center [30, 156] width 14 height 14
click at [37, 157] on div at bounding box center [29, 156] width 29 height 29
drag, startPoint x: 108, startPoint y: 736, endPoint x: 114, endPoint y: 723, distance: 13.7
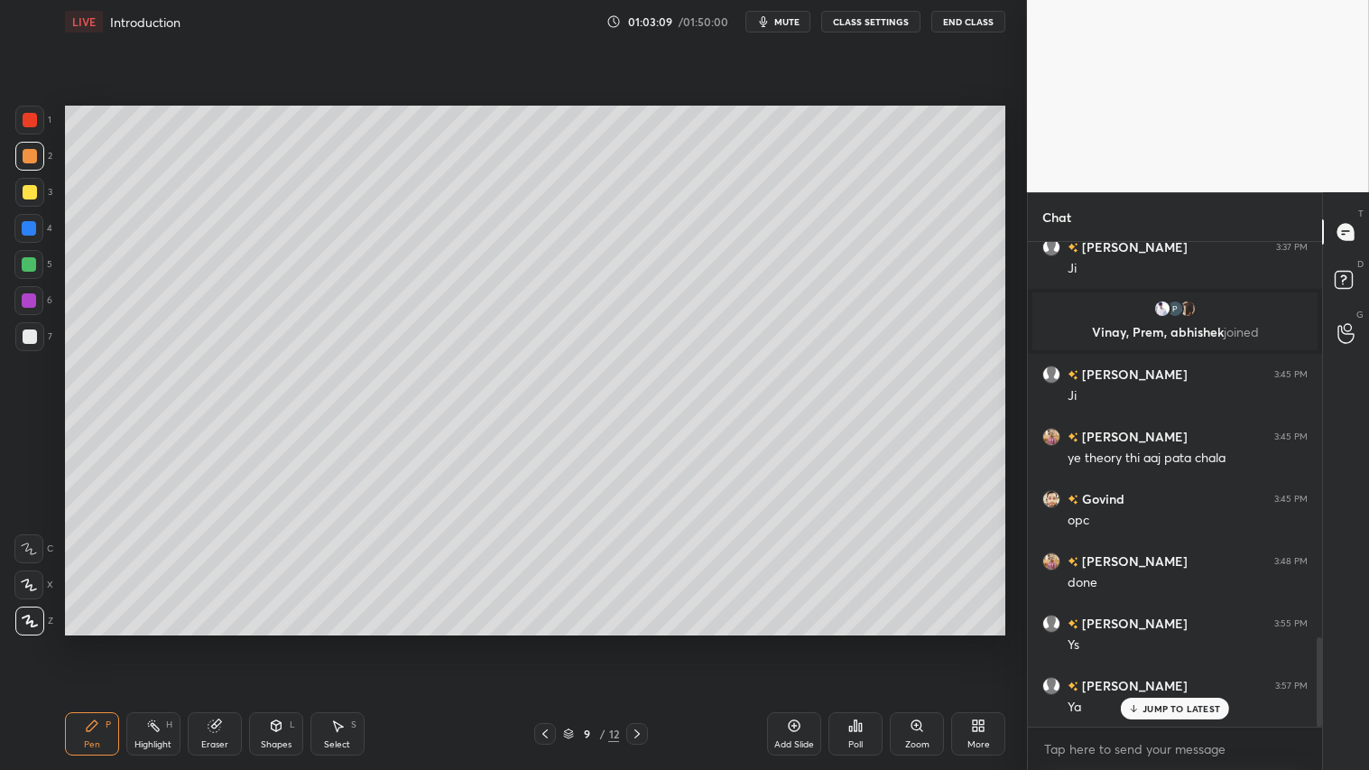
click at [114, 642] on div "Pen P" at bounding box center [92, 733] width 54 height 43
click at [801, 642] on div "Add Slide" at bounding box center [794, 733] width 54 height 43
click at [544, 642] on icon at bounding box center [545, 734] width 14 height 14
drag, startPoint x: 646, startPoint y: 741, endPoint x: 637, endPoint y: 738, distance: 9.4
click at [645, 642] on div at bounding box center [637, 734] width 22 height 22
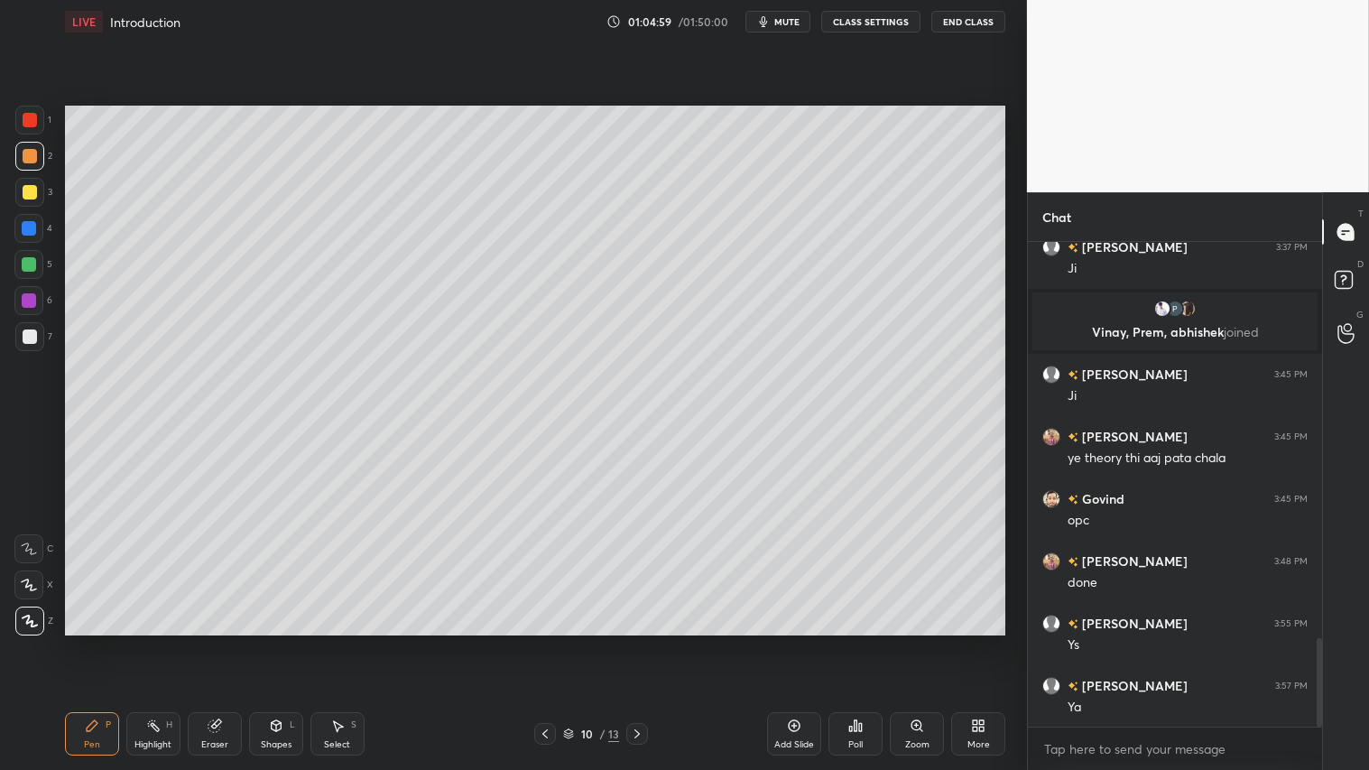
scroll to position [2180, 0]
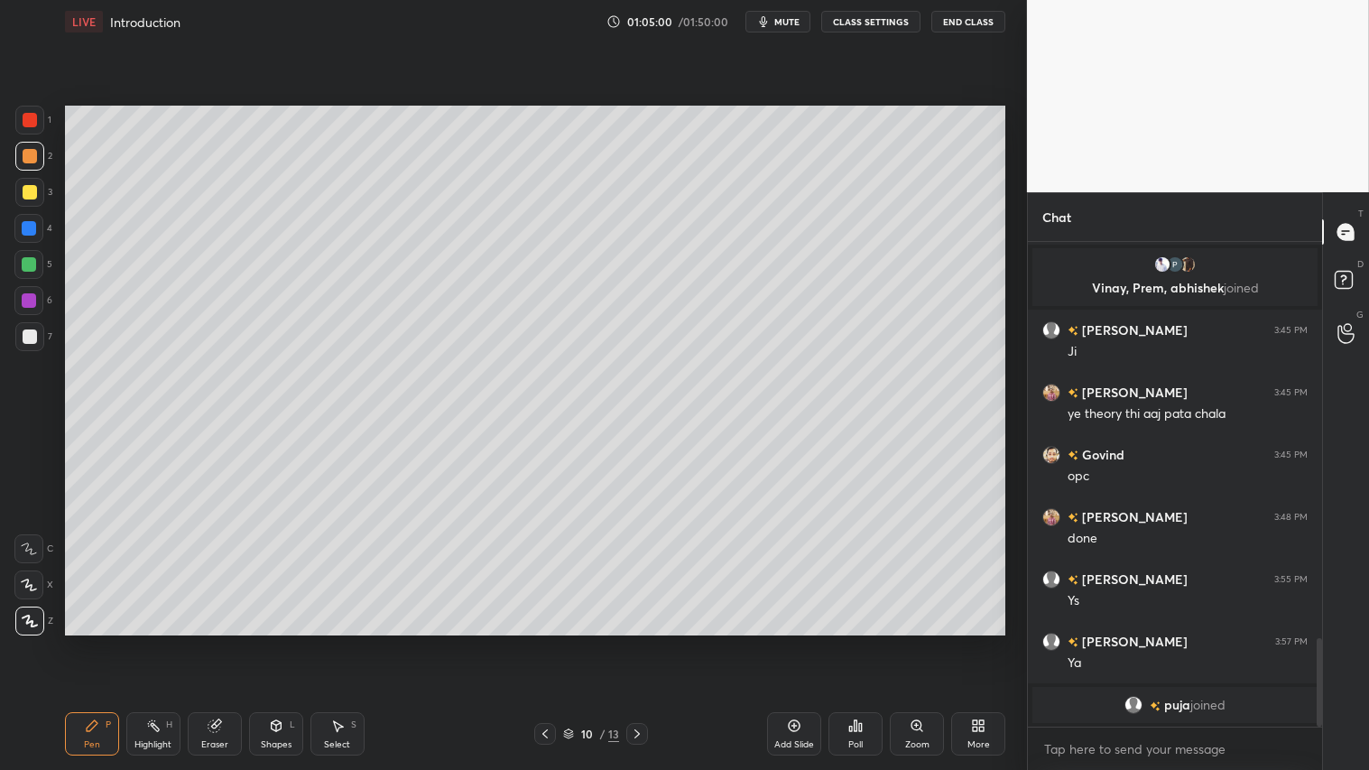
click at [94, 642] on div "Pen" at bounding box center [92, 744] width 16 height 9
click at [546, 642] on icon at bounding box center [545, 734] width 14 height 14
click at [642, 642] on icon at bounding box center [637, 734] width 14 height 14
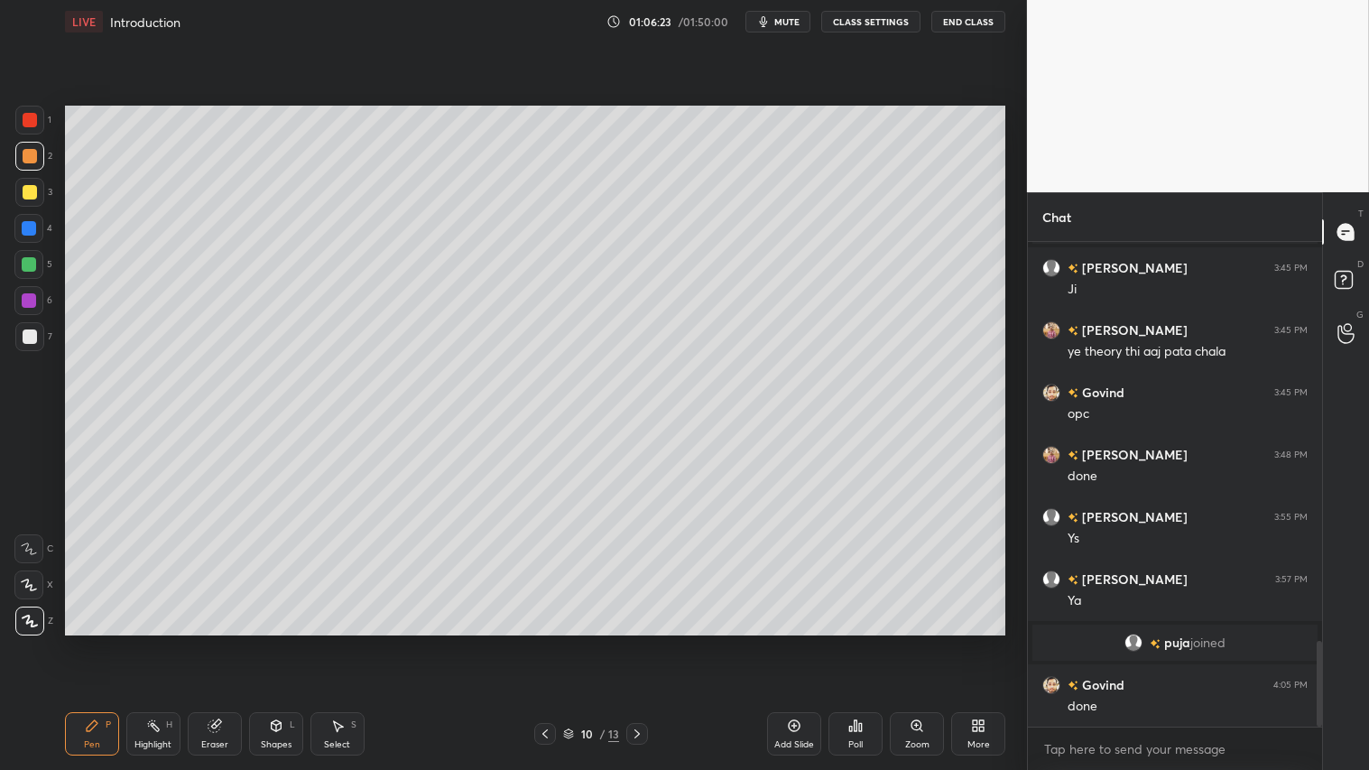
click at [545, 642] on icon at bounding box center [545, 734] width 14 height 14
click at [548, 642] on icon at bounding box center [545, 734] width 14 height 14
click at [551, 642] on icon at bounding box center [545, 734] width 14 height 14
click at [549, 642] on icon at bounding box center [545, 734] width 14 height 14
click at [554, 642] on div at bounding box center [545, 734] width 22 height 22
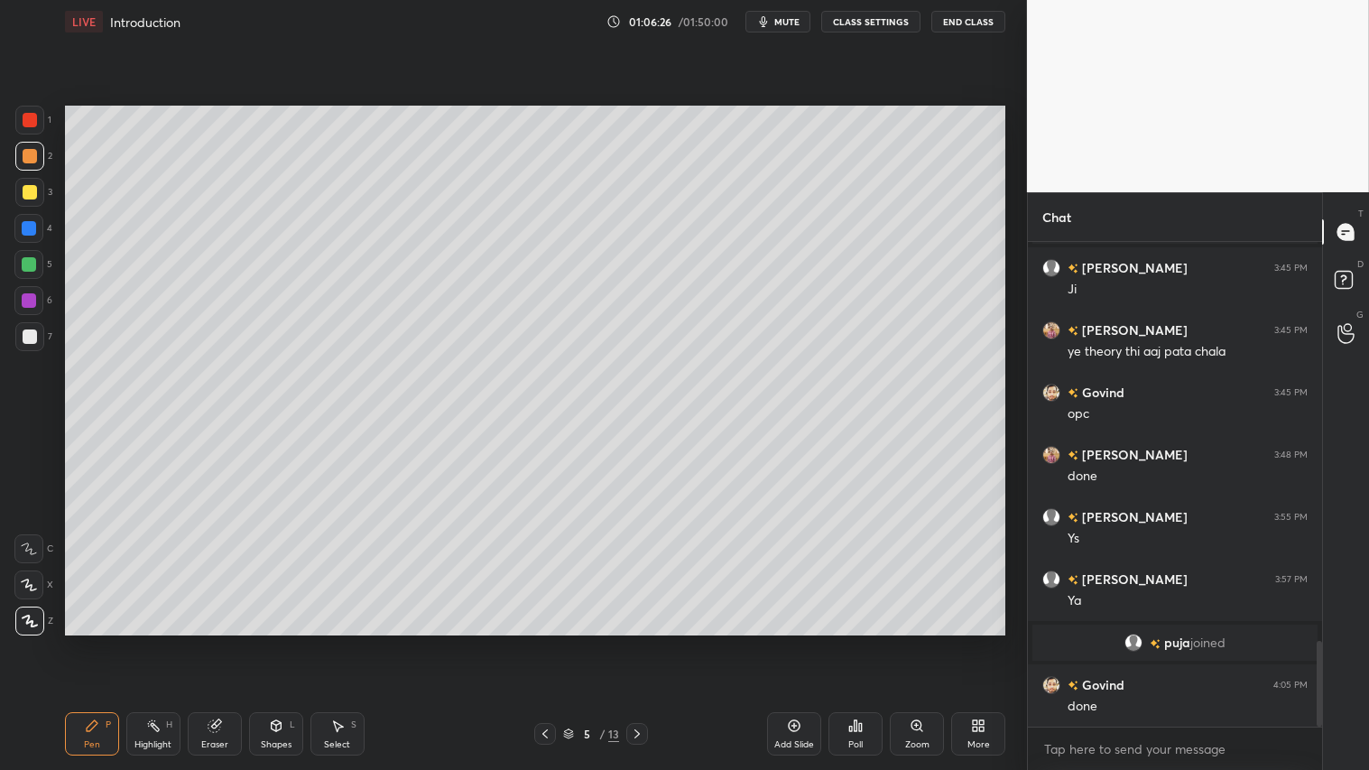
click at [545, 642] on icon at bounding box center [545, 734] width 14 height 14
click at [643, 642] on icon at bounding box center [637, 734] width 14 height 14
click at [632, 642] on icon at bounding box center [637, 734] width 14 height 14
click at [639, 642] on icon at bounding box center [637, 734] width 14 height 14
click at [636, 642] on icon at bounding box center [637, 734] width 14 height 14
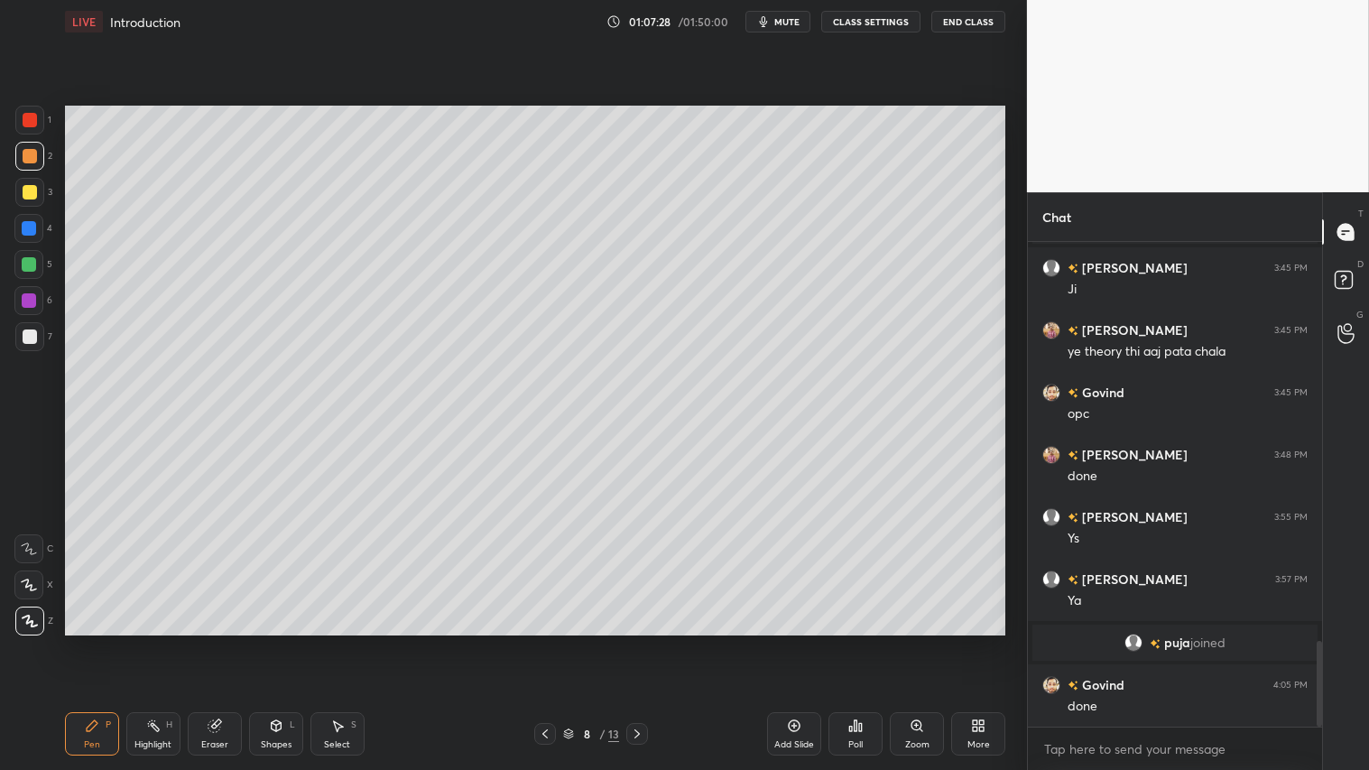
click at [636, 642] on icon at bounding box center [637, 734] width 14 height 14
click at [29, 154] on div at bounding box center [30, 156] width 14 height 14
drag, startPoint x: 102, startPoint y: 735, endPoint x: 10, endPoint y: 664, distance: 115.9
click at [97, 642] on div "Pen P" at bounding box center [92, 733] width 54 height 43
click at [636, 642] on icon at bounding box center [637, 734] width 14 height 14
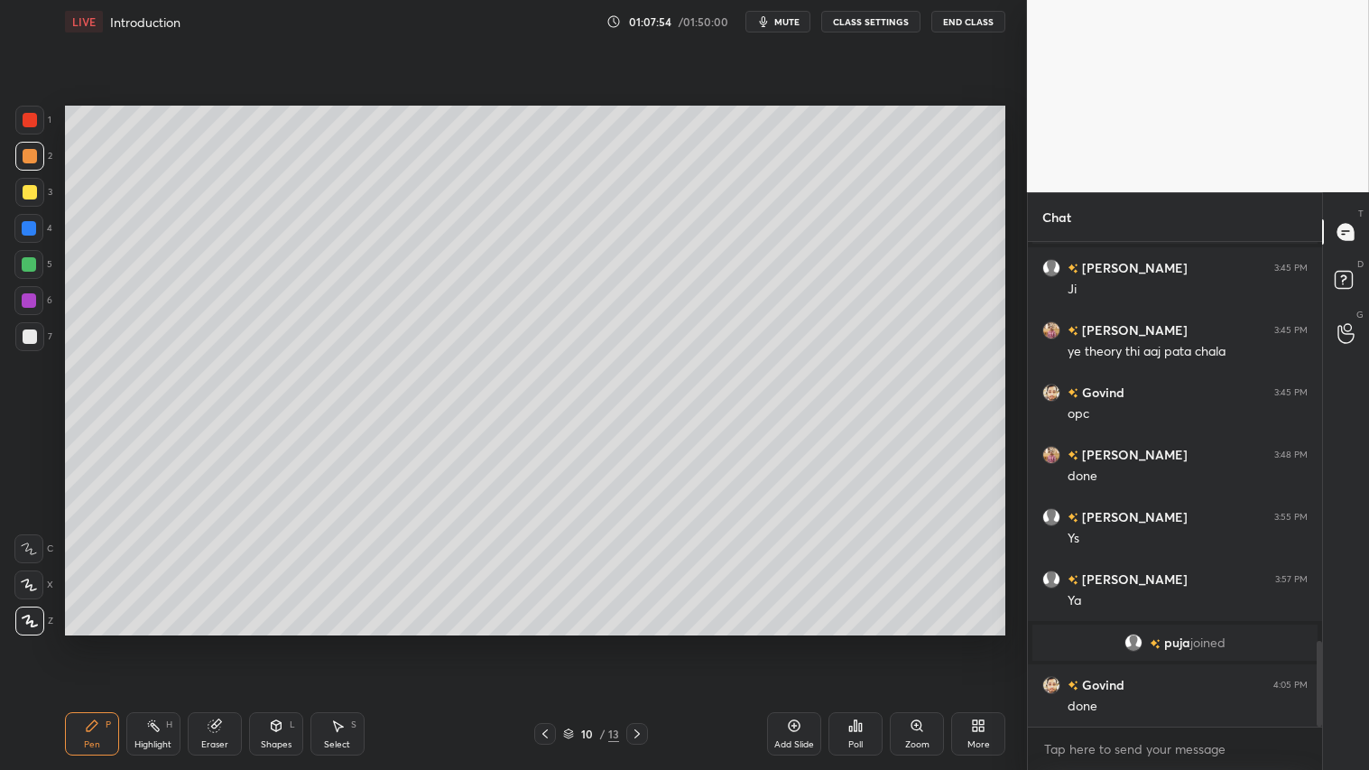
click at [639, 642] on icon at bounding box center [637, 733] width 5 height 9
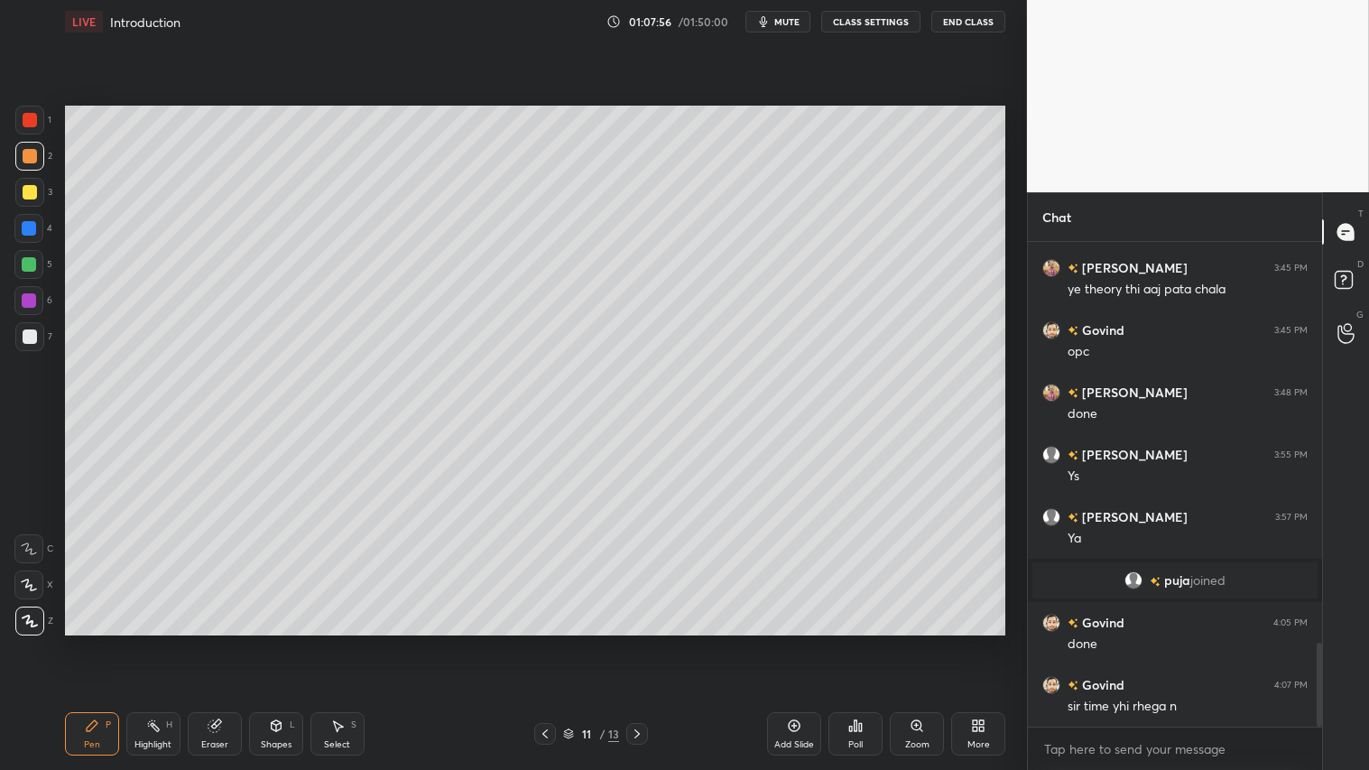
click at [540, 642] on icon at bounding box center [545, 734] width 14 height 14
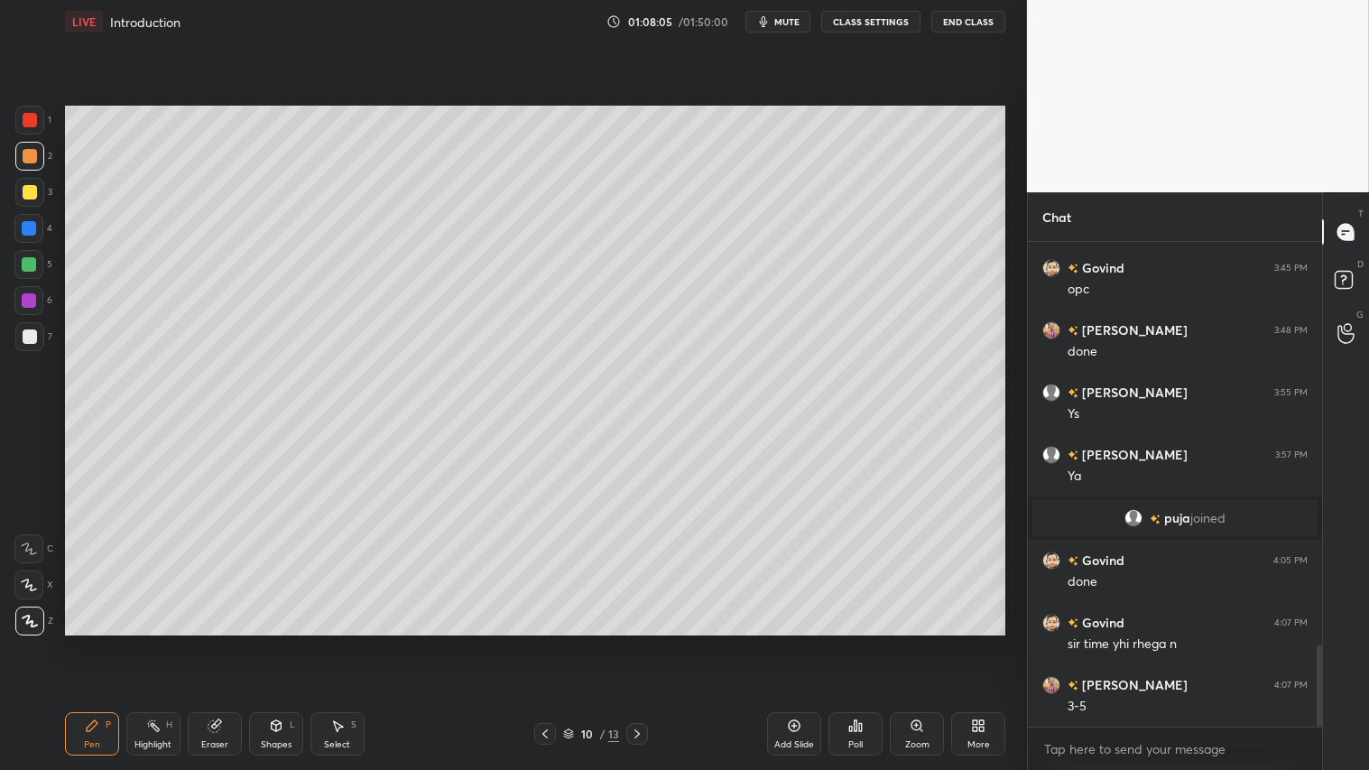
click at [638, 642] on icon at bounding box center [637, 734] width 14 height 14
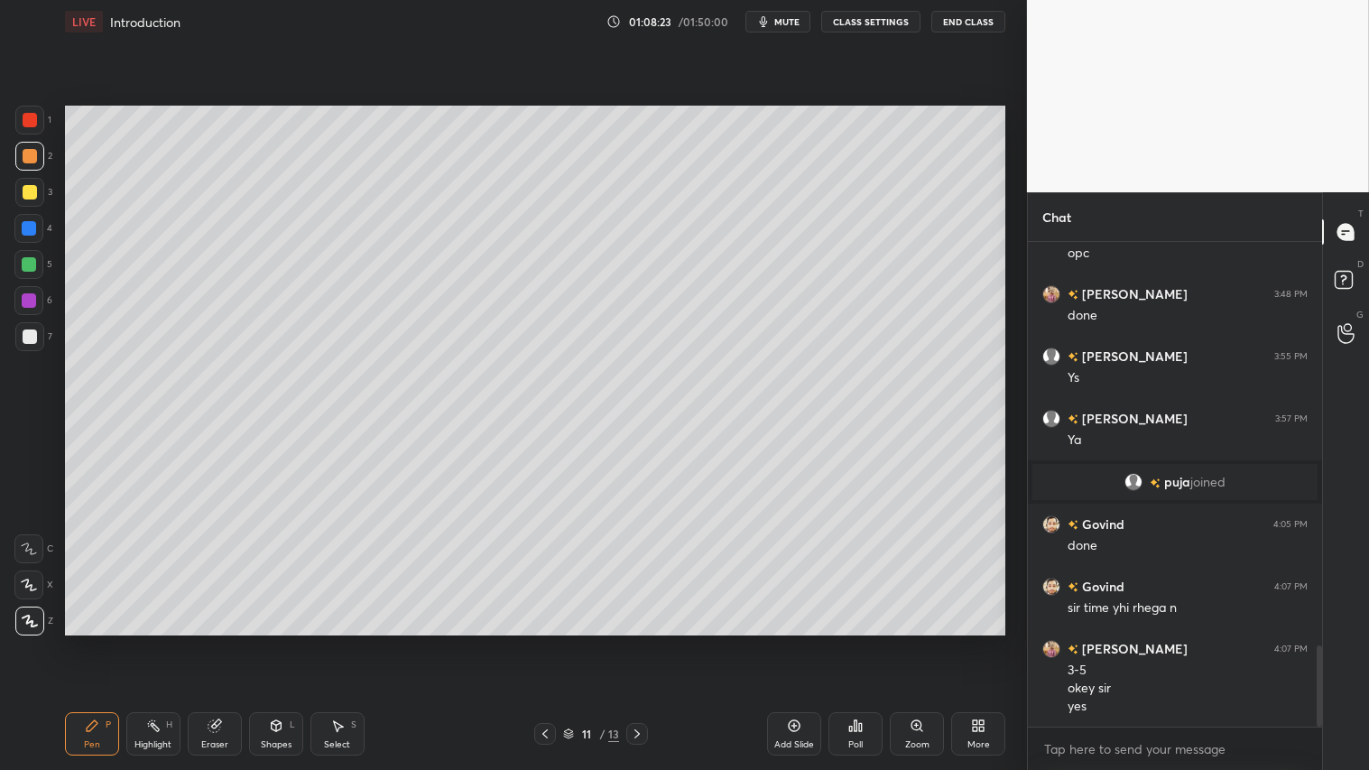
scroll to position [2481, 0]
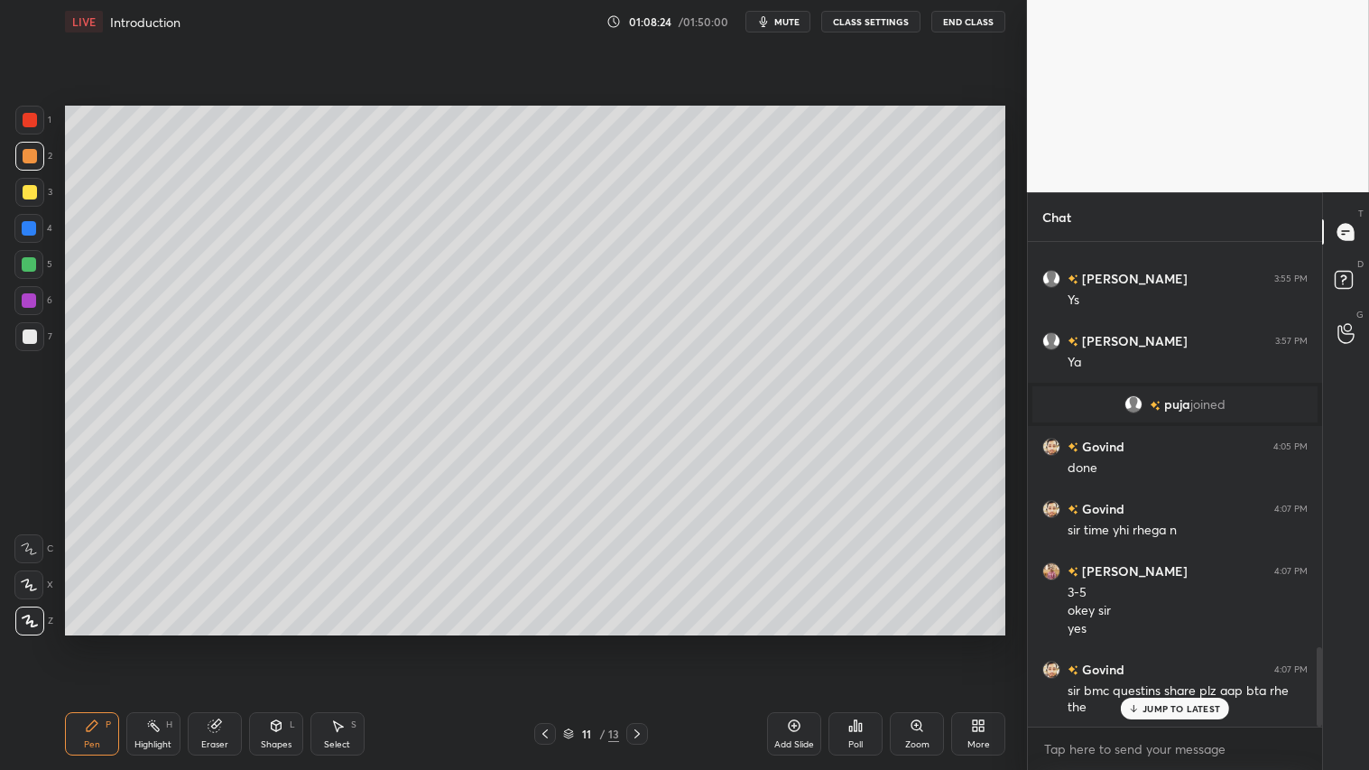
click at [1162, 642] on p "JUMP TO LATEST" at bounding box center [1182, 708] width 78 height 11
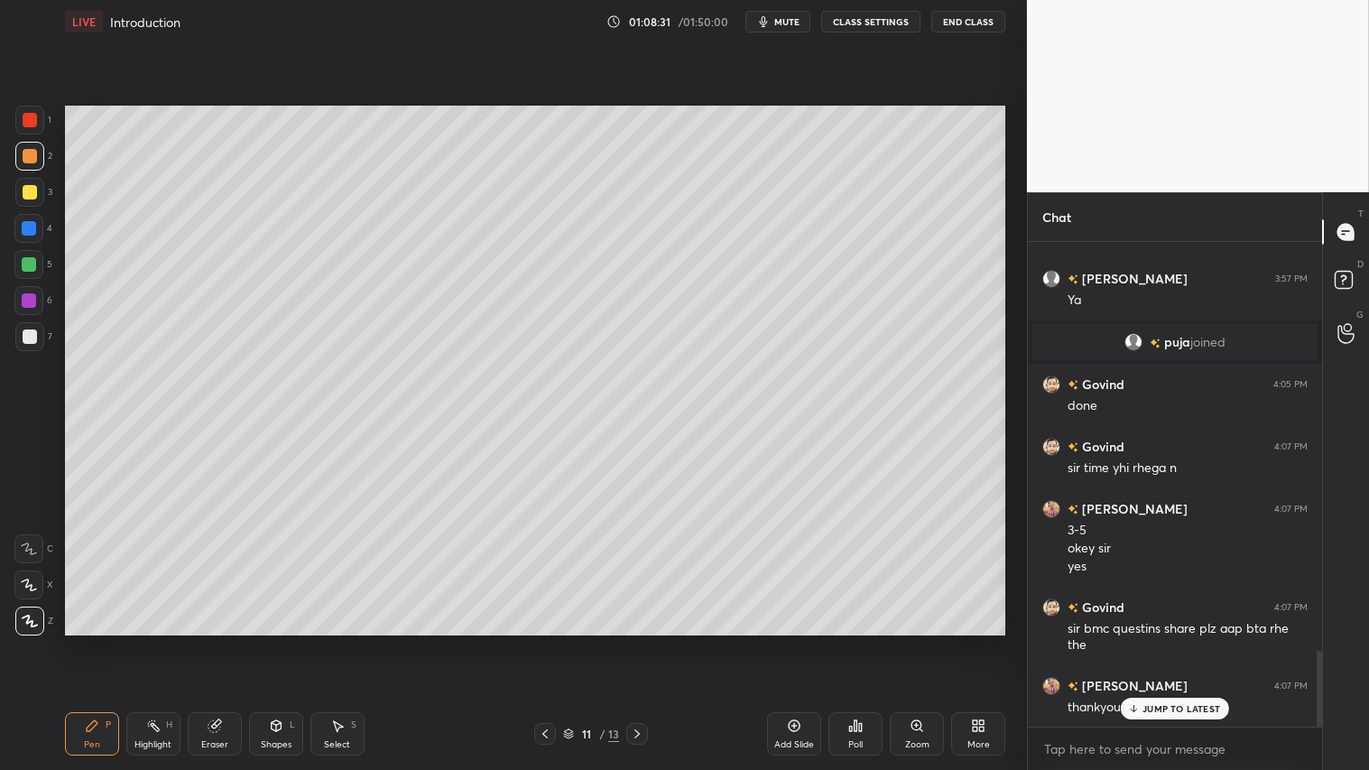
scroll to position [2605, 0]
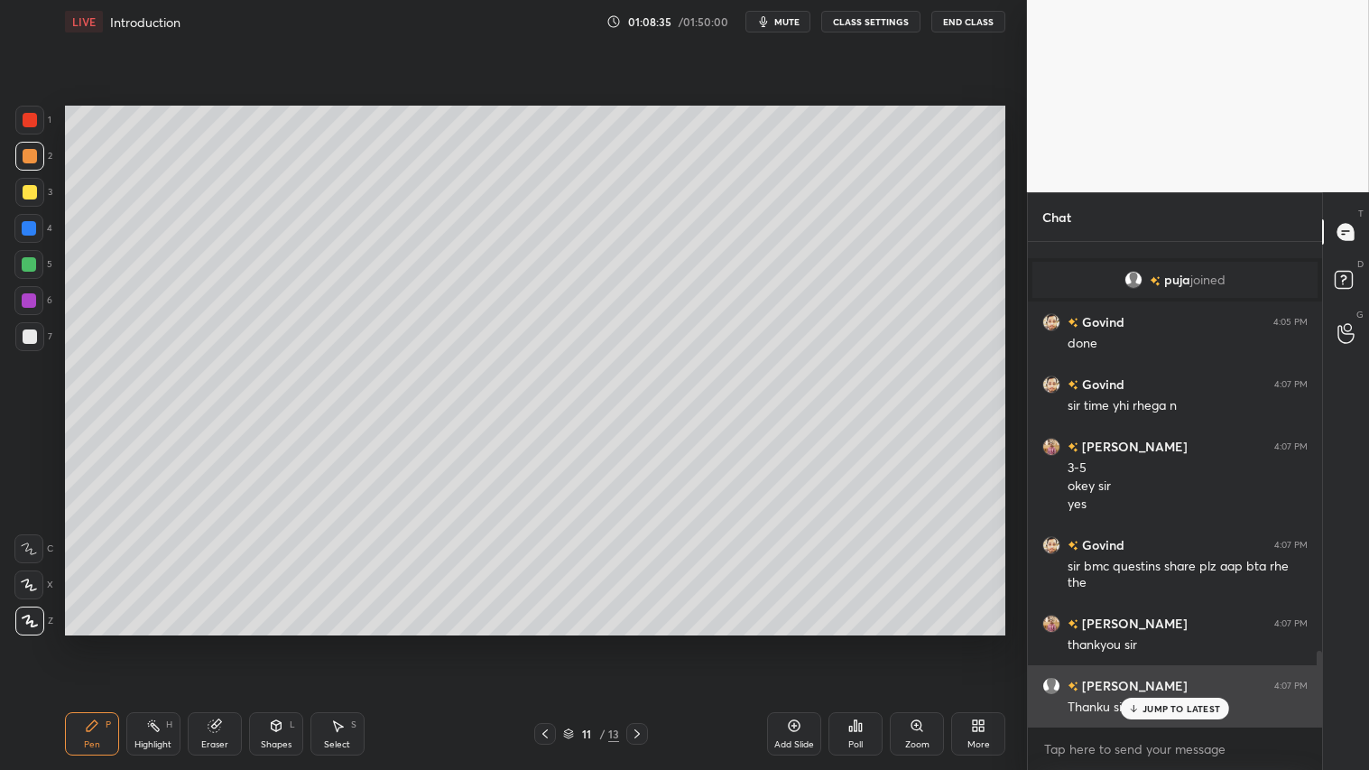
click at [1180, 642] on p "JUMP TO LATEST" at bounding box center [1182, 708] width 78 height 11
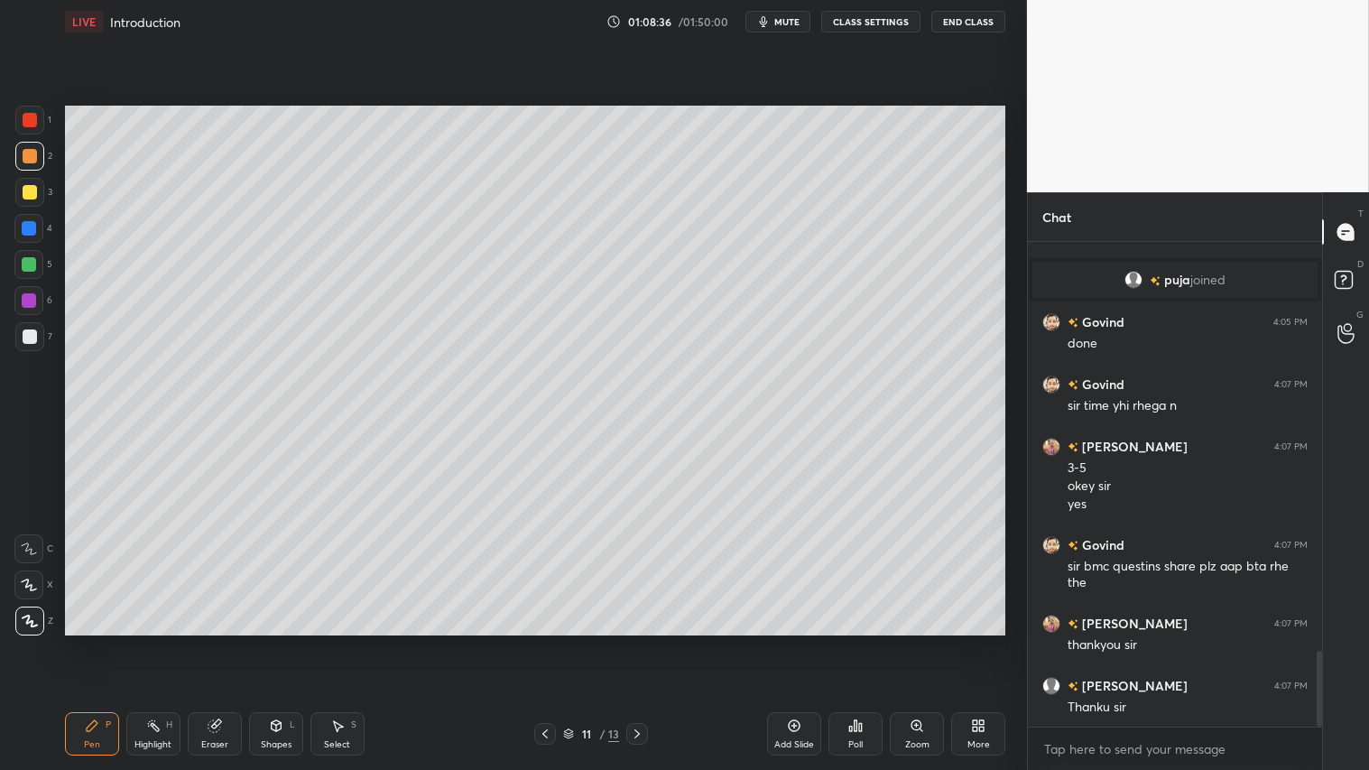
drag, startPoint x: 774, startPoint y: 13, endPoint x: 807, endPoint y: 16, distance: 33.6
click at [775, 13] on button "mute" at bounding box center [778, 22] width 65 height 22
click at [888, 24] on button "CLASS SETTINGS" at bounding box center [870, 22] width 99 height 22
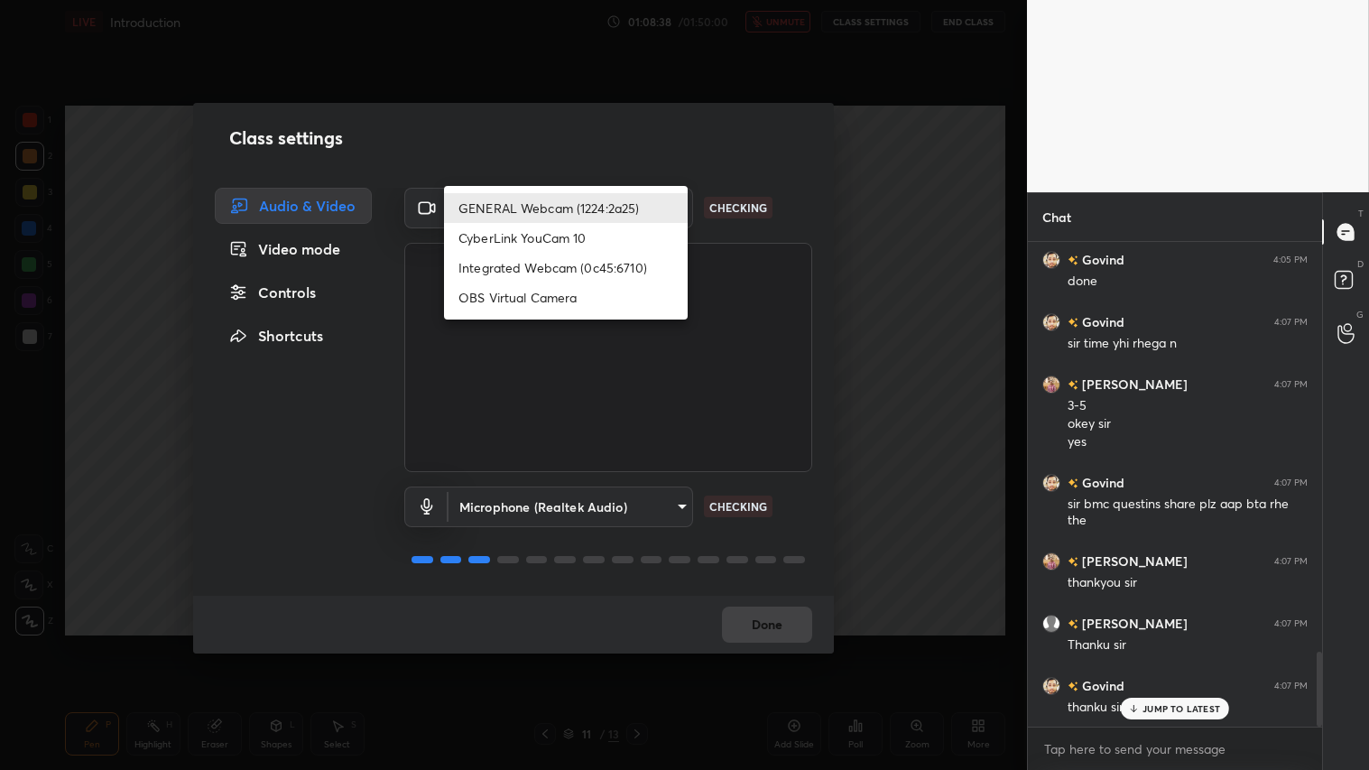
click at [679, 208] on body "1 2 3 4 5 6 7 C X Z C X Z E E Erase all H H LIVE Introduction 01:08:38 / 01:50:…" at bounding box center [684, 385] width 1369 height 770
click at [580, 268] on li "Integrated Webcam (0c45:6710)" at bounding box center [566, 268] width 244 height 30
type input "c5c2f7231e9952ba016bf395f8d23ccccda43c405848800533c4c3fa58e8e242"
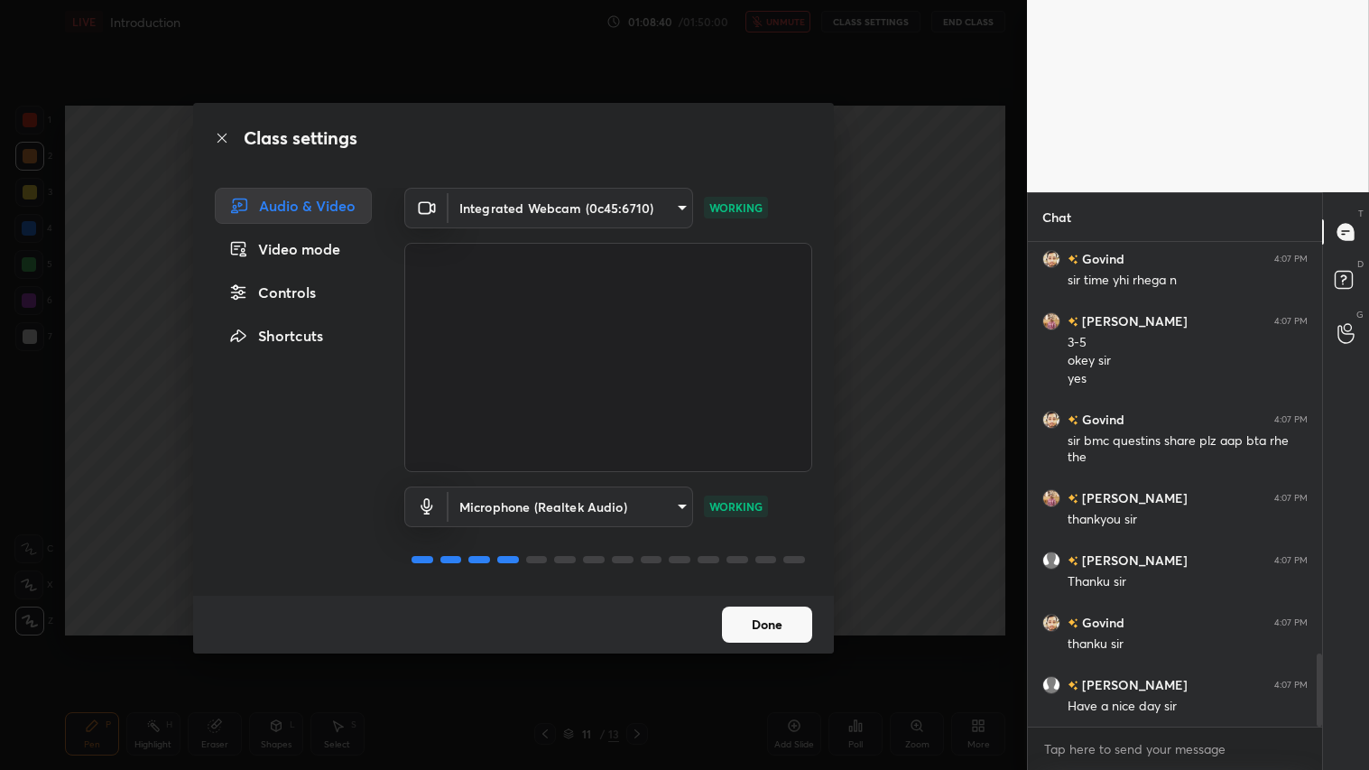
click at [765, 630] on button "Done" at bounding box center [767, 625] width 90 height 36
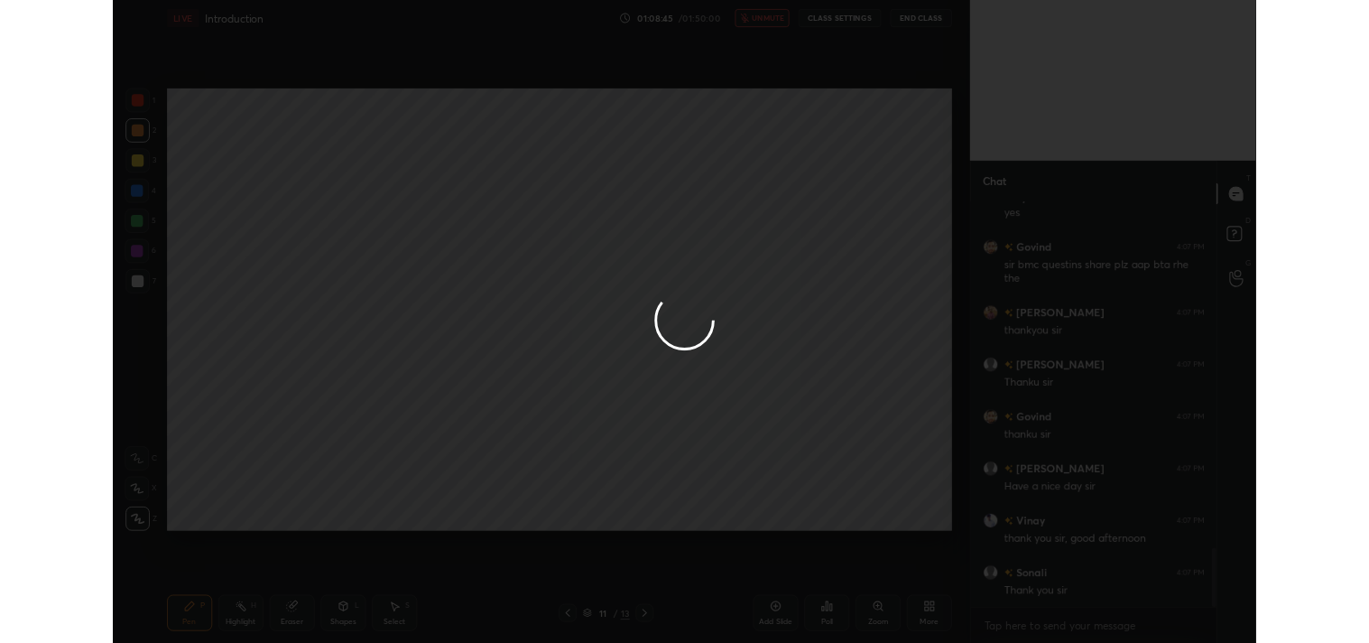
scroll to position [2918, 0]
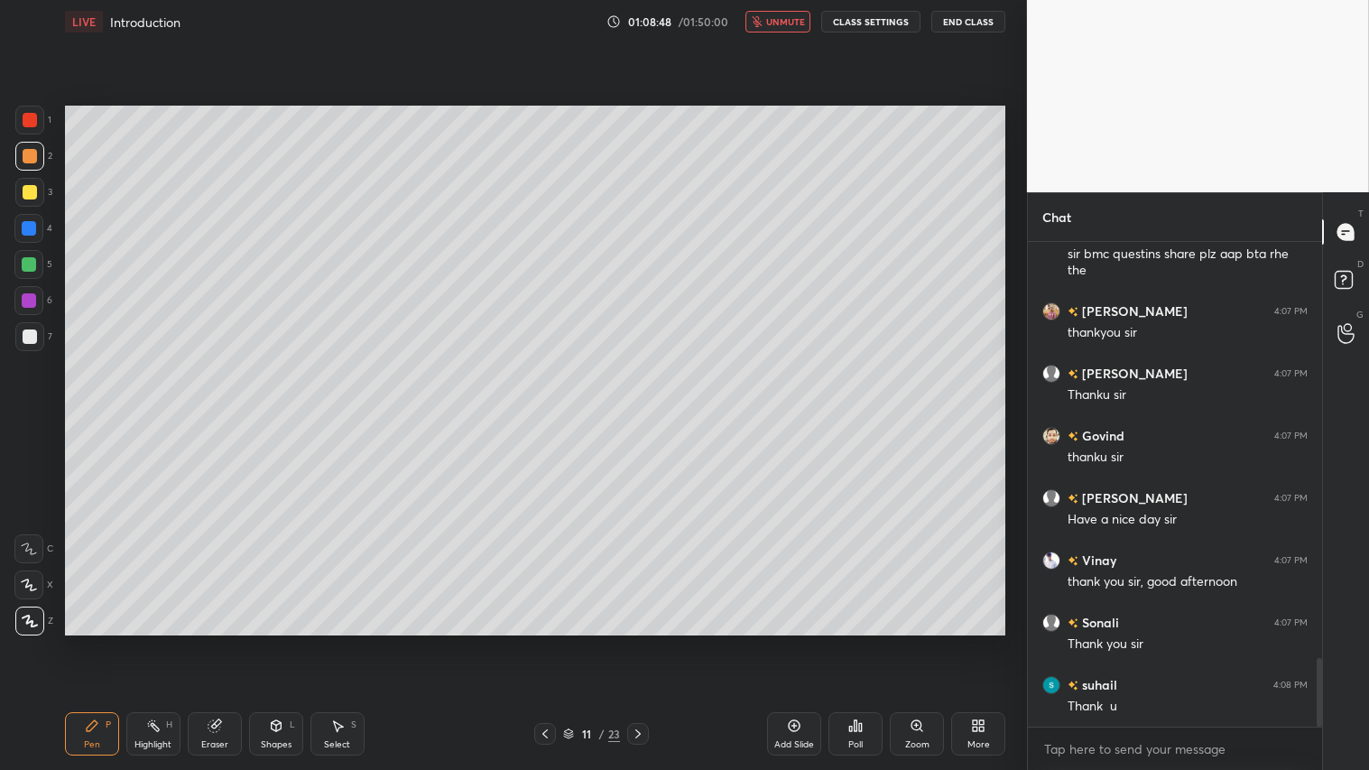
click at [545, 642] on icon at bounding box center [545, 734] width 14 height 14
click at [548, 642] on icon at bounding box center [545, 734] width 14 height 14
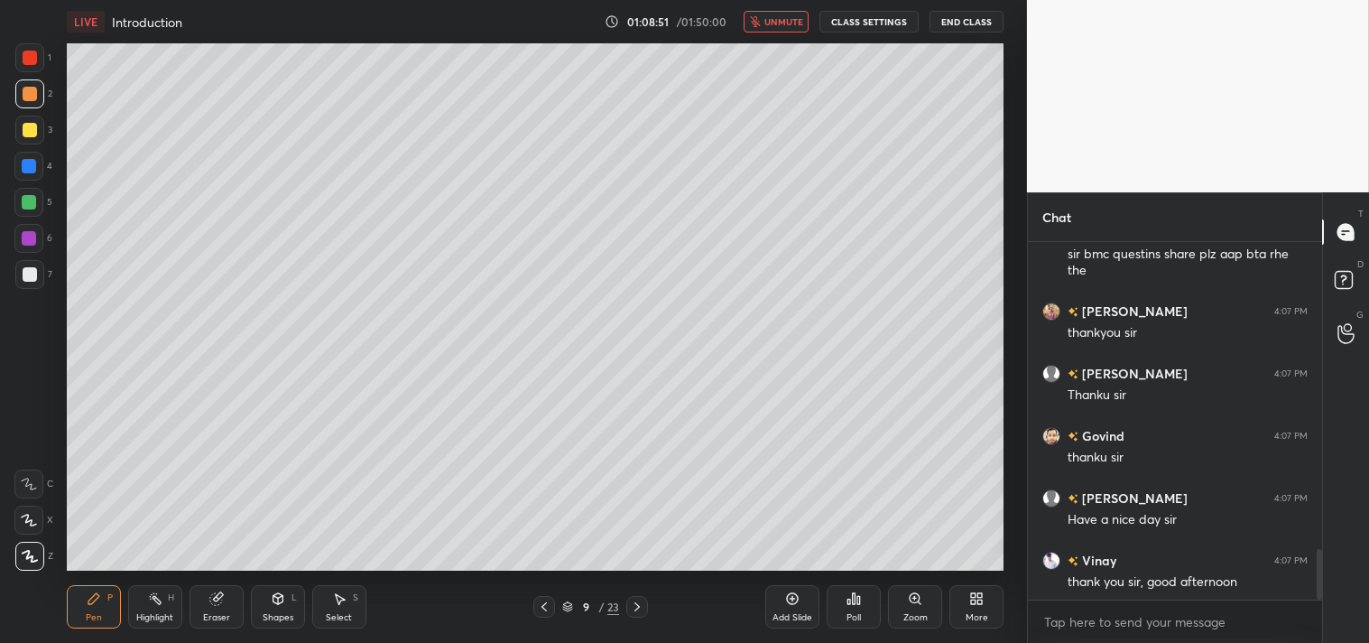
scroll to position [89742, 89314]
type textarea "x"
click at [1068, 623] on textarea at bounding box center [1175, 622] width 265 height 29
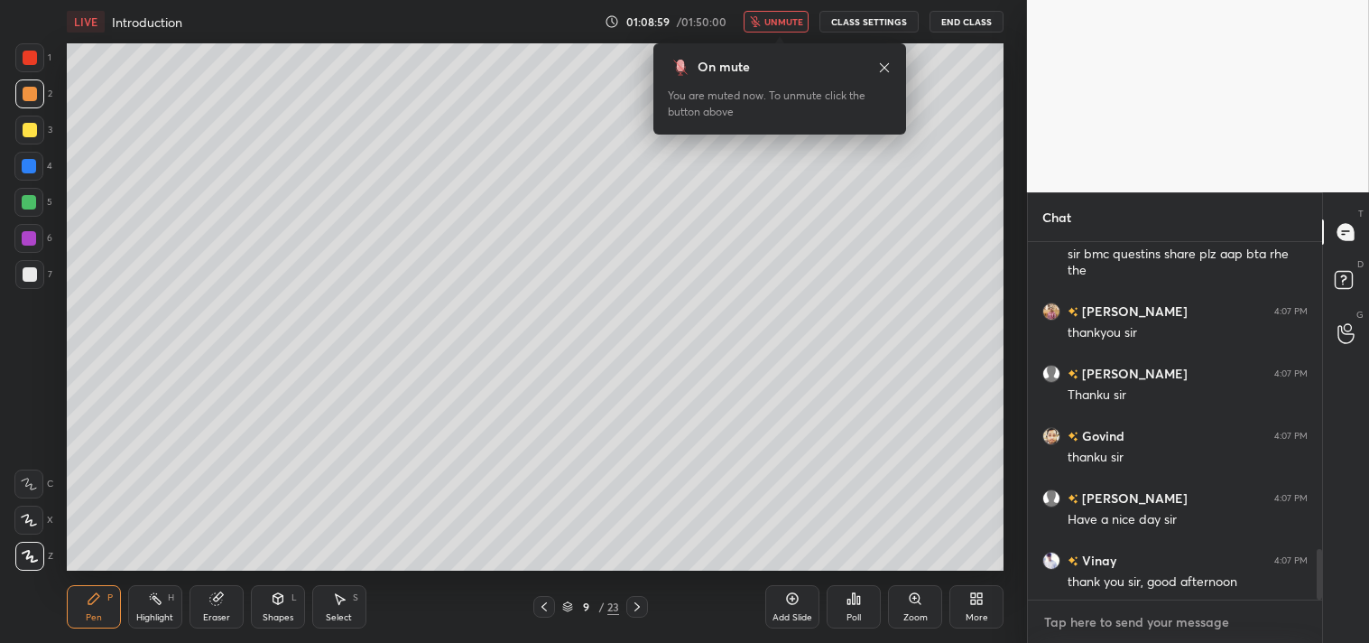
type textarea "s"
type textarea "x"
type textarea "sh"
type textarea "x"
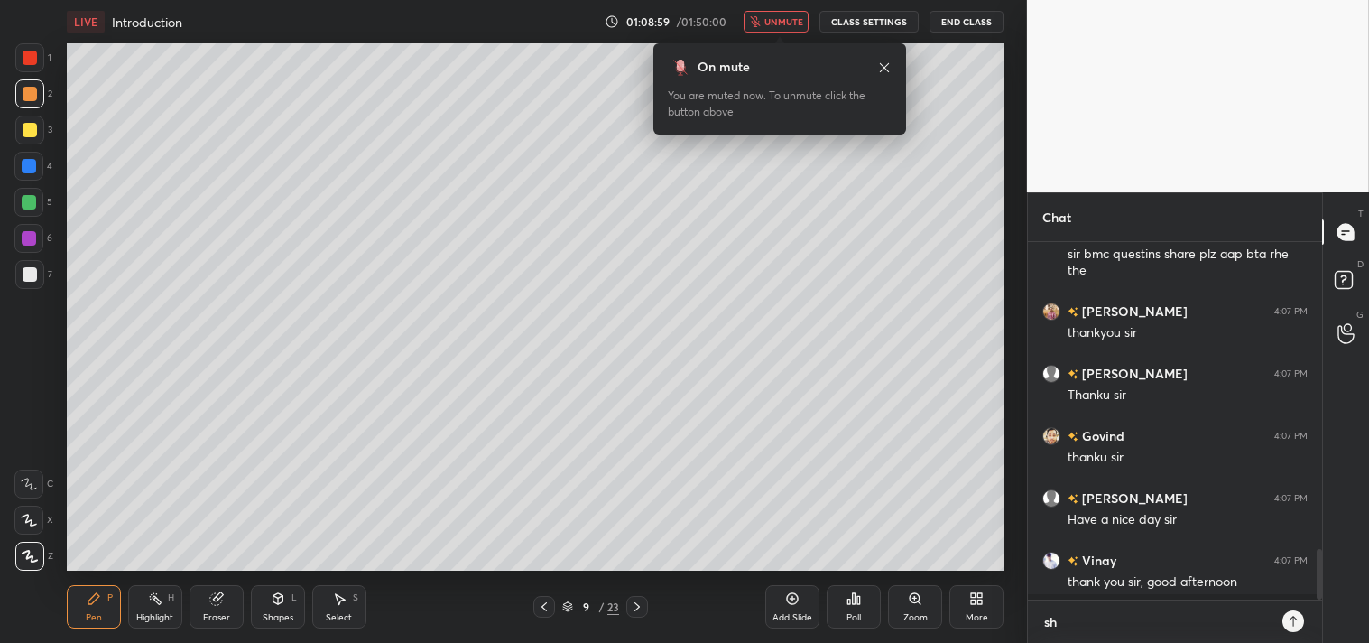
type textarea "sha"
type textarea "x"
type textarea "shar"
type textarea "x"
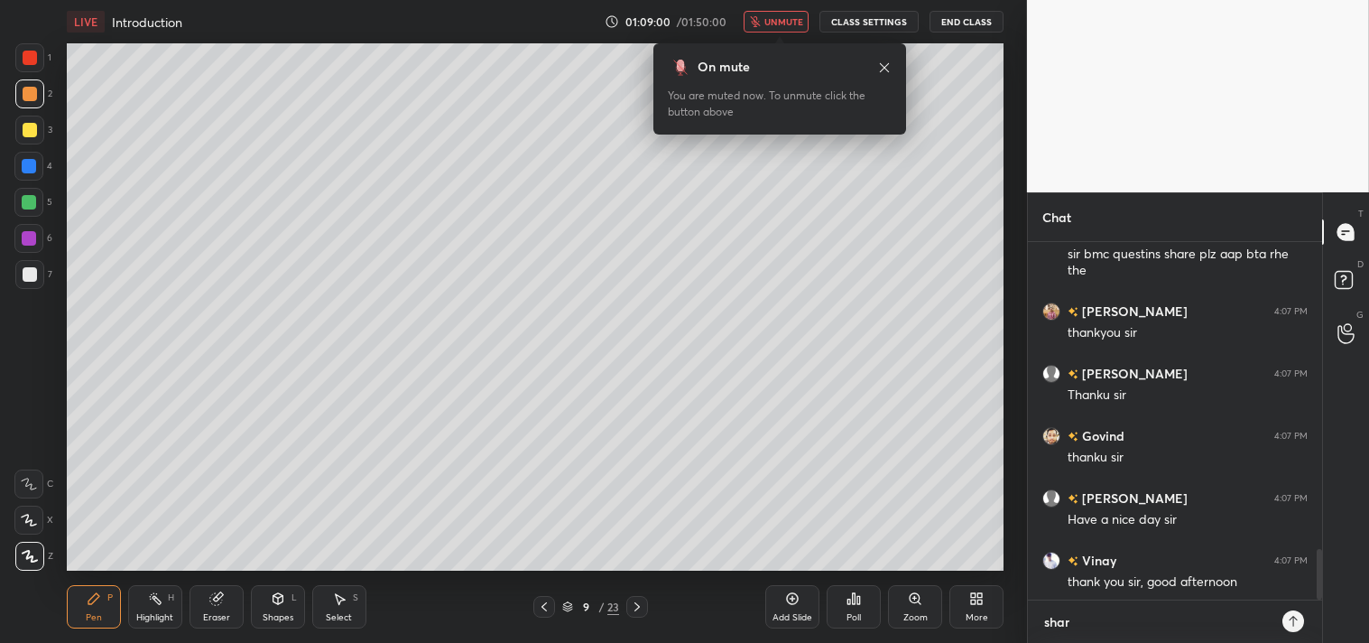
type textarea "[DEMOGRAPHIC_DATA]"
type textarea "x"
type textarea "sharin"
type textarea "x"
type textarea "sharing"
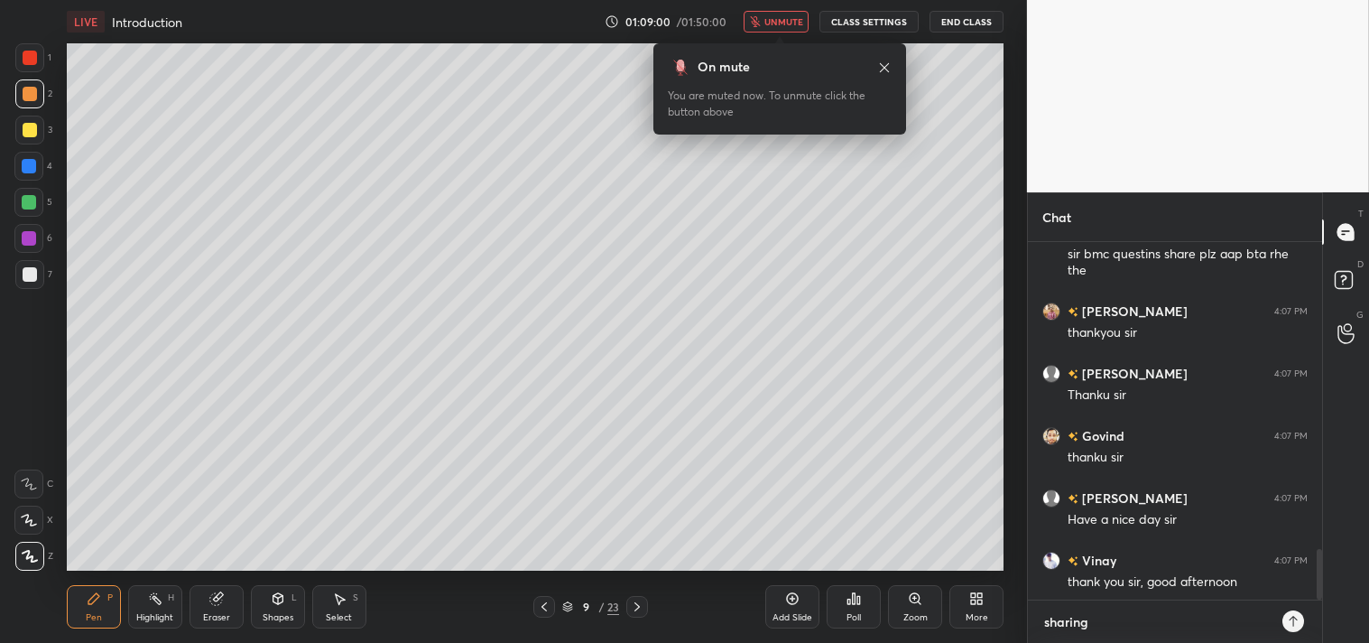
type textarea "x"
type textarea "sharing"
type textarea "x"
type textarea "sharing t"
type textarea "x"
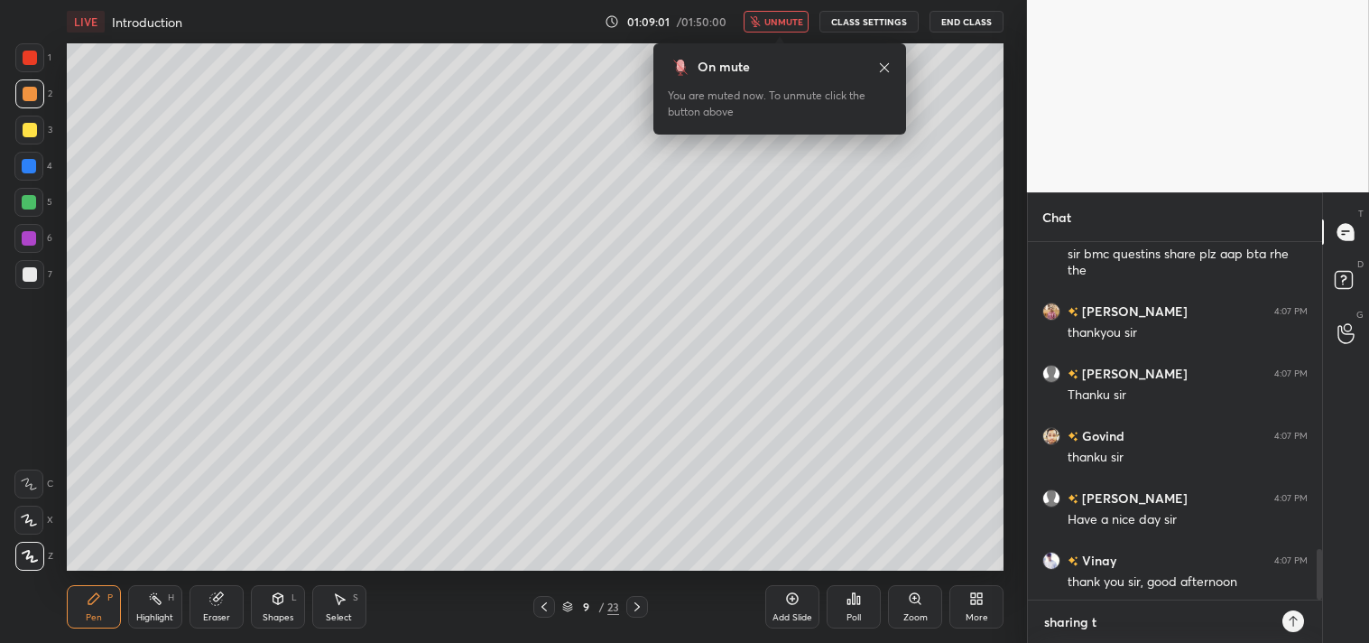
type textarea "sharing th"
type textarea "x"
type textarea "sharing the"
type textarea "x"
type textarea "sharing the"
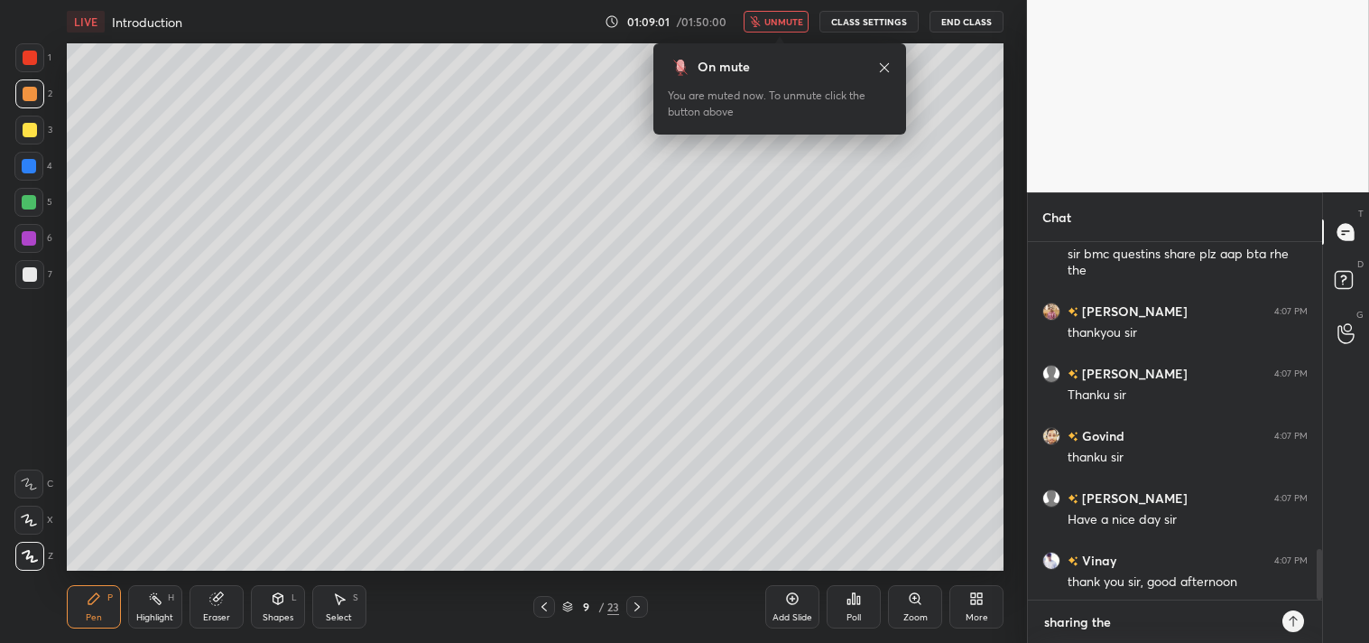
type textarea "x"
type textarea "sharing the ,"
type textarea "x"
type textarea "sharing the ,l"
type textarea "x"
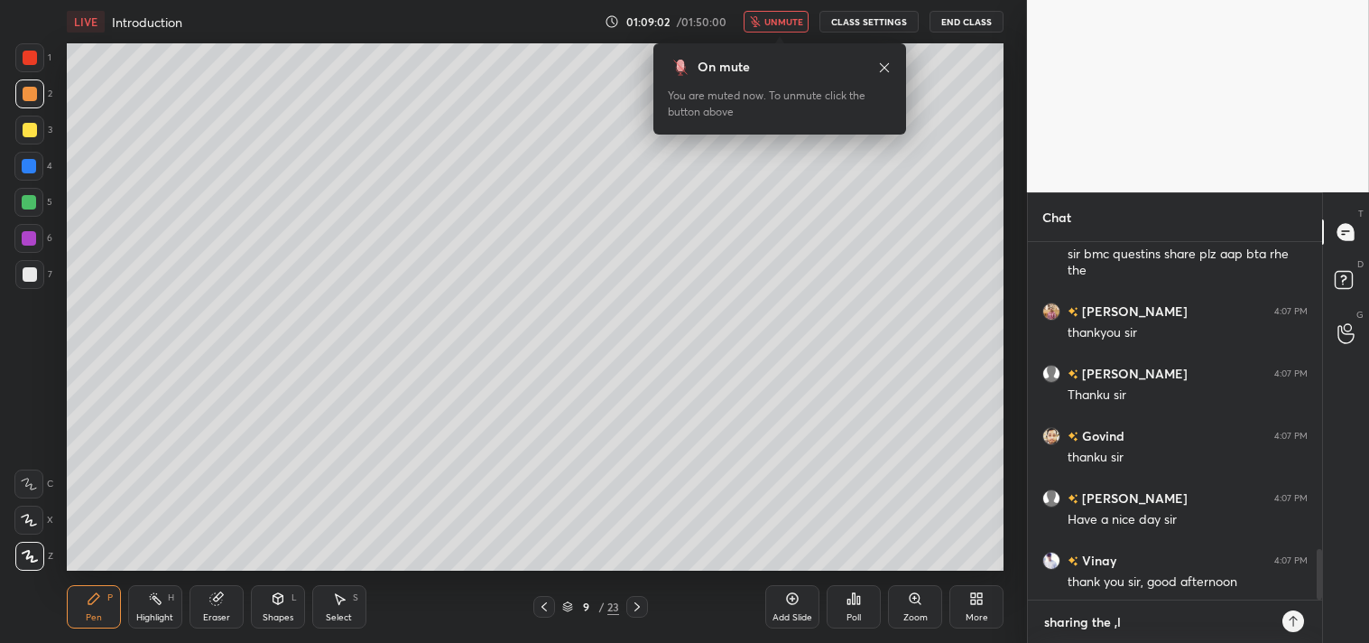
type textarea "sharing the ,li"
type textarea "x"
type textarea "sharing the ,lin"
type textarea "x"
type textarea "sharing the ,link"
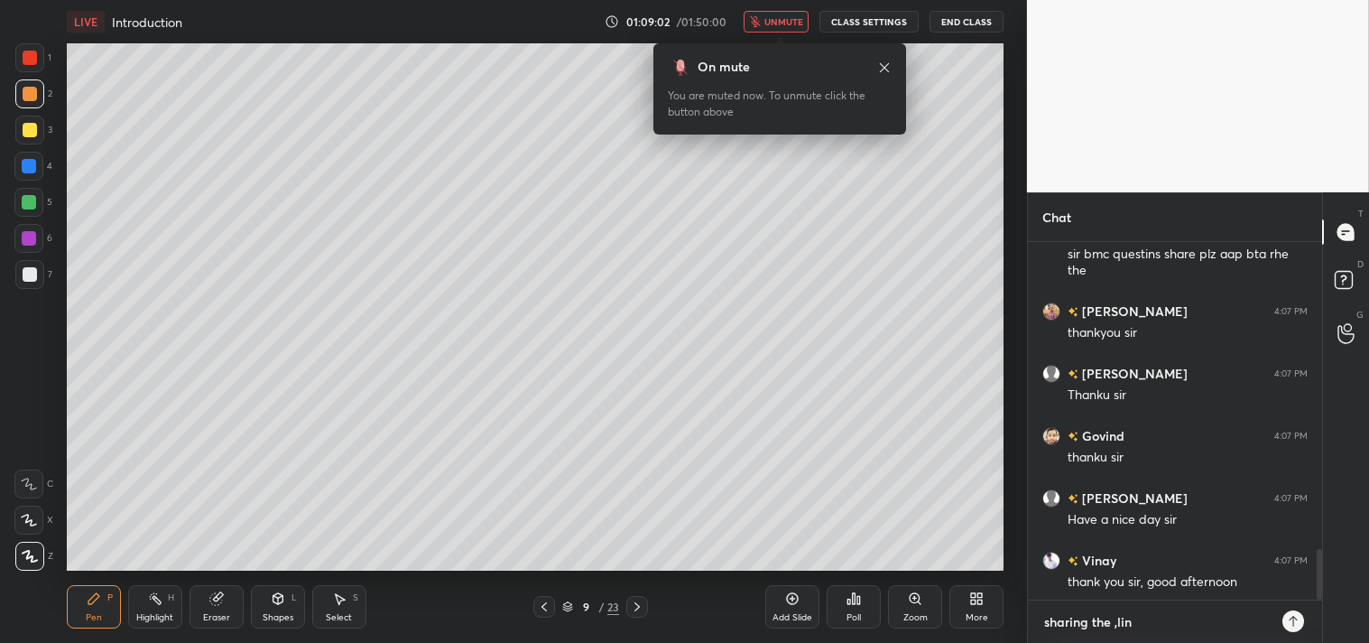
type textarea "x"
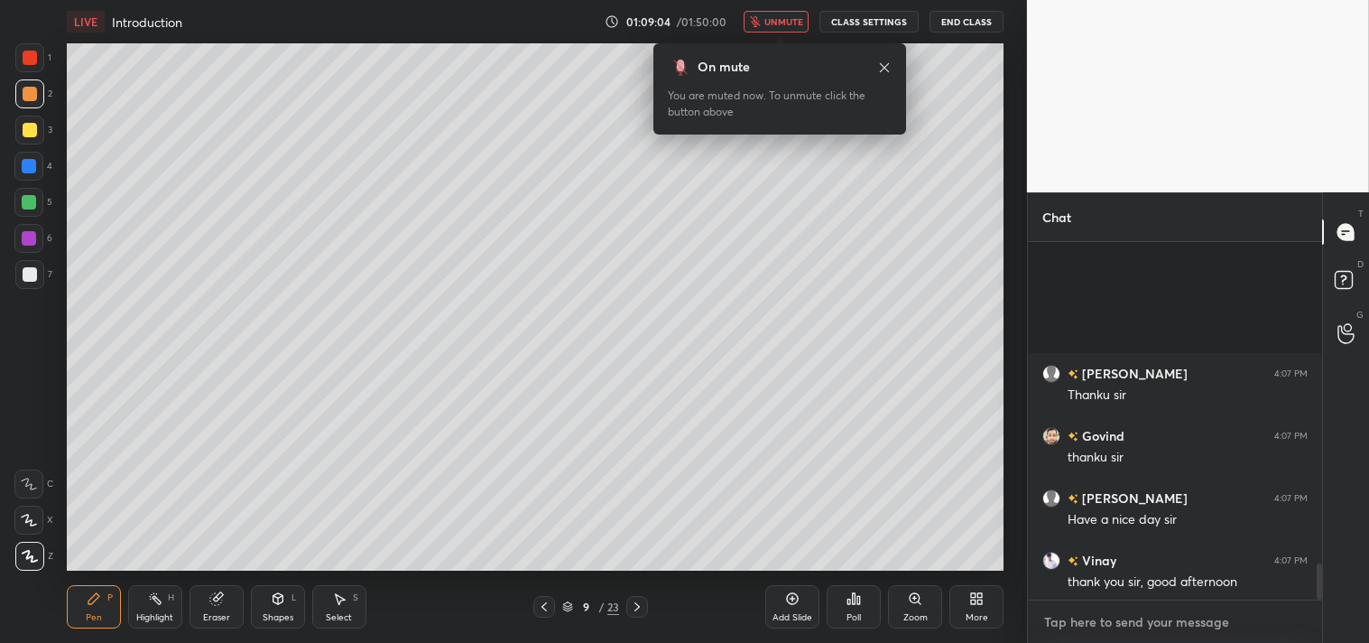
scroll to position [3146, 0]
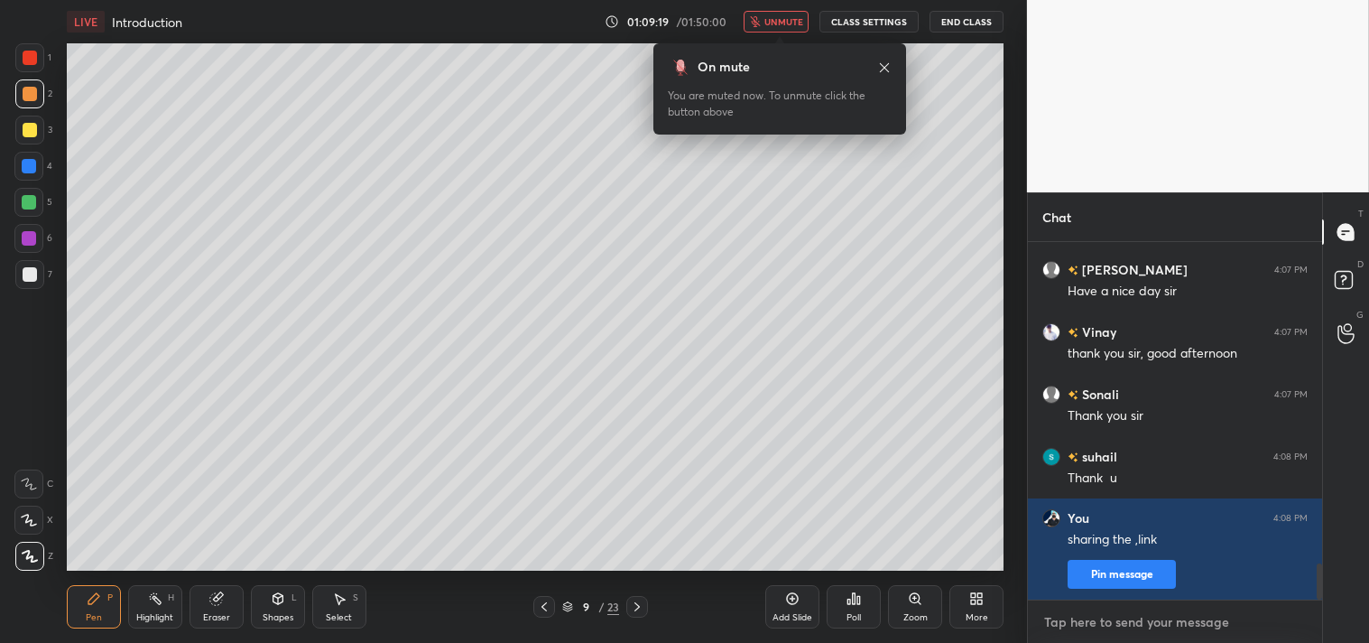
type textarea "x"
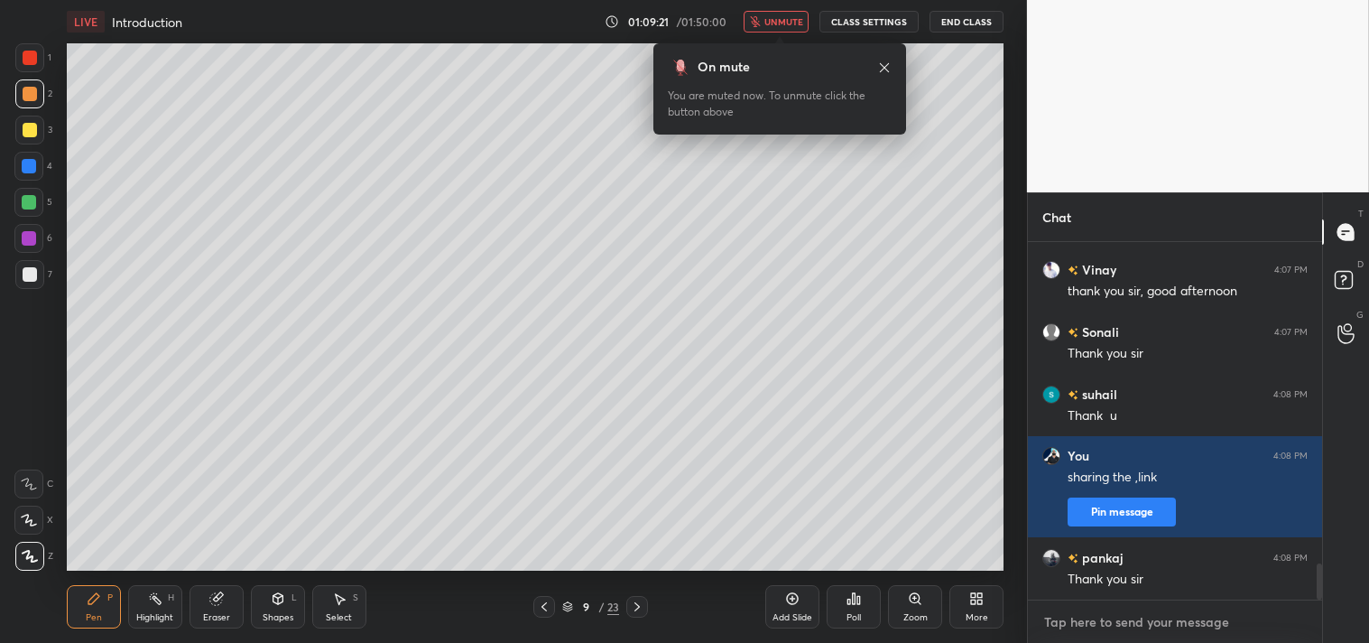
click at [1096, 626] on textarea at bounding box center [1175, 622] width 265 height 29
paste textarea "[URL][DOMAIN_NAME]"
type textarea "[URL][DOMAIN_NAME]"
type textarea "x"
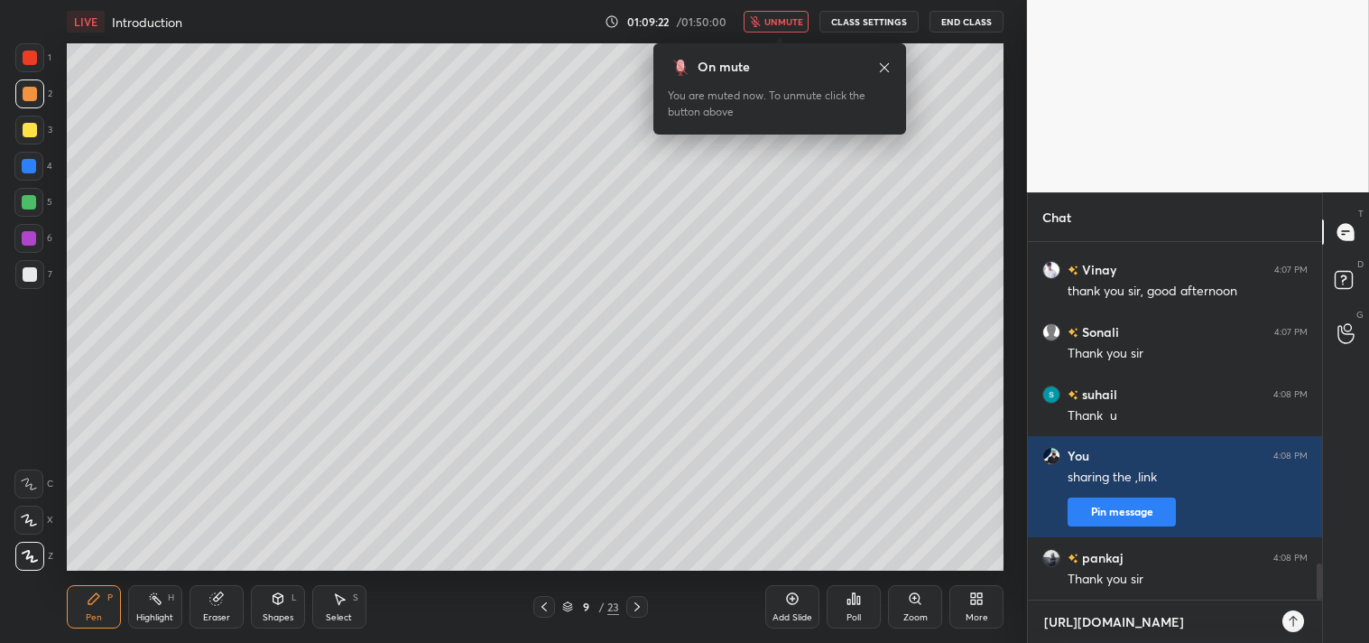
type textarea "[URL][DOMAIN_NAME]"
type textarea "x"
click at [1294, 627] on div at bounding box center [1294, 621] width 22 height 22
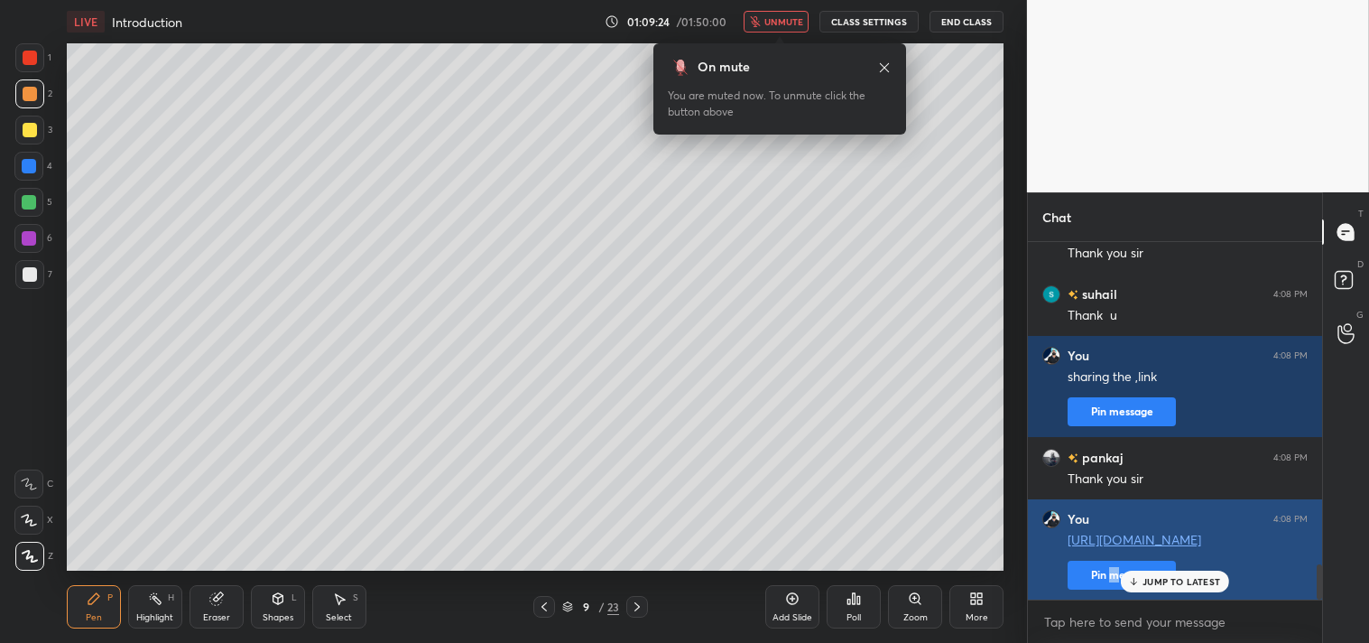
click at [1114, 579] on button "Pin message" at bounding box center [1122, 575] width 108 height 29
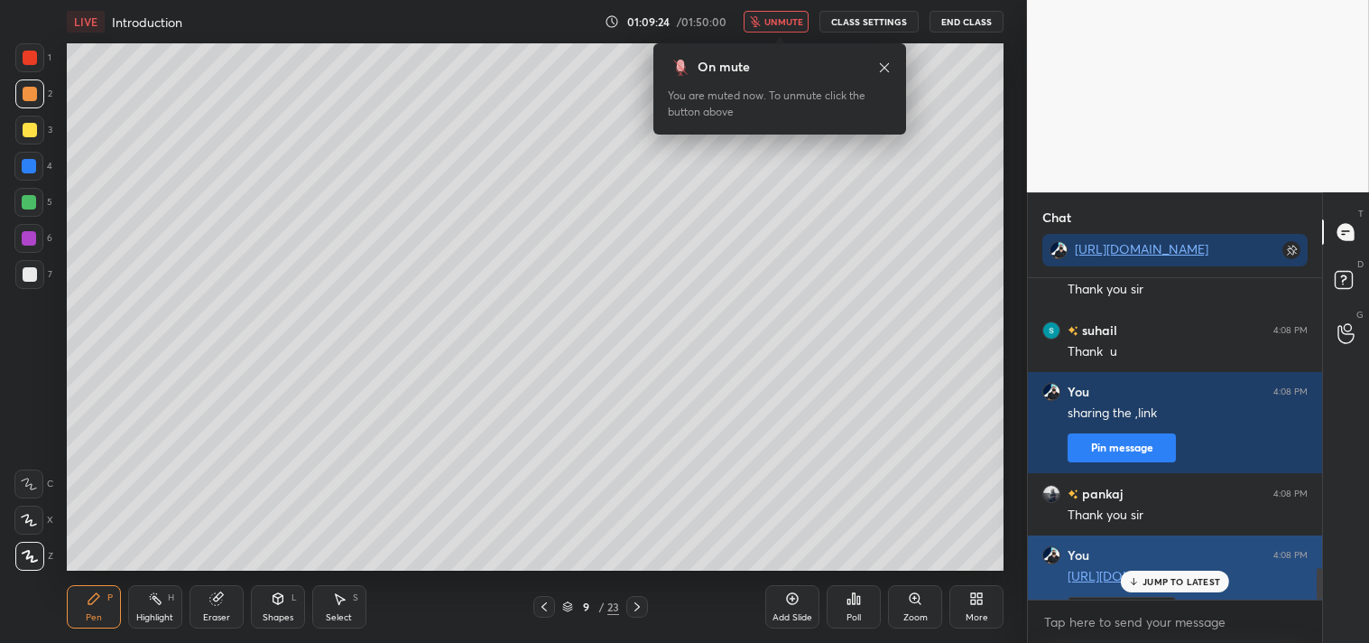
scroll to position [165, 289]
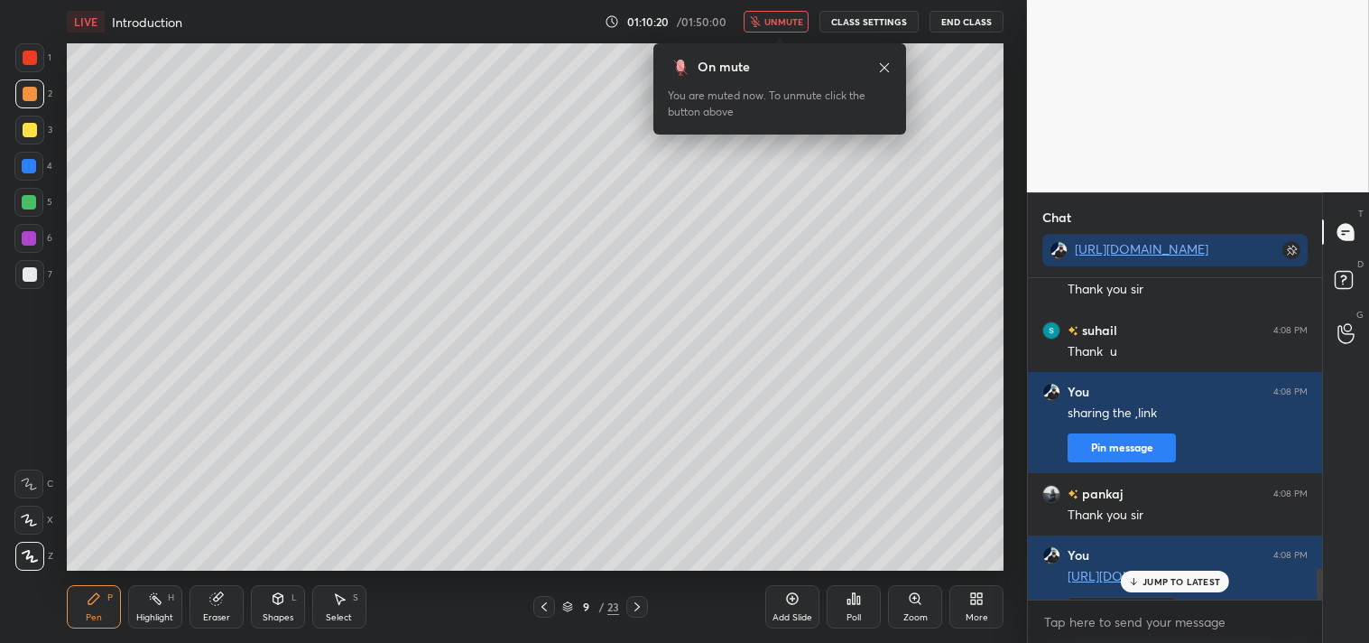
click at [972, 22] on button "End Class" at bounding box center [967, 22] width 74 height 22
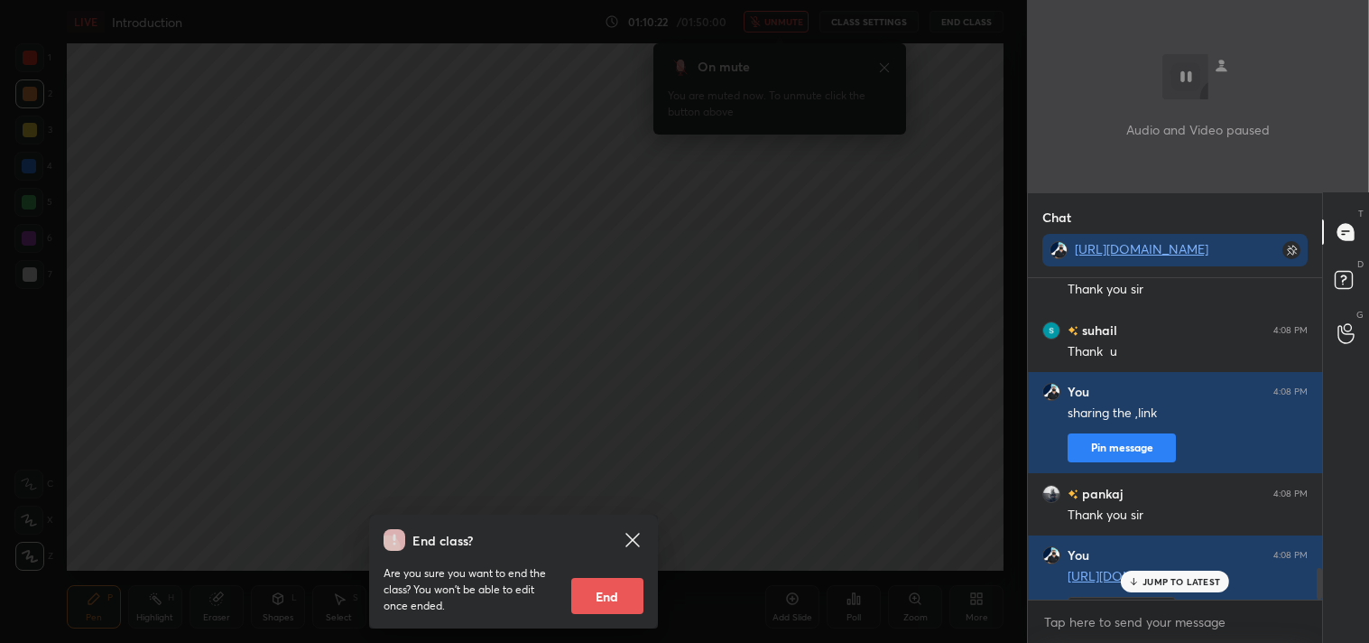
click at [616, 593] on button "End" at bounding box center [607, 596] width 72 height 36
type textarea "x"
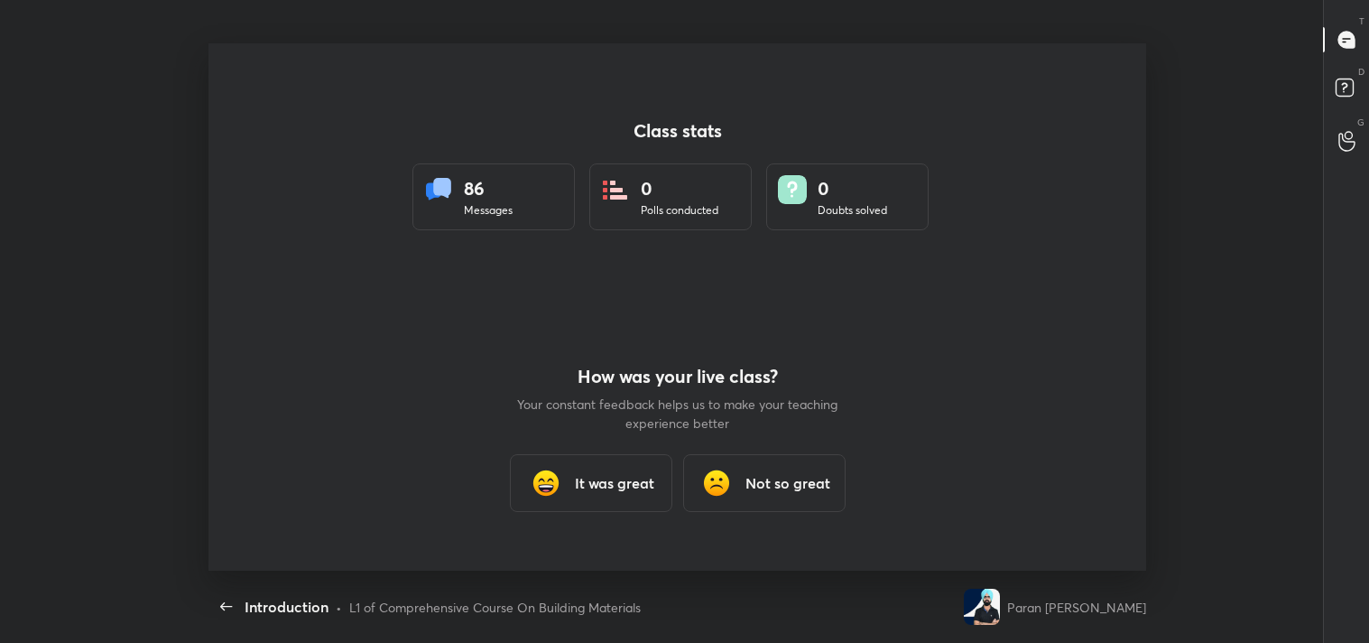
scroll to position [0, 0]
